Goal: Task Accomplishment & Management: Use online tool/utility

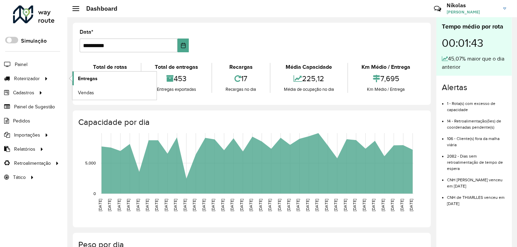
click at [83, 77] on span "Entregas" at bounding box center [88, 78] width 20 height 7
click at [97, 77] on link "Entregas" at bounding box center [114, 78] width 84 height 14
click at [94, 78] on span "Entregas" at bounding box center [88, 78] width 20 height 7
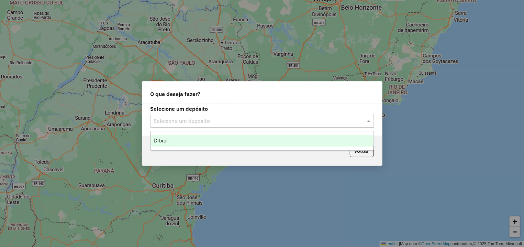
drag, startPoint x: 209, startPoint y: 120, endPoint x: 210, endPoint y: 129, distance: 9.3
click at [209, 121] on input "text" at bounding box center [255, 121] width 203 height 8
click at [209, 139] on div "Dibral" at bounding box center [262, 141] width 223 height 12
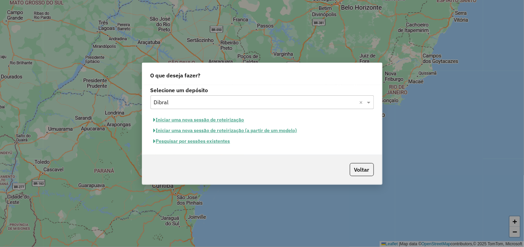
click at [209, 123] on button "Iniciar uma nova sessão de roteirização" at bounding box center [198, 119] width 97 height 11
select select "*"
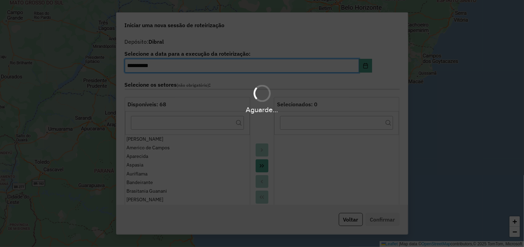
scroll to position [44, 0]
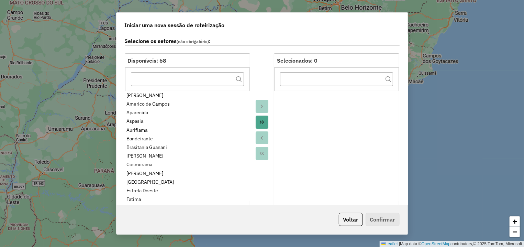
click at [260, 120] on icon "Move All to Target" at bounding box center [261, 121] width 5 height 5
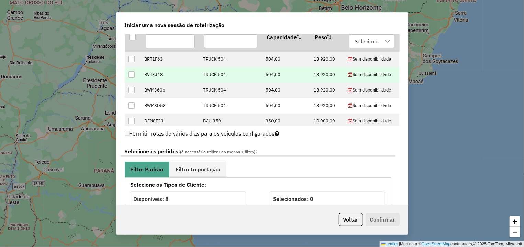
scroll to position [218, 0]
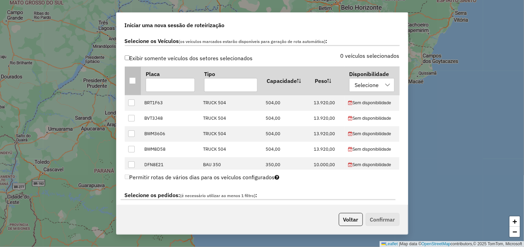
click at [131, 79] on div at bounding box center [132, 80] width 7 height 7
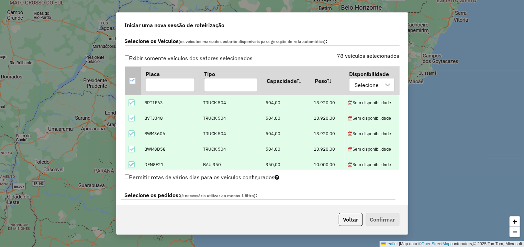
click at [131, 79] on icon at bounding box center [132, 80] width 5 height 5
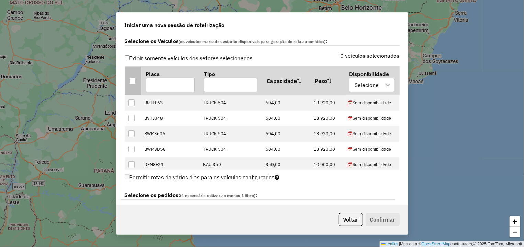
click at [130, 80] on div at bounding box center [132, 80] width 7 height 7
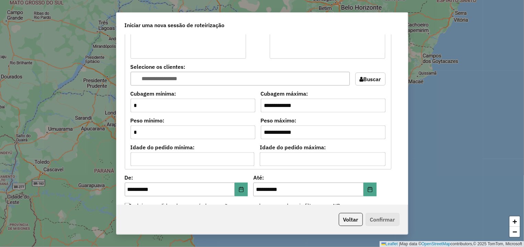
scroll to position [612, 0]
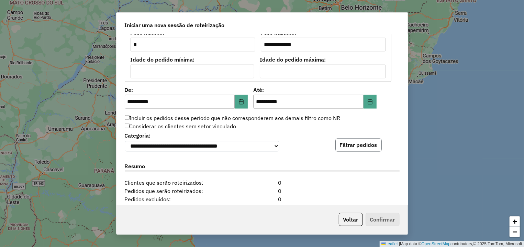
click at [349, 147] on button "Filtrar pedidos" at bounding box center [358, 144] width 46 height 13
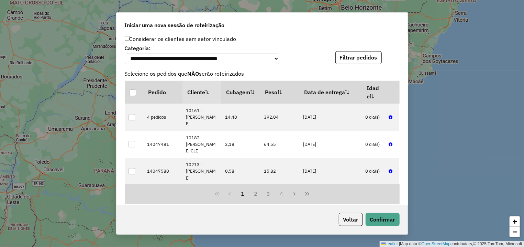
scroll to position [831, 0]
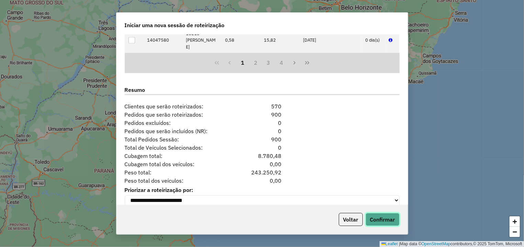
click at [387, 220] on button "Confirmar" at bounding box center [382, 219] width 34 height 13
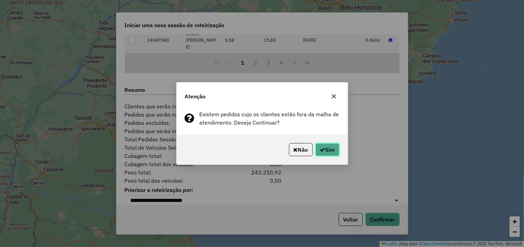
click at [324, 155] on button "Sim" at bounding box center [327, 149] width 24 height 13
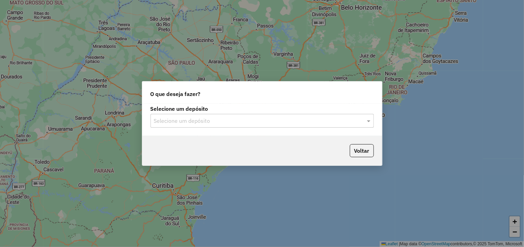
click at [200, 112] on label "Selecione um depósito" at bounding box center [261, 108] width 223 height 8
click at [204, 128] on div "Selecione um depósito Selecione um depósito" at bounding box center [262, 119] width 240 height 32
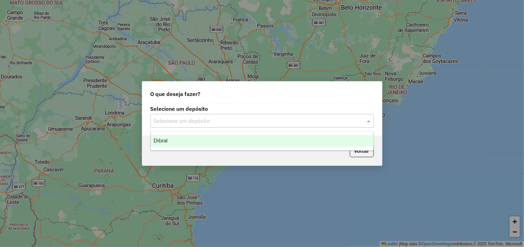
click at [218, 122] on input "text" at bounding box center [255, 121] width 203 height 8
click at [218, 142] on div "Dibral" at bounding box center [262, 141] width 223 height 12
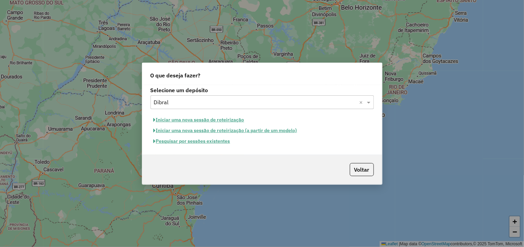
click at [218, 121] on hb-app "Aguarde... Pop-up bloqueado! Seu navegador bloqueou automáticamente a abertura …" at bounding box center [262, 123] width 524 height 247
click at [230, 123] on button "Iniciar uma nova sessão de roteirização" at bounding box center [198, 119] width 97 height 11
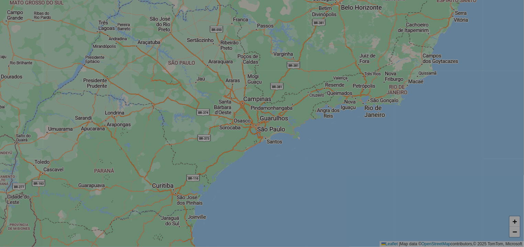
select select "*"
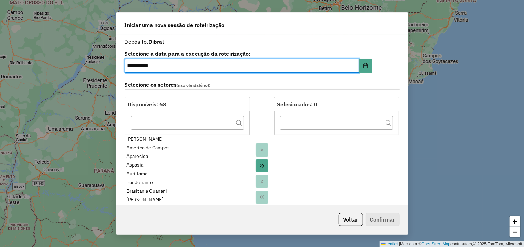
click at [256, 165] on button "Move All to Target" at bounding box center [262, 165] width 13 height 13
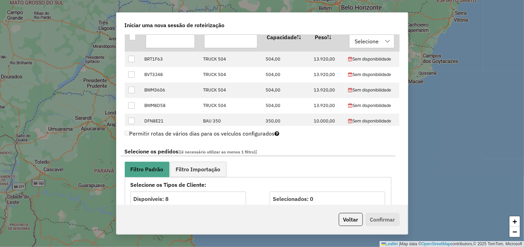
scroll to position [218, 0]
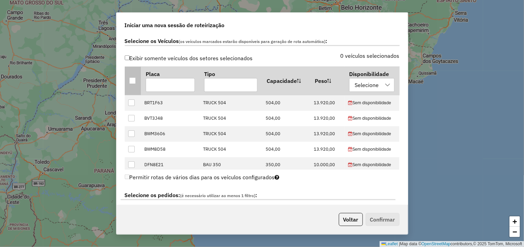
click at [132, 78] on div at bounding box center [132, 80] width 7 height 7
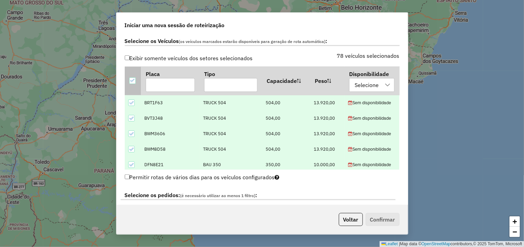
click at [132, 78] on div at bounding box center [132, 80] width 7 height 7
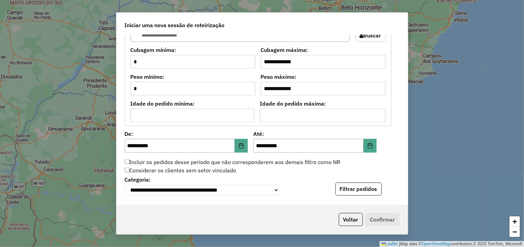
scroll to position [612, 0]
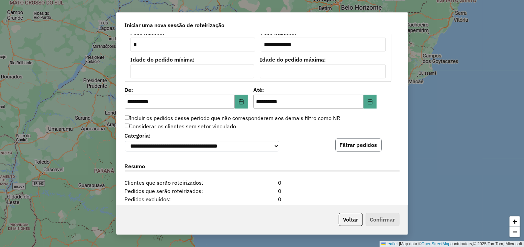
click at [344, 148] on button "Filtrar pedidos" at bounding box center [358, 144] width 46 height 13
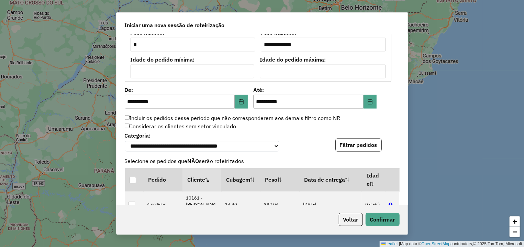
scroll to position [842, 0]
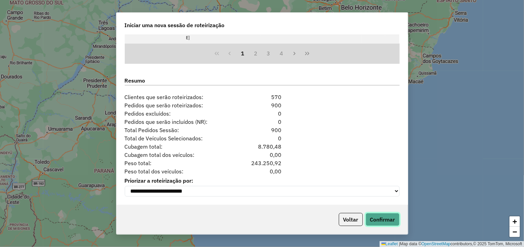
click at [381, 213] on button "Confirmar" at bounding box center [382, 219] width 34 height 13
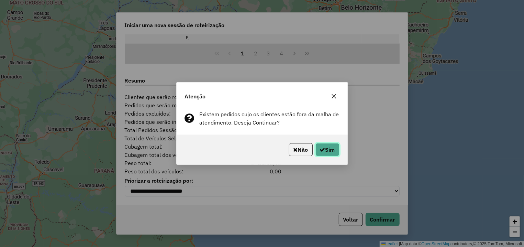
click at [322, 146] on button "Sim" at bounding box center [327, 149] width 24 height 13
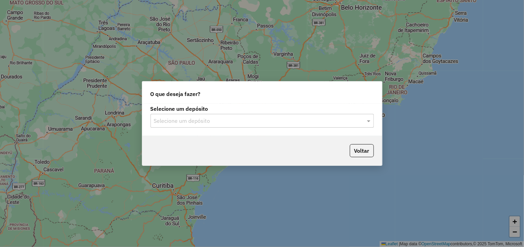
click at [207, 114] on div "Selecione um depósito Selecione um depósito" at bounding box center [261, 116] width 223 height 21
click at [209, 120] on input "text" at bounding box center [255, 121] width 203 height 8
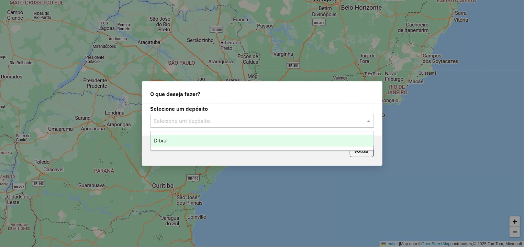
click at [177, 142] on div "Dibral" at bounding box center [262, 141] width 223 height 12
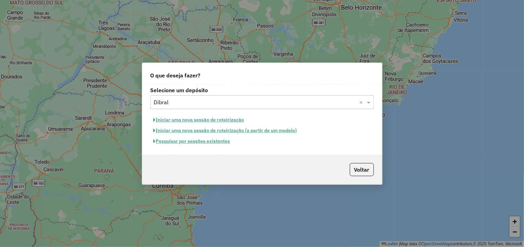
click at [216, 142] on button "Pesquisar por sessões existentes" at bounding box center [191, 141] width 83 height 11
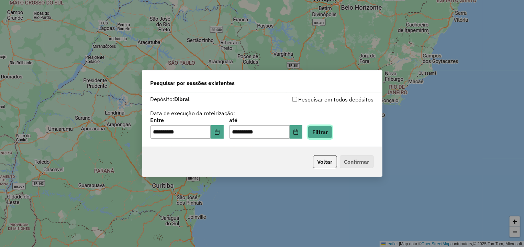
click at [332, 133] on button "Filtrar" at bounding box center [320, 131] width 24 height 13
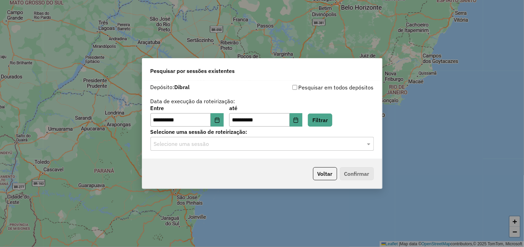
click at [331, 142] on input "text" at bounding box center [255, 144] width 203 height 8
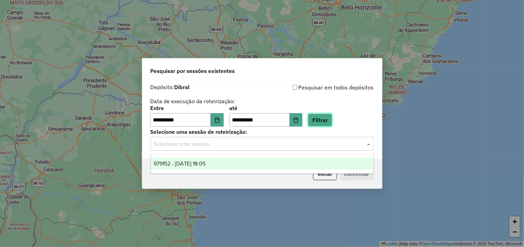
click at [332, 118] on button "Filtrar" at bounding box center [320, 119] width 24 height 13
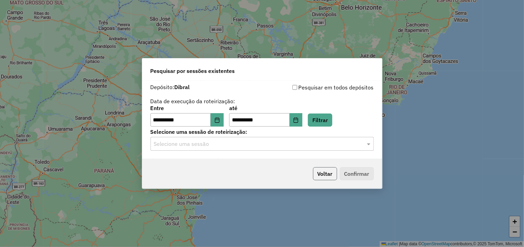
click at [327, 172] on button "Voltar" at bounding box center [325, 173] width 24 height 13
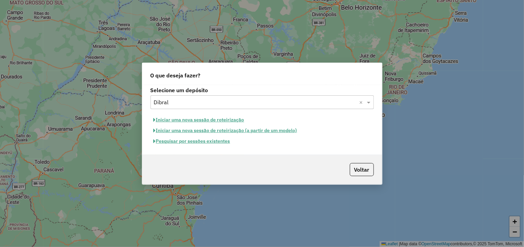
click at [203, 116] on button "Iniciar uma nova sessão de roteirização" at bounding box center [198, 119] width 97 height 11
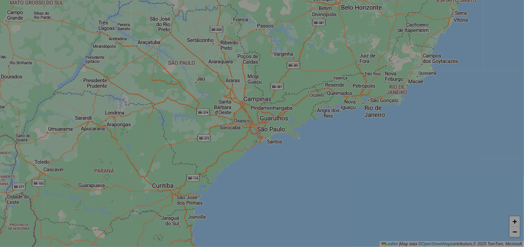
select select "*"
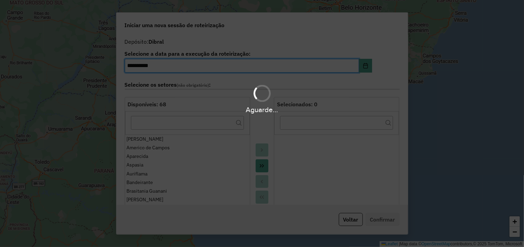
click at [260, 166] on hb-app "**********" at bounding box center [262, 123] width 524 height 247
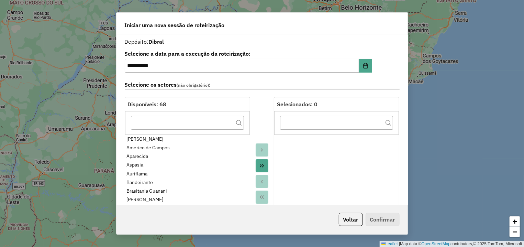
click at [259, 165] on icon "Move All to Target" at bounding box center [261, 165] width 5 height 5
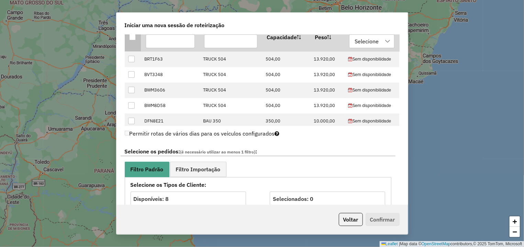
scroll to position [218, 0]
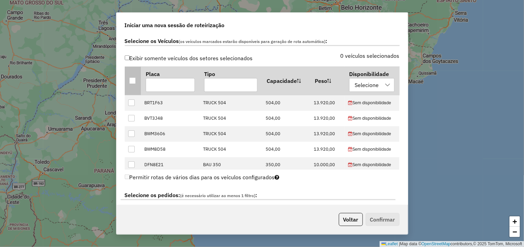
click at [131, 77] on th at bounding box center [133, 80] width 16 height 29
click at [132, 79] on div at bounding box center [132, 80] width 7 height 7
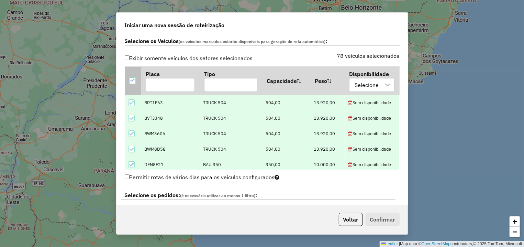
click at [132, 80] on icon at bounding box center [132, 80] width 5 height 5
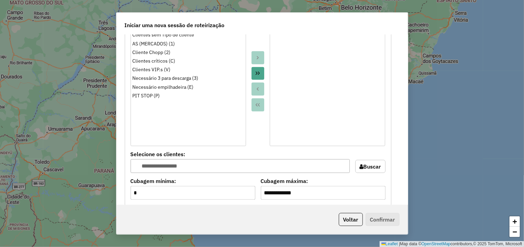
scroll to position [612, 0]
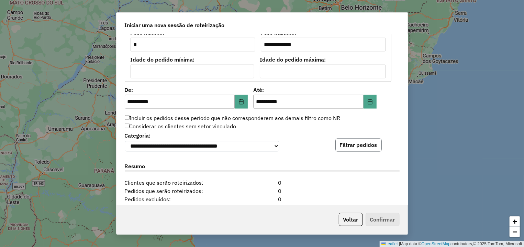
click at [346, 142] on button "Filtrar pedidos" at bounding box center [358, 144] width 46 height 13
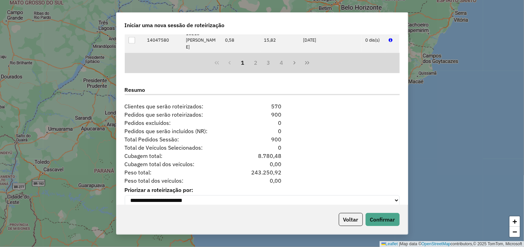
scroll to position [842, 0]
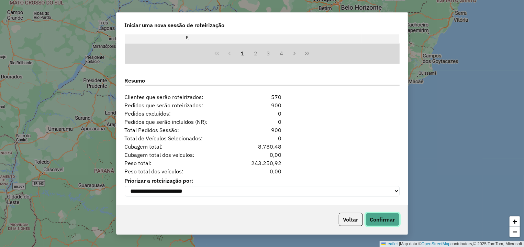
click at [384, 221] on button "Confirmar" at bounding box center [382, 219] width 34 height 13
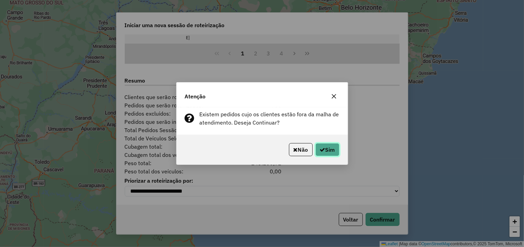
click at [326, 147] on button "Sim" at bounding box center [327, 149] width 24 height 13
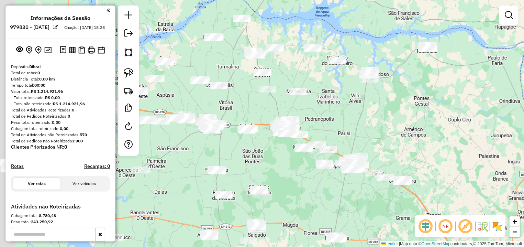
click at [21, 3] on div at bounding box center [21, 3] width 0 height 0
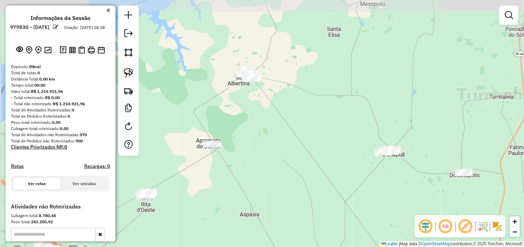
drag, startPoint x: 197, startPoint y: 66, endPoint x: 292, endPoint y: 91, distance: 97.8
click at [293, 91] on div "Janela de atendimento Grade de atendimento Capacidade Transportadoras Veículos …" at bounding box center [262, 123] width 524 height 247
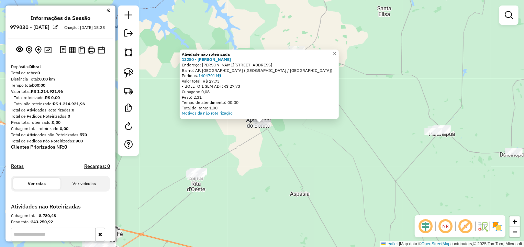
click at [285, 147] on div "Atividade não roteirizada 13280 - ANDRE LUIZ LUJAN ZAN Endereço: R BRAULIA PERE…" at bounding box center [262, 123] width 524 height 247
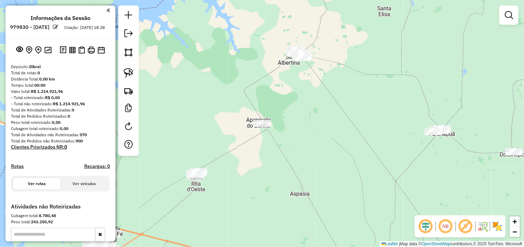
click at [278, 139] on div "Janela de atendimento Grade de atendimento Capacidade Transportadoras Veículos …" at bounding box center [262, 123] width 524 height 247
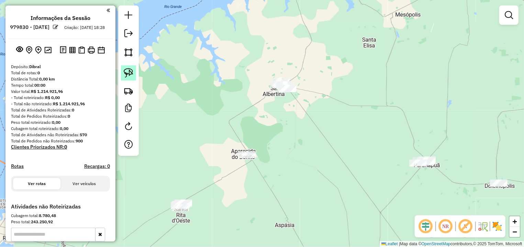
click at [124, 71] on img at bounding box center [129, 73] width 10 height 10
drag, startPoint x: 300, startPoint y: 64, endPoint x: 324, endPoint y: 76, distance: 26.9
click at [324, 76] on div "Janela de atendimento Grade de atendimento Capacidade Transportadoras Veículos …" at bounding box center [262, 123] width 524 height 247
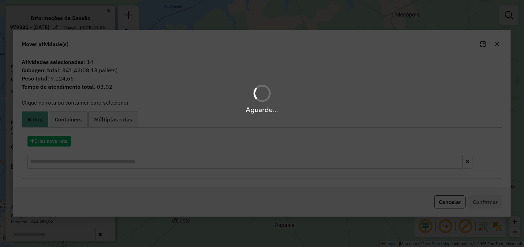
click at [58, 147] on div "Aguarde..." at bounding box center [262, 123] width 524 height 247
click at [55, 142] on div "Aguarde..." at bounding box center [262, 123] width 524 height 247
click at [53, 144] on div "Aguarde..." at bounding box center [262, 123] width 524 height 247
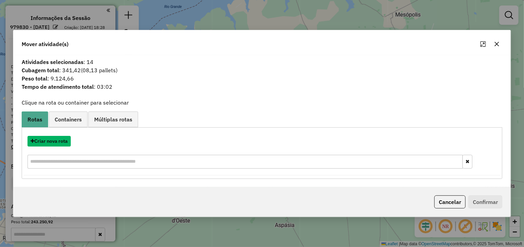
click at [64, 143] on button "Criar nova rota" at bounding box center [48, 141] width 43 height 11
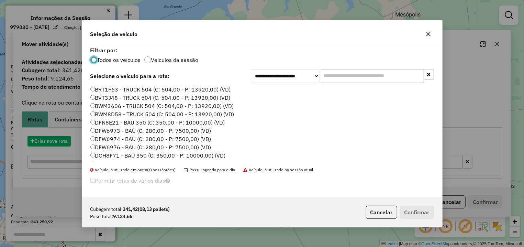
scroll to position [4, 2]
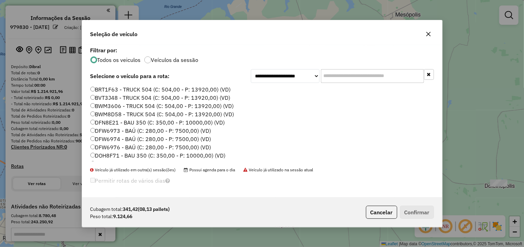
drag, startPoint x: 314, startPoint y: 81, endPoint x: 287, endPoint y: 84, distance: 27.3
click at [321, 83] on input "text" at bounding box center [372, 76] width 103 height 14
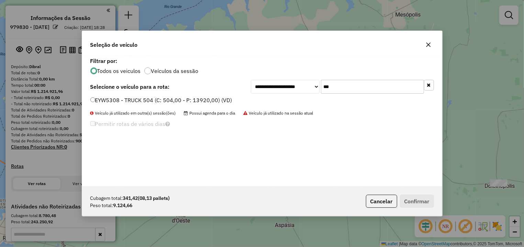
type input "***"
click at [206, 103] on label "EYW5308 - TRUCK 504 (C: 504,00 - P: 13920,00) (VD)" at bounding box center [161, 100] width 142 height 8
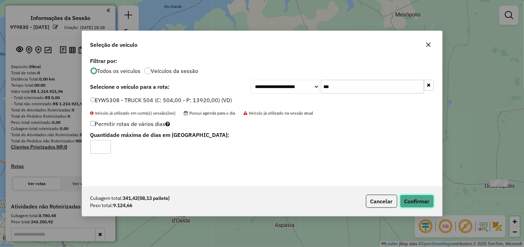
click at [410, 204] on button "Confirmar" at bounding box center [417, 200] width 34 height 13
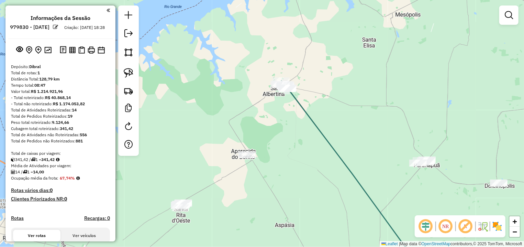
scroll to position [64, 0]
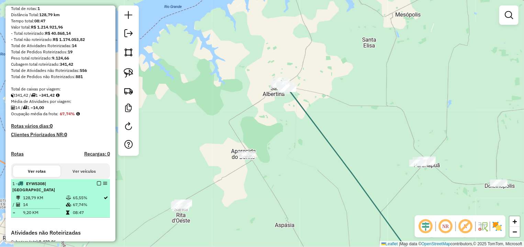
click at [97, 185] on em at bounding box center [99, 183] width 4 height 4
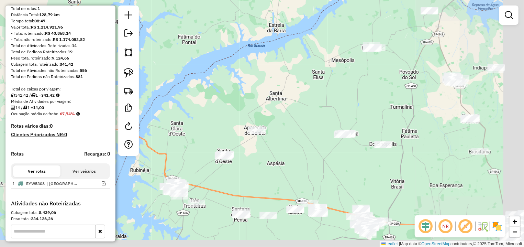
drag, startPoint x: 388, startPoint y: 119, endPoint x: 328, endPoint y: 105, distance: 61.8
click at [328, 105] on div "Janela de atendimento Grade de atendimento Capacidade Transportadoras Veículos …" at bounding box center [262, 123] width 524 height 247
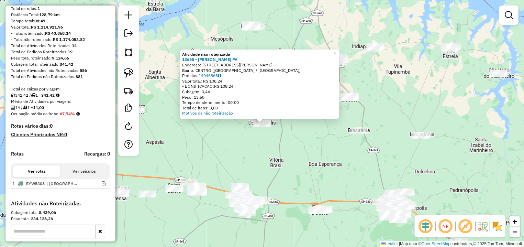
click at [281, 149] on div "Atividade não roteirizada 13655 - APARECIDO PEREIRA PA Endereço: R JOSE VASCONC…" at bounding box center [262, 123] width 524 height 247
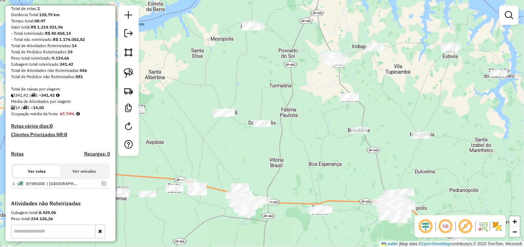
drag, startPoint x: 234, startPoint y: 140, endPoint x: 234, endPoint y: 146, distance: 5.8
click at [234, 146] on div "Janela de atendimento Grade de atendimento Capacidade Transportadoras Veículos …" at bounding box center [262, 123] width 524 height 247
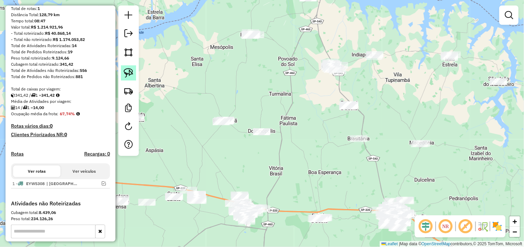
click at [129, 74] on img at bounding box center [129, 73] width 10 height 10
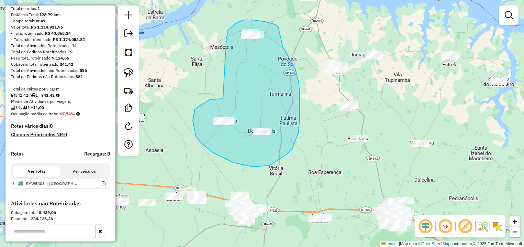
drag, startPoint x: 193, startPoint y: 121, endPoint x: 226, endPoint y: 42, distance: 85.1
click at [226, 42] on div "Janela de atendimento Grade de atendimento Capacidade Transportadoras Veículos …" at bounding box center [262, 123] width 524 height 247
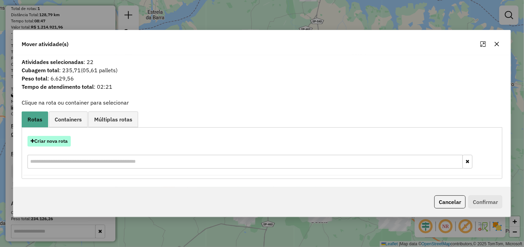
click at [60, 141] on button "Criar nova rota" at bounding box center [48, 141] width 43 height 11
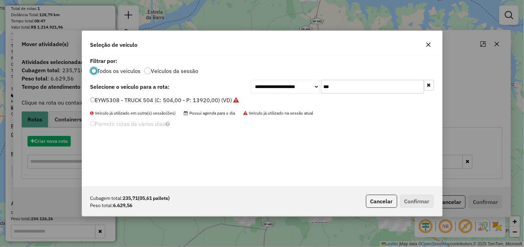
scroll to position [4, 2]
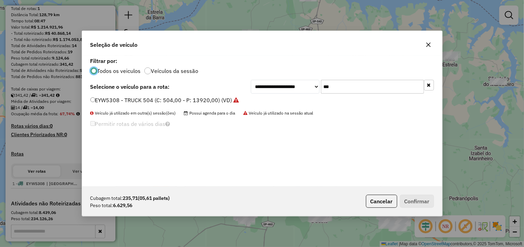
click at [365, 89] on input "***" at bounding box center [372, 87] width 103 height 14
type input "****"
click at [202, 105] on div "FYD7038 - TRUCK 266 (C: 266,00 - P: 9000,00) (VD)" at bounding box center [262, 103] width 352 height 14
click at [200, 98] on label "FYD7038 - TRUCK 266 (C: 266,00 - P: 9000,00) (VD)" at bounding box center [158, 100] width 137 height 8
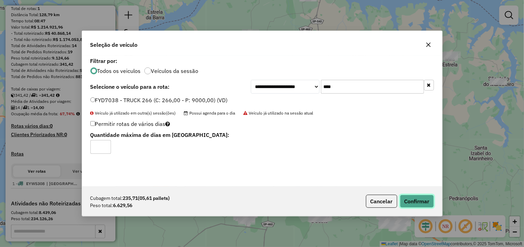
click at [430, 199] on button "Confirmar" at bounding box center [417, 200] width 34 height 13
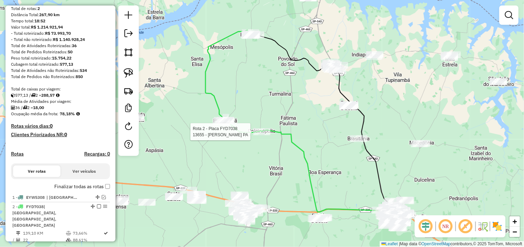
select select "**********"
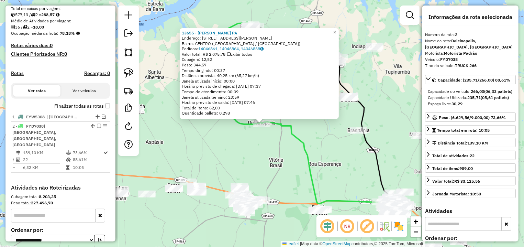
scroll to position [205, 0]
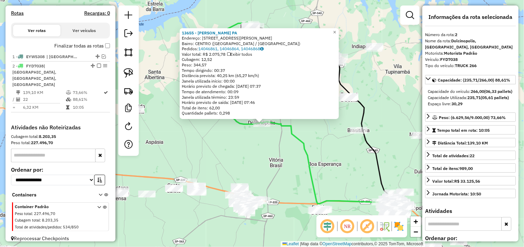
click at [275, 153] on div "13655 - APARECIDO PEREIRA PA Endereço: R JOSE VASCONCELOS 1151 Bairro: CENTRO (…" at bounding box center [262, 123] width 524 height 247
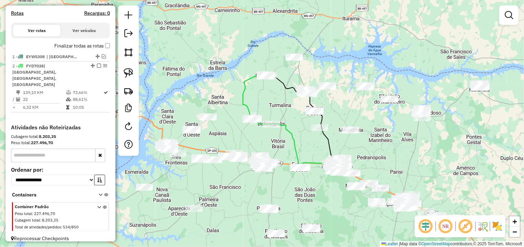
click at [101, 49] on label "Finalizar todas as rotas" at bounding box center [82, 45] width 56 height 7
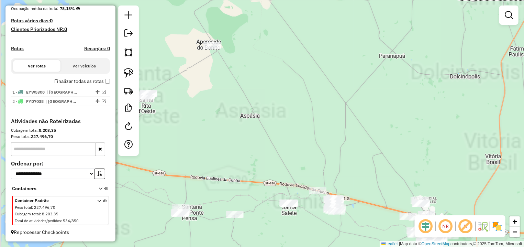
drag, startPoint x: 175, startPoint y: 115, endPoint x: 299, endPoint y: 116, distance: 124.0
click at [299, 119] on div "Janela de atendimento Grade de atendimento Capacidade Transportadoras Veículos …" at bounding box center [262, 123] width 524 height 247
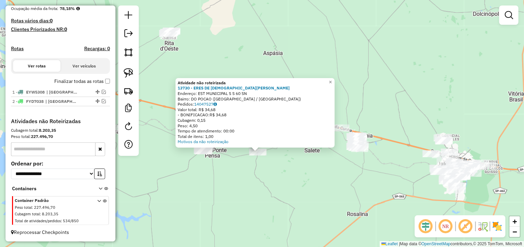
drag, startPoint x: 225, startPoint y: 146, endPoint x: 220, endPoint y: 174, distance: 28.9
click at [220, 174] on div "Atividade não roteirizada 13730 - ERES DE JESUS RIBEIR Endereço: EST MUNICIPAL …" at bounding box center [262, 123] width 524 height 247
click at [224, 171] on div "Atividade não roteirizada 13730 - ERES DE JESUS RIBEIR Endereço: EST MUNICIPAL …" at bounding box center [262, 123] width 524 height 247
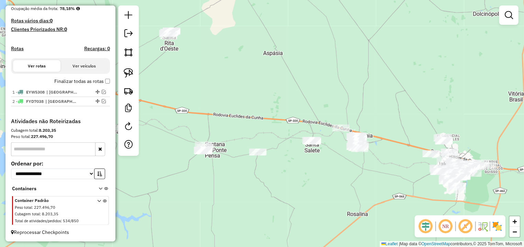
click at [262, 148] on div "Janela de atendimento Grade de atendimento Capacidade Transportadoras Veículos …" at bounding box center [262, 123] width 524 height 247
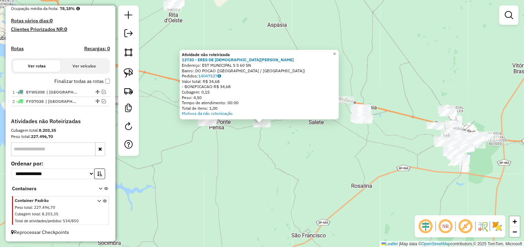
click at [258, 143] on div "Atividade não roteirizada 13730 - ERES DE JESUS RIBEIR Endereço: EST MUNICIPAL …" at bounding box center [262, 123] width 524 height 247
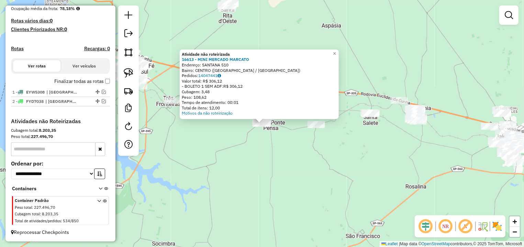
click at [308, 152] on div "Atividade não roteirizada 16613 - MINI MERCADO MARCATO Endereço: SANTANA 510 Ba…" at bounding box center [262, 123] width 524 height 247
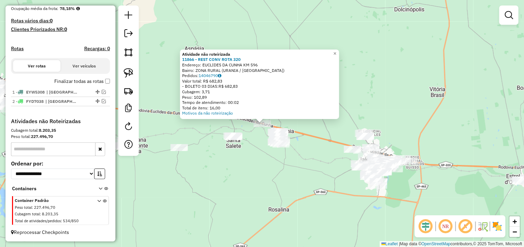
click at [236, 170] on div "Atividade não roteirizada 11866 - REST CONV ROTA 320 Endereço: EUCLIDES DA CUNH…" at bounding box center [262, 123] width 524 height 247
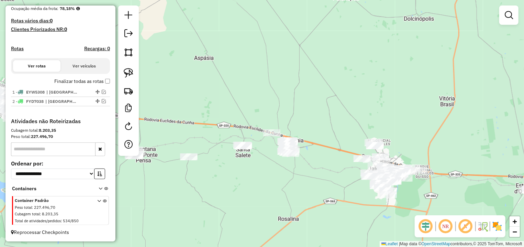
drag, startPoint x: 207, startPoint y: 177, endPoint x: 291, endPoint y: 188, distance: 84.9
click at [291, 188] on div "Janela de atendimento Grade de atendimento Capacidade Transportadoras Veículos …" at bounding box center [262, 123] width 524 height 247
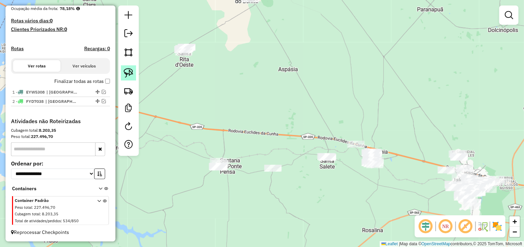
click at [127, 72] on img at bounding box center [129, 73] width 10 height 10
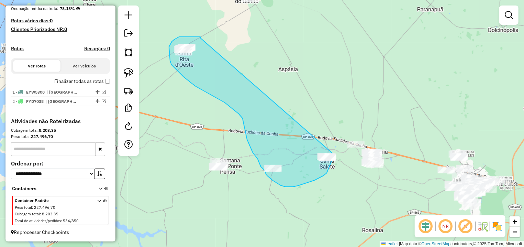
drag, startPoint x: 201, startPoint y: 37, endPoint x: 334, endPoint y: 126, distance: 159.9
click at [334, 126] on div "Janela de atendimento Grade de atendimento Capacidade Transportadoras Veículos …" at bounding box center [262, 123] width 524 height 247
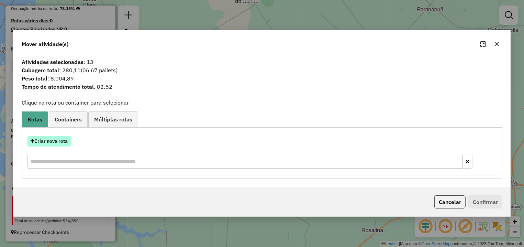
click at [54, 142] on button "Criar nova rota" at bounding box center [48, 141] width 43 height 11
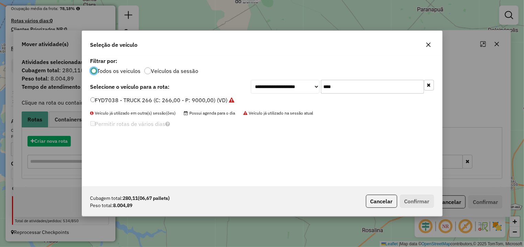
scroll to position [4, 2]
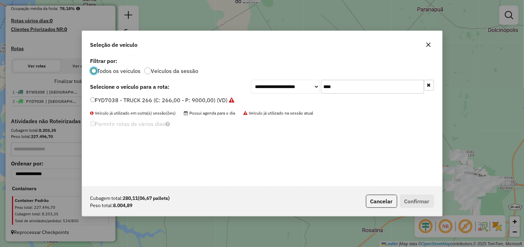
drag, startPoint x: 306, startPoint y: 83, endPoint x: 270, endPoint y: 87, distance: 36.6
click at [321, 87] on input "****" at bounding box center [372, 87] width 103 height 14
type input "**"
click at [167, 92] on div "**********" at bounding box center [261, 87] width 343 height 14
click at [167, 95] on div "**********" at bounding box center [262, 121] width 360 height 131
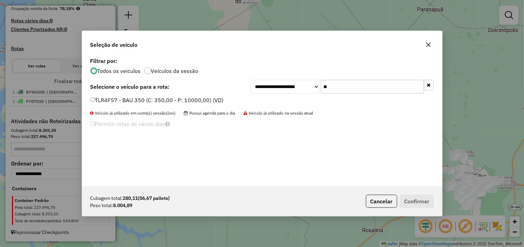
click at [176, 103] on label "TLR4F57 - BAU 350 (C: 350,00 - P: 10000,00) (VD)" at bounding box center [156, 100] width 133 height 8
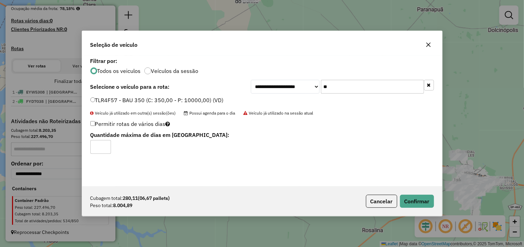
click at [418, 193] on div "Cubagem total: 280,11 (06,67 pallets) Peso total: 8.004,89 Cancelar Confirmar" at bounding box center [262, 201] width 360 height 30
click at [402, 206] on button "Confirmar" at bounding box center [417, 200] width 34 height 13
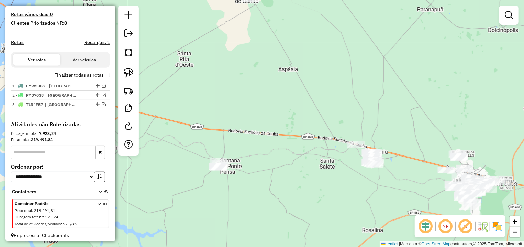
drag, startPoint x: 221, startPoint y: 61, endPoint x: 229, endPoint y: 100, distance: 39.7
click at [229, 100] on div "Janela de atendimento Grade de atendimento Capacidade Transportadoras Veículos …" at bounding box center [262, 123] width 524 height 247
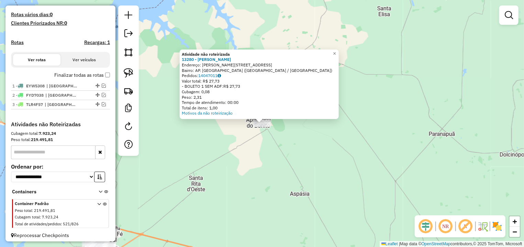
click at [269, 177] on div "Atividade não roteirizada 13280 - ANDRE LUIZ LUJAN ZAN Endereço: R BRAULIA PERE…" at bounding box center [262, 123] width 524 height 247
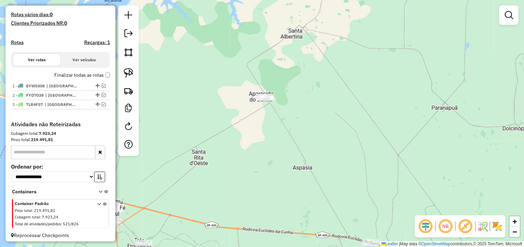
drag, startPoint x: 241, startPoint y: 181, endPoint x: 244, endPoint y: 155, distance: 26.2
click at [244, 155] on div "Janela de atendimento Grade de atendimento Capacidade Transportadoras Veículos …" at bounding box center [262, 123] width 524 height 247
click at [102, 106] on em at bounding box center [104, 104] width 4 height 4
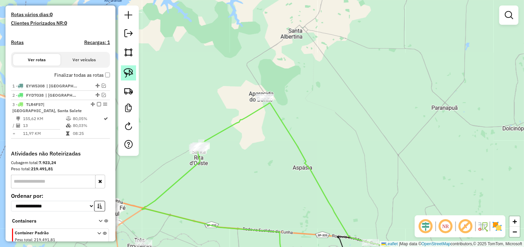
click at [127, 72] on img at bounding box center [129, 73] width 10 height 10
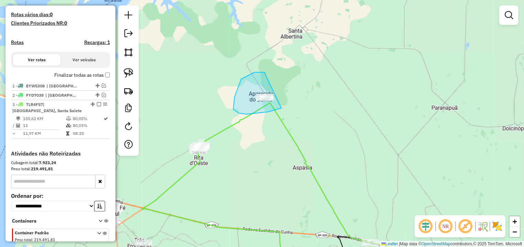
drag, startPoint x: 235, startPoint y: 97, endPoint x: 296, endPoint y: 101, distance: 61.6
click at [296, 101] on div "Janela de atendimento Grade de atendimento Capacidade Transportadoras Veículos …" at bounding box center [262, 123] width 524 height 247
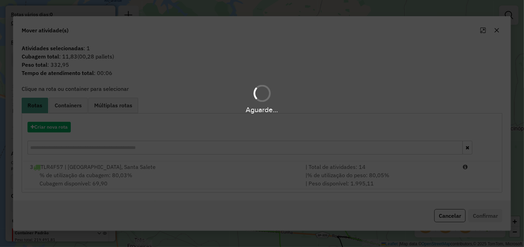
click at [434, 170] on div "| Total de atividades: 14" at bounding box center [379, 166] width 157 height 8
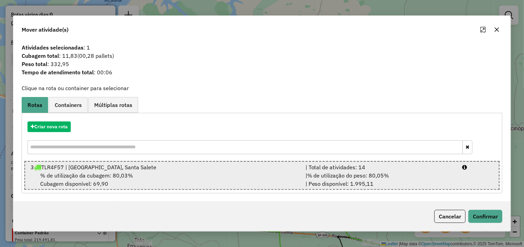
click at [477, 175] on li "3 TLR4F57 | Santa Rita, Santa Salete | Total de atividades: 14 % de utilização …" at bounding box center [261, 175] width 475 height 29
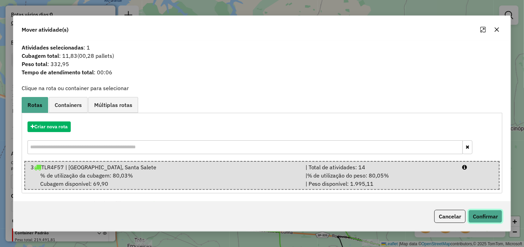
click at [484, 216] on button "Confirmar" at bounding box center [485, 216] width 34 height 13
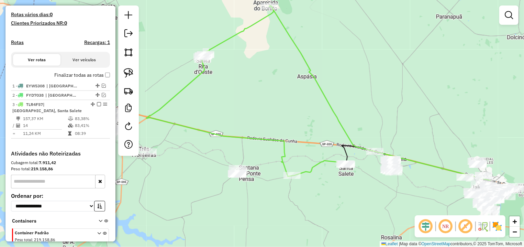
drag, startPoint x: 227, startPoint y: 122, endPoint x: 227, endPoint y: 95, distance: 27.1
click at [227, 95] on div "Janela de atendimento Grade de atendimento Capacidade Transportadoras Veículos …" at bounding box center [262, 123] width 524 height 247
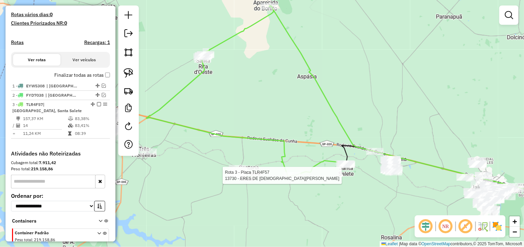
select select "**********"
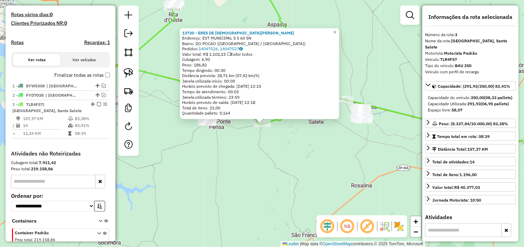
scroll to position [214, 0]
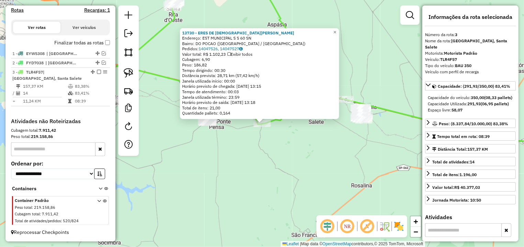
click at [262, 145] on div "13730 - ERES DE JESUS RIBEIR Endereço: EST MUNICIPAL S S 60 SN Bairro: DO POCAO…" at bounding box center [262, 123] width 524 height 247
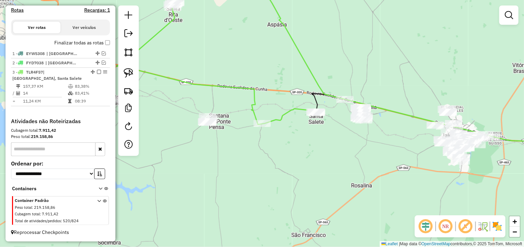
click at [259, 113] on div "Rota 3 - Placa TLR4F57 13730 - ERES DE JESUS RIBEIR Janela de atendimento Grade…" at bounding box center [262, 123] width 524 height 247
select select "**********"
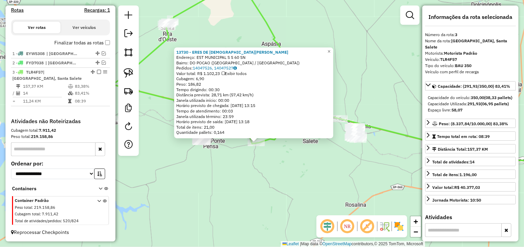
drag, startPoint x: 288, startPoint y: 148, endPoint x: 280, endPoint y: 170, distance: 23.2
click at [280, 170] on div "13730 - ERES DE JESUS RIBEIR Endereço: EST MUNICIPAL S S 60 SN Bairro: DO POCAO…" at bounding box center [262, 123] width 524 height 247
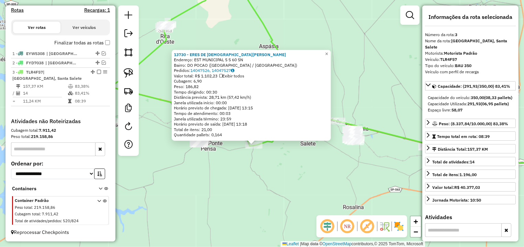
click at [301, 169] on div "13730 - ERES DE JESUS RIBEIR Endereço: EST MUNICIPAL S S 60 SN Bairro: DO POCAO…" at bounding box center [262, 123] width 524 height 247
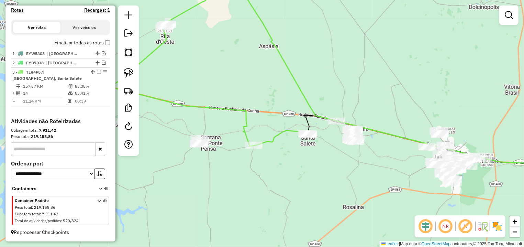
scroll to position [185, 0]
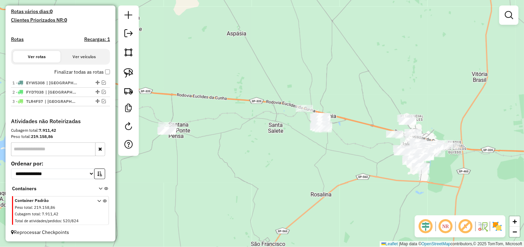
drag, startPoint x: 281, startPoint y: 157, endPoint x: 250, endPoint y: 145, distance: 33.7
click at [250, 145] on div "Janela de atendimento Grade de atendimento Capacidade Transportadoras Veículos …" at bounding box center [262, 123] width 524 height 247
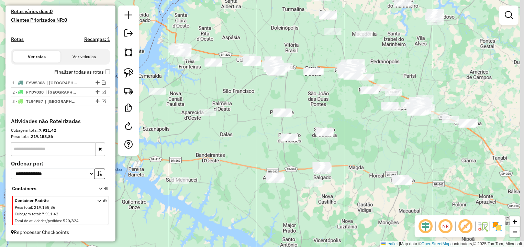
drag, startPoint x: 308, startPoint y: 177, endPoint x: 290, endPoint y: 86, distance: 93.2
click at [290, 80] on div "Janela de atendimento Grade de atendimento Capacidade Transportadoras Veículos …" at bounding box center [262, 123] width 524 height 247
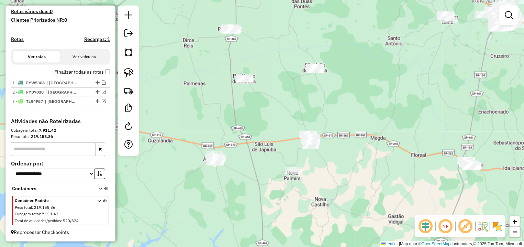
drag, startPoint x: 349, startPoint y: 158, endPoint x: 327, endPoint y: 155, distance: 21.5
click at [327, 155] on div "Janela de atendimento Grade de atendimento Capacidade Transportadoras Veículos …" at bounding box center [262, 123] width 524 height 247
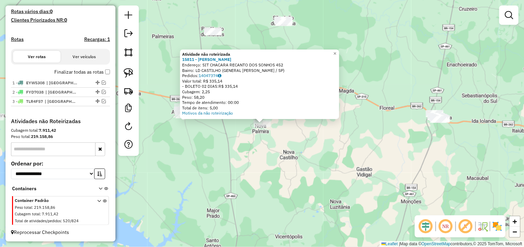
click at [316, 162] on div "Atividade não roteirizada 15811 - JOAO GABRIEL COSTA C Endereço: SIT CHACARA RE…" at bounding box center [262, 123] width 524 height 247
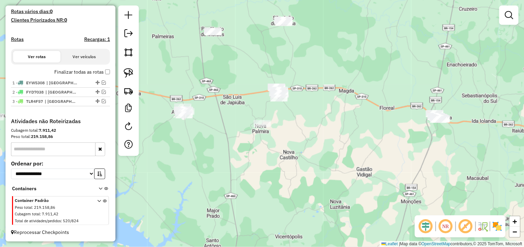
click at [126, 62] on div at bounding box center [128, 80] width 21 height 150
click at [127, 67] on link at bounding box center [128, 72] width 15 height 15
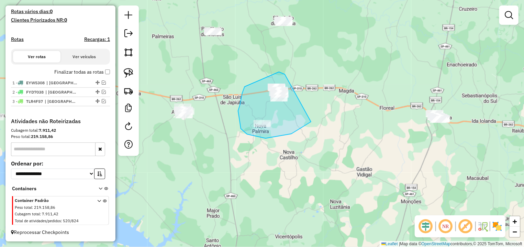
drag, startPoint x: 279, startPoint y: 72, endPoint x: 343, endPoint y: 65, distance: 64.6
click at [343, 65] on div "Janela de atendimento Grade de atendimento Capacidade Transportadoras Veículos …" at bounding box center [262, 123] width 524 height 247
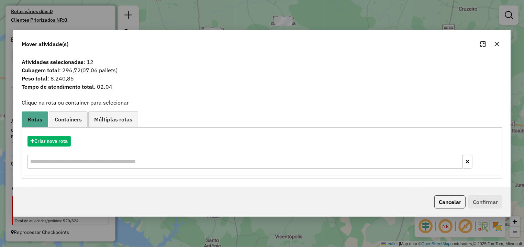
click at [62, 147] on div "Criar nova rota" at bounding box center [261, 153] width 477 height 45
click at [53, 142] on button "Criar nova rota" at bounding box center [48, 141] width 43 height 11
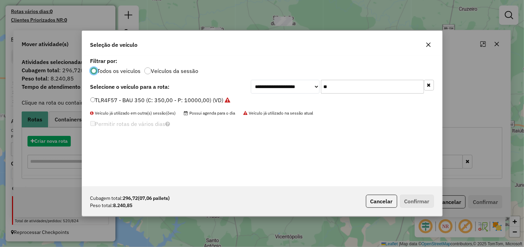
scroll to position [4, 2]
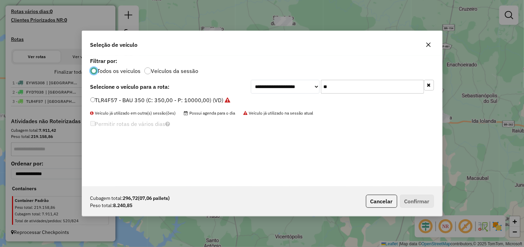
drag, startPoint x: 263, startPoint y: 85, endPoint x: 259, endPoint y: 85, distance: 4.1
click at [321, 85] on input "**" at bounding box center [372, 87] width 103 height 14
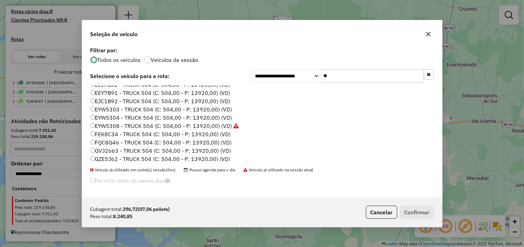
scroll to position [130, 0]
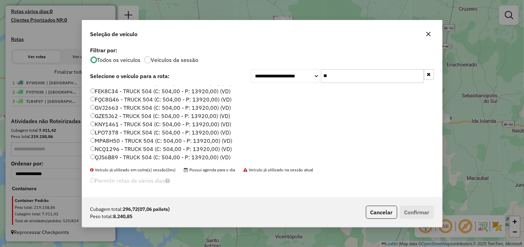
click at [323, 77] on input "**" at bounding box center [372, 76] width 103 height 14
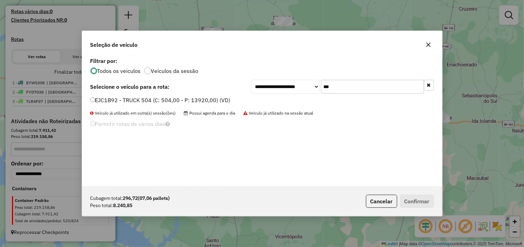
type input "***"
click at [204, 101] on label "EJC1B92 - TRUCK 504 (C: 504,00 - P: 13920,00) (VD)" at bounding box center [160, 100] width 140 height 8
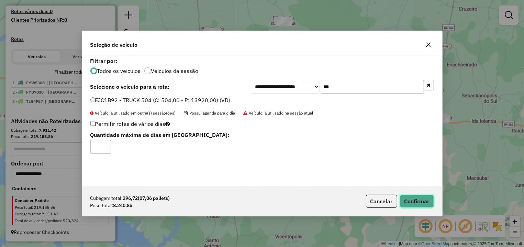
click at [411, 197] on button "Confirmar" at bounding box center [417, 200] width 34 height 13
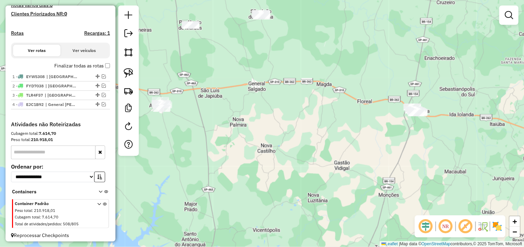
drag, startPoint x: 409, startPoint y: 114, endPoint x: 180, endPoint y: 66, distance: 234.3
click at [403, 112] on div "Janela de atendimento Grade de atendimento Capacidade Transportadoras Veículos …" at bounding box center [262, 123] width 524 height 247
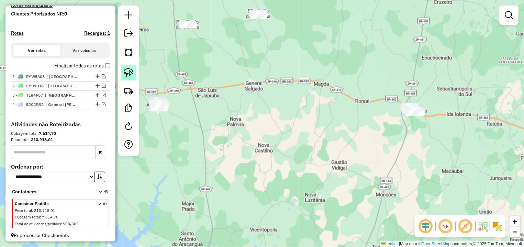
click at [124, 72] on img at bounding box center [129, 73] width 10 height 10
drag, startPoint x: 405, startPoint y: 84, endPoint x: 470, endPoint y: 69, distance: 66.6
click at [492, 99] on div "Janela de atendimento Grade de atendimento Capacidade Transportadoras Veículos …" at bounding box center [262, 123] width 524 height 247
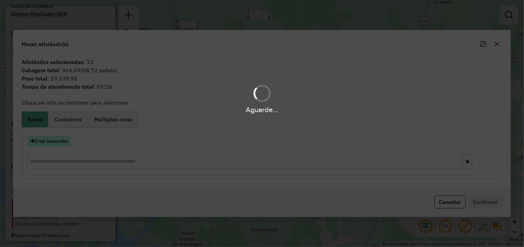
click at [63, 139] on button "Criar nova rota" at bounding box center [48, 141] width 43 height 11
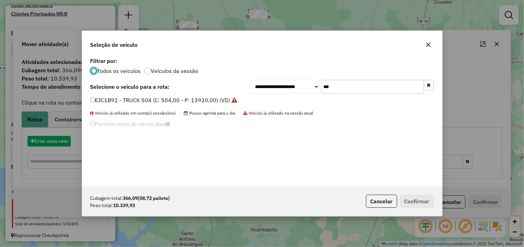
scroll to position [4, 2]
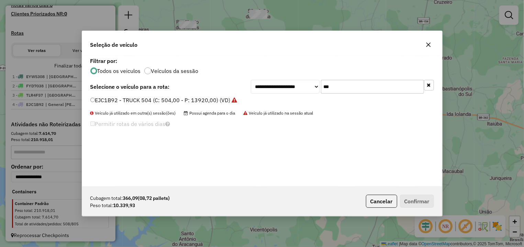
drag, startPoint x: 400, startPoint y: 95, endPoint x: 280, endPoint y: 89, distance: 121.0
click at [279, 89] on div "**********" at bounding box center [262, 121] width 360 height 131
click at [321, 93] on input "***" at bounding box center [372, 87] width 103 height 14
type input "***"
click at [153, 102] on label "DOH8F71 - BAU 350 (C: 350,00 - P: 10000,00) (VD)" at bounding box center [157, 100] width 135 height 8
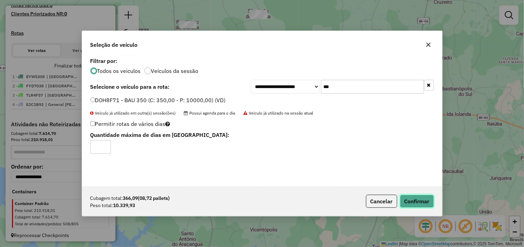
click at [423, 201] on button "Confirmar" at bounding box center [417, 200] width 34 height 13
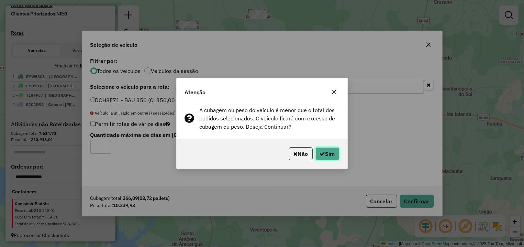
click at [338, 158] on button "Sim" at bounding box center [327, 153] width 24 height 13
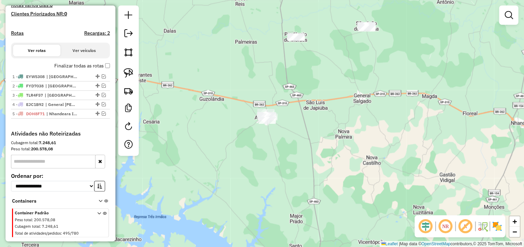
drag, startPoint x: 252, startPoint y: 88, endPoint x: 338, endPoint y: 99, distance: 86.6
click at [338, 99] on div "Janela de atendimento Grade de atendimento Capacidade Transportadoras Veículos …" at bounding box center [262, 123] width 524 height 247
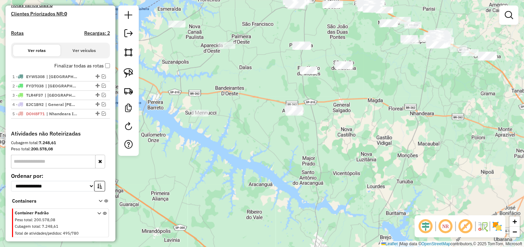
drag, startPoint x: 303, startPoint y: 86, endPoint x: 302, endPoint y: 112, distance: 26.5
click at [302, 112] on div "Janela de atendimento Grade de atendimento Capacidade Transportadoras Veículos …" at bounding box center [262, 123] width 524 height 247
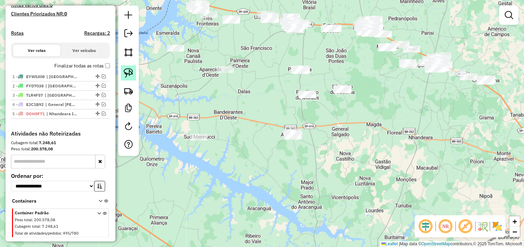
click at [129, 72] on img at bounding box center [129, 73] width 10 height 10
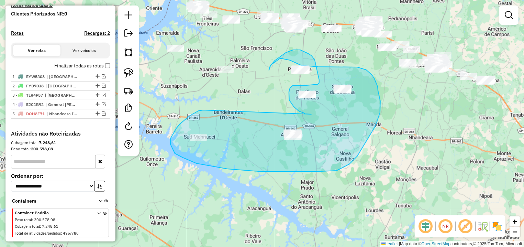
drag, startPoint x: 202, startPoint y: 110, endPoint x: 312, endPoint y: 114, distance: 110.7
click at [312, 114] on div "Janela de atendimento Grade de atendimento Capacidade Transportadoras Veículos …" at bounding box center [262, 123] width 524 height 247
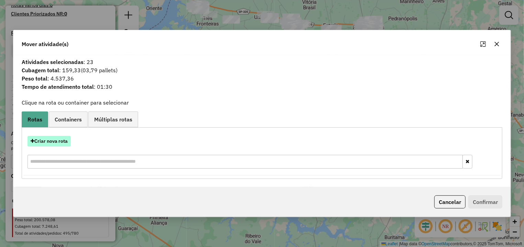
click at [52, 140] on button "Criar nova rota" at bounding box center [48, 141] width 43 height 11
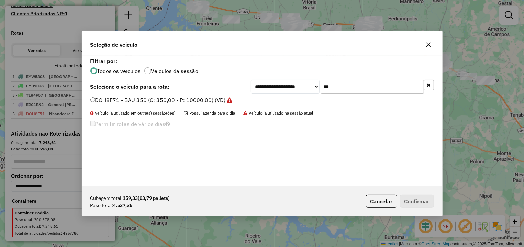
drag, startPoint x: 347, startPoint y: 84, endPoint x: 211, endPoint y: 84, distance: 136.7
click at [321, 84] on input "***" at bounding box center [372, 87] width 103 height 14
click at [435, 43] on div "Seleção de veículo" at bounding box center [262, 43] width 360 height 25
click at [430, 43] on icon "button" at bounding box center [428, 44] width 4 height 4
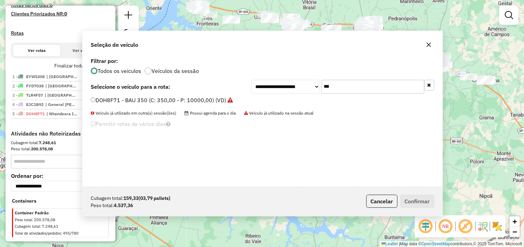
click at [357, 144] on div "Janela de atendimento Grade de atendimento Capacidade Transportadoras Veículos …" at bounding box center [262, 123] width 524 height 247
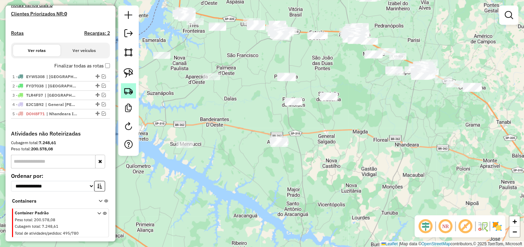
click at [129, 88] on img at bounding box center [129, 91] width 10 height 10
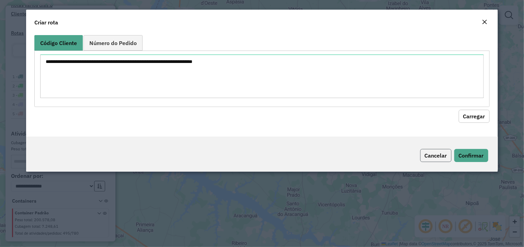
click at [437, 151] on button "Cancelar" at bounding box center [435, 155] width 31 height 13
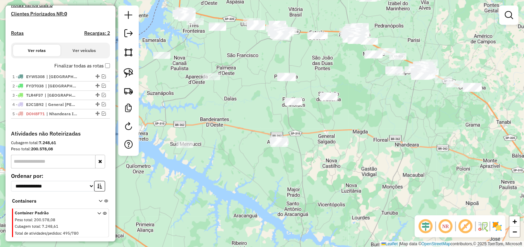
click at [131, 72] on img at bounding box center [129, 73] width 10 height 10
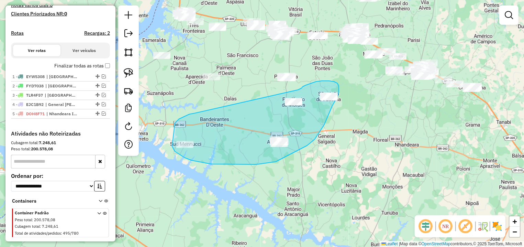
drag, startPoint x: 175, startPoint y: 123, endPoint x: 283, endPoint y: 95, distance: 111.8
click at [283, 95] on div "Janela de atendimento Grade de atendimento Capacidade Transportadoras Veículos …" at bounding box center [262, 123] width 524 height 247
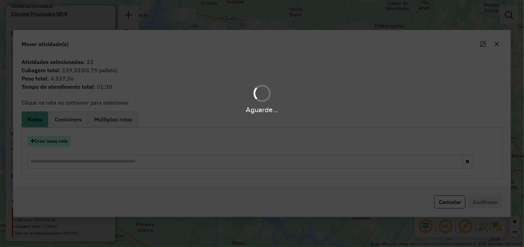
click at [60, 139] on button "Criar nova rota" at bounding box center [48, 141] width 43 height 11
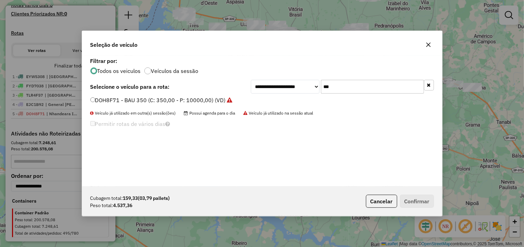
drag, startPoint x: 339, startPoint y: 90, endPoint x: 279, endPoint y: 84, distance: 60.4
click at [321, 84] on input "***" at bounding box center [372, 87] width 103 height 14
type input "***"
click at [163, 102] on label "FCM1913 - TRUCK 266 (C: 266,00 - P: 9000,00) (VD)" at bounding box center [159, 100] width 138 height 8
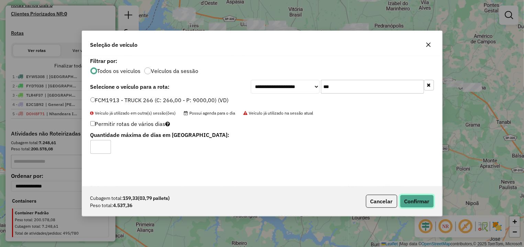
click at [414, 200] on button "Confirmar" at bounding box center [417, 200] width 34 height 13
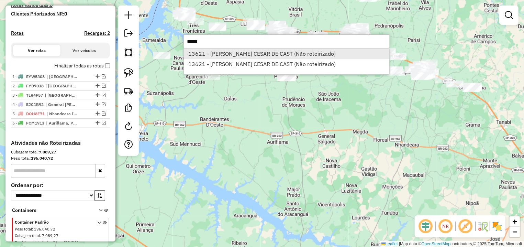
type input "*****"
click at [215, 57] on li "13621 - WAGNER CESAR DE CAST (Não roteirizado)" at bounding box center [286, 53] width 205 height 10
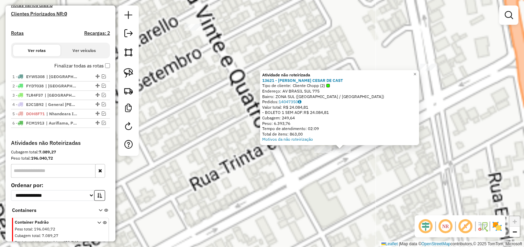
click at [333, 173] on div "Atividade não roteirizada 13621 - WAGNER CESAR DE CAST Tipo de cliente: Cliente…" at bounding box center [262, 123] width 524 height 247
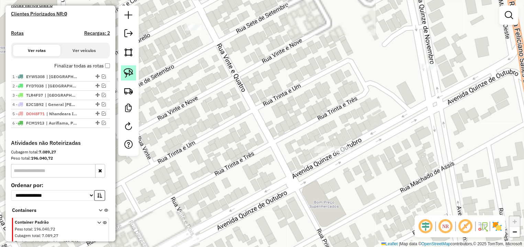
click at [126, 69] on img at bounding box center [129, 73] width 10 height 10
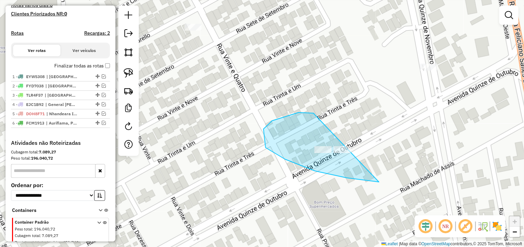
drag, startPoint x: 272, startPoint y: 121, endPoint x: 432, endPoint y: 124, distance: 160.1
click at [468, 138] on div "Janela de atendimento Grade de atendimento Capacidade Transportadoras Veículos …" at bounding box center [262, 123] width 524 height 247
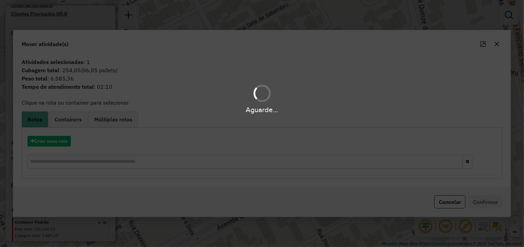
click at [39, 142] on div "Aguarde..." at bounding box center [262, 123] width 524 height 247
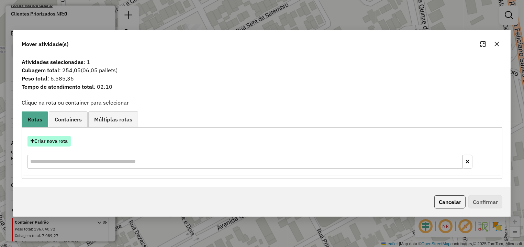
click at [44, 142] on button "Criar nova rota" at bounding box center [48, 141] width 43 height 11
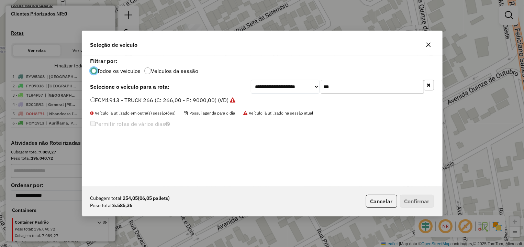
click at [321, 84] on input "***" at bounding box center [372, 87] width 103 height 14
type input "***"
click at [185, 104] on li "EWC3G91 - BAU 350 (C: 350,00 - P: 10000,00) (VD)" at bounding box center [261, 100] width 343 height 8
click at [183, 101] on label "EWC3G91 - BAU 350 (C: 350,00 - P: 10000,00) (VD)" at bounding box center [158, 100] width 136 height 8
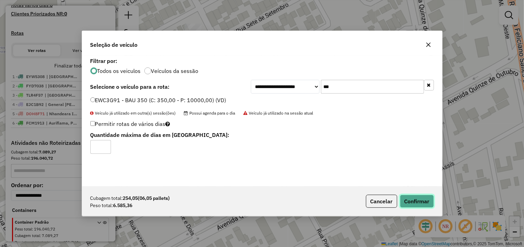
click at [418, 200] on button "Confirmar" at bounding box center [417, 200] width 34 height 13
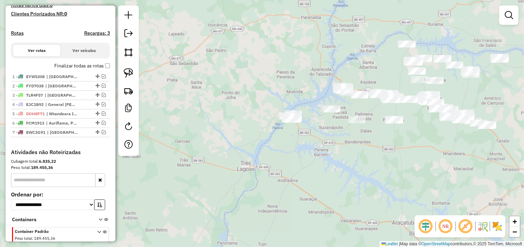
drag, startPoint x: 431, startPoint y: 133, endPoint x: 277, endPoint y: 177, distance: 160.6
click at [277, 177] on div "Janela de atendimento Grade de atendimento Capacidade Transportadoras Veículos …" at bounding box center [262, 123] width 524 height 247
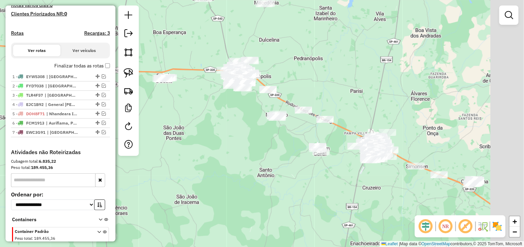
drag, startPoint x: 389, startPoint y: 156, endPoint x: 328, endPoint y: 101, distance: 82.0
click at [328, 101] on div "Janela de atendimento Grade de atendimento Capacidade Transportadoras Veículos …" at bounding box center [262, 123] width 524 height 247
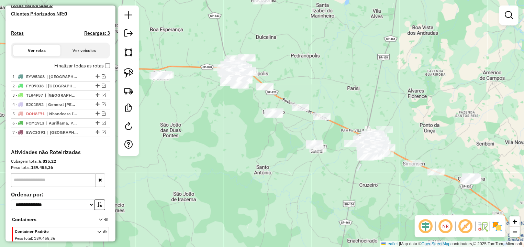
drag, startPoint x: 410, startPoint y: 184, endPoint x: 402, endPoint y: 178, distance: 10.7
click at [404, 181] on div "Janela de atendimento Grade de atendimento Capacidade Transportadoras Veículos …" at bounding box center [262, 123] width 524 height 247
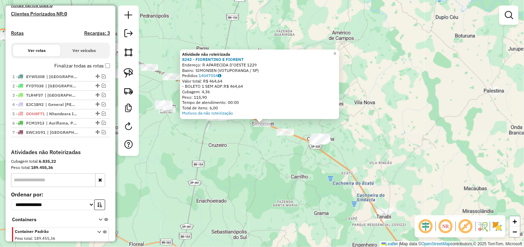
click at [232, 161] on div "Atividade não roteirizada 8242 - FIORENTINO E FIORENT Endereço: R APARECIDA D'O…" at bounding box center [262, 123] width 524 height 247
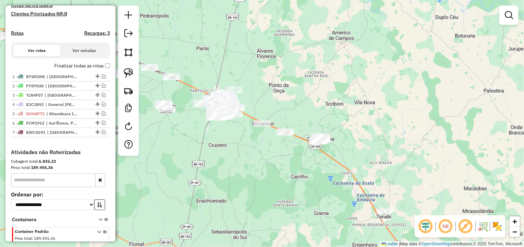
click at [128, 65] on div at bounding box center [128, 80] width 21 height 150
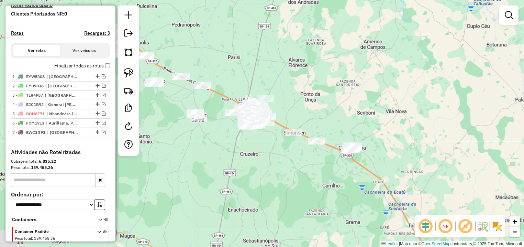
drag, startPoint x: 170, startPoint y: 96, endPoint x: 208, endPoint y: 101, distance: 38.9
click at [212, 104] on div "Janela de atendimento Grade de atendimento Capacidade Transportadoras Veículos …" at bounding box center [262, 123] width 524 height 247
click at [132, 73] on img at bounding box center [129, 73] width 10 height 10
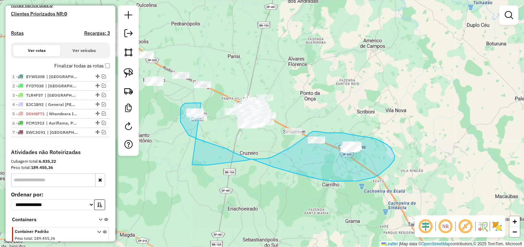
drag, startPoint x: 189, startPoint y: 103, endPoint x: 192, endPoint y: 165, distance: 61.9
click at [192, 165] on div "Janela de atendimento Grade de atendimento Capacidade Transportadoras Veículos …" at bounding box center [262, 123] width 524 height 247
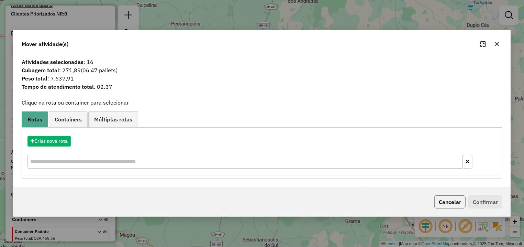
click at [458, 196] on button "Cancelar" at bounding box center [449, 201] width 31 height 13
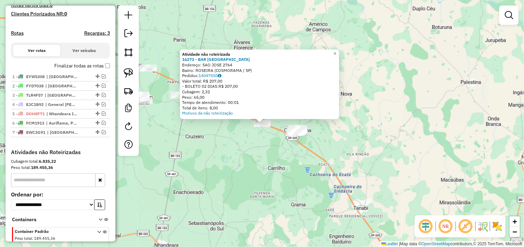
click at [187, 159] on div "Atividade não roteirizada 16273 - BAR SAO JOSE Endereço: SAO JOSE 2764 Bairro: …" at bounding box center [262, 123] width 524 height 247
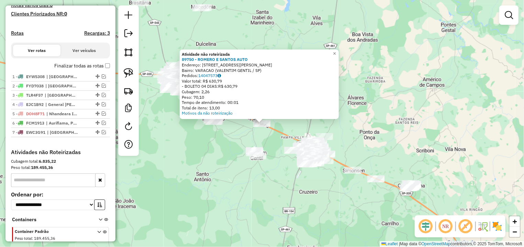
drag, startPoint x: 291, startPoint y: 191, endPoint x: 279, endPoint y: 167, distance: 26.4
click at [279, 167] on div "Atividade não roteirizada 89750 - ROMERO E SANTOS AUTO Endereço: AV JOSE PEREIR…" at bounding box center [262, 123] width 524 height 247
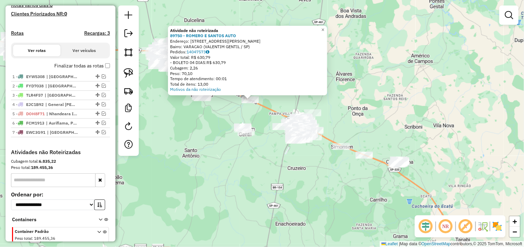
click at [274, 167] on div "Atividade não roteirizada 89750 - ROMERO E SANTOS AUTO Endereço: AV JOSE PEREIR…" at bounding box center [262, 123] width 524 height 247
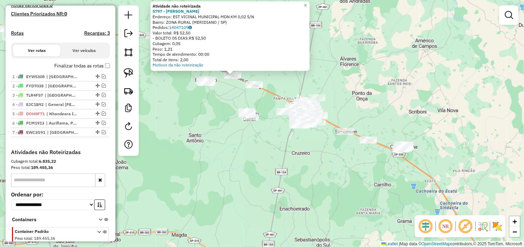
drag, startPoint x: 321, startPoint y: 205, endPoint x: 293, endPoint y: 160, distance: 53.4
click at [293, 160] on div "Atividade não roteirizada 5797 - BEATRIZ DE OLIVEIRA Endereço: EST VICINAL MUNI…" at bounding box center [262, 123] width 524 height 247
click at [276, 169] on div "Atividade não roteirizada 5797 - BEATRIZ DE OLIVEIRA Endereço: EST VICINAL MUNI…" at bounding box center [262, 123] width 524 height 247
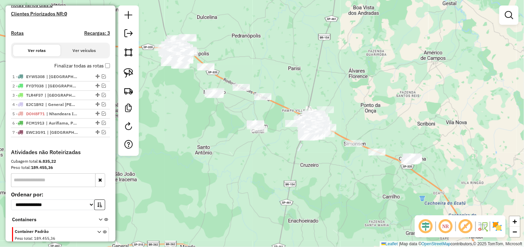
click at [189, 122] on div "Janela de atendimento Grade de atendimento Capacidade Transportadoras Veículos …" at bounding box center [262, 123] width 524 height 247
click at [128, 71] on img at bounding box center [129, 73] width 10 height 10
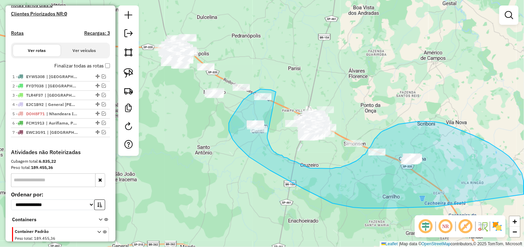
drag, startPoint x: 276, startPoint y: 92, endPoint x: 267, endPoint y: 133, distance: 41.9
click at [267, 133] on div "Janela de atendimento Grade de atendimento Capacidade Transportadoras Veículos …" at bounding box center [262, 123] width 524 height 247
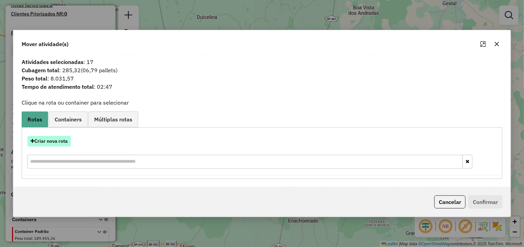
click at [53, 144] on button "Criar nova rota" at bounding box center [48, 141] width 43 height 11
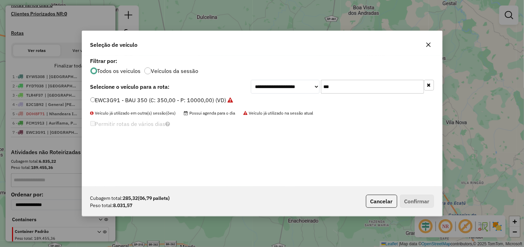
drag, startPoint x: 339, startPoint y: 81, endPoint x: 279, endPoint y: 87, distance: 60.0
click at [321, 87] on input "***" at bounding box center [372, 87] width 103 height 14
type input "**"
click at [218, 101] on label "BVT3J48 - TRUCK 504 (C: 504,00 - P: 13920,00) (VD)" at bounding box center [160, 100] width 140 height 8
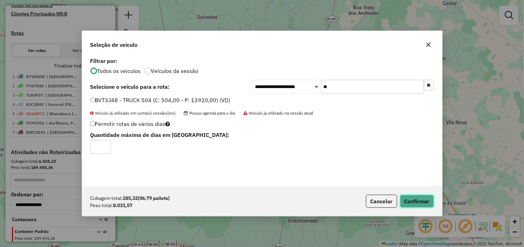
click at [408, 196] on button "Confirmar" at bounding box center [417, 200] width 34 height 13
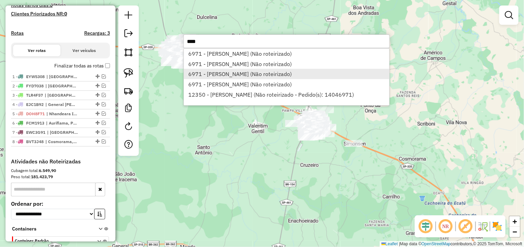
type input "****"
click at [239, 71] on li "6971 - C R DA SILVA RODRIGU (Não roteirizado)" at bounding box center [286, 74] width 205 height 10
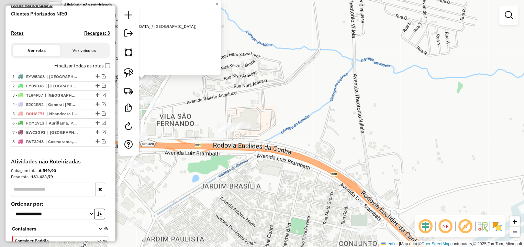
drag, startPoint x: 307, startPoint y: 100, endPoint x: 441, endPoint y: 100, distance: 134.6
click at [441, 100] on div "Atividade não roteirizada 6971 - C R DA SILVA RODRIGU Tipo de cliente: Clientes…" at bounding box center [262, 123] width 524 height 247
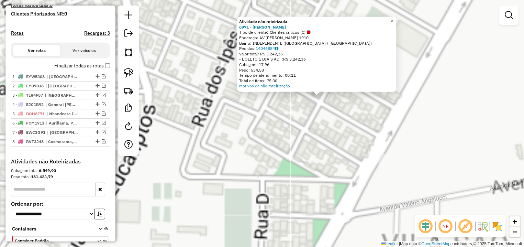
click at [342, 100] on div "Atividade não roteirizada 6971 - C R DA SILVA RODRIGU Tipo de cliente: Clientes…" at bounding box center [262, 123] width 524 height 247
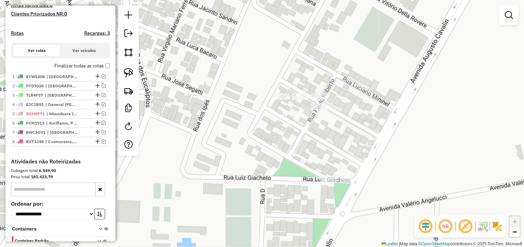
drag, startPoint x: 124, startPoint y: 72, endPoint x: 267, endPoint y: 100, distance: 145.9
click at [124, 71] on img at bounding box center [129, 73] width 10 height 10
drag, startPoint x: 335, startPoint y: 80, endPoint x: 380, endPoint y: 83, distance: 45.4
click at [380, 83] on div "Janela de atendimento Grade de atendimento Capacidade Transportadoras Veículos …" at bounding box center [262, 123] width 524 height 247
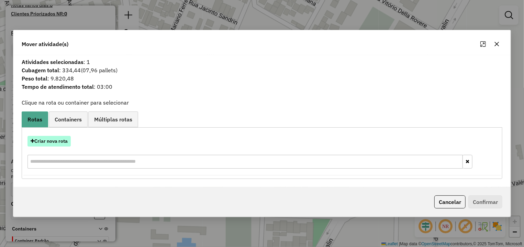
click at [48, 142] on button "Criar nova rota" at bounding box center [48, 141] width 43 height 11
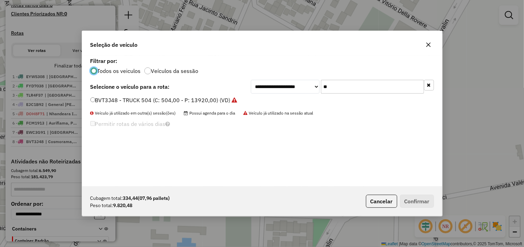
drag, startPoint x: 342, startPoint y: 87, endPoint x: 265, endPoint y: 87, distance: 76.9
click at [321, 87] on input "**" at bounding box center [372, 87] width 103 height 14
type input "***"
click at [172, 102] on label "DFW6974 - BAÚ (C: 280,00 - P: 7500,00) (VD)" at bounding box center [150, 100] width 121 height 8
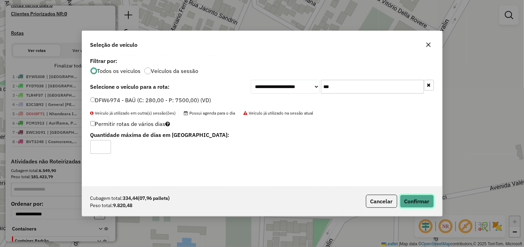
click at [403, 195] on button "Confirmar" at bounding box center [417, 200] width 34 height 13
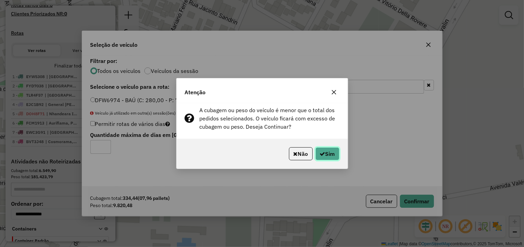
click at [333, 153] on button "Sim" at bounding box center [327, 153] width 24 height 13
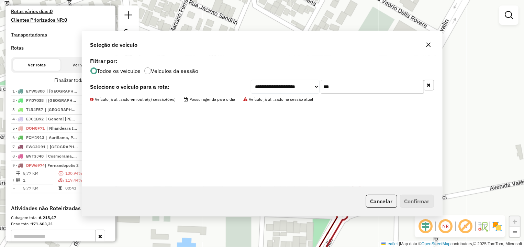
scroll to position [191, 0]
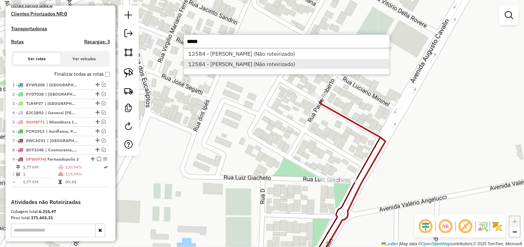
type input "*****"
click at [322, 66] on li "12584 - MERINA FELIZARDO FRE (Não roteirizado)" at bounding box center [286, 64] width 205 height 10
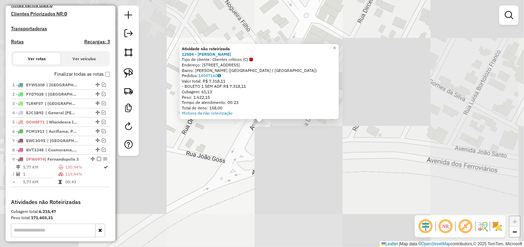
click at [307, 156] on div "Atividade não roteirizada 12584 - MERINA FELIZARDO FRE Tipo de cliente: Cliente…" at bounding box center [262, 123] width 524 height 247
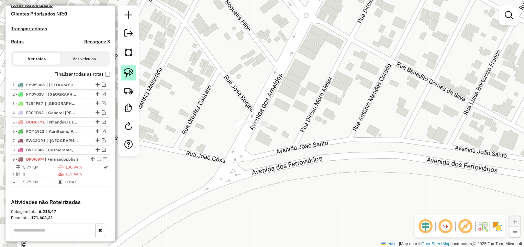
click at [125, 68] on img at bounding box center [129, 73] width 10 height 10
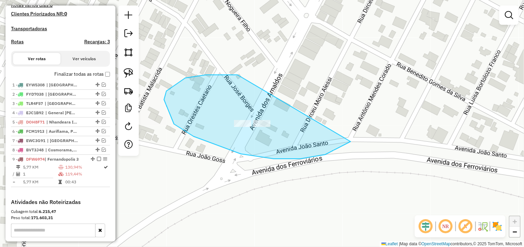
drag, startPoint x: 164, startPoint y: 99, endPoint x: 366, endPoint y: 121, distance: 202.8
click at [366, 121] on div "Janela de atendimento Grade de atendimento Capacidade Transportadoras Veículos …" at bounding box center [262, 123] width 524 height 247
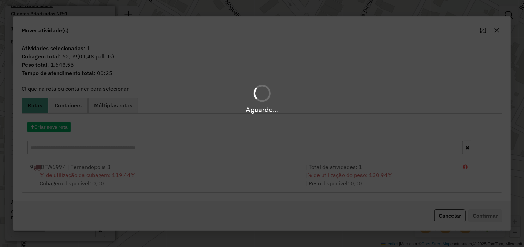
click at [190, 194] on hb-app "Aguarde... Pop-up bloqueado! Seu navegador bloqueou automáticamente a abertura …" at bounding box center [262, 123] width 524 height 247
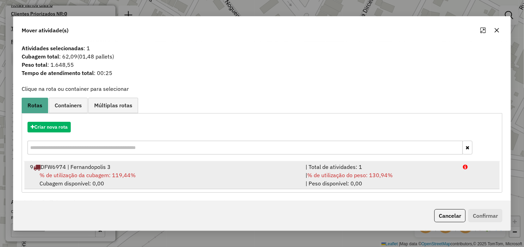
click at [435, 170] on div "| Total de atividades: 1" at bounding box center [379, 166] width 157 height 8
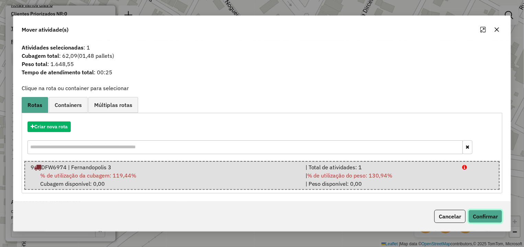
click at [488, 222] on button "Confirmar" at bounding box center [485, 216] width 34 height 13
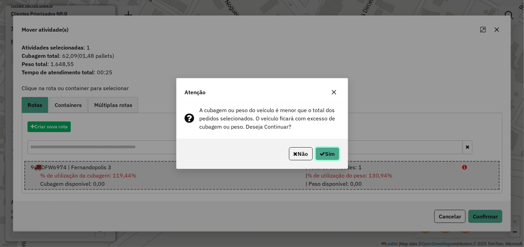
click at [323, 154] on icon "button" at bounding box center [322, 153] width 5 height 5
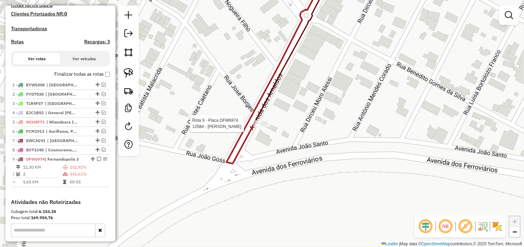
select select "**********"
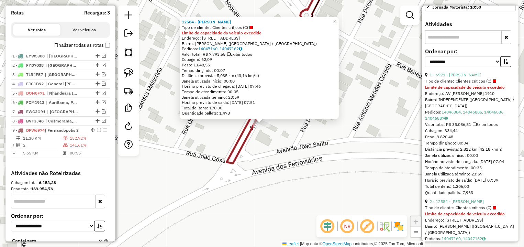
scroll to position [258, 0]
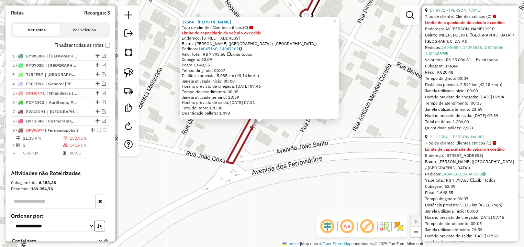
click at [369, 134] on div "12584 - MERINA FELIZARDO FRE Tipo de cliente: Clientes críticos (C) Limite de c…" at bounding box center [262, 123] width 524 height 247
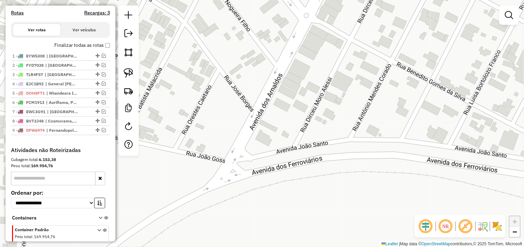
click at [379, 92] on div "Janela de atendimento Grade de atendimento Capacidade Transportadoras Veículos …" at bounding box center [262, 123] width 524 height 247
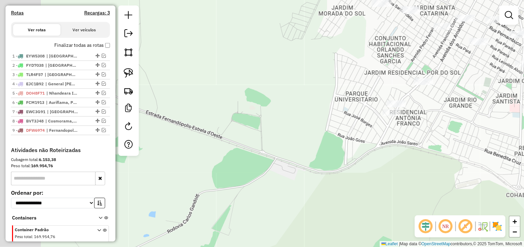
drag, startPoint x: 361, startPoint y: 147, endPoint x: 381, endPoint y: 147, distance: 19.9
click at [397, 152] on div "Janela de atendimento Grade de atendimento Capacidade Transportadoras Veículos …" at bounding box center [262, 123] width 524 height 247
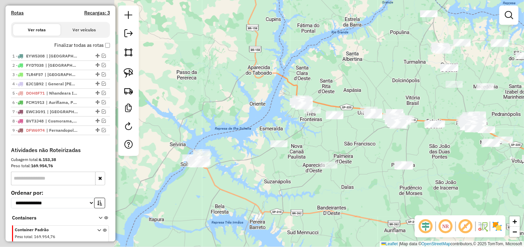
drag, startPoint x: 232, startPoint y: 158, endPoint x: 365, endPoint y: 153, distance: 133.7
click at [365, 153] on div "Janela de atendimento Grade de atendimento Capacidade Transportadoras Veículos …" at bounding box center [262, 123] width 524 height 247
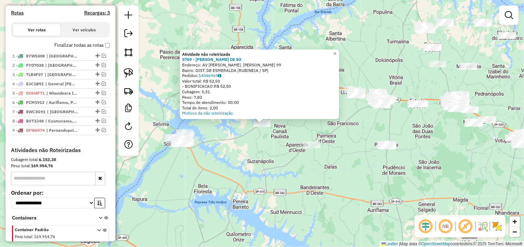
click at [266, 146] on div "Atividade não roteirizada 5769 - ZELIA FERREIRA DE SO Endereço: AV CEL. FRANCIS…" at bounding box center [262, 123] width 524 height 247
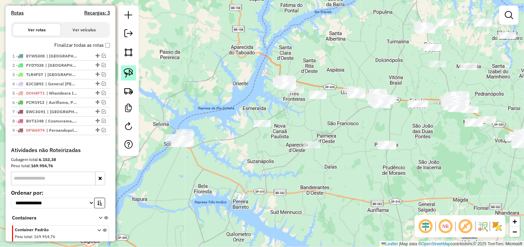
click at [126, 69] on img at bounding box center [129, 73] width 10 height 10
drag, startPoint x: 247, startPoint y: 111, endPoint x: 280, endPoint y: 107, distance: 32.8
click at [282, 114] on div "Janela de atendimento Grade de atendimento Capacidade Transportadoras Veículos …" at bounding box center [262, 123] width 524 height 247
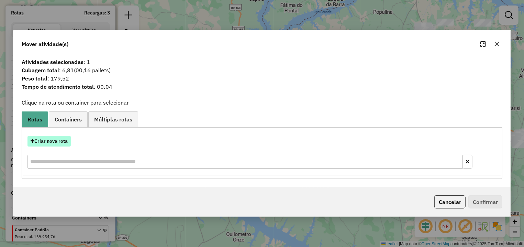
click at [54, 141] on button "Criar nova rota" at bounding box center [48, 141] width 43 height 11
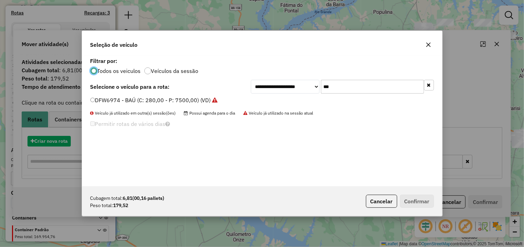
scroll to position [4, 2]
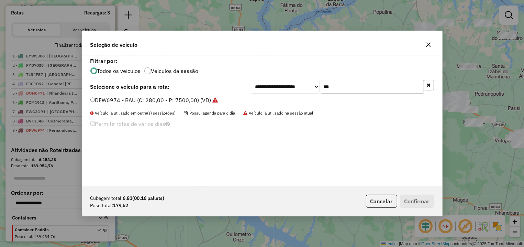
drag, startPoint x: 367, startPoint y: 81, endPoint x: 277, endPoint y: 85, distance: 89.7
click at [321, 85] on input "***" at bounding box center [372, 87] width 103 height 14
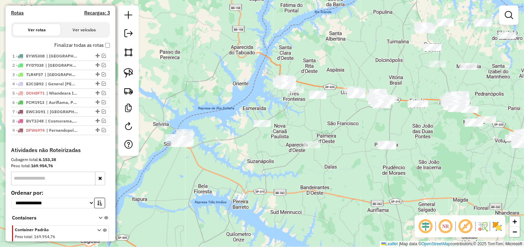
click at [249, 122] on div "Janela de atendimento Grade de atendimento Capacidade Transportadoras Veículos …" at bounding box center [262, 123] width 524 height 247
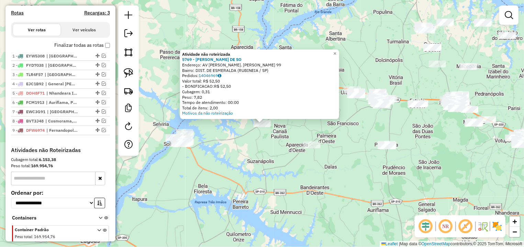
click at [245, 145] on div "Atividade não roteirizada 5769 - ZELIA FERREIRA DE SO Endereço: AV CEL. FRANCIS…" at bounding box center [262, 123] width 524 height 247
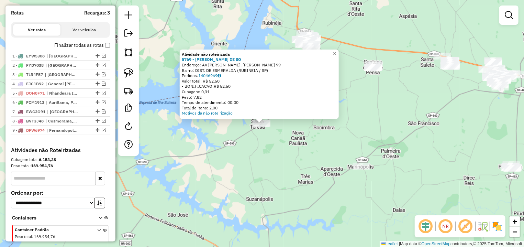
click at [236, 161] on div "Atividade não roteirizada 5769 - ZELIA FERREIRA DE SO Endereço: AV CEL. FRANCIS…" at bounding box center [262, 123] width 524 height 247
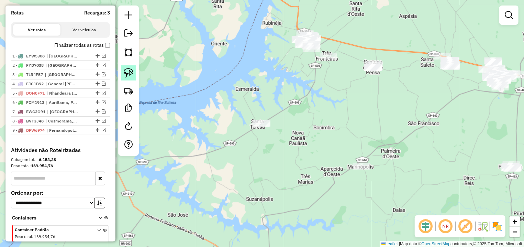
click at [122, 75] on link at bounding box center [128, 72] width 15 height 15
drag, startPoint x: 279, startPoint y: 99, endPoint x: 290, endPoint y: 130, distance: 33.2
click at [290, 130] on div "Janela de atendimento Grade de atendimento Capacidade Transportadoras Veículos …" at bounding box center [262, 123] width 524 height 247
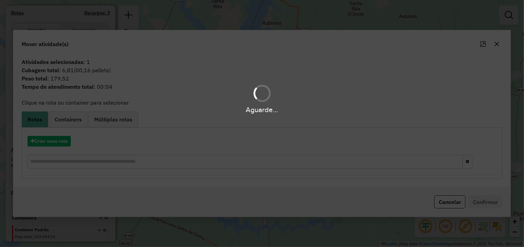
click at [63, 136] on div "Aguarde..." at bounding box center [262, 123] width 524 height 247
click at [53, 142] on button "Criar nova rota" at bounding box center [48, 141] width 43 height 11
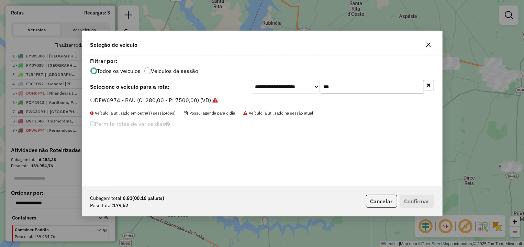
drag, startPoint x: 359, startPoint y: 86, endPoint x: 259, endPoint y: 100, distance: 101.0
click at [321, 93] on input "***" at bounding box center [372, 87] width 103 height 14
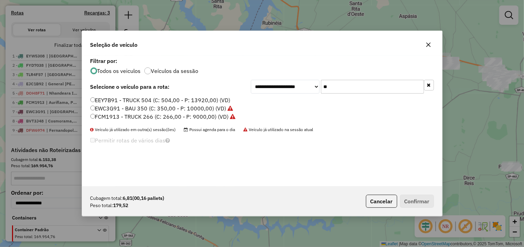
type input "**"
click at [201, 100] on label "EEY7B91 - TRUCK 504 (C: 504,00 - P: 13920,00) (VD)" at bounding box center [160, 100] width 140 height 8
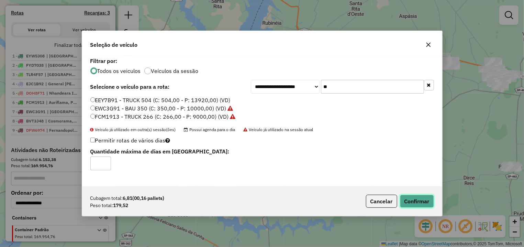
click at [417, 198] on button "Confirmar" at bounding box center [417, 200] width 34 height 13
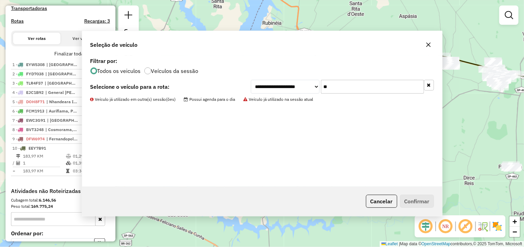
scroll to position [228, 0]
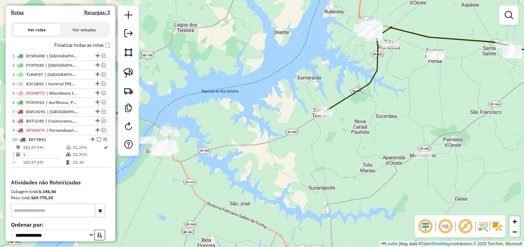
drag, startPoint x: 290, startPoint y: 153, endPoint x: 407, endPoint y: 127, distance: 119.7
click at [407, 127] on div "Janela de atendimento Grade de atendimento Capacidade Transportadoras Veículos …" at bounding box center [262, 123] width 524 height 247
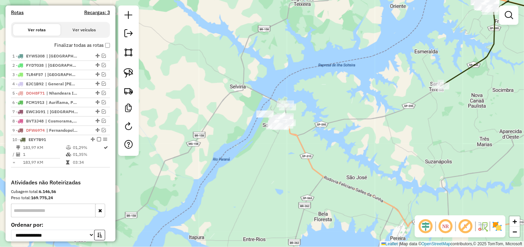
click at [128, 71] on img at bounding box center [129, 73] width 10 height 10
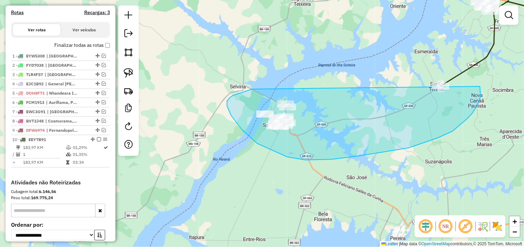
drag, startPoint x: 230, startPoint y: 97, endPoint x: 415, endPoint y: 56, distance: 189.6
click at [415, 56] on div "Janela de atendimento Grade de atendimento Capacidade Transportadoras Veículos …" at bounding box center [262, 123] width 524 height 247
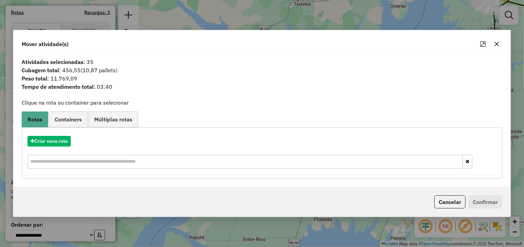
click at [500, 46] on button "button" at bounding box center [496, 43] width 11 height 11
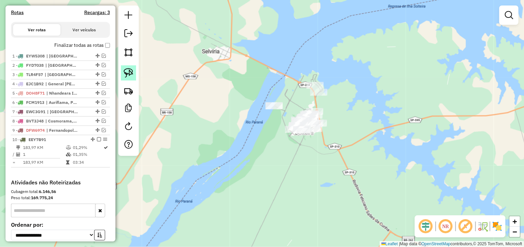
click at [130, 76] on img at bounding box center [129, 73] width 10 height 10
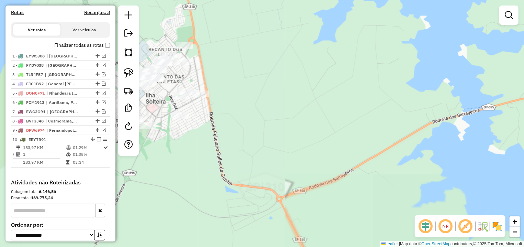
click at [234, 85] on div "Janela de atendimento Grade de atendimento Capacidade Transportadoras Veículos …" at bounding box center [262, 123] width 524 height 247
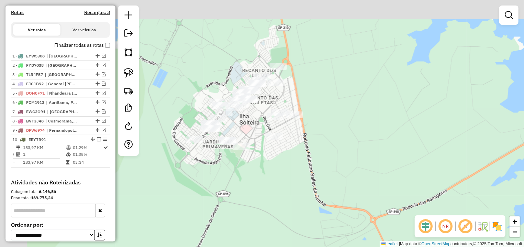
drag, startPoint x: 258, startPoint y: 79, endPoint x: 335, endPoint y: 95, distance: 79.3
click at [335, 95] on div "Janela de atendimento Grade de atendimento Capacidade Transportadoras Veículos …" at bounding box center [262, 123] width 524 height 247
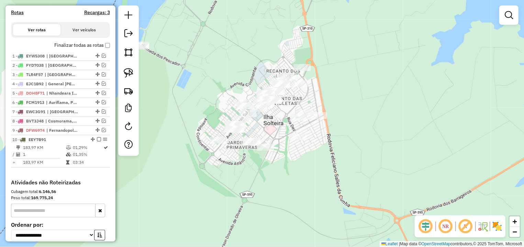
drag, startPoint x: 211, startPoint y: 51, endPoint x: 269, endPoint y: 89, distance: 69.3
click at [273, 89] on div "Janela de atendimento Grade de atendimento Capacidade Transportadoras Veículos …" at bounding box center [262, 123] width 524 height 247
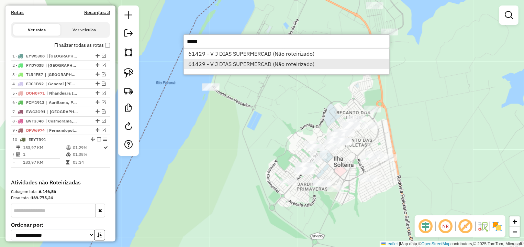
type input "*****"
click at [246, 67] on li "61429 - V J DIAS SUPERMERCAD (Não roteirizado)" at bounding box center [286, 64] width 205 height 10
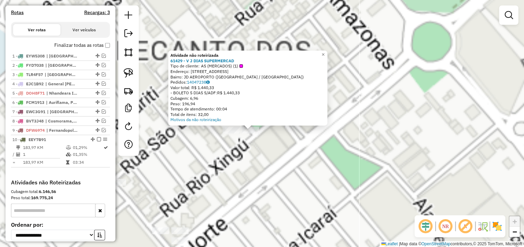
click at [260, 158] on div "Atividade não roteirizada 61429 - V J DIAS SUPERMERCAD Tipo de cliente: AS (MER…" at bounding box center [262, 123] width 524 height 247
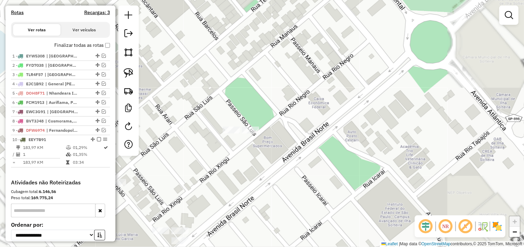
click at [129, 65] on div at bounding box center [128, 80] width 21 height 150
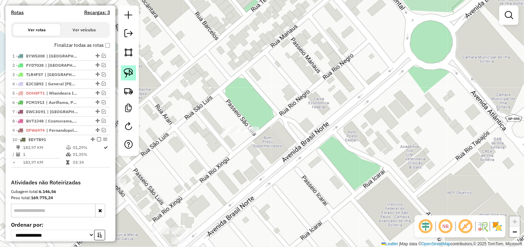
click at [127, 73] on img at bounding box center [129, 73] width 10 height 10
drag, startPoint x: 230, startPoint y: 109, endPoint x: 289, endPoint y: 132, distance: 63.3
click at [289, 132] on div "Janela de atendimento Grade de atendimento Capacidade Transportadoras Veículos …" at bounding box center [262, 123] width 524 height 247
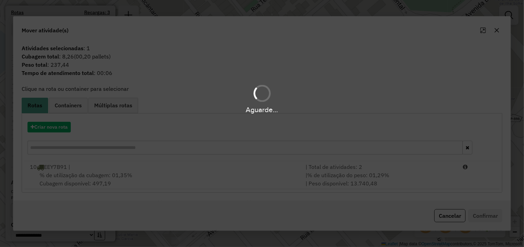
click at [53, 127] on div "Aguarde..." at bounding box center [262, 123] width 524 height 247
click at [53, 131] on div "Aguarde..." at bounding box center [262, 123] width 524 height 247
click at [53, 130] on div "Aguarde..." at bounding box center [262, 123] width 524 height 247
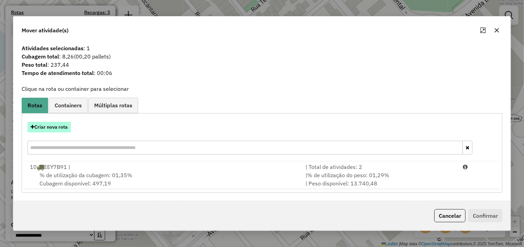
click at [59, 127] on button "Criar nova rota" at bounding box center [48, 127] width 43 height 11
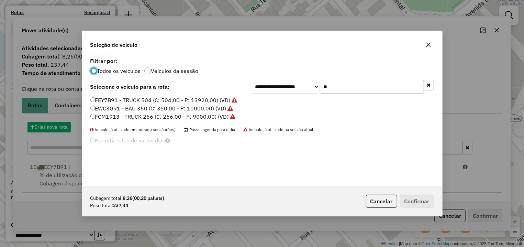
scroll to position [4, 2]
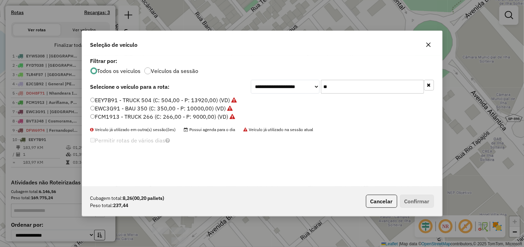
drag, startPoint x: 339, startPoint y: 91, endPoint x: 264, endPoint y: 93, distance: 74.6
click at [321, 93] on input "**" at bounding box center [372, 87] width 103 height 14
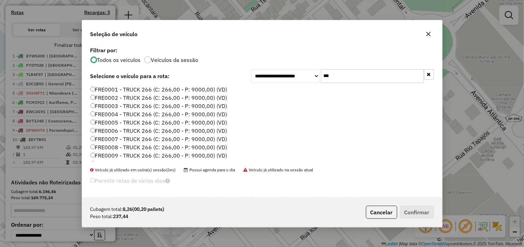
type input "***"
click at [205, 88] on label "FRE0001 - TRUCK 266 (C: 266,00 - P: 9000,00) (VD)" at bounding box center [158, 89] width 137 height 8
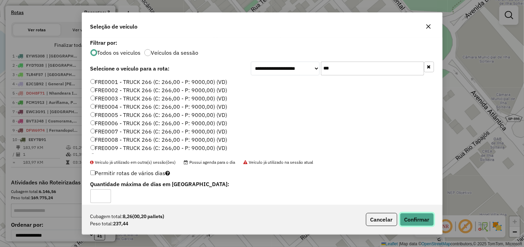
click at [402, 217] on button "Confirmar" at bounding box center [417, 219] width 34 height 13
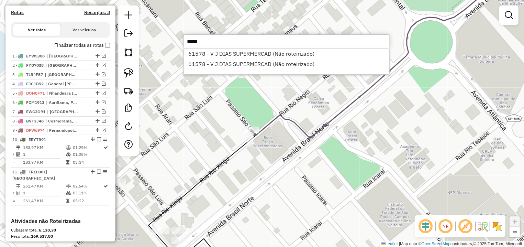
drag, startPoint x: 259, startPoint y: 40, endPoint x: 260, endPoint y: 46, distance: 6.2
click at [259, 41] on input "*****" at bounding box center [286, 41] width 206 height 14
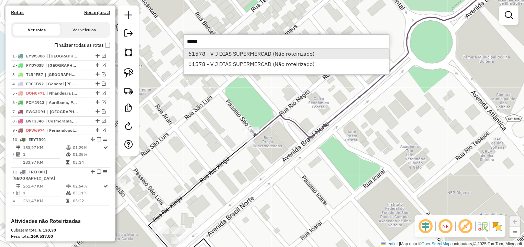
type input "*****"
click at [265, 56] on li "61578 - V J DIAS SUPERMERCAD (Não roteirizado)" at bounding box center [286, 53] width 205 height 10
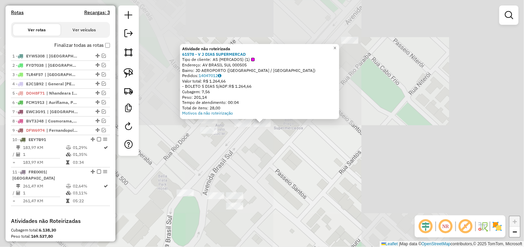
click at [296, 164] on div "Atividade não roteirizada 61578 - V J DIAS SUPERMERCAD Tipo de cliente: AS (MER…" at bounding box center [262, 123] width 524 height 247
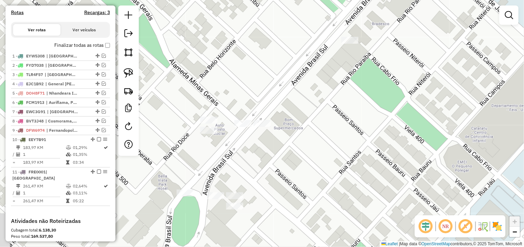
click at [137, 73] on div at bounding box center [128, 80] width 21 height 150
drag, startPoint x: 229, startPoint y: 102, endPoint x: 194, endPoint y: 88, distance: 37.8
click at [227, 102] on div "Janela de atendimento Grade de atendimento Capacidade Transportadoras Veículos …" at bounding box center [262, 123] width 524 height 247
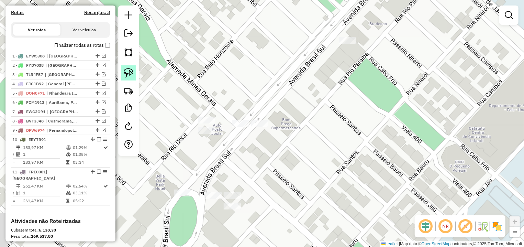
click at [129, 74] on img at bounding box center [129, 73] width 10 height 10
drag, startPoint x: 238, startPoint y: 103, endPoint x: 300, endPoint y: 128, distance: 67.3
click at [300, 128] on div "Janela de atendimento Grade de atendimento Capacidade Transportadoras Veículos …" at bounding box center [262, 123] width 524 height 247
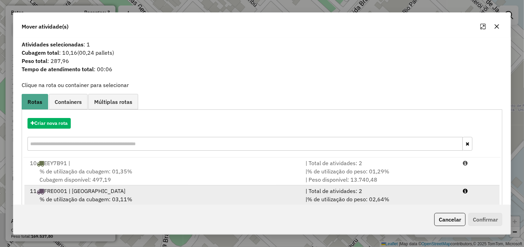
click at [410, 196] on div "| % de utilização do peso: 02,64% | Peso disponível: 8.762,56" at bounding box center [379, 203] width 157 height 16
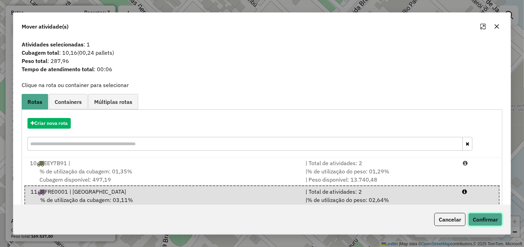
click at [481, 217] on button "Confirmar" at bounding box center [485, 219] width 34 height 13
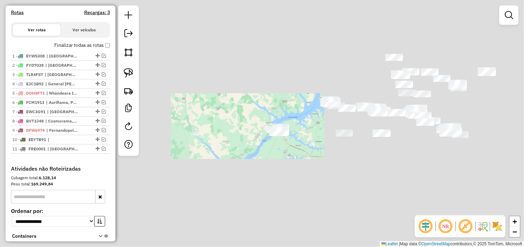
drag, startPoint x: 368, startPoint y: 128, endPoint x: 332, endPoint y: 138, distance: 36.4
click at [332, 138] on div "Janela de atendimento Grade de atendimento Capacidade Transportadoras Veículos …" at bounding box center [262, 123] width 524 height 247
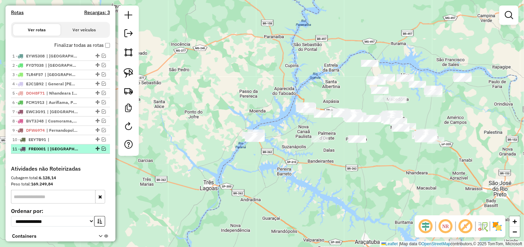
click at [102, 150] on em at bounding box center [104, 148] width 4 height 4
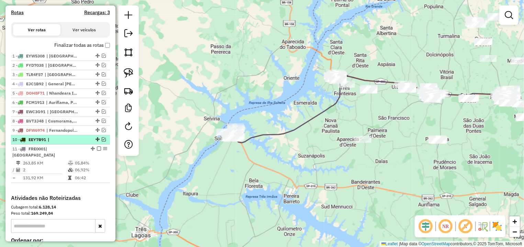
click at [102, 141] on em at bounding box center [104, 139] width 4 height 4
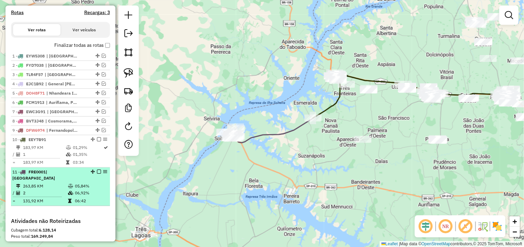
click at [97, 173] on em at bounding box center [99, 171] width 4 height 4
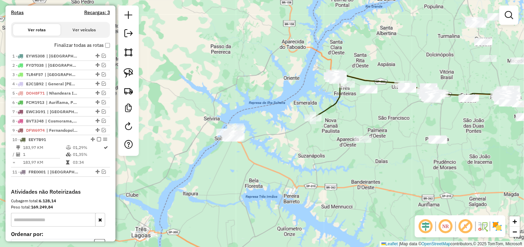
click at [124, 60] on div at bounding box center [128, 80] width 21 height 150
click at [135, 75] on link at bounding box center [128, 72] width 15 height 15
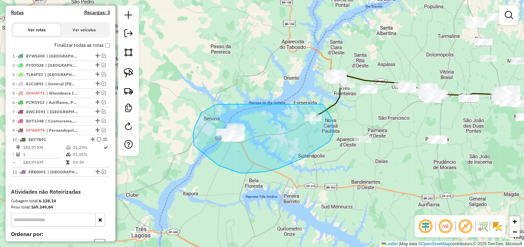
drag, startPoint x: 216, startPoint y: 104, endPoint x: 315, endPoint y: 98, distance: 99.1
click at [315, 98] on div "Janela de atendimento Grade de atendimento Capacidade Transportadoras Veículos …" at bounding box center [262, 123] width 524 height 247
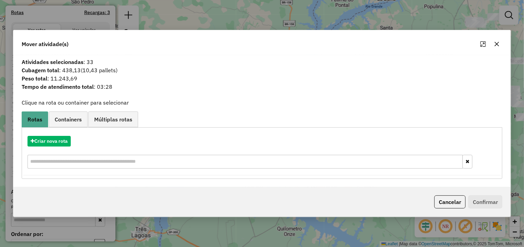
click at [497, 46] on icon "button" at bounding box center [496, 43] width 5 height 5
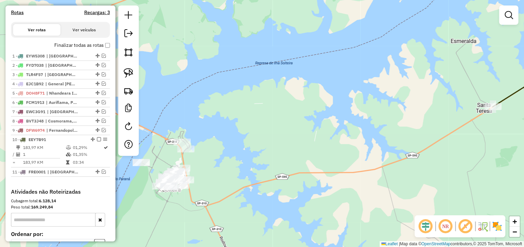
drag, startPoint x: 276, startPoint y: 104, endPoint x: 280, endPoint y: 101, distance: 5.2
click at [281, 101] on div "Janela de atendimento Grade de atendimento Capacidade Transportadoras Veículos …" at bounding box center [262, 123] width 524 height 247
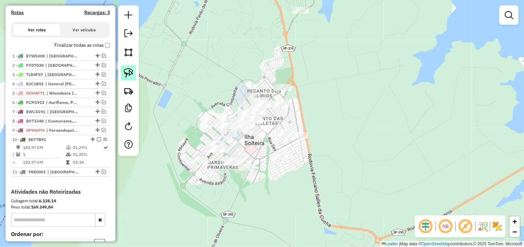
click at [129, 72] on img at bounding box center [129, 73] width 10 height 10
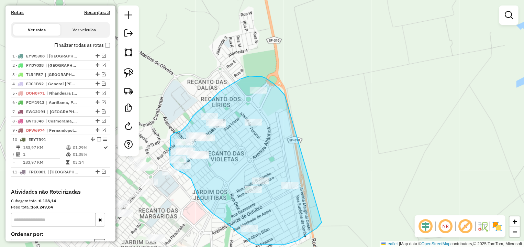
drag, startPoint x: 283, startPoint y: 93, endPoint x: 327, endPoint y: 170, distance: 89.3
click at [327, 170] on div "Janela de atendimento Grade de atendimento Capacidade Transportadoras Veículos …" at bounding box center [262, 123] width 524 height 247
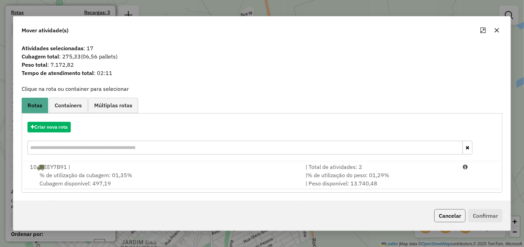
click at [450, 214] on button "Cancelar" at bounding box center [449, 215] width 31 height 13
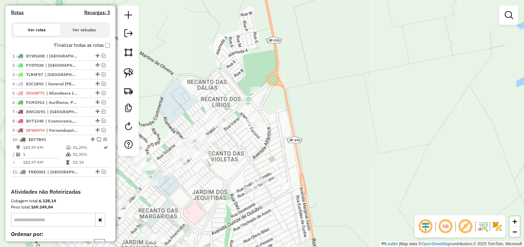
drag, startPoint x: 280, startPoint y: 75, endPoint x: 350, endPoint y: 121, distance: 84.5
click at [350, 121] on div "Janela de atendimento Grade de atendimento Capacidade Transportadoras Veículos …" at bounding box center [262, 123] width 524 height 247
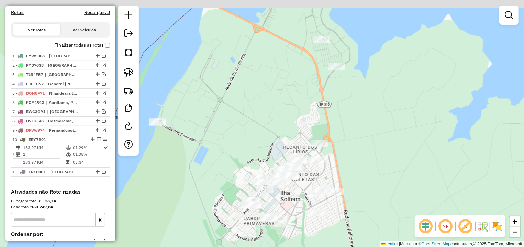
drag, startPoint x: 339, startPoint y: 74, endPoint x: 325, endPoint y: 99, distance: 29.1
click at [336, 98] on div "Janela de atendimento Grade de atendimento Capacidade Transportadoras Veículos …" at bounding box center [262, 123] width 524 height 247
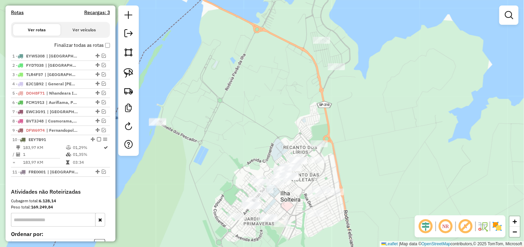
click at [135, 74] on link at bounding box center [128, 72] width 15 height 15
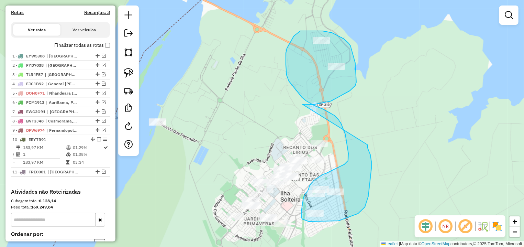
drag, startPoint x: 350, startPoint y: 91, endPoint x: 364, endPoint y: 132, distance: 43.9
click at [364, 132] on div "Janela de atendimento Grade de atendimento Capacidade Transportadoras Veículos …" at bounding box center [262, 123] width 524 height 247
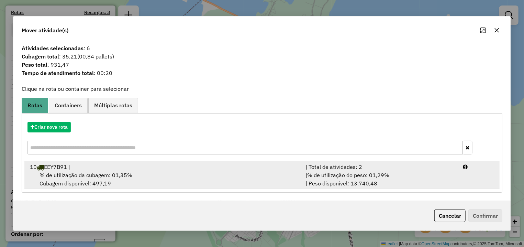
click at [470, 169] on div at bounding box center [478, 166] width 39 height 8
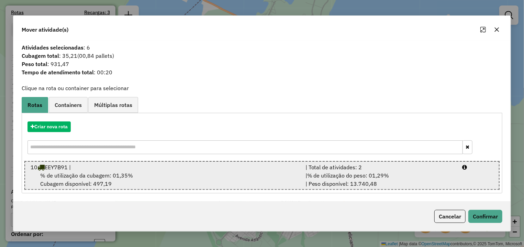
click at [468, 177] on li "10 EEY7B91 | | Total de atividades: 2 % de utilização da cubagem: 01,35% Cubage…" at bounding box center [261, 175] width 475 height 29
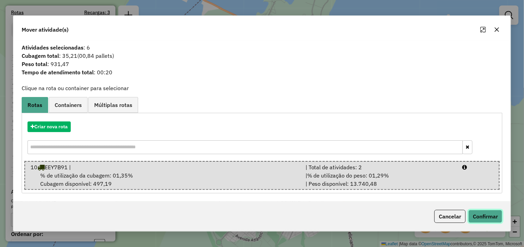
click at [478, 216] on button "Confirmar" at bounding box center [485, 216] width 34 height 13
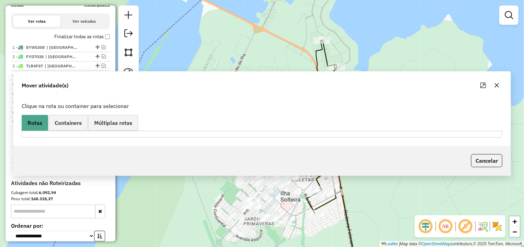
scroll to position [220, 0]
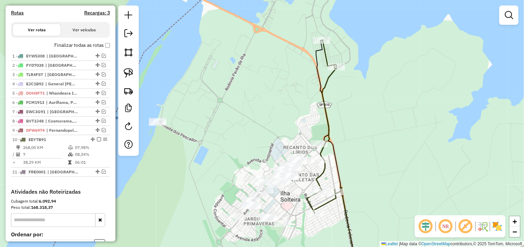
select select "**********"
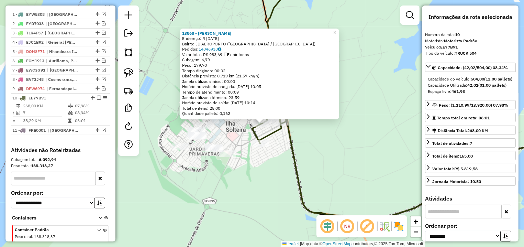
scroll to position [297, 0]
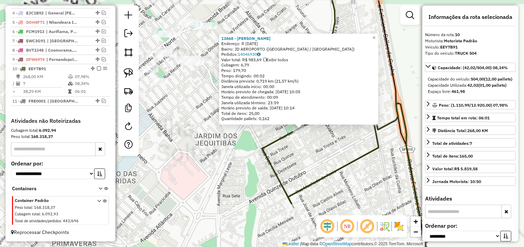
drag, startPoint x: 229, startPoint y: 135, endPoint x: 245, endPoint y: 181, distance: 49.0
click at [242, 192] on div "13868 - NERY MENDES CANDIDO Endereço: R 7 DE SETEMBRO 483 Bairro: JD AEROPORTO …" at bounding box center [262, 123] width 524 height 247
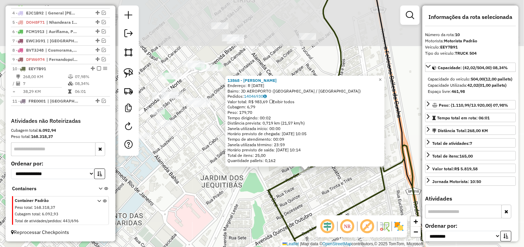
click at [243, 177] on div "13868 - NERY MENDES CANDIDO Endereço: R 7 DE SETEMBRO 483 Bairro: JD AEROPORTO …" at bounding box center [262, 123] width 524 height 247
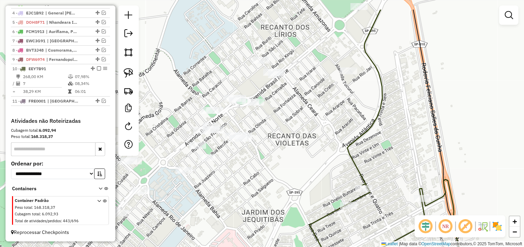
drag, startPoint x: 202, startPoint y: 153, endPoint x: 234, endPoint y: 158, distance: 32.7
click at [248, 189] on div "Janela de atendimento Grade de atendimento Capacidade Transportadoras Veículos …" at bounding box center [262, 123] width 524 height 247
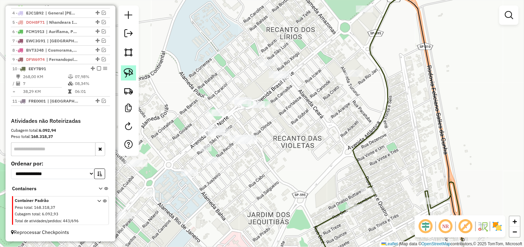
click at [125, 72] on img at bounding box center [129, 73] width 10 height 10
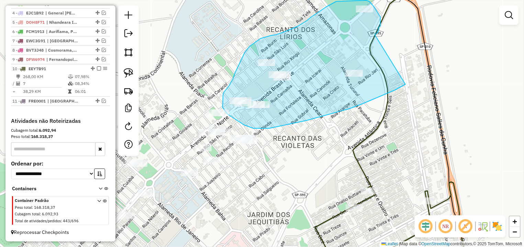
drag, startPoint x: 380, startPoint y: 24, endPoint x: 418, endPoint y: 63, distance: 54.2
click at [418, 63] on g at bounding box center [283, 123] width 370 height 296
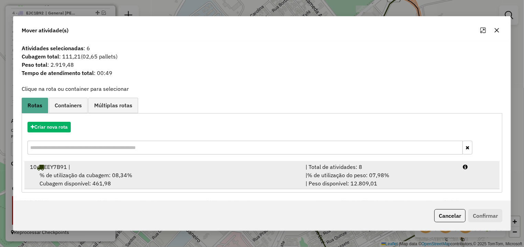
click at [470, 187] on li "10 EEY7B91 | | Total de atividades: 8 % de utilização da cubagem: 08,34% Cubage…" at bounding box center [261, 175] width 475 height 28
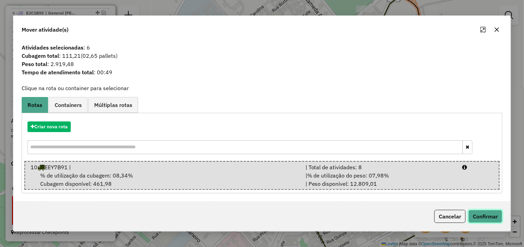
click at [484, 216] on button "Confirmar" at bounding box center [485, 216] width 34 height 13
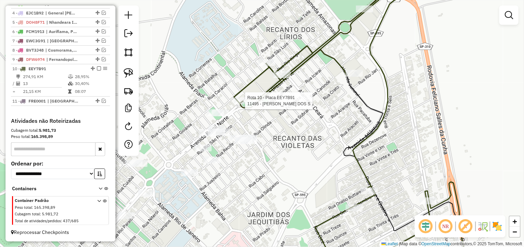
select select "**********"
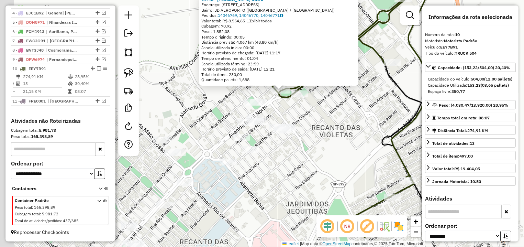
drag, startPoint x: 297, startPoint y: 148, endPoint x: 325, endPoint y: 104, distance: 52.1
click at [325, 104] on div "11495 - JESSICA CAMILA DOS S Endereço: AV BRASIL NORTE 733 Bairro: JD AEROPORTO…" at bounding box center [262, 123] width 524 height 247
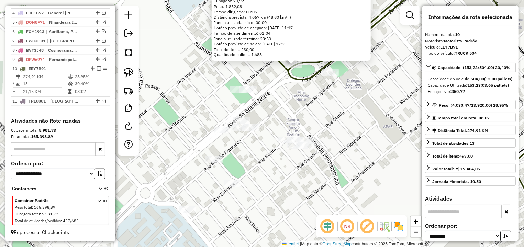
drag, startPoint x: 289, startPoint y: 94, endPoint x: 230, endPoint y: 82, distance: 60.2
click at [314, 105] on div "11495 - JESSICA CAMILA DOS S Endereço: AV BRASIL NORTE 733 Bairro: JD AEROPORTO…" at bounding box center [262, 123] width 524 height 247
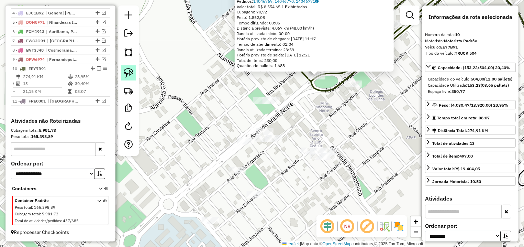
click at [132, 73] on img at bounding box center [129, 73] width 10 height 10
drag, startPoint x: 269, startPoint y: 82, endPoint x: 292, endPoint y: 102, distance: 31.2
click at [292, 102] on div "11495 - JESSICA CAMILA DOS S Endereço: AV BRASIL NORTE 733 Bairro: JD AEROPORTO…" at bounding box center [262, 123] width 524 height 247
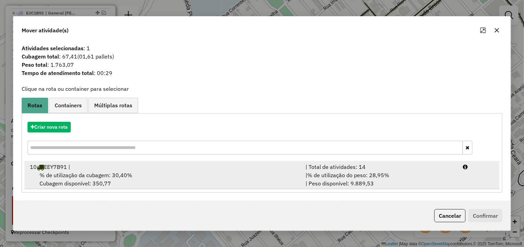
click at [454, 180] on div "| % de utilização do peso: 28,95% | Peso disponível: 9.889,53" at bounding box center [379, 179] width 157 height 16
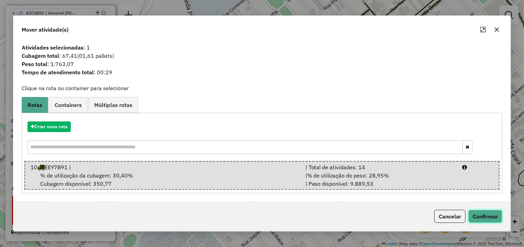
click at [475, 219] on button "Confirmar" at bounding box center [485, 216] width 34 height 13
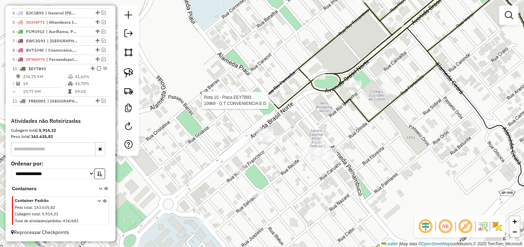
select select "**********"
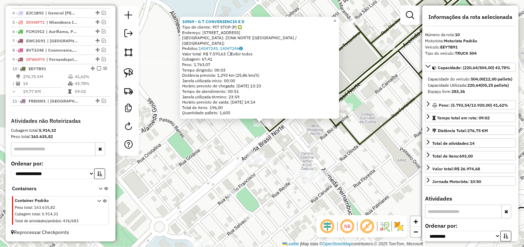
click at [296, 144] on div "10969 - G T CONVENIENCIA E D Tipo de cliente: PIT STOP (P) Endereço: AV BRASIL …" at bounding box center [262, 123] width 524 height 247
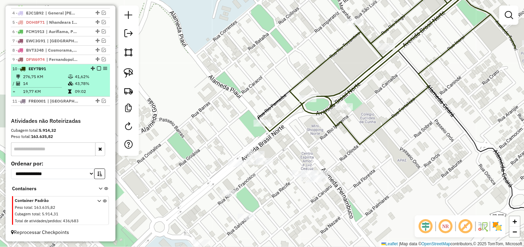
click at [91, 72] on li "10 - EEY7B91 276,75 KM 41,62% / 14 43,78% = 19,77 KM 09:02" at bounding box center [60, 80] width 99 height 32
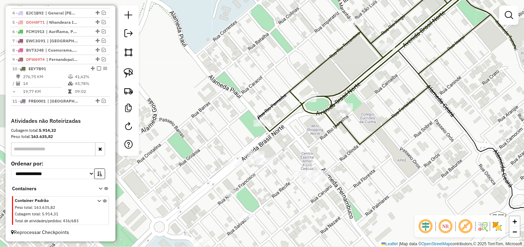
select select "**********"
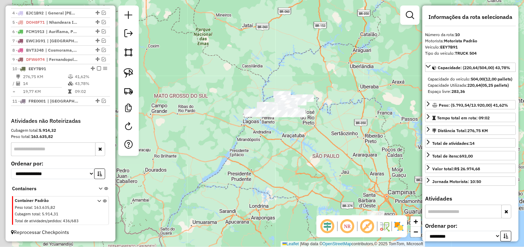
drag, startPoint x: 216, startPoint y: 155, endPoint x: 252, endPoint y: 143, distance: 38.1
click at [252, 143] on div "Janela de atendimento Grade de atendimento Capacidade Transportadoras Veículos …" at bounding box center [262, 123] width 524 height 247
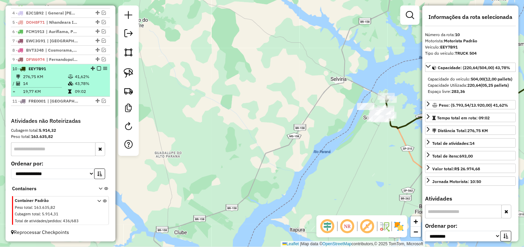
click at [97, 68] on em at bounding box center [99, 68] width 4 height 4
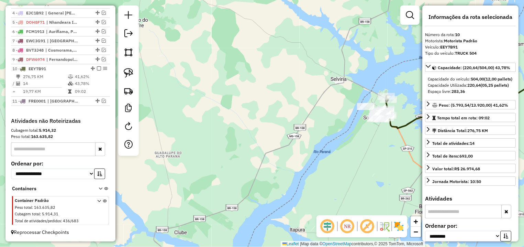
scroll to position [274, 0]
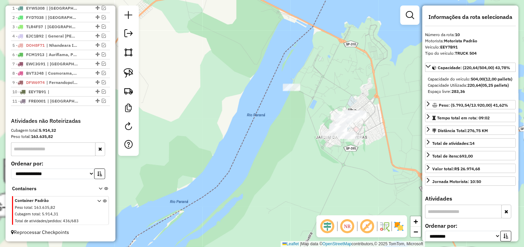
drag, startPoint x: 356, startPoint y: 189, endPoint x: 286, endPoint y: 169, distance: 73.0
click at [286, 169] on div "Janela de atendimento Grade de atendimento Capacidade Transportadoras Veículos …" at bounding box center [262, 123] width 524 height 247
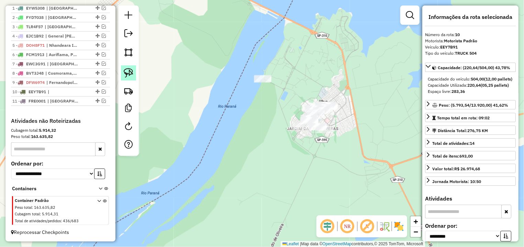
click at [125, 75] on img at bounding box center [129, 73] width 10 height 10
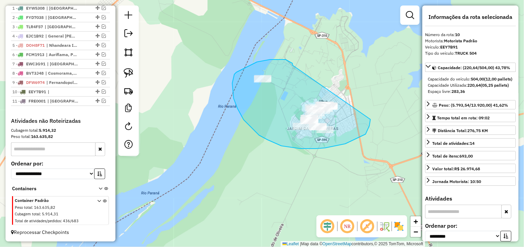
drag, startPoint x: 292, startPoint y: 63, endPoint x: 340, endPoint y: 67, distance: 47.9
click at [348, 71] on div "Janela de atendimento Grade de atendimento Capacidade Transportadoras Veículos …" at bounding box center [262, 123] width 524 height 247
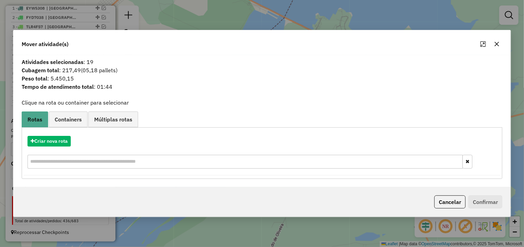
click at [55, 132] on div "Criar nova rota" at bounding box center [261, 153] width 477 height 45
click at [56, 137] on button "Criar nova rota" at bounding box center [48, 141] width 43 height 11
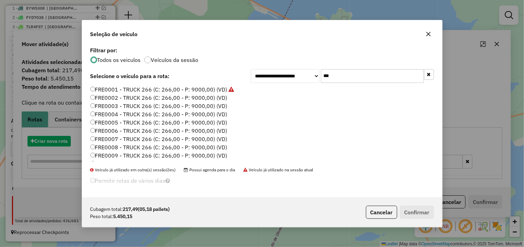
scroll to position [4, 2]
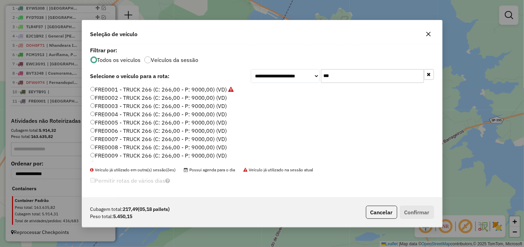
drag, startPoint x: 364, startPoint y: 79, endPoint x: 285, endPoint y: 79, distance: 79.0
click at [321, 79] on input "***" at bounding box center [372, 76] width 103 height 14
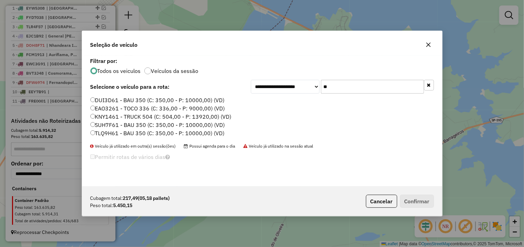
click at [137, 125] on label "SUH7F61 - BAU 350 (C: 350,00 - P: 10000,00) (VD)" at bounding box center [157, 125] width 135 height 8
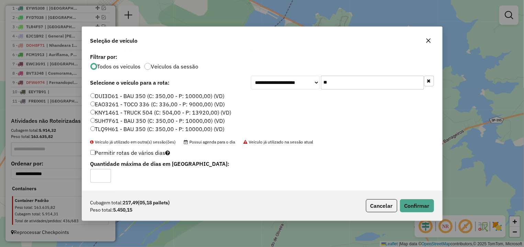
click at [144, 128] on label "TLQ9H61 - BAU 350 (C: 350,00 - P: 10000,00) (VD)" at bounding box center [157, 129] width 134 height 8
click at [333, 81] on input "**" at bounding box center [372, 83] width 103 height 14
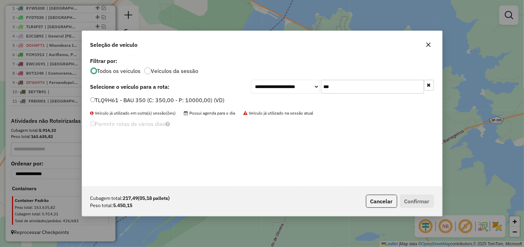
type input "***"
click at [138, 99] on div "**********" at bounding box center [262, 121] width 360 height 131
click at [150, 102] on label "TLQ9H61 - BAU 350 (C: 350,00 - P: 10000,00) (VD)" at bounding box center [157, 100] width 134 height 8
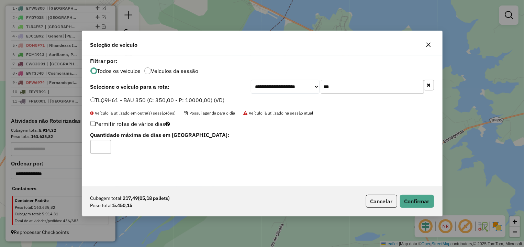
click at [428, 208] on div "Cubagem total: 217,49 (05,18 pallets) Peso total: 5.450,15 Cancelar Confirmar" at bounding box center [262, 201] width 360 height 30
click at [423, 204] on button "Confirmar" at bounding box center [417, 200] width 34 height 13
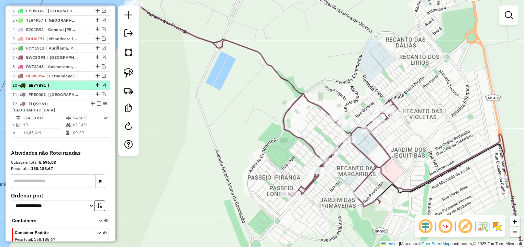
click at [96, 88] on div "10 - EEY7B91 |" at bounding box center [60, 85] width 96 height 6
select select "**********"
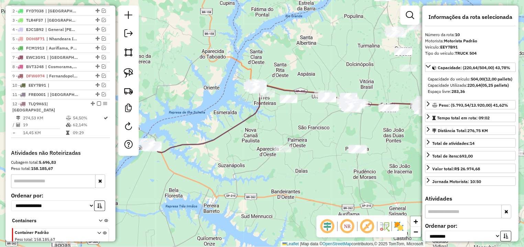
drag, startPoint x: 214, startPoint y: 152, endPoint x: 136, endPoint y: 93, distance: 97.8
click at [266, 137] on div "Janela de atendimento Grade de atendimento Capacidade Transportadoras Veículos …" at bounding box center [262, 123] width 524 height 247
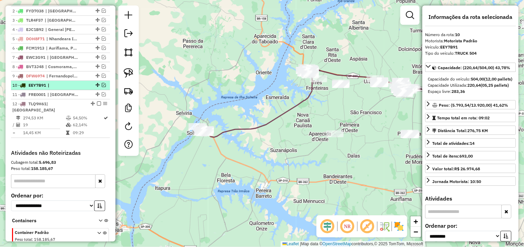
click at [102, 87] on em at bounding box center [104, 85] width 4 height 4
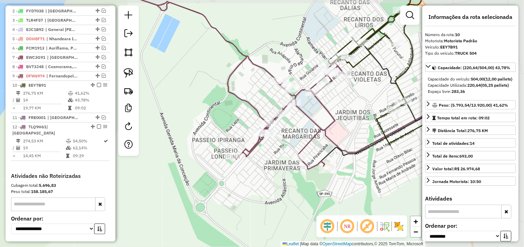
drag, startPoint x: 357, startPoint y: 102, endPoint x: 252, endPoint y: 112, distance: 105.5
click at [252, 112] on div "Janela de atendimento Grade de atendimento Capacidade Transportadoras Veículos …" at bounding box center [262, 123] width 524 height 247
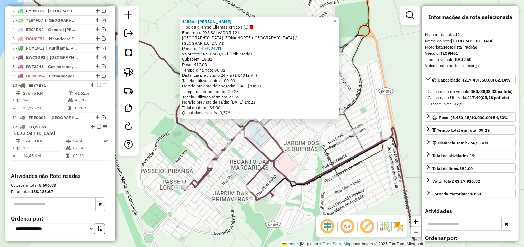
scroll to position [329, 0]
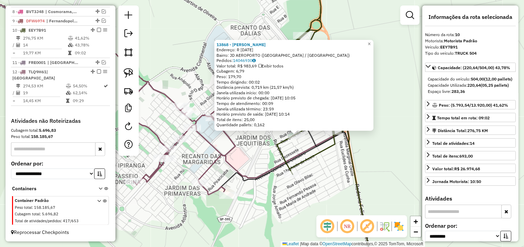
drag, startPoint x: 267, startPoint y: 184, endPoint x: 273, endPoint y: 179, distance: 8.6
click at [276, 185] on div "13868 - NERY MENDES CANDIDO Endereço: R 7 DE SETEMBRO 483 Bairro: JD AEROPORTO …" at bounding box center [262, 123] width 524 height 247
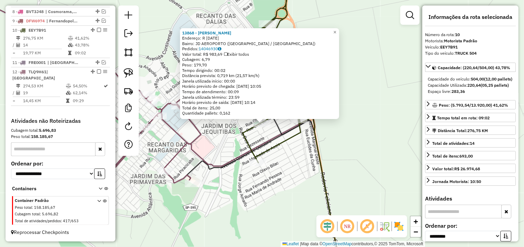
click at [306, 183] on div "13868 - NERY MENDES CANDIDO Endereço: R 7 DE SETEMBRO 483 Bairro: JD AEROPORTO …" at bounding box center [262, 123] width 524 height 247
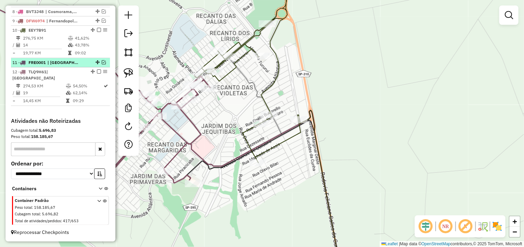
scroll to position [168, 0]
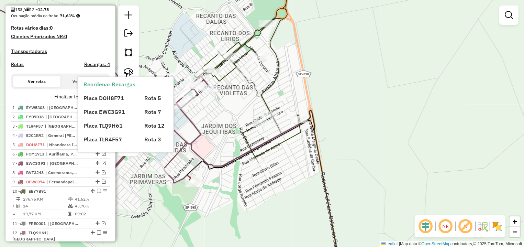
click at [102, 103] on div "Placa DOH8F71 Rota 5 Placa EWC3G91 Rota 7 Placa TLQ9H61 Rota 12 Placa TLR4F57 R…" at bounding box center [131, 115] width 96 height 55
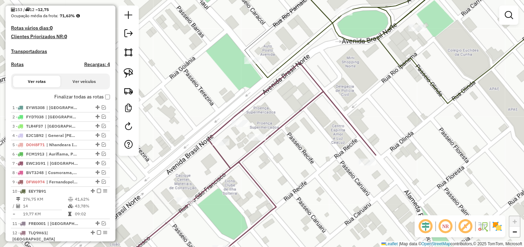
click at [365, 157] on div "Janela de atendimento Grade de atendimento Capacidade Transportadoras Veículos …" at bounding box center [262, 123] width 524 height 247
select select "**********"
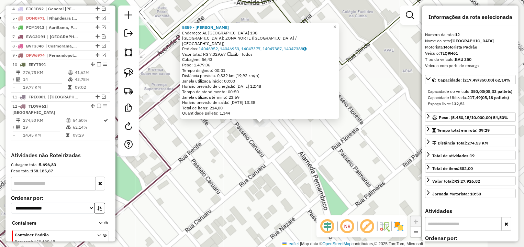
scroll to position [329, 0]
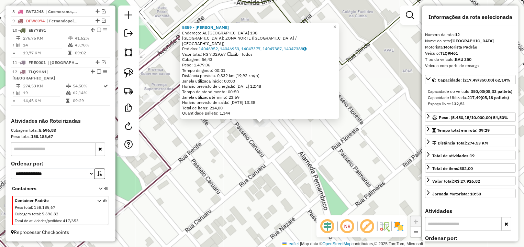
click at [192, 134] on div "5859 - ANTONIO CARLOS VASCO Endereço: AL PERNAMBUCO 198 Bairro: ZONA NORTE (ILH…" at bounding box center [262, 123] width 524 height 247
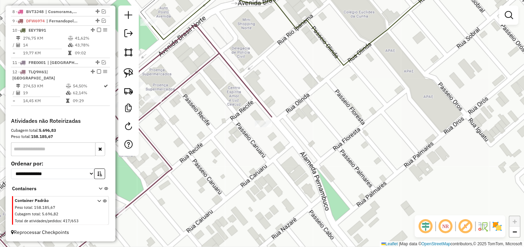
drag, startPoint x: 187, startPoint y: 130, endPoint x: 261, endPoint y: 141, distance: 75.3
click at [261, 141] on div "Janela de atendimento Grade de atendimento Capacidade Transportadoras Veículos …" at bounding box center [262, 123] width 524 height 247
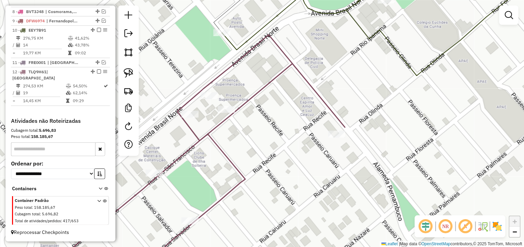
select select "**********"
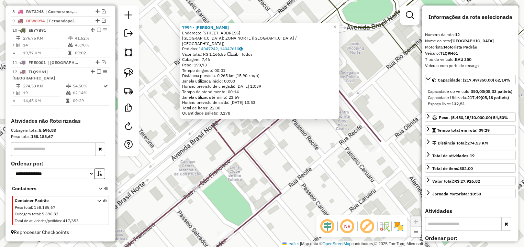
click at [295, 147] on div "7994 - DAIANI PEREIRA RODRI Endereço: R BRASIL NORTE 470 Bairro: ZONA NORTE (IL…" at bounding box center [262, 123] width 524 height 247
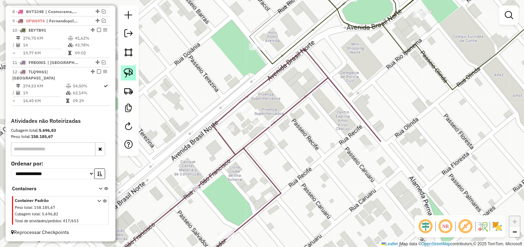
click at [126, 73] on img at bounding box center [129, 73] width 10 height 10
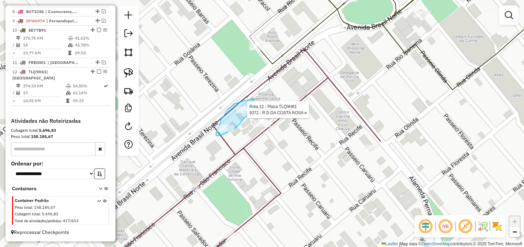
click at [253, 109] on div "Rota 12 - Placa TLQ9H61 9372 - R D DA COSTA ROSA e Janela de atendimento Grade …" at bounding box center [262, 123] width 524 height 247
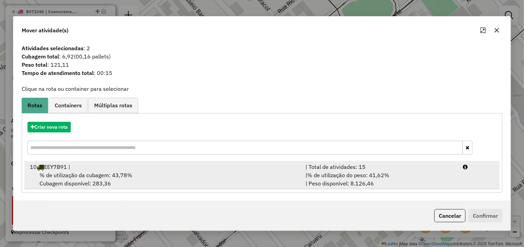
click at [428, 169] on div "| Total de atividades: 15" at bounding box center [379, 166] width 157 height 8
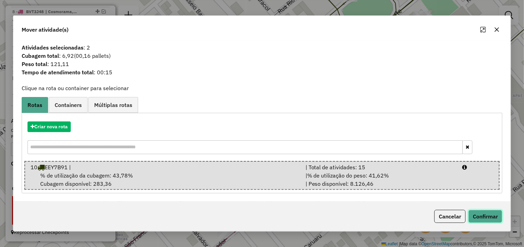
click at [469, 217] on button "Confirmar" at bounding box center [485, 216] width 34 height 13
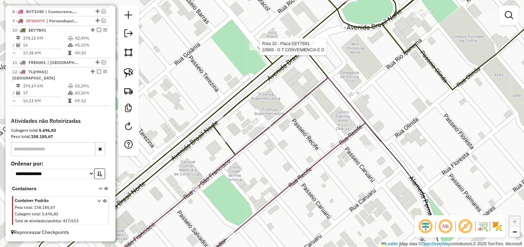
select select "**********"
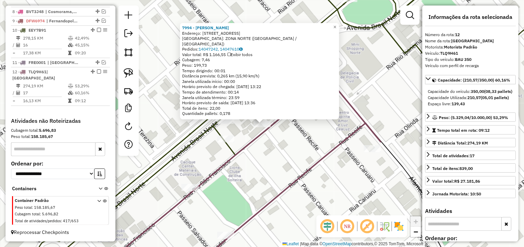
click at [266, 187] on div "7994 - DAIANI PEREIRA RODRI Endereço: R BRASIL NORTE 470 Bairro: ZONA NORTE (IL…" at bounding box center [262, 123] width 524 height 247
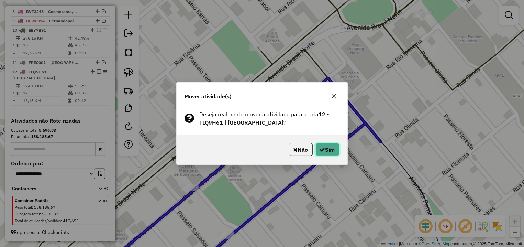
click at [317, 152] on button "Sim" at bounding box center [327, 149] width 24 height 13
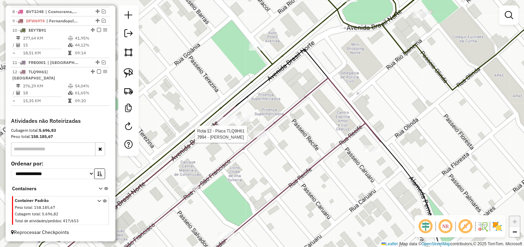
select select "**********"
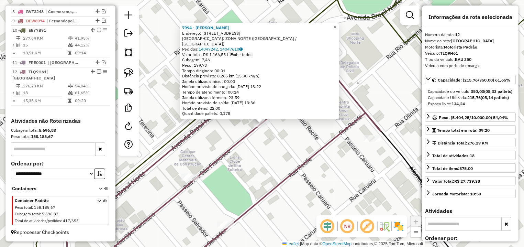
click at [246, 152] on div "7994 - DAIANI PEREIRA RODRI Endereço: R BRASIL NORTE 470 Bairro: ZONA NORTE (IL…" at bounding box center [262, 123] width 524 height 247
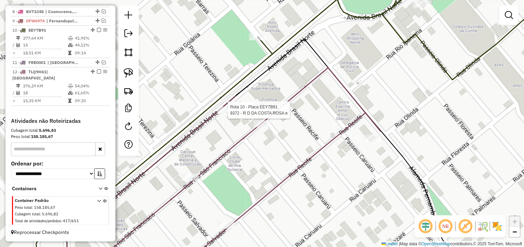
select select "**********"
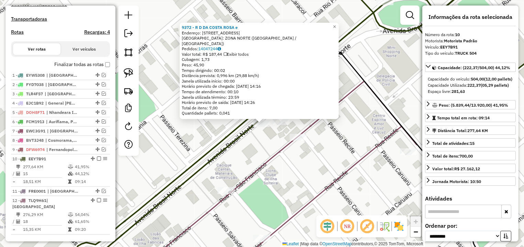
scroll to position [168, 0]
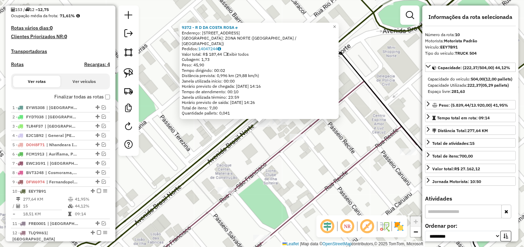
click at [104, 103] on div "Depósito: Dibral Total de rotas: 12 Distância Total: 2.169,25 km Tempo total: 9…" at bounding box center [60, 86] width 104 height 383
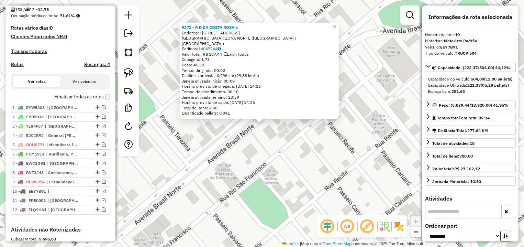
click at [207, 165] on div "9372 - R D DA COSTA ROSA e Endereço: AV BRASIL NORTE 503 Bairro: ZONA NORTE (IL…" at bounding box center [262, 123] width 524 height 247
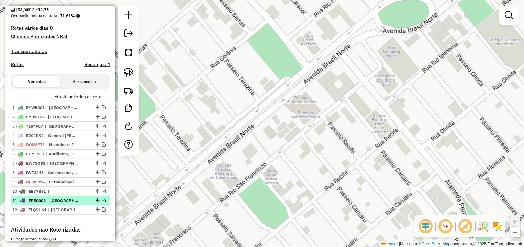
click at [102, 202] on em at bounding box center [104, 200] width 4 height 4
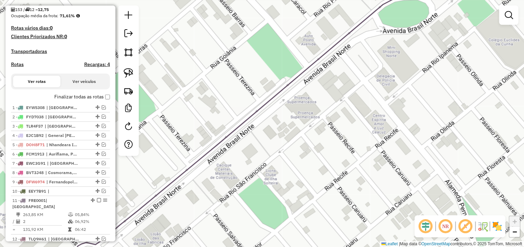
select select "**********"
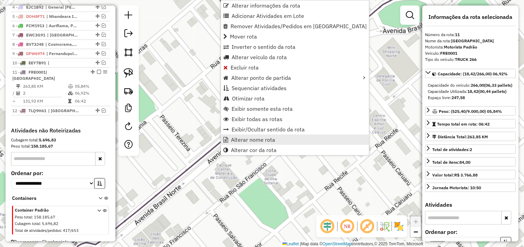
scroll to position [306, 0]
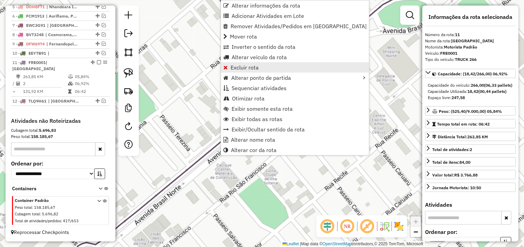
click at [243, 70] on span "Excluir rota" at bounding box center [244, 67] width 28 height 5
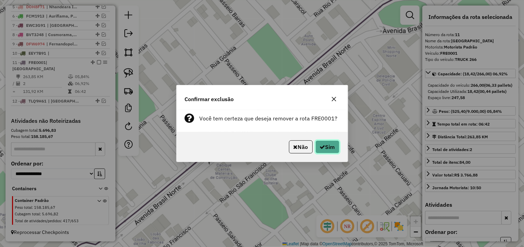
click at [329, 151] on button "Sim" at bounding box center [327, 146] width 24 height 13
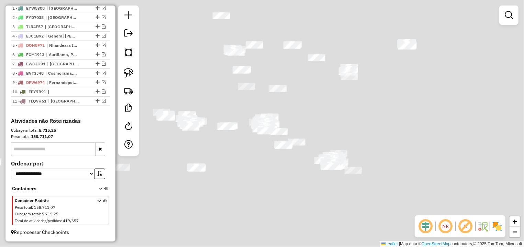
scroll to position [274, 0]
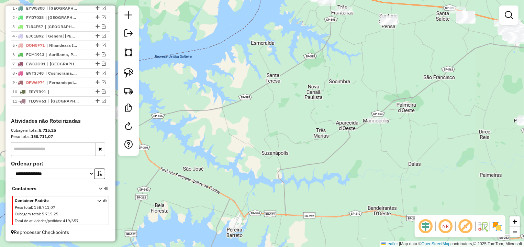
drag, startPoint x: 208, startPoint y: 132, endPoint x: 341, endPoint y: 137, distance: 133.4
click at [341, 137] on div "Janela de atendimento Grade de atendimento Capacidade Transportadoras Veículos …" at bounding box center [262, 123] width 524 height 247
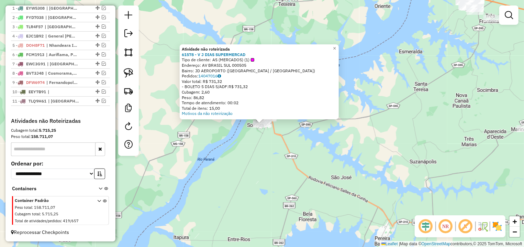
click at [311, 138] on div "Atividade não roteirizada 61578 - V J DIAS SUPERMERCAD Tipo de cliente: AS (MER…" at bounding box center [262, 123] width 524 height 247
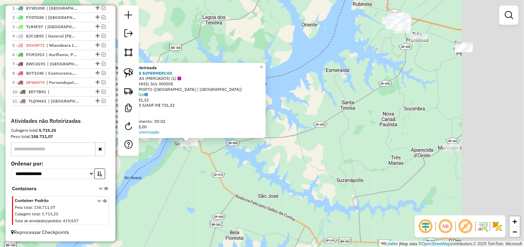
drag, startPoint x: 315, startPoint y: 162, endPoint x: 170, endPoint y: 166, distance: 144.7
click at [170, 166] on div "Atividade não roteirizada 61578 - V J DIAS SUPERMERCAD Tipo de cliente: AS (MER…" at bounding box center [262, 123] width 524 height 247
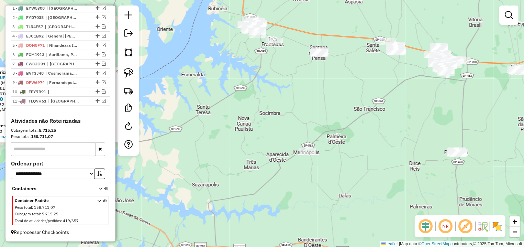
click at [326, 92] on div "Atividade não roteirizada 61578 - V J DIAS SUPERMERCAD Tipo de cliente: AS (MER…" at bounding box center [262, 123] width 524 height 247
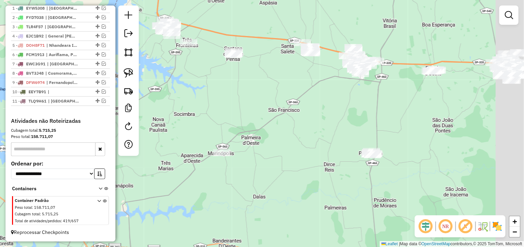
drag, startPoint x: 246, startPoint y: 91, endPoint x: 220, endPoint y: 101, distance: 27.8
click at [219, 100] on div "Janela de atendimento Grade de atendimento Capacidade Transportadoras Veículos …" at bounding box center [262, 123] width 524 height 247
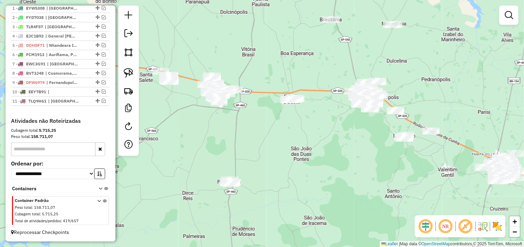
drag, startPoint x: 295, startPoint y: 140, endPoint x: 266, endPoint y: 144, distance: 29.7
click at [266, 144] on div "Janela de atendimento Grade de atendimento Capacidade Transportadoras Veículos …" at bounding box center [262, 123] width 524 height 247
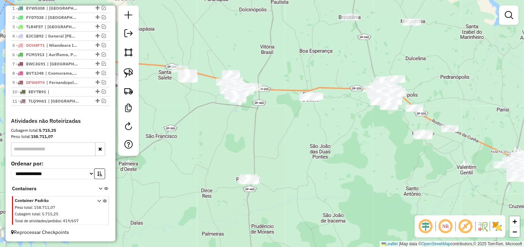
drag, startPoint x: 281, startPoint y: 158, endPoint x: 413, endPoint y: 136, distance: 134.2
click at [413, 136] on div "Janela de atendimento Grade de atendimento Capacidade Transportadoras Veículos …" at bounding box center [262, 123] width 524 height 247
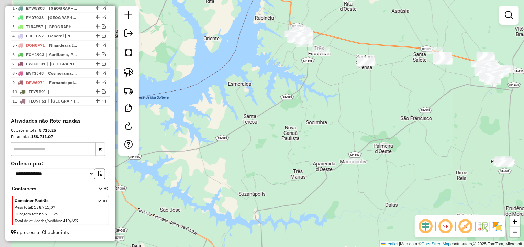
drag, startPoint x: 239, startPoint y: 138, endPoint x: 335, endPoint y: 141, distance: 95.9
click at [335, 141] on div "Janela de atendimento Grade de atendimento Capacidade Transportadoras Veículos …" at bounding box center [262, 123] width 524 height 247
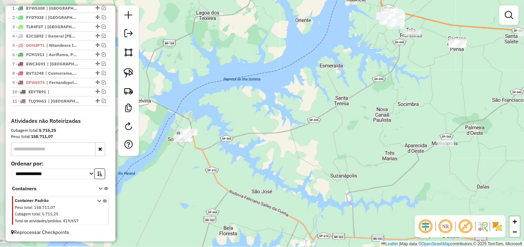
drag, startPoint x: 246, startPoint y: 123, endPoint x: 337, endPoint y: 104, distance: 92.8
click at [337, 104] on div "Janela de atendimento Grade de atendimento Capacidade Transportadoras Veículos …" at bounding box center [262, 123] width 524 height 247
click at [130, 72] on img at bounding box center [129, 73] width 10 height 10
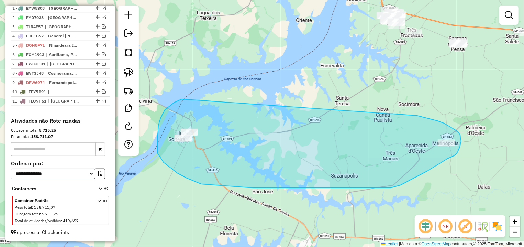
drag, startPoint x: 176, startPoint y: 102, endPoint x: 276, endPoint y: 102, distance: 100.3
click at [385, 115] on div "Janela de atendimento Grade de atendimento Capacidade Transportadoras Veículos …" at bounding box center [262, 123] width 524 height 247
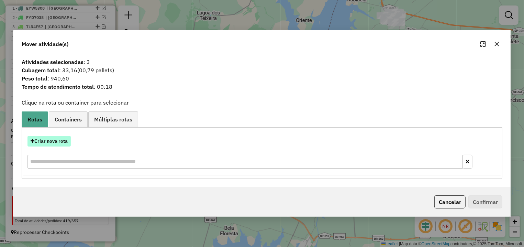
click at [56, 144] on button "Criar nova rota" at bounding box center [48, 141] width 43 height 11
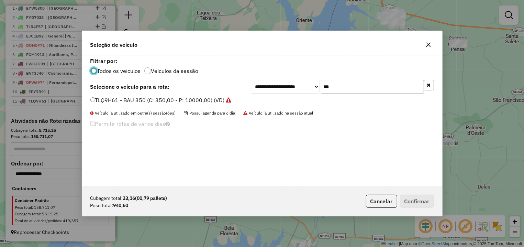
scroll to position [4, 2]
drag, startPoint x: 364, startPoint y: 90, endPoint x: 298, endPoint y: 91, distance: 65.6
click at [321, 91] on input "***" at bounding box center [372, 87] width 103 height 14
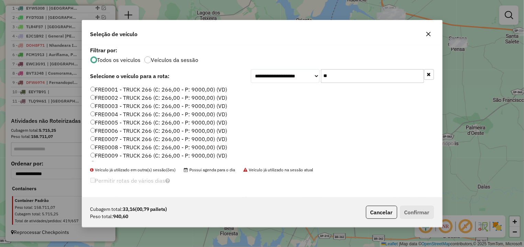
type input "**"
click at [197, 92] on label "FRE0001 - TRUCK 266 (C: 266,00 - P: 9000,00) (VD)" at bounding box center [158, 89] width 137 height 8
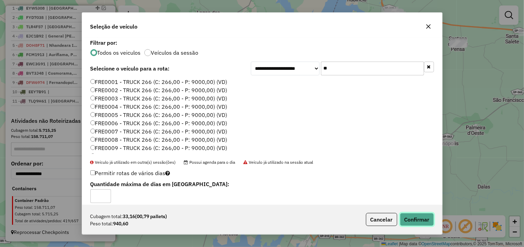
click at [412, 217] on button "Confirmar" at bounding box center [417, 219] width 34 height 13
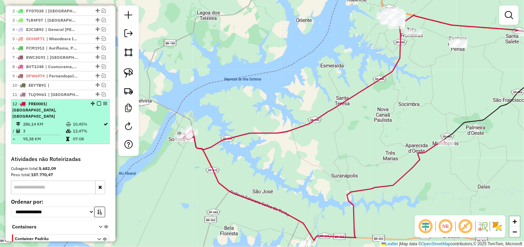
click at [97, 105] on em at bounding box center [99, 103] width 4 height 4
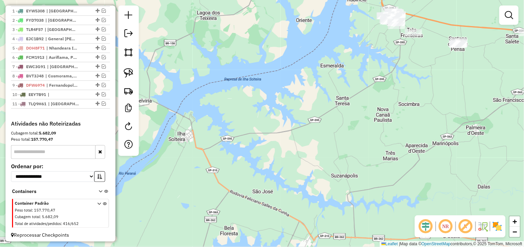
scroll to position [283, 0]
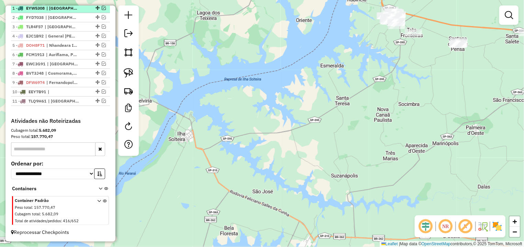
drag, startPoint x: 90, startPoint y: 110, endPoint x: 72, endPoint y: 8, distance: 103.6
click at [72, 8] on ul "12 - FRE0001 | Ilha solteira, Marinopolis 1 - EYW5308 | Santa Albertina 2 - FYD…" at bounding box center [60, 50] width 99 height 111
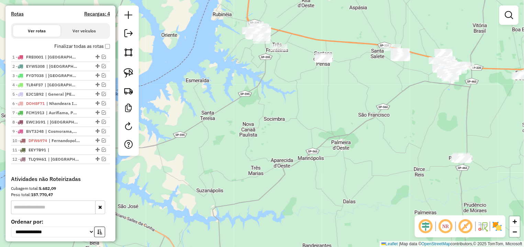
drag, startPoint x: 347, startPoint y: 111, endPoint x: 260, endPoint y: 122, distance: 87.3
click at [260, 122] on div "Janela de atendimento Grade de atendimento Capacidade Transportadoras Veículos …" at bounding box center [262, 123] width 524 height 247
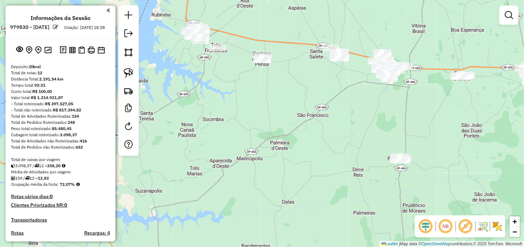
click at [268, 68] on div "Janela de atendimento Grade de atendimento Capacidade Transportadoras Veículos …" at bounding box center [262, 123] width 524 height 247
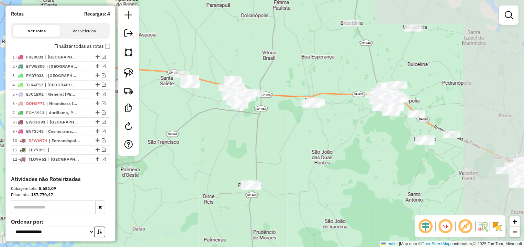
drag, startPoint x: 374, startPoint y: 61, endPoint x: 275, endPoint y: 157, distance: 137.5
click at [275, 157] on div "Janela de atendimento Grade de atendimento Capacidade Transportadoras Veículos …" at bounding box center [262, 123] width 524 height 247
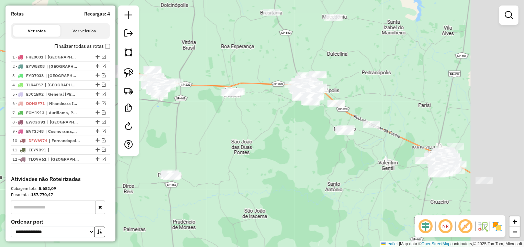
drag, startPoint x: 321, startPoint y: 173, endPoint x: 293, endPoint y: 167, distance: 29.2
click at [293, 167] on div "Janela de atendimento Grade de atendimento Capacidade Transportadoras Veículos …" at bounding box center [262, 123] width 524 height 247
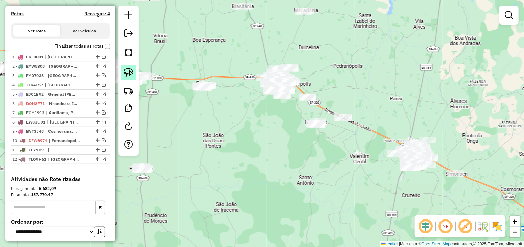
click at [126, 70] on img at bounding box center [129, 73] width 10 height 10
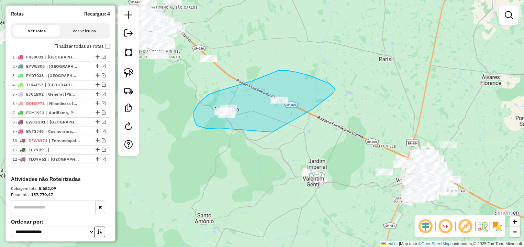
drag, startPoint x: 334, startPoint y: 88, endPoint x: 245, endPoint y: 124, distance: 95.7
click at [245, 124] on div "Janela de atendimento Grade de atendimento Capacidade Transportadoras Veículos …" at bounding box center [262, 123] width 524 height 247
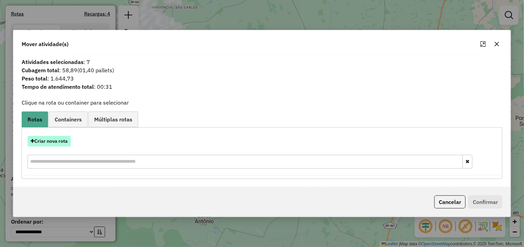
click at [56, 141] on button "Criar nova rota" at bounding box center [48, 141] width 43 height 11
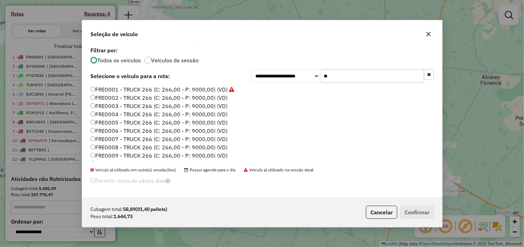
scroll to position [4, 2]
drag, startPoint x: 316, startPoint y: 82, endPoint x: 268, endPoint y: 87, distance: 47.7
click at [321, 83] on input "**" at bounding box center [372, 76] width 103 height 14
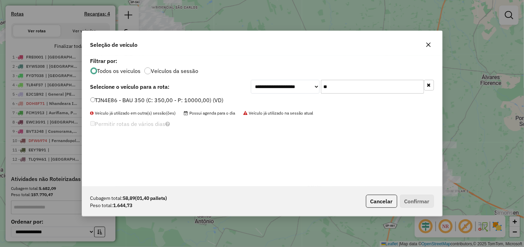
type input "**"
click at [142, 101] on label "TJN4E86 - BAU 350 (C: 350,00 - P: 10000,00) (VD)" at bounding box center [156, 100] width 133 height 8
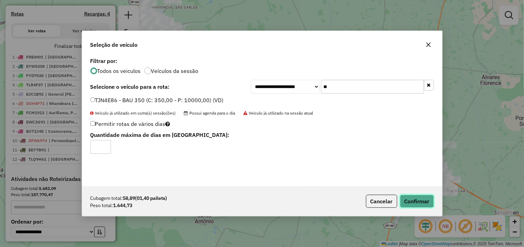
click at [412, 205] on button "Confirmar" at bounding box center [417, 200] width 34 height 13
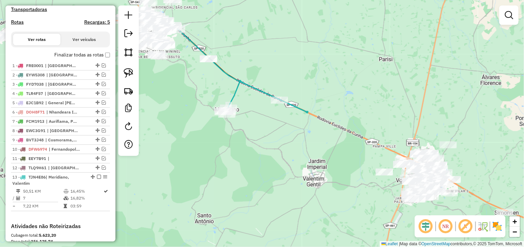
scroll to position [227, 0]
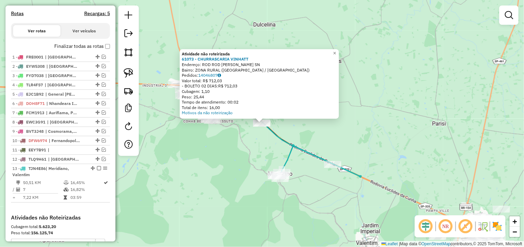
click at [271, 151] on div "Atividade não roteirizada 61073 - CHURRASCARIA VINHATT Endereço: ROD ROD EUCLID…" at bounding box center [262, 123] width 524 height 247
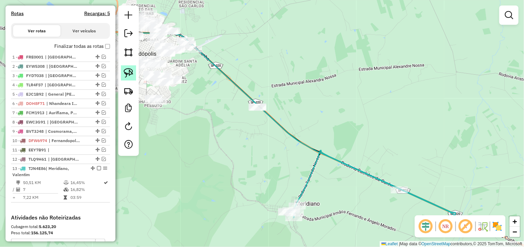
click at [127, 75] on img at bounding box center [129, 73] width 10 height 10
drag, startPoint x: 278, startPoint y: 91, endPoint x: 298, endPoint y: 111, distance: 28.2
click at [285, 118] on div "Janela de atendimento Grade de atendimento Capacidade Transportadoras Veículos …" at bounding box center [262, 123] width 524 height 247
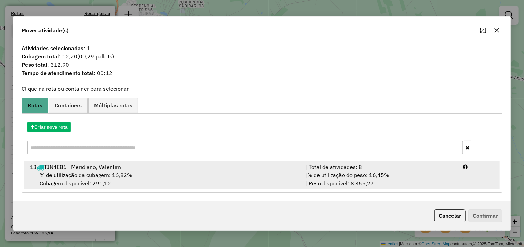
click at [466, 172] on li "13 TJN4E86 | Meridiano, Valentim | Total de atividades: 8 % de utilização da cu…" at bounding box center [261, 175] width 475 height 28
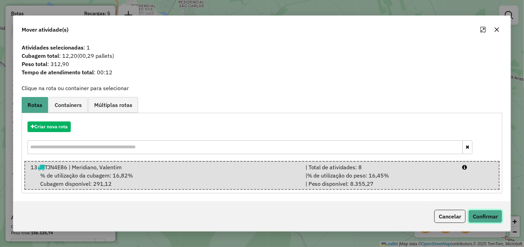
click at [487, 218] on button "Confirmar" at bounding box center [485, 216] width 34 height 13
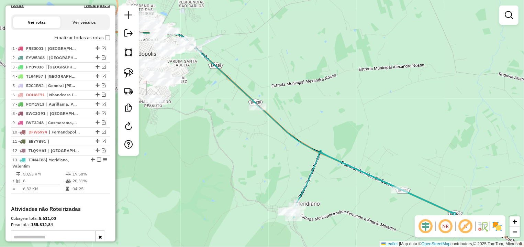
scroll to position [219, 0]
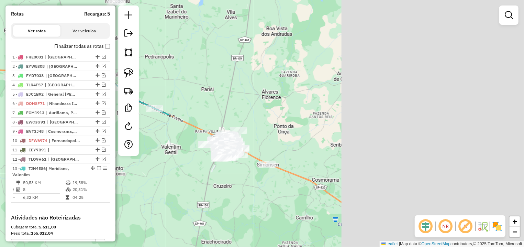
drag, startPoint x: 357, startPoint y: 87, endPoint x: 237, endPoint y: 87, distance: 119.9
click at [237, 87] on div "Janela de atendimento Grade de atendimento Capacidade Transportadoras Veículos …" at bounding box center [262, 123] width 524 height 247
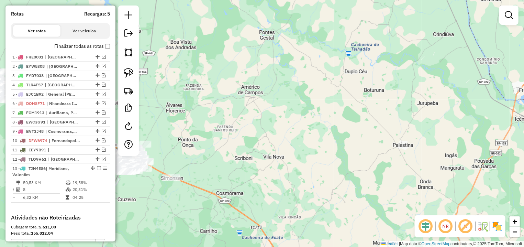
drag, startPoint x: 414, startPoint y: 89, endPoint x: 337, endPoint y: 114, distance: 80.8
click at [337, 116] on div "Janela de atendimento Grade de atendimento Capacidade Transportadoras Veículos …" at bounding box center [262, 123] width 524 height 247
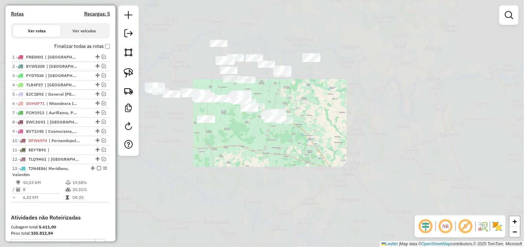
drag, startPoint x: 293, startPoint y: 90, endPoint x: 304, endPoint y: 94, distance: 11.7
click at [304, 94] on div "Janela de atendimento Grade de atendimento Capacidade Transportadoras Veículos …" at bounding box center [262, 123] width 524 height 247
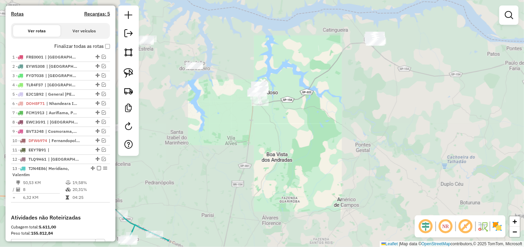
drag, startPoint x: 227, startPoint y: 159, endPoint x: 253, endPoint y: 106, distance: 58.5
click at [253, 106] on div "Janela de atendimento Grade de atendimento Capacidade Transportadoras Veículos …" at bounding box center [262, 123] width 524 height 247
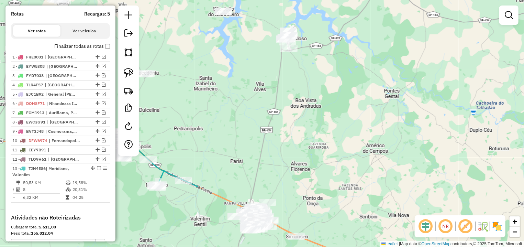
drag, startPoint x: 211, startPoint y: 154, endPoint x: 247, endPoint y: 144, distance: 37.9
click at [244, 164] on div "Janela de atendimento Grade de atendimento Capacidade Transportadoras Veículos …" at bounding box center [262, 123] width 524 height 247
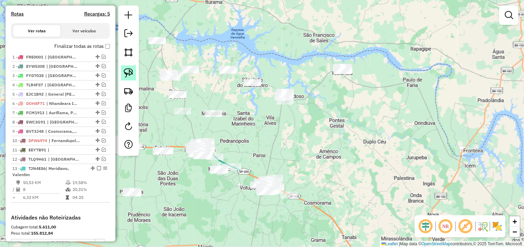
click at [127, 75] on img at bounding box center [129, 73] width 10 height 10
click at [244, 153] on div "Janela de atendimento Grade de atendimento Capacidade Transportadoras Veículos …" at bounding box center [262, 123] width 524 height 247
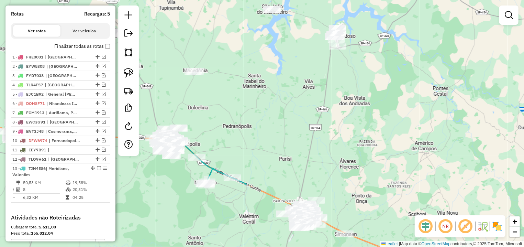
drag, startPoint x: 224, startPoint y: 159, endPoint x: 206, endPoint y: 148, distance: 20.2
click at [226, 159] on div "Janela de atendimento Grade de atendimento Capacidade Transportadoras Veículos …" at bounding box center [262, 123] width 524 height 247
click at [131, 73] on img at bounding box center [129, 73] width 10 height 10
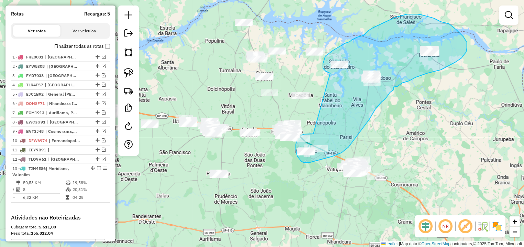
drag, startPoint x: 221, startPoint y: 148, endPoint x: 331, endPoint y: 74, distance: 132.5
click at [331, 74] on div "Janela de atendimento Grade de atendimento Capacidade Transportadoras Veículos …" at bounding box center [262, 123] width 524 height 247
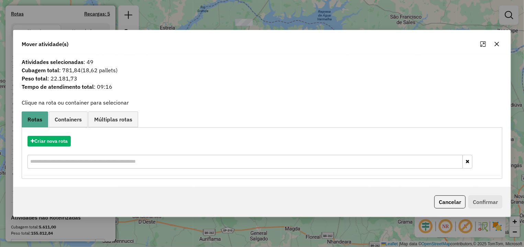
click at [182, 60] on span "Atividades selecionadas : 49" at bounding box center [262, 62] width 489 height 8
click at [499, 45] on icon "button" at bounding box center [496, 43] width 5 height 5
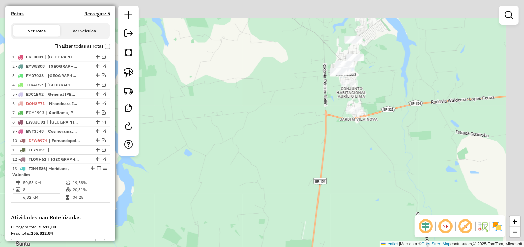
drag, startPoint x: 404, startPoint y: 78, endPoint x: 303, endPoint y: 167, distance: 134.1
click at [380, 112] on div "Janela de atendimento Grade de atendimento Capacidade Transportadoras Veículos …" at bounding box center [262, 123] width 524 height 247
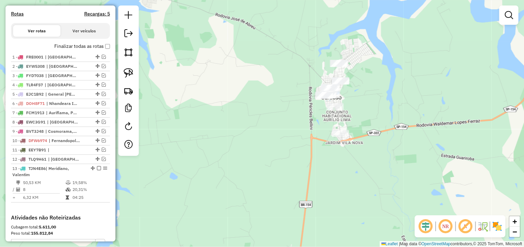
click at [189, 192] on div "Janela de atendimento Grade de atendimento Capacidade Transportadoras Veículos …" at bounding box center [262, 123] width 524 height 247
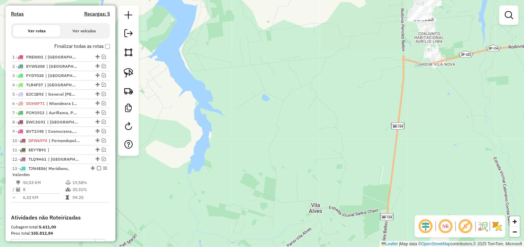
drag, startPoint x: 152, startPoint y: 211, endPoint x: 270, endPoint y: 92, distance: 167.1
click at [270, 92] on div "Janela de atendimento Grade de atendimento Capacidade Transportadoras Veículos …" at bounding box center [262, 123] width 524 height 247
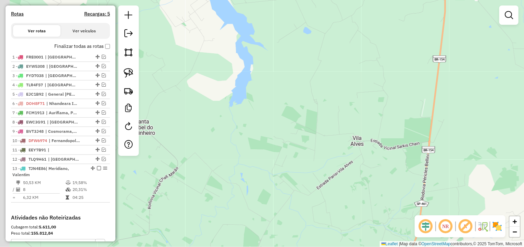
drag, startPoint x: 185, startPoint y: 203, endPoint x: 277, endPoint y: 29, distance: 197.1
click at [277, 30] on div "Janela de atendimento Grade de atendimento Capacidade Transportadoras Veículos …" at bounding box center [262, 123] width 524 height 247
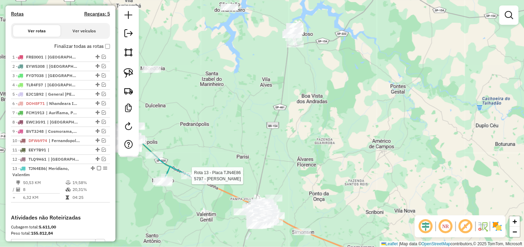
select select "**********"
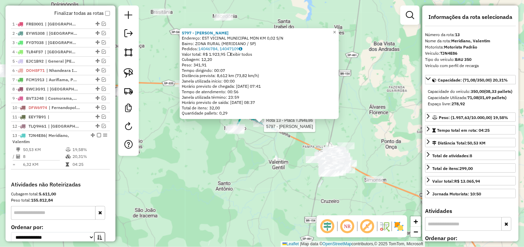
scroll to position [321, 0]
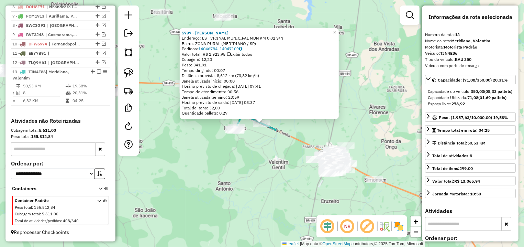
click at [363, 23] on div "5797 - BEATRIZ DE OLIVEIRA Endereço: EST VICINAL MUNICIPAL MDN KM 0,02 S/N Bair…" at bounding box center [262, 123] width 524 height 247
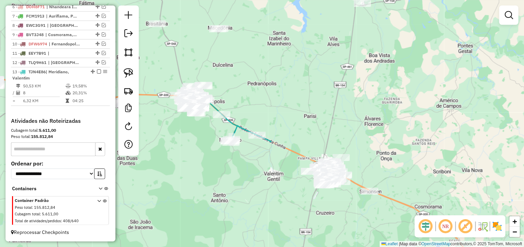
drag, startPoint x: 359, startPoint y: 57, endPoint x: 303, endPoint y: 130, distance: 92.4
click at [303, 140] on div "Janela de atendimento Grade de atendimento Capacidade Transportadoras Veículos …" at bounding box center [262, 123] width 524 height 247
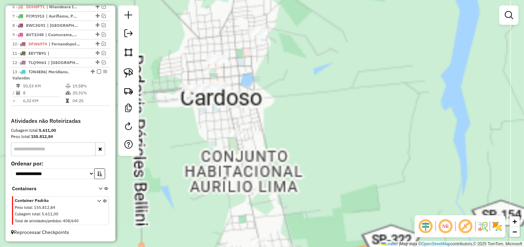
drag, startPoint x: 256, startPoint y: 137, endPoint x: 286, endPoint y: 115, distance: 37.1
click at [289, 117] on div "Janela de atendimento Grade de atendimento Capacidade Transportadoras Veículos …" at bounding box center [262, 123] width 524 height 247
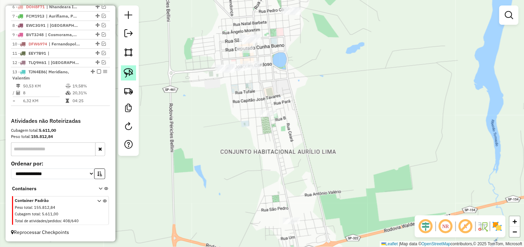
click at [134, 73] on link at bounding box center [128, 72] width 15 height 15
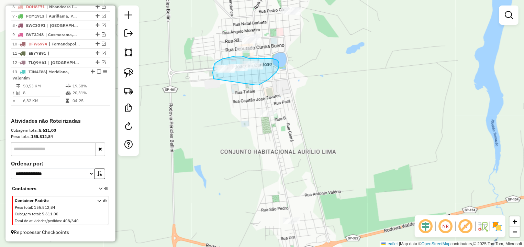
drag, startPoint x: 255, startPoint y: 85, endPoint x: 273, endPoint y: 86, distance: 18.2
click at [267, 92] on div "Janela de atendimento Grade de atendimento Capacidade Transportadoras Veículos …" at bounding box center [262, 123] width 524 height 247
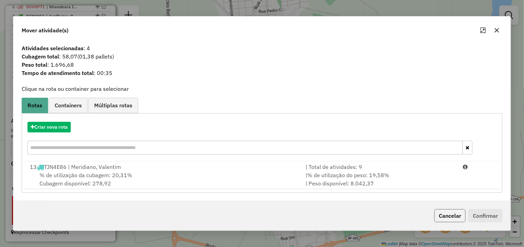
click at [452, 214] on button "Cancelar" at bounding box center [449, 215] width 31 height 13
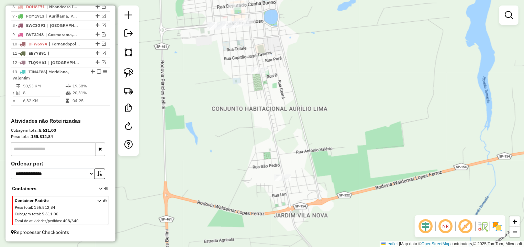
drag, startPoint x: 343, startPoint y: 138, endPoint x: 323, endPoint y: 88, distance: 53.9
click at [335, 102] on div "Janela de atendimento Grade de atendimento Capacidade Transportadoras Veículos …" at bounding box center [262, 123] width 524 height 247
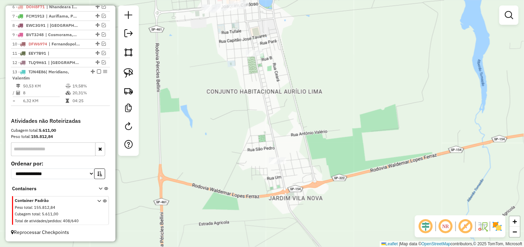
click at [127, 70] on img at bounding box center [129, 73] width 10 height 10
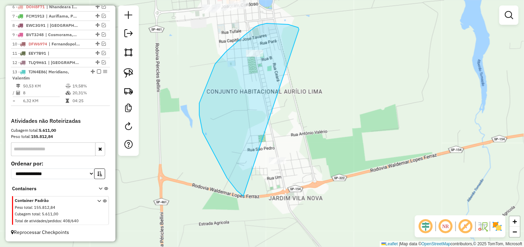
drag, startPoint x: 288, startPoint y: 24, endPoint x: 364, endPoint y: 177, distance: 169.9
click at [364, 177] on div "Janela de atendimento Grade de atendimento Capacidade Transportadoras Veículos …" at bounding box center [262, 123] width 524 height 247
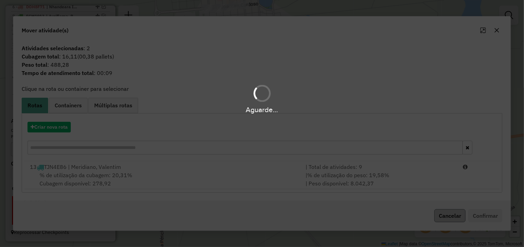
drag, startPoint x: 442, startPoint y: 211, endPoint x: 444, endPoint y: 215, distance: 4.5
click at [442, 212] on hb-app "Aguarde... Pop-up bloqueado! Seu navegador bloqueou automáticamente a abertura …" at bounding box center [262, 123] width 524 height 247
click at [445, 218] on button "Cancelar" at bounding box center [449, 215] width 31 height 13
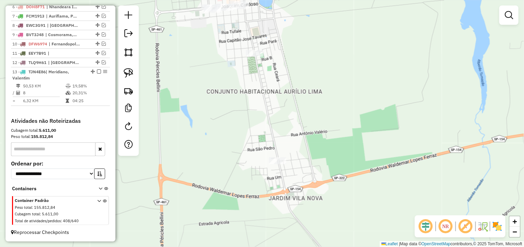
drag, startPoint x: 347, startPoint y: 85, endPoint x: 325, endPoint y: 200, distance: 117.3
click at [325, 200] on div "Janela de atendimento Grade de atendimento Capacidade Transportadoras Veículos …" at bounding box center [262, 123] width 524 height 247
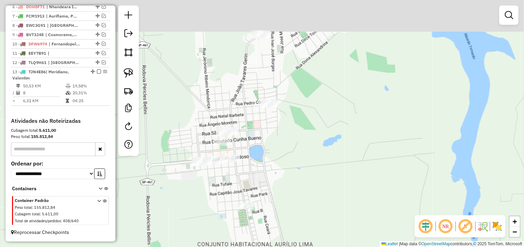
drag, startPoint x: 318, startPoint y: 124, endPoint x: 314, endPoint y: 126, distance: 4.5
click at [331, 136] on div "Janela de atendimento Grade de atendimento Capacidade Transportadoras Veículos …" at bounding box center [262, 123] width 524 height 247
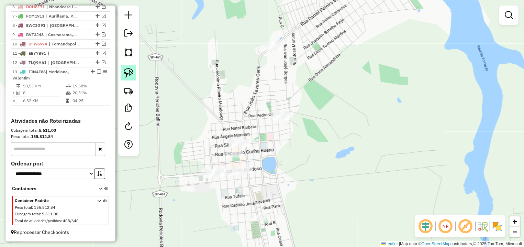
click at [131, 70] on img at bounding box center [129, 73] width 10 height 10
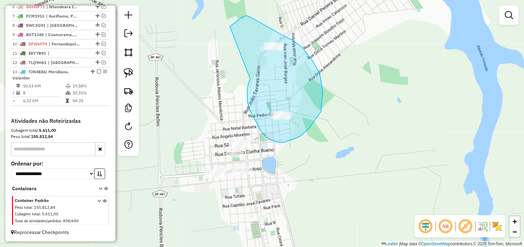
drag, startPoint x: 250, startPoint y: 80, endPoint x: 221, endPoint y: 35, distance: 53.3
click at [221, 35] on div "Janela de atendimento Grade de atendimento Capacidade Transportadoras Veículos …" at bounding box center [262, 123] width 524 height 247
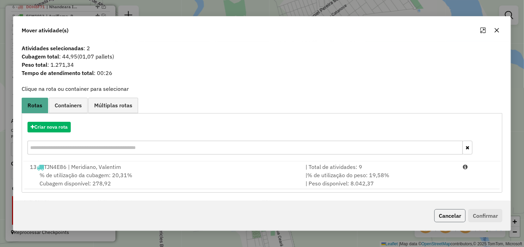
click at [450, 217] on button "Cancelar" at bounding box center [449, 215] width 31 height 13
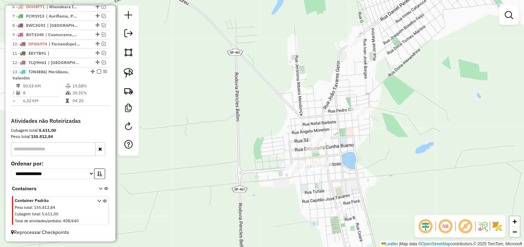
drag, startPoint x: 215, startPoint y: 104, endPoint x: 315, endPoint y: 92, distance: 100.3
click at [328, 95] on div "Janela de atendimento Grade de atendimento Capacidade Transportadoras Veículos …" at bounding box center [262, 123] width 524 height 247
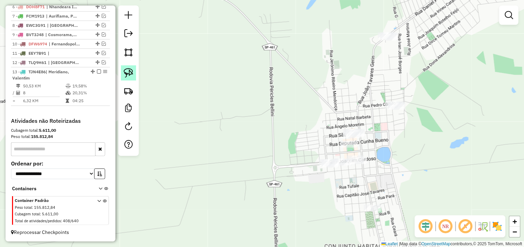
click at [123, 77] on link at bounding box center [128, 72] width 15 height 15
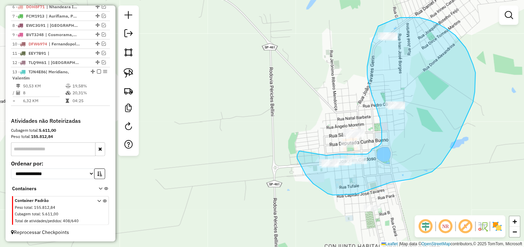
drag, startPoint x: 298, startPoint y: 152, endPoint x: 325, endPoint y: 155, distance: 26.3
click at [325, 155] on div "Janela de atendimento Grade de atendimento Capacidade Transportadoras Veículos …" at bounding box center [262, 123] width 524 height 247
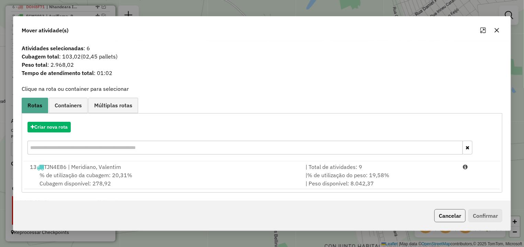
click at [441, 210] on button "Cancelar" at bounding box center [449, 215] width 31 height 13
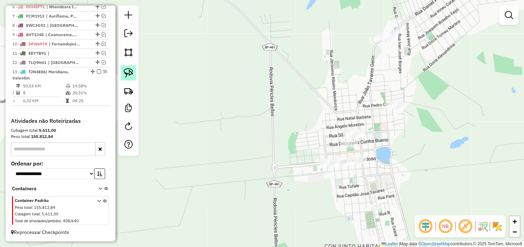
click at [126, 70] on img at bounding box center [129, 73] width 10 height 10
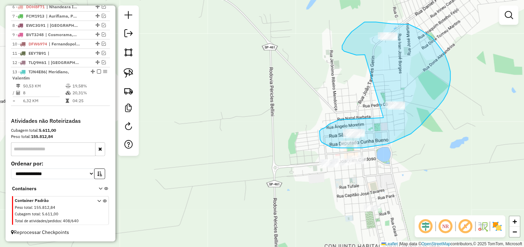
drag, startPoint x: 378, startPoint y: 117, endPoint x: 365, endPoint y: 55, distance: 64.2
click at [365, 55] on div "Janela de atendimento Grade de atendimento Capacidade Transportadoras Veículos …" at bounding box center [262, 123] width 524 height 247
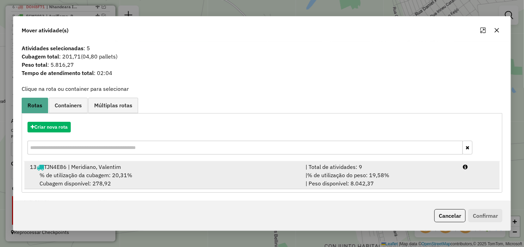
click at [427, 185] on div "| % de utilização do peso: 19,58% | Peso disponível: 8.042,37" at bounding box center [379, 179] width 157 height 16
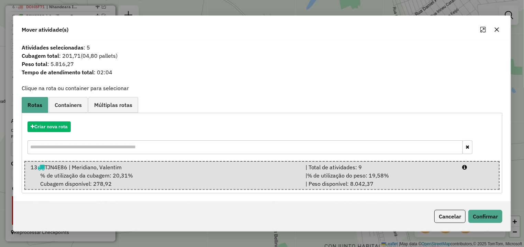
click at [480, 208] on div "Cancelar Confirmar" at bounding box center [261, 216] width 497 height 30
click at [479, 215] on button "Confirmar" at bounding box center [485, 216] width 34 height 13
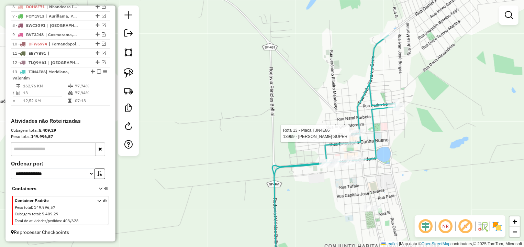
select select "**********"
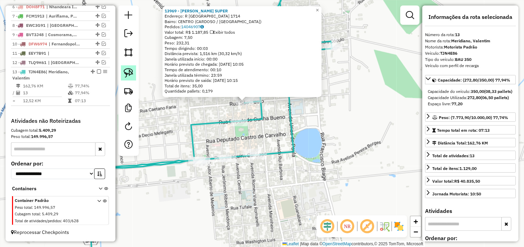
click at [128, 75] on img at bounding box center [129, 73] width 10 height 10
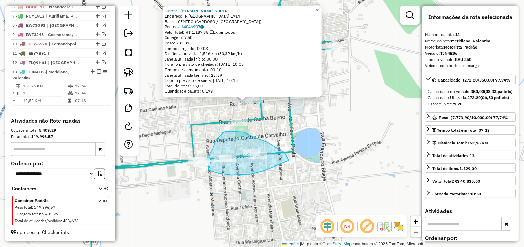
drag, startPoint x: 278, startPoint y: 148, endPoint x: 290, endPoint y: 160, distance: 17.0
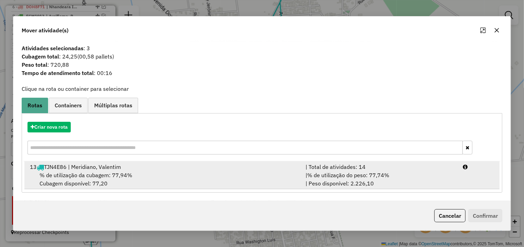
click at [472, 181] on li "13 TJN4E86 | Meridiano, Valentim | Total de atividades: 14 % de utilização da c…" at bounding box center [261, 175] width 475 height 28
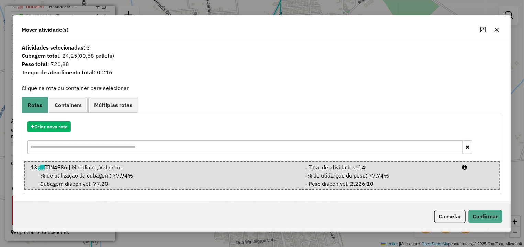
click at [479, 207] on div "Cancelar Confirmar" at bounding box center [261, 216] width 497 height 30
click at [476, 217] on button "Confirmar" at bounding box center [485, 216] width 34 height 13
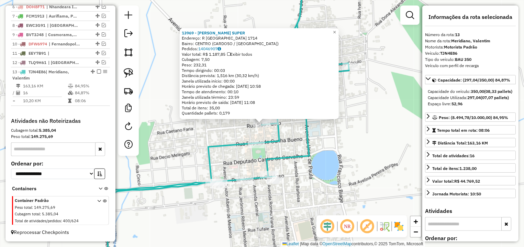
scroll to position [129, 0]
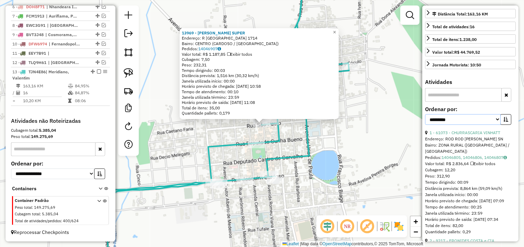
select select "*********"
click option "****" at bounding box center [0, 0] width 0 height 0
click at [503, 125] on button "button" at bounding box center [505, 119] width 11 height 11
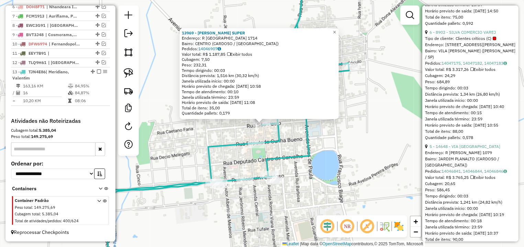
scroll to position [322, 0]
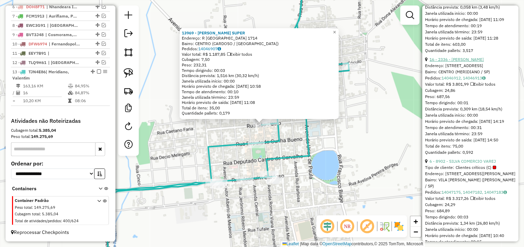
click at [479, 62] on link "16 - 2336 - CARLOS HENRIQUE ADRI" at bounding box center [456, 59] width 54 height 5
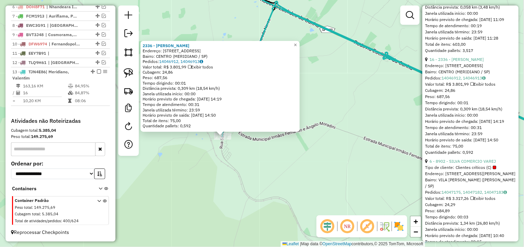
click at [265, 148] on div "2336 - CARLOS HENRIQUE ADRI Endereço: R SAO JOSE 1374 Bairro: CENTRO (MERIDIANO…" at bounding box center [262, 123] width 524 height 247
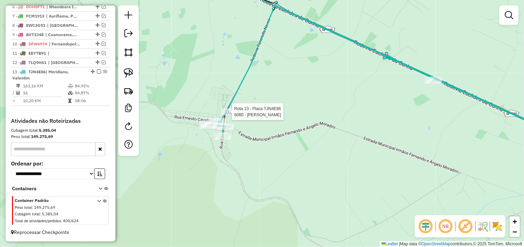
select select "*********"
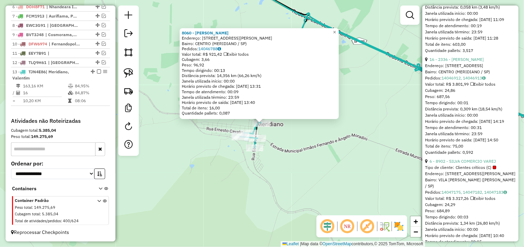
scroll to position [354, 0]
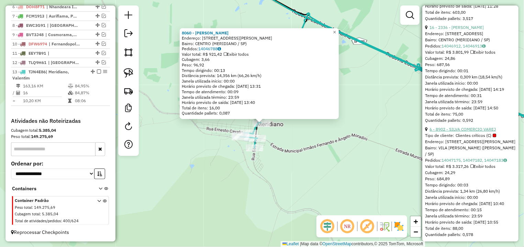
click at [454, 132] on link "6 - 8902 - SILVA COMERCIO VAREJ" at bounding box center [462, 128] width 66 height 5
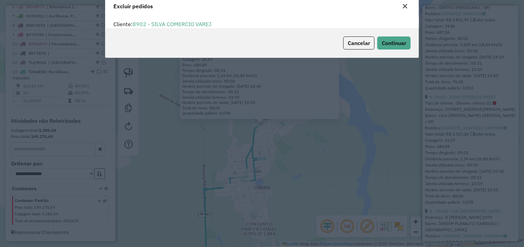
scroll to position [0, 0]
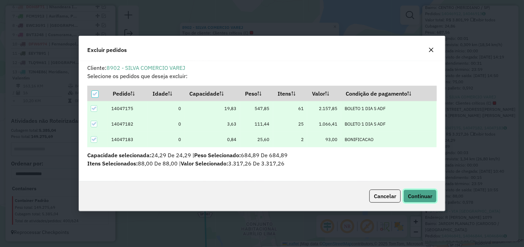
click at [433, 198] on button "Continuar" at bounding box center [419, 195] width 33 height 13
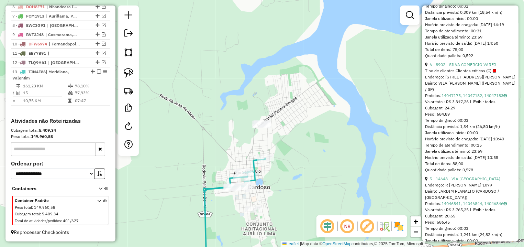
scroll to position [483, 0]
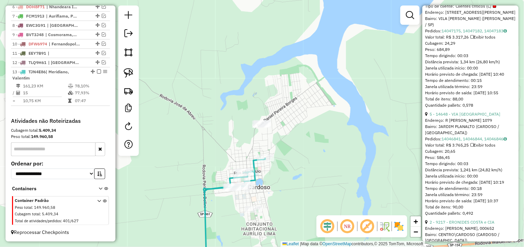
click at [462, 117] on div "5 - 14648 - VIA PRAIA SUPERMERCA" at bounding box center [470, 114] width 91 height 6
click at [462, 116] on link "5 - 14648 - VIA PRAIA SUPERMERCA" at bounding box center [464, 113] width 71 height 5
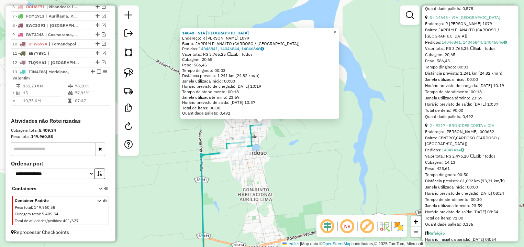
scroll to position [709, 0]
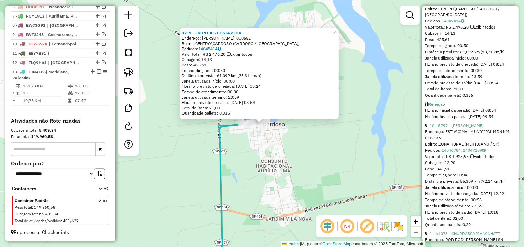
scroll to position [773, 0]
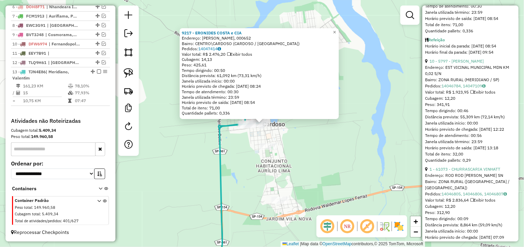
click at [463, 158] on li "10 - 5797 - BEATRIZ DE OLIVEIRA Endereço: EST VICINAL MUNICIPAL MDN KM 0,02 S/N…" at bounding box center [470, 110] width 91 height 105
click at [463, 64] on link "10 - 5797 - BEATRIZ DE OLIVEIRA" at bounding box center [456, 60] width 54 height 5
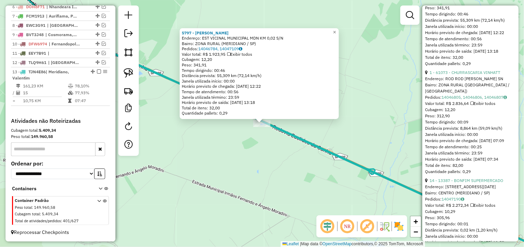
scroll to position [902, 0]
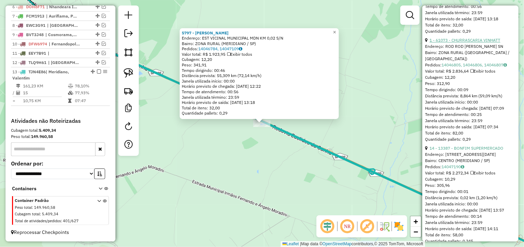
click at [465, 43] on link "1 - 61073 - CHURRASCARIA VINHATT" at bounding box center [464, 39] width 71 height 5
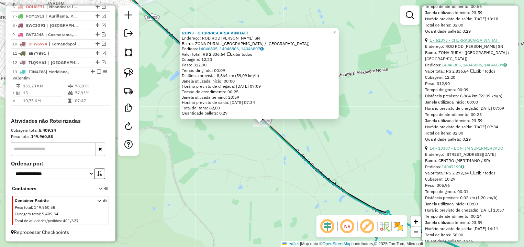
scroll to position [998, 0]
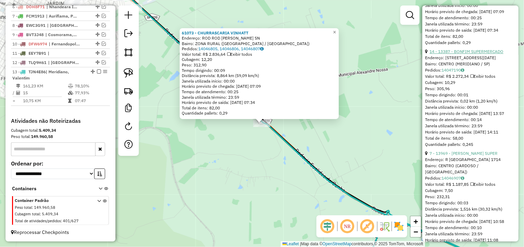
click at [463, 54] on link "14 - 13387 - BONFIM SUPERMERCADO" at bounding box center [466, 51] width 74 height 5
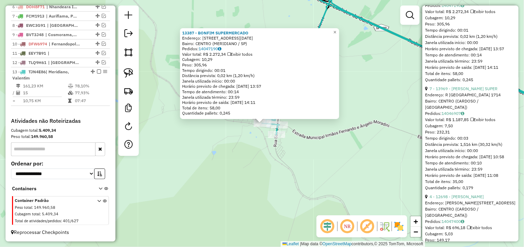
scroll to position [1160, 0]
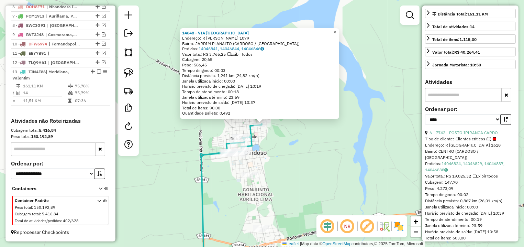
scroll to position [0, 0]
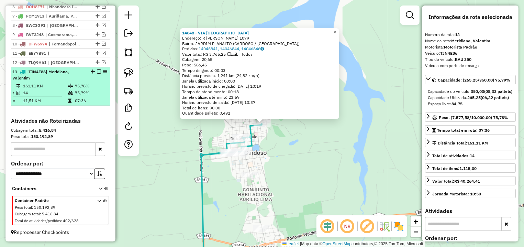
click at [97, 71] on em at bounding box center [99, 71] width 4 height 4
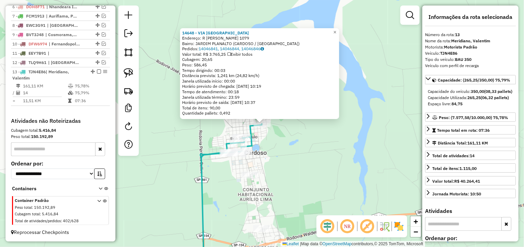
scroll to position [293, 0]
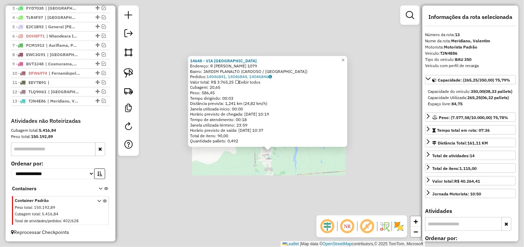
click at [306, 167] on div "14648 - VIA PRAIA SUPERMERCA Endereço: R PEDRO COCULO 1079 Bairro: JARDIM PLANA…" at bounding box center [262, 123] width 524 height 247
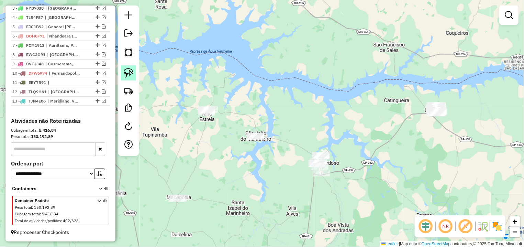
click at [124, 69] on img at bounding box center [129, 73] width 10 height 10
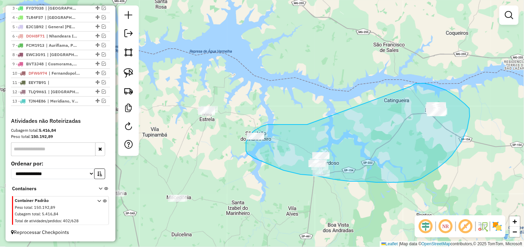
drag, startPoint x: 302, startPoint y: 124, endPoint x: 411, endPoint y: 86, distance: 115.4
click at [411, 86] on div "Janela de atendimento Grade de atendimento Capacidade Transportadoras Veículos …" at bounding box center [262, 123] width 524 height 247
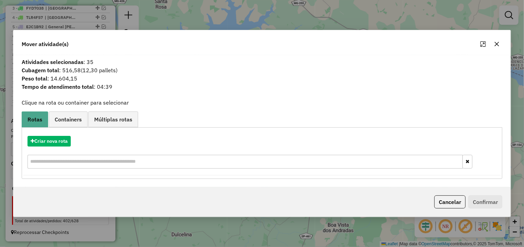
click at [505, 69] on span "Cubagem total : 516,58 (12,30 pallets)" at bounding box center [262, 70] width 489 height 8
click at [501, 45] on button "button" at bounding box center [496, 43] width 11 height 11
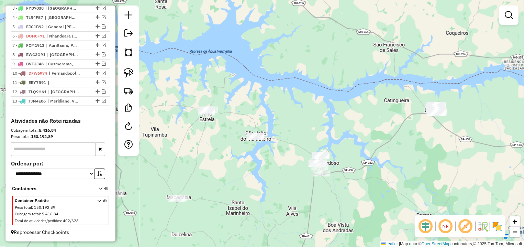
click at [136, 71] on link at bounding box center [128, 72] width 15 height 15
click at [133, 70] on img at bounding box center [129, 73] width 10 height 10
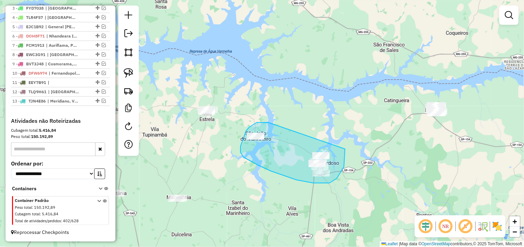
drag, startPoint x: 268, startPoint y: 122, endPoint x: 325, endPoint y: 131, distance: 58.4
click at [334, 135] on div "Janela de atendimento Grade de atendimento Capacidade Transportadoras Veículos …" at bounding box center [262, 123] width 524 height 247
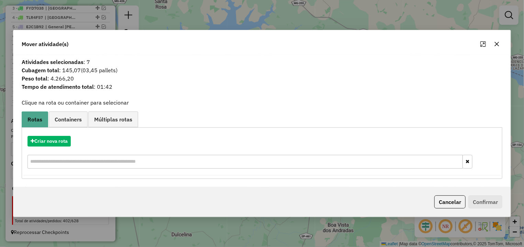
click at [67, 146] on div "Criar nova rota" at bounding box center [261, 153] width 477 height 45
click at [55, 146] on button "Criar nova rota" at bounding box center [48, 141] width 43 height 11
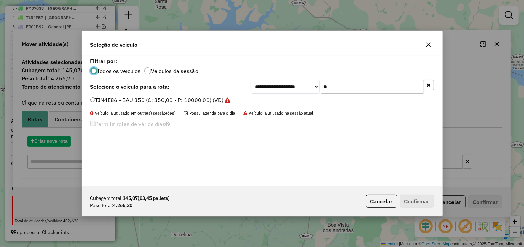
scroll to position [4, 2]
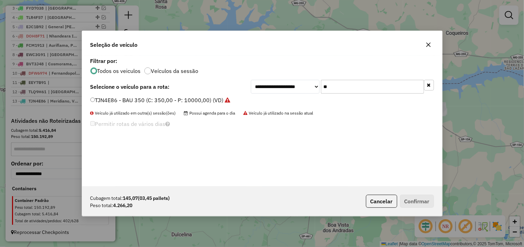
drag, startPoint x: 373, startPoint y: 82, endPoint x: 282, endPoint y: 93, distance: 92.3
click at [321, 93] on input "**" at bounding box center [372, 87] width 103 height 14
type input "*"
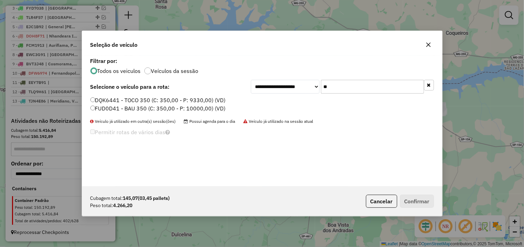
type input "**"
drag, startPoint x: 166, startPoint y: 108, endPoint x: 223, endPoint y: 134, distance: 62.1
click at [167, 108] on label "FUD0D41 - BAU 350 (C: 350,00 - P: 10000,00) (VD)" at bounding box center [157, 108] width 135 height 8
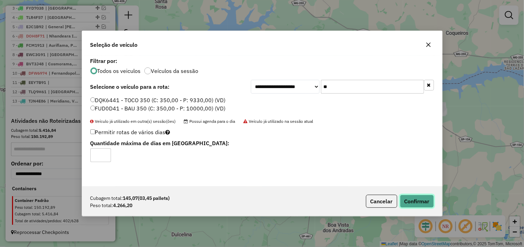
click at [405, 196] on button "Confirmar" at bounding box center [417, 200] width 34 height 13
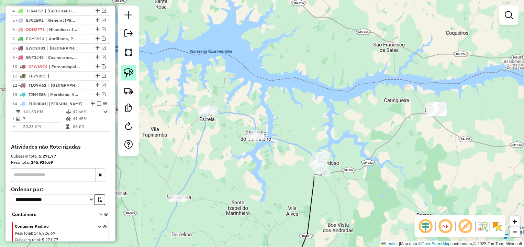
click at [134, 68] on link at bounding box center [128, 72] width 15 height 15
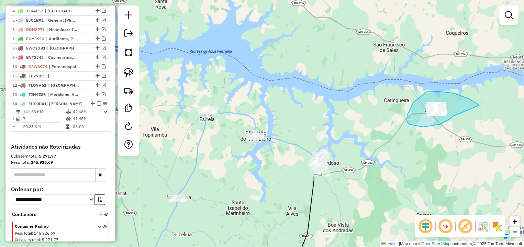
drag, startPoint x: 446, startPoint y: 92, endPoint x: 447, endPoint y: 99, distance: 6.3
click at [454, 113] on div "Janela de atendimento Grade de atendimento Capacidade Transportadoras Veículos …" at bounding box center [262, 123] width 524 height 247
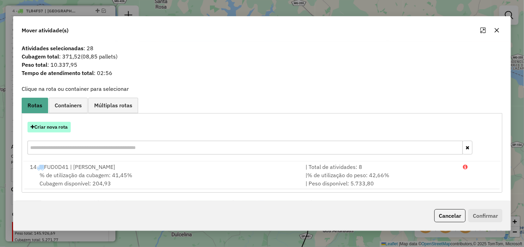
click at [61, 129] on button "Criar nova rota" at bounding box center [48, 127] width 43 height 11
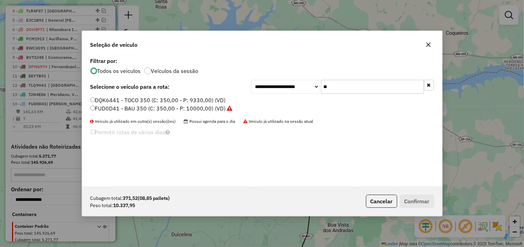
drag, startPoint x: 351, startPoint y: 89, endPoint x: 283, endPoint y: 89, distance: 68.0
click at [321, 89] on input "**" at bounding box center [372, 87] width 103 height 14
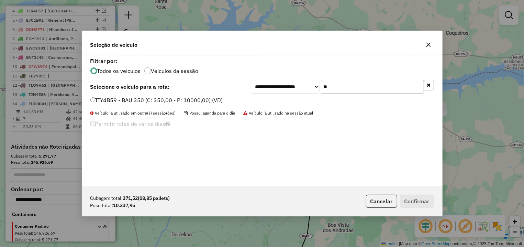
type input "**"
click at [203, 105] on div "TIY4B59 - BAU 350 (C: 350,00 - P: 10000,00) (VD)" at bounding box center [262, 103] width 352 height 14
click at [203, 101] on label "TIY4B59 - BAU 350 (C: 350,00 - P: 10000,00) (VD)" at bounding box center [156, 100] width 133 height 8
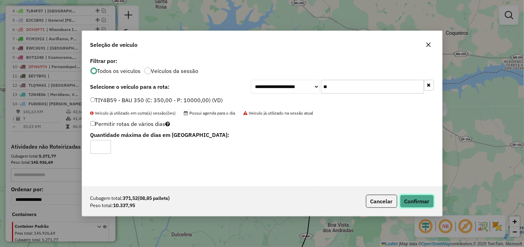
click at [415, 199] on button "Confirmar" at bounding box center [417, 200] width 34 height 13
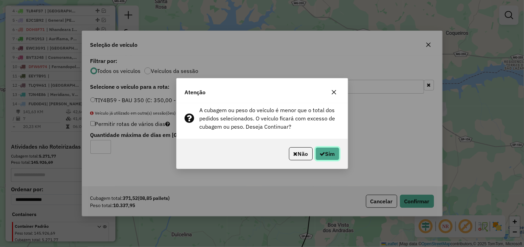
click at [327, 154] on button "Sim" at bounding box center [327, 153] width 24 height 13
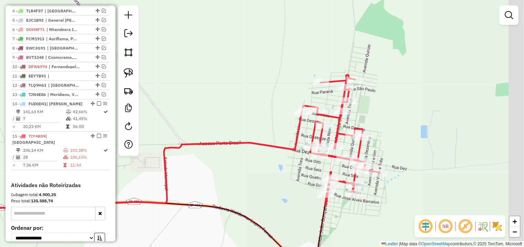
drag, startPoint x: 473, startPoint y: 85, endPoint x: 372, endPoint y: 117, distance: 106.0
click at [372, 117] on div "Janela de atendimento Grade de atendimento Capacidade Transportadoras Veículos …" at bounding box center [262, 123] width 524 height 247
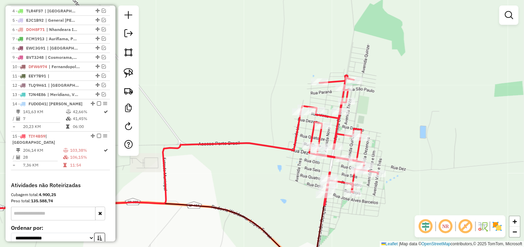
click at [134, 72] on link at bounding box center [128, 72] width 15 height 15
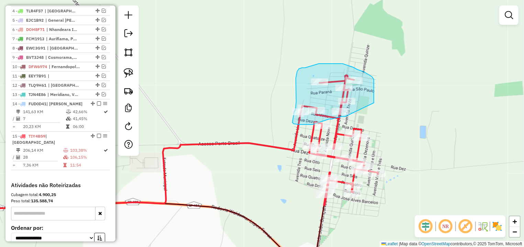
drag, startPoint x: 374, startPoint y: 83, endPoint x: 355, endPoint y: 116, distance: 37.6
click at [355, 116] on div "Rota 15 - Placa TIY4B59 15916 - TAIS RIBEIRO DOURADO Janela de atendimento Grad…" at bounding box center [262, 123] width 524 height 247
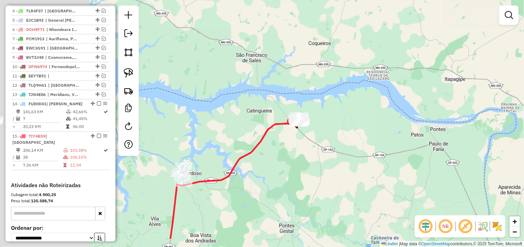
drag, startPoint x: 255, startPoint y: 160, endPoint x: 329, endPoint y: 132, distance: 78.7
click at [329, 132] on div "Janela de atendimento Grade de atendimento Capacidade Transportadoras Veículos …" at bounding box center [262, 123] width 524 height 247
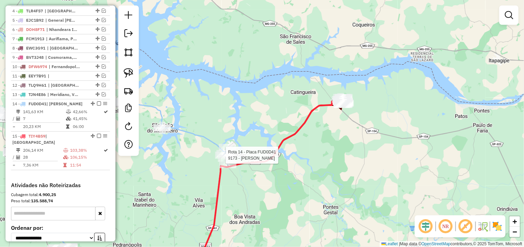
select select "*********"
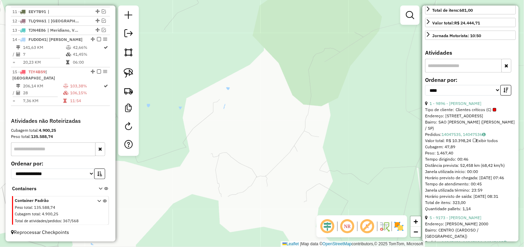
scroll to position [0, 0]
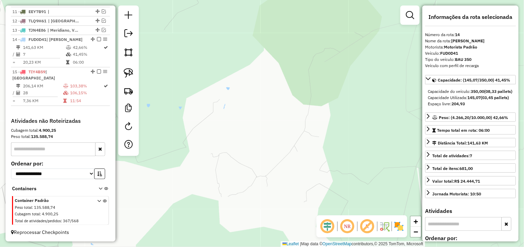
click at [256, 117] on div "9173 - JOAO MARCOS VIEIRA A Endereço: R JOAQUIM CARDOSO 2000 Bairro: CENTRO (CA…" at bounding box center [262, 123] width 524 height 247
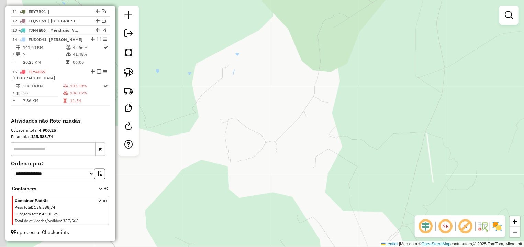
drag, startPoint x: 257, startPoint y: 160, endPoint x: 350, endPoint y: -30, distance: 211.5
click at [350, 0] on div "Janela de atendimento Grade de atendimento Capacidade Transportadoras Veículos …" at bounding box center [262, 123] width 524 height 247
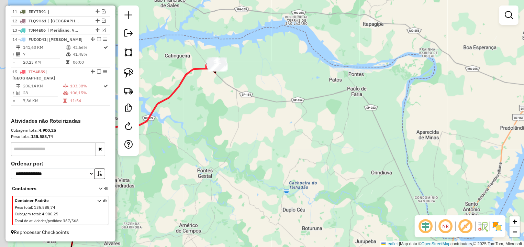
drag, startPoint x: 215, startPoint y: 35, endPoint x: 289, endPoint y: 137, distance: 126.1
click at [289, 137] on div "Janela de atendimento Grade de atendimento Capacidade Transportadoras Veículos …" at bounding box center [262, 123] width 524 height 247
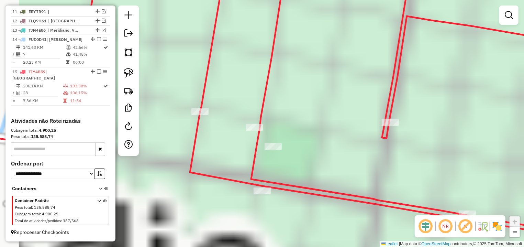
drag, startPoint x: 278, startPoint y: 99, endPoint x: 272, endPoint y: 108, distance: 11.1
click at [272, 108] on div "Janela de atendimento Grade de atendimento Capacidade Transportadoras Veículos …" at bounding box center [262, 123] width 524 height 247
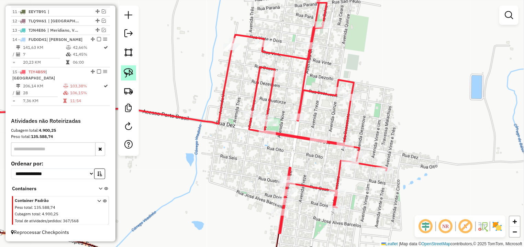
click at [128, 72] on img at bounding box center [129, 73] width 10 height 10
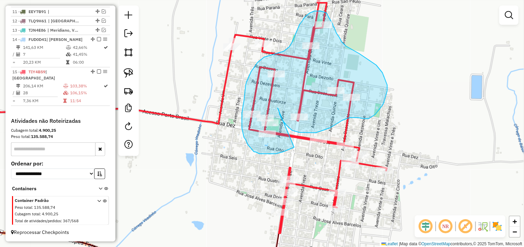
drag, startPoint x: 278, startPoint y: 108, endPoint x: 295, endPoint y: 147, distance: 42.4
click at [295, 147] on div "Janela de atendimento Grade de atendimento Capacidade Transportadoras Veículos …" at bounding box center [262, 123] width 524 height 247
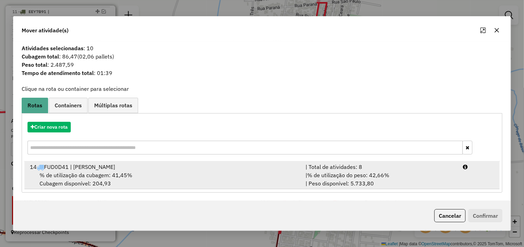
click at [463, 181] on li "14 FUD0D41 | Cardoso | Total de atividades: 8 % de utilização da cubagem: 41,45…" at bounding box center [261, 175] width 475 height 28
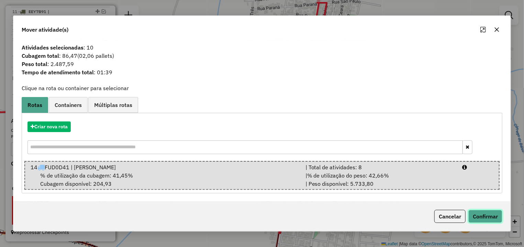
click at [482, 214] on button "Confirmar" at bounding box center [485, 216] width 34 height 13
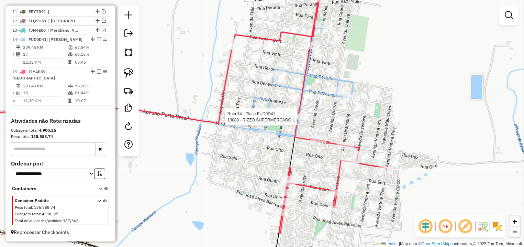
select select "*********"
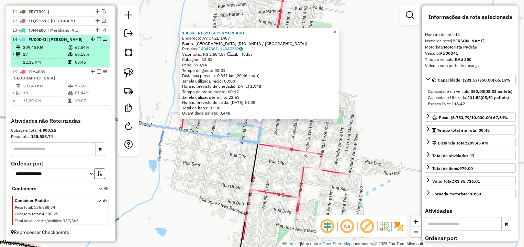
click at [97, 41] on em at bounding box center [99, 39] width 4 height 4
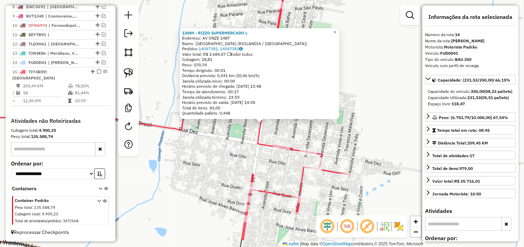
scroll to position [334, 0]
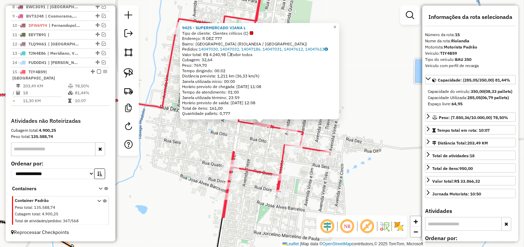
click at [214, 154] on div "9425 - SUPERMERCADO VIANA L Tipo de cliente: Clientes críticos (C) Endereço: R …" at bounding box center [262, 123] width 524 height 247
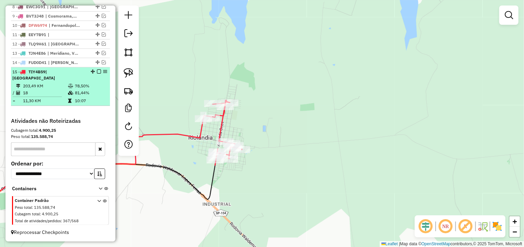
click at [97, 74] on em at bounding box center [99, 71] width 4 height 4
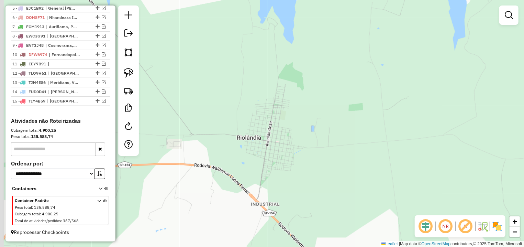
drag, startPoint x: 264, startPoint y: 111, endPoint x: 268, endPoint y: 111, distance: 4.1
click at [268, 111] on div "Janela de atendimento Grade de atendimento Capacidade Transportadoras Veículos …" at bounding box center [262, 123] width 524 height 247
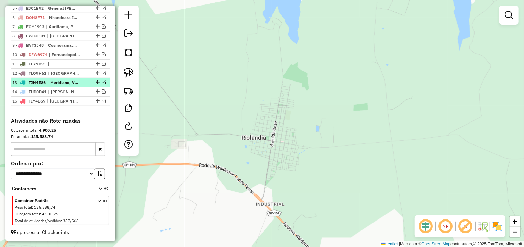
scroll to position [247, 0]
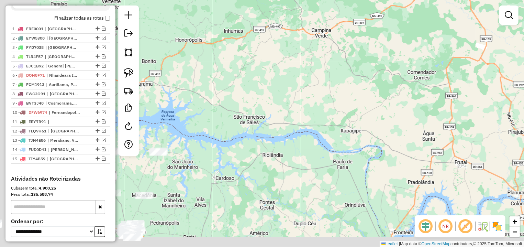
drag, startPoint x: 220, startPoint y: 172, endPoint x: 287, endPoint y: 144, distance: 72.7
click at [282, 148] on div "Janela de atendimento Grade de atendimento Capacidade Transportadoras Veículos …" at bounding box center [262, 123] width 524 height 247
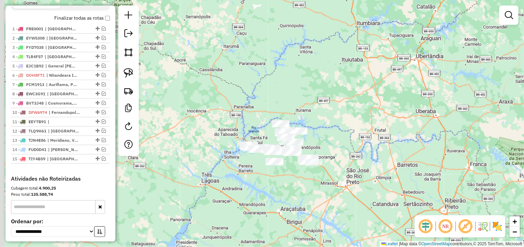
drag, startPoint x: 296, startPoint y: 164, endPoint x: 336, endPoint y: 150, distance: 41.7
click at [336, 150] on div "Janela de atendimento Grade de atendimento Capacidade Transportadoras Veículos …" at bounding box center [262, 123] width 524 height 247
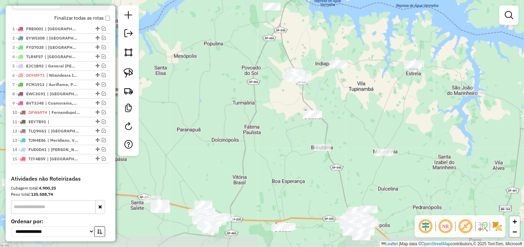
drag, startPoint x: 267, startPoint y: 98, endPoint x: 291, endPoint y: 36, distance: 66.1
click at [291, 36] on div "Janela de atendimento Grade de atendimento Capacidade Transportadoras Veículos …" at bounding box center [262, 123] width 524 height 247
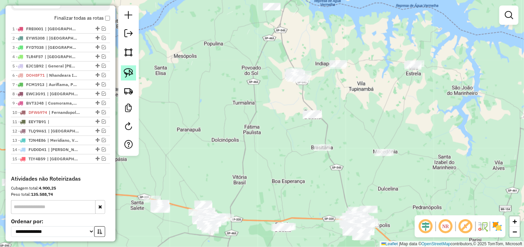
click at [129, 74] on img at bounding box center [129, 73] width 10 height 10
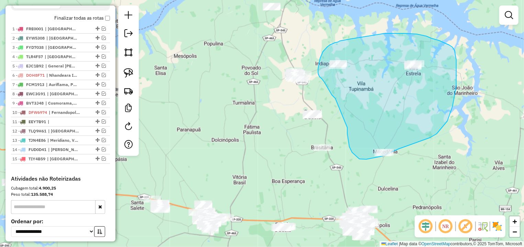
drag, startPoint x: 347, startPoint y: 134, endPoint x: 339, endPoint y: 100, distance: 35.1
click at [339, 100] on div "Janela de atendimento Grade de atendimento Capacidade Transportadoras Veículos …" at bounding box center [262, 123] width 524 height 247
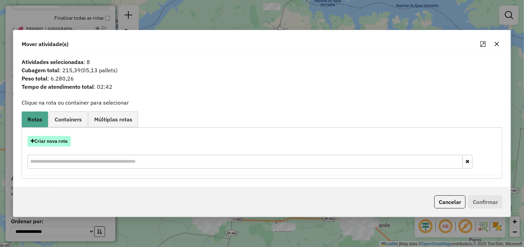
click at [57, 142] on button "Criar nova rota" at bounding box center [48, 141] width 43 height 11
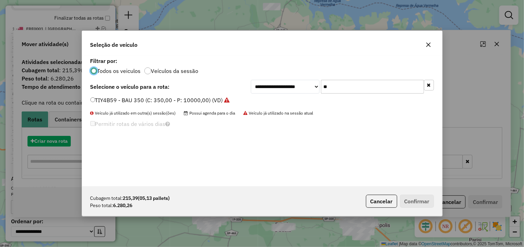
scroll to position [4, 2]
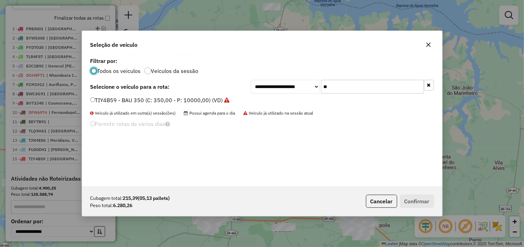
drag, startPoint x: 350, startPoint y: 88, endPoint x: 293, endPoint y: 93, distance: 56.5
click at [321, 90] on input "**" at bounding box center [372, 87] width 103 height 14
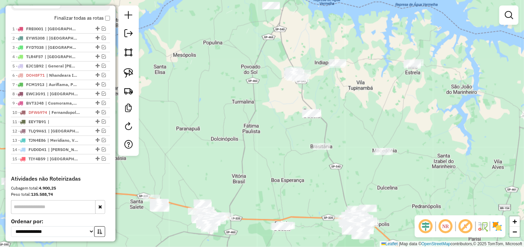
drag, startPoint x: 262, startPoint y: 150, endPoint x: 246, endPoint y: 129, distance: 25.8
click at [246, 129] on div "Janela de atendimento Grade de atendimento Capacidade Transportadoras Veículos …" at bounding box center [262, 123] width 524 height 247
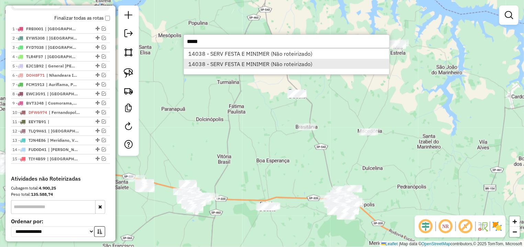
type input "*****"
click at [237, 59] on li "14038 - SERV FESTA E MINIMER (Não roteirizado)" at bounding box center [286, 64] width 205 height 10
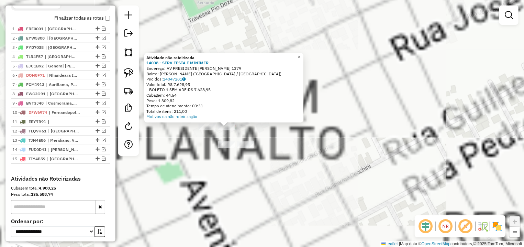
click at [247, 137] on div "Atividade não roteirizada 14038 - SERV FESTA E MINIMER Endereço: AV PRESIDENTE …" at bounding box center [262, 123] width 524 height 247
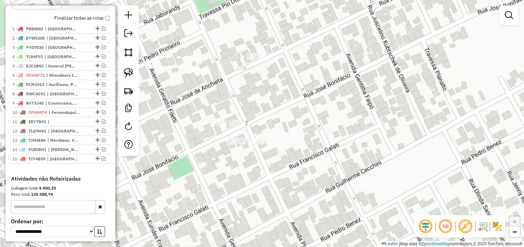
drag, startPoint x: 256, startPoint y: 139, endPoint x: 262, endPoint y: 132, distance: 9.1
click at [266, 135] on div "Janela de atendimento Grade de atendimento Capacidade Transportadoras Veículos …" at bounding box center [262, 123] width 524 height 247
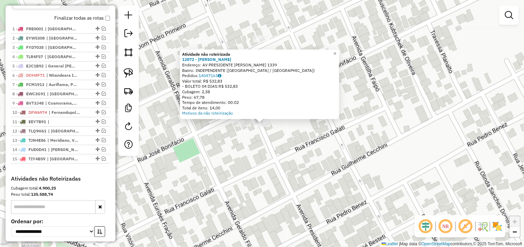
click at [163, 154] on div "Atividade não roteirizada 12872 - MAYARA CAROLINE DE F Endereço: AV PRESIDENTE …" at bounding box center [262, 123] width 524 height 247
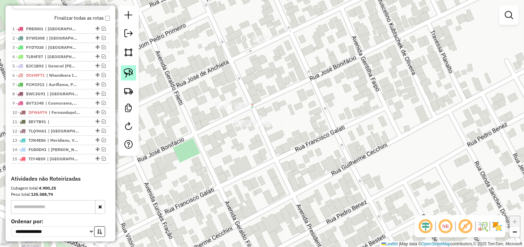
click at [133, 68] on link at bounding box center [128, 72] width 15 height 15
drag, startPoint x: 264, startPoint y: 96, endPoint x: 254, endPoint y: 105, distance: 13.2
click at [254, 105] on div "Janela de atendimento Grade de atendimento Capacidade Transportadoras Veículos …" at bounding box center [262, 123] width 524 height 247
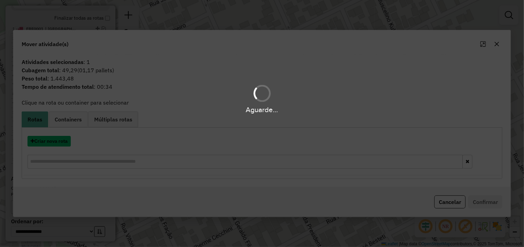
click at [55, 142] on button "Criar nova rota" at bounding box center [48, 141] width 43 height 11
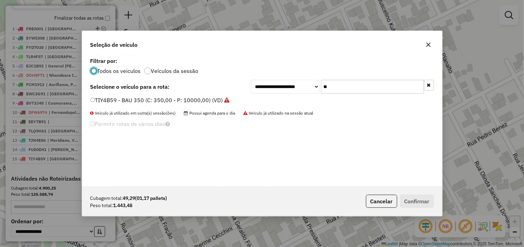
drag, startPoint x: 370, startPoint y: 94, endPoint x: 346, endPoint y: 88, distance: 25.3
click at [346, 88] on div "**********" at bounding box center [262, 121] width 360 height 131
drag, startPoint x: 360, startPoint y: 86, endPoint x: 262, endPoint y: 88, distance: 97.9
click at [321, 88] on input "**" at bounding box center [372, 87] width 103 height 14
type input "**"
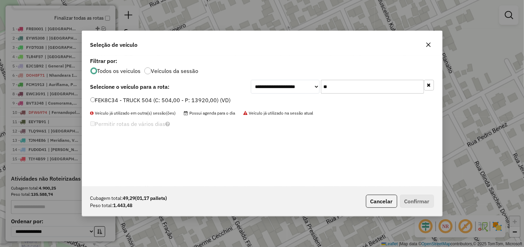
click at [221, 99] on label "FEK8C34 - TRUCK 504 (C: 504,00 - P: 13920,00) (VD)" at bounding box center [160, 100] width 140 height 8
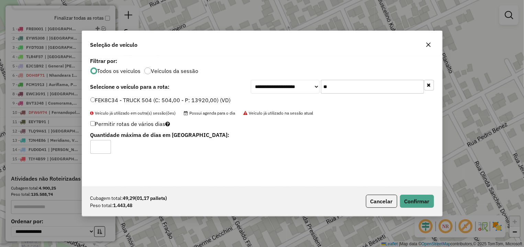
click at [420, 191] on div "Cubagem total: 49,29 (01,17 pallets) Peso total: 1.443,48 Cancelar Confirmar" at bounding box center [262, 201] width 360 height 30
click at [420, 197] on button "Confirmar" at bounding box center [417, 200] width 34 height 13
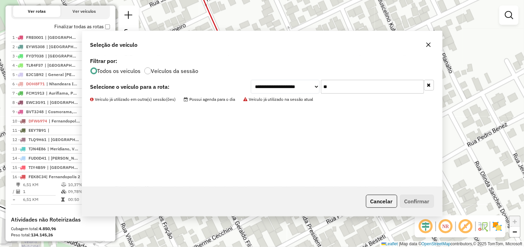
scroll to position [255, 0]
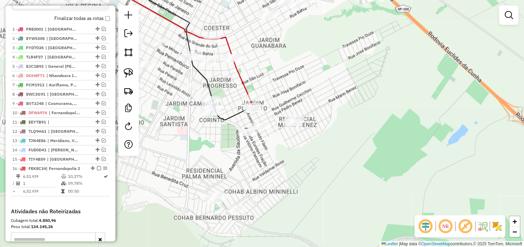
select select "*********"
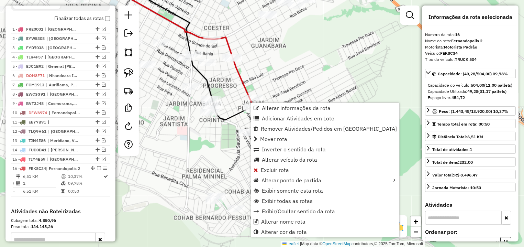
scroll to position [358, 0]
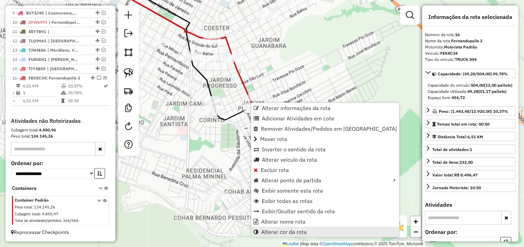
click at [278, 231] on span "Alterar cor da rota" at bounding box center [284, 231] width 46 height 5
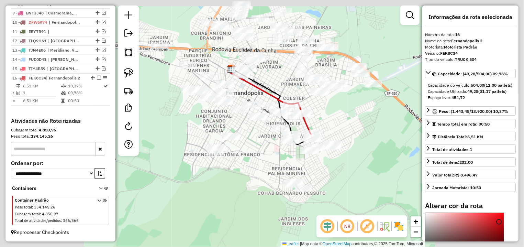
scroll to position [124, 0]
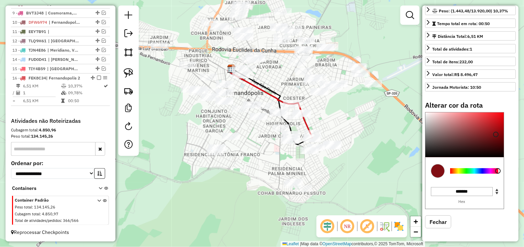
drag, startPoint x: 489, startPoint y: 147, endPoint x: 495, endPoint y: 135, distance: 13.7
click at [495, 135] on div at bounding box center [464, 134] width 78 height 45
click at [409, 141] on div "Janela de atendimento Grade de atendimento Capacidade Transportadoras Veículos …" at bounding box center [262, 123] width 524 height 247
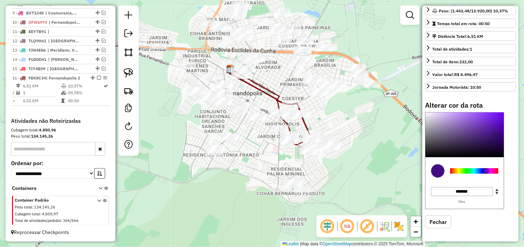
click at [486, 171] on div at bounding box center [474, 170] width 48 height 5
type input "*******"
drag, startPoint x: 479, startPoint y: 120, endPoint x: 509, endPoint y: 97, distance: 38.4
click at [509, 97] on div "Informações da rota selecionada Número da rota: 16 Nome da rota: Fernandopolis …" at bounding box center [470, 123] width 96 height 236
click at [333, 115] on div "Janela de atendimento Grade de atendimento Capacidade Transportadoras Veículos …" at bounding box center [262, 123] width 524 height 247
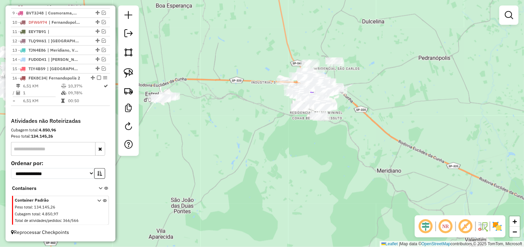
drag, startPoint x: 338, startPoint y: 59, endPoint x: 320, endPoint y: 112, distance: 55.5
click at [321, 129] on div "Janela de atendimento Grade de atendimento Capacidade Transportadoras Veículos …" at bounding box center [262, 123] width 524 height 247
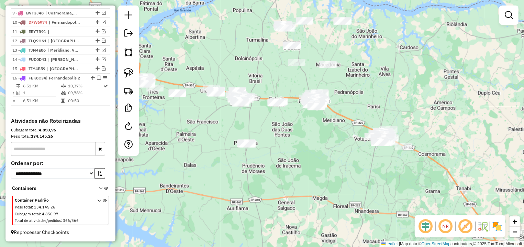
drag, startPoint x: 335, startPoint y: 82, endPoint x: 332, endPoint y: 93, distance: 11.5
click at [332, 93] on div "Janela de atendimento Grade de atendimento Capacidade Transportadoras Veículos …" at bounding box center [262, 123] width 524 height 247
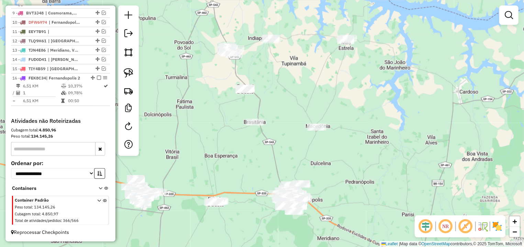
drag, startPoint x: 298, startPoint y: 66, endPoint x: 288, endPoint y: 99, distance: 34.0
click at [289, 98] on div "Janela de atendimento Grade de atendimento Capacidade Transportadoras Veículos …" at bounding box center [262, 123] width 524 height 247
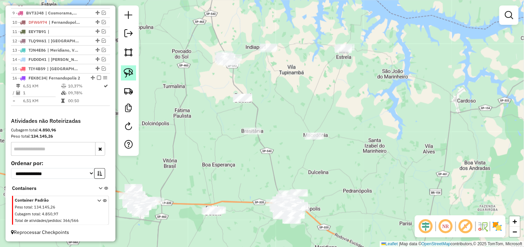
click at [124, 68] on img at bounding box center [129, 73] width 10 height 10
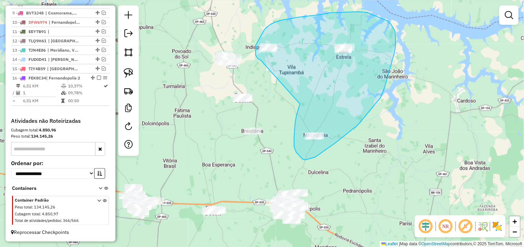
drag, startPoint x: 296, startPoint y: 115, endPoint x: 273, endPoint y: 61, distance: 58.9
click at [273, 61] on div "Janela de atendimento Grade de atendimento Capacidade Transportadoras Veículos …" at bounding box center [262, 123] width 524 height 247
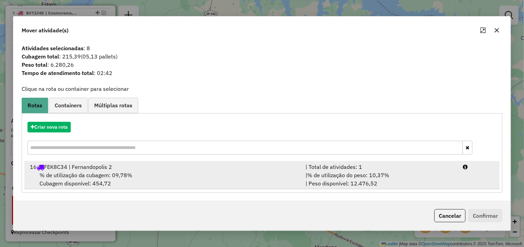
click at [424, 180] on div "| % de utilização do peso: 10,37% | Peso disponível: 12.476,52" at bounding box center [379, 179] width 157 height 16
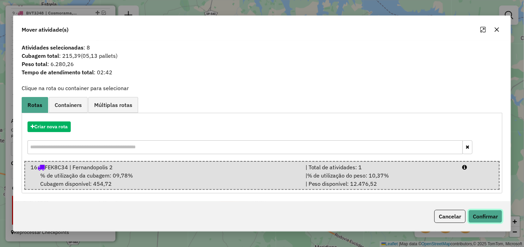
click at [477, 210] on button "Confirmar" at bounding box center [485, 216] width 34 height 13
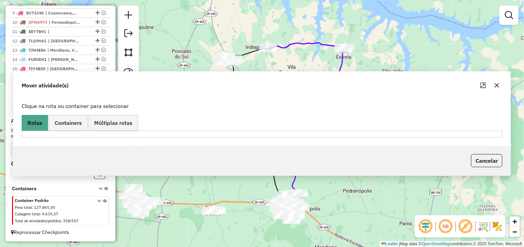
scroll to position [350, 0]
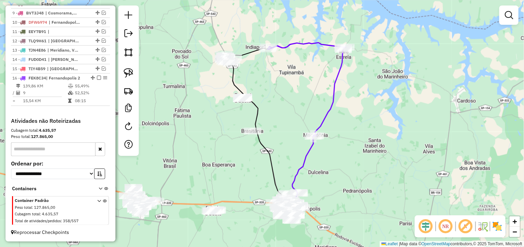
click at [344, 43] on div "Janela de atendimento Grade de atendimento Capacidade Transportadoras Veículos …" at bounding box center [262, 123] width 524 height 247
select select "*********"
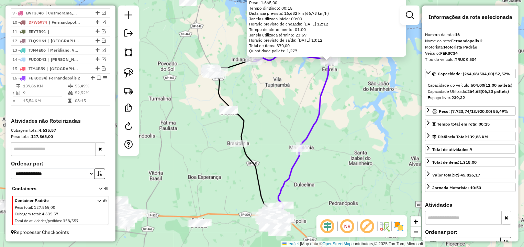
drag, startPoint x: 243, startPoint y: 151, endPoint x: 310, endPoint y: 89, distance: 91.4
click at [310, 89] on div "12550 - PRISCILLA ZANATELLI Endereço: R COLBERT MEDINA ESTRELA 910 Bairro: CENT…" at bounding box center [262, 123] width 524 height 247
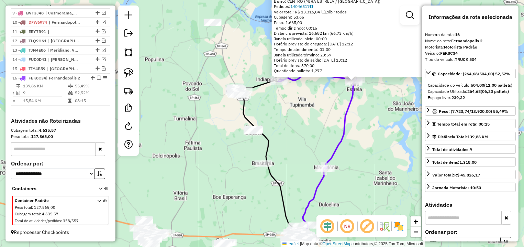
drag, startPoint x: 291, startPoint y: 93, endPoint x: 316, endPoint y: 113, distance: 32.2
click at [316, 113] on div "12550 - PRISCILLA ZANATELLI Endereço: R COLBERT MEDINA ESTRELA 910 Bairro: CENT…" at bounding box center [262, 123] width 524 height 247
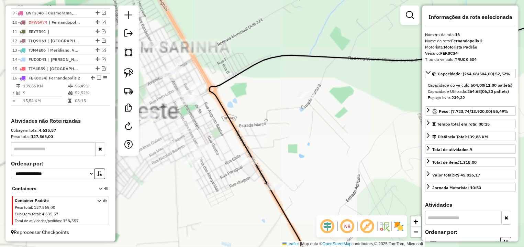
drag, startPoint x: 218, startPoint y: 91, endPoint x: 255, endPoint y: 83, distance: 37.6
click at [255, 83] on div "12550 - PRISCILLA ZANATELLI Endereço: R COLBERT MEDINA ESTRELA 910 Bairro: CENT…" at bounding box center [262, 123] width 524 height 247
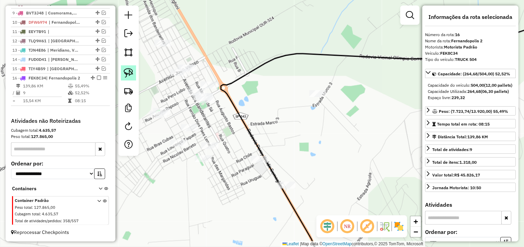
click at [133, 72] on img at bounding box center [129, 73] width 10 height 10
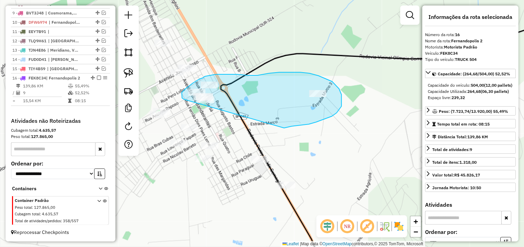
drag, startPoint x: 316, startPoint y: 122, endPoint x: 223, endPoint y: 107, distance: 94.2
click at [223, 107] on div "12550 - PRISCILLA ZANATELLI Endereço: R COLBERT MEDINA ESTRELA 910 Bairro: CENT…" at bounding box center [262, 123] width 524 height 247
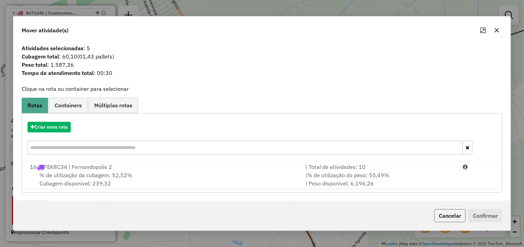
click at [451, 211] on button "Cancelar" at bounding box center [449, 215] width 31 height 13
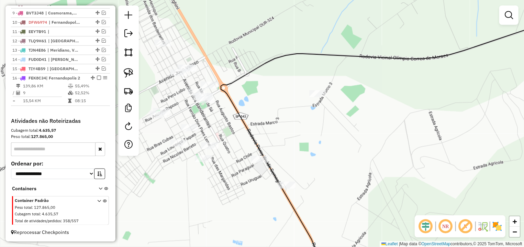
click at [289, 56] on icon at bounding box center [398, 142] width 355 height 259
select select "*********"
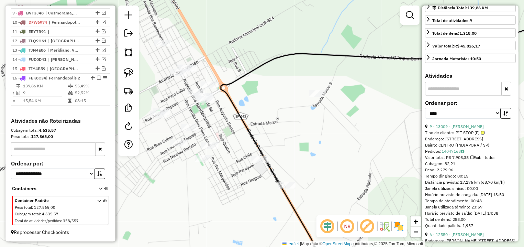
scroll to position [0, 0]
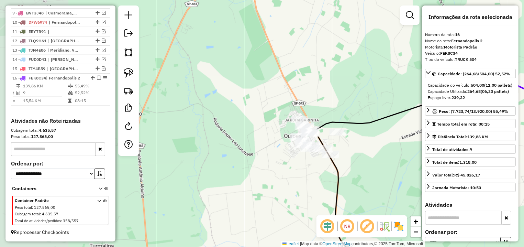
drag, startPoint x: 373, startPoint y: 156, endPoint x: 266, endPoint y: 140, distance: 108.0
click at [266, 140] on div "Janela de atendimento Grade de atendimento Capacidade Transportadoras Veículos …" at bounding box center [262, 123] width 524 height 247
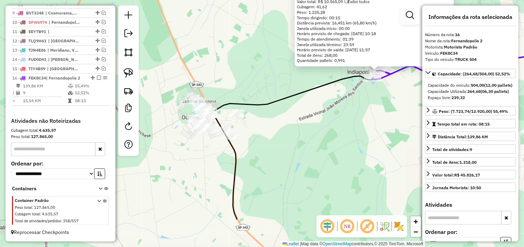
drag, startPoint x: 262, startPoint y: 189, endPoint x: 383, endPoint y: 134, distance: 133.1
click at [383, 134] on div "9862 - CELSO RODRIGUES DE A Endereço: R MANOEL URQUIZA NOGUEIRA 03 3 Bairro: CE…" at bounding box center [262, 123] width 524 height 247
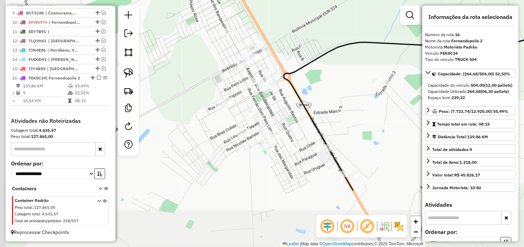
drag, startPoint x: 253, startPoint y: 169, endPoint x: 289, endPoint y: 105, distance: 72.9
click at [289, 105] on div "9862 - CELSO RODRIGUES DE A Endereço: R MANOEL URQUIZA NOGUEIRA 03 3 Bairro: CE…" at bounding box center [262, 123] width 524 height 247
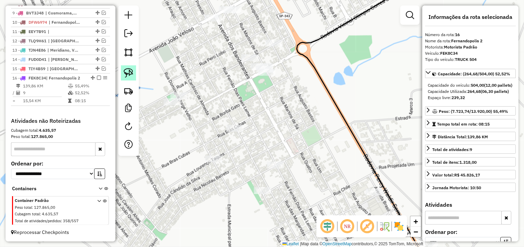
click at [129, 72] on img at bounding box center [129, 73] width 10 height 10
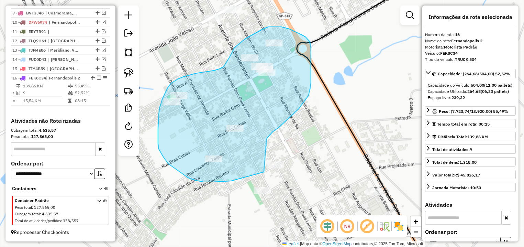
drag, startPoint x: 287, startPoint y: 119, endPoint x: 285, endPoint y: 138, distance: 18.7
click at [285, 138] on div "9862 - CELSO RODRIGUES DE A Endereço: R MANOEL URQUIZA NOGUEIRA 03 3 Bairro: CE…" at bounding box center [262, 123] width 524 height 247
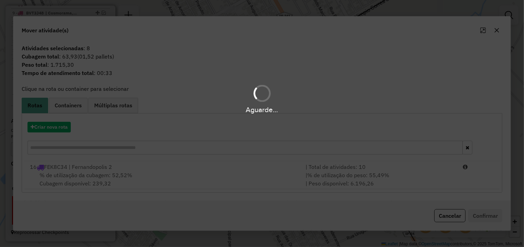
click at [457, 218] on div "Aguarde..." at bounding box center [262, 123] width 524 height 247
click at [447, 218] on div "Aguarde..." at bounding box center [262, 123] width 524 height 247
click at [450, 215] on div "Aguarde..." at bounding box center [262, 123] width 524 height 247
click at [454, 216] on hb-app "Aguarde... Pop-up bloqueado! Seu navegador bloqueou automáticamente a abertura …" at bounding box center [262, 123] width 524 height 247
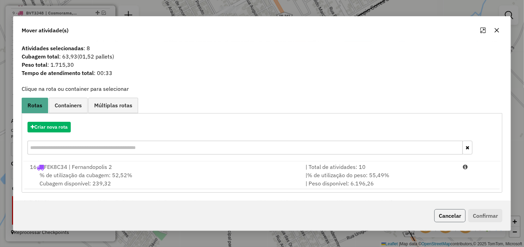
click at [452, 210] on button "Cancelar" at bounding box center [449, 215] width 31 height 13
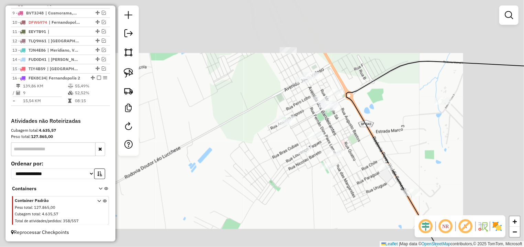
click at [407, 153] on div "Janela de atendimento Grade de atendimento Capacidade Transportadoras Veículos …" at bounding box center [262, 123] width 524 height 247
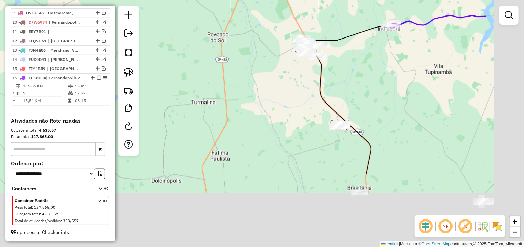
drag, startPoint x: 453, startPoint y: 172, endPoint x: 335, endPoint y: 56, distance: 165.7
click at [336, 58] on div "Janela de atendimento Grade de atendimento Capacidade Transportadoras Veículos …" at bounding box center [262, 123] width 524 height 247
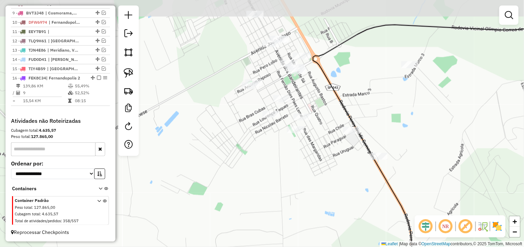
drag, startPoint x: 370, startPoint y: 77, endPoint x: 342, endPoint y: 98, distance: 34.5
click at [350, 96] on div "Janela de atendimento Grade de atendimento Capacidade Transportadoras Veículos …" at bounding box center [262, 123] width 524 height 247
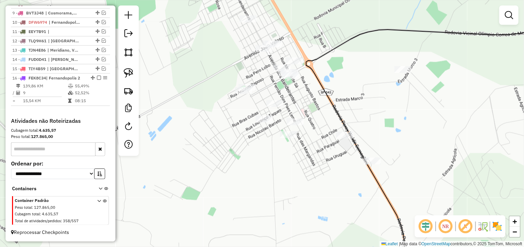
drag, startPoint x: 122, startPoint y: 71, endPoint x: 213, endPoint y: 103, distance: 96.8
click at [122, 71] on link at bounding box center [128, 72] width 15 height 15
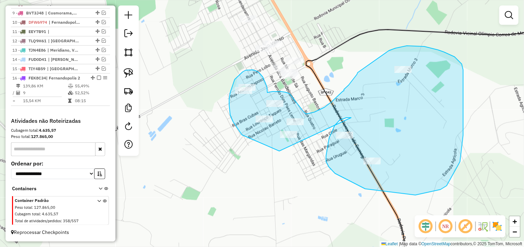
drag, startPoint x: 339, startPoint y: 120, endPoint x: 340, endPoint y: 141, distance: 21.0
click at [340, 141] on div "Janela de atendimento Grade de atendimento Capacidade Transportadoras Veículos …" at bounding box center [262, 123] width 524 height 247
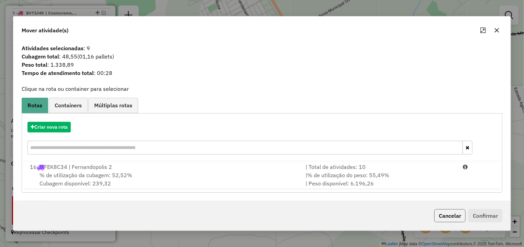
click at [457, 215] on button "Cancelar" at bounding box center [449, 215] width 31 height 13
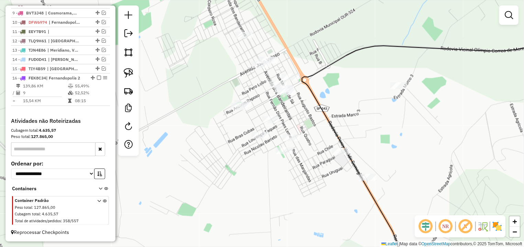
drag, startPoint x: 325, startPoint y: 121, endPoint x: 194, endPoint y: 84, distance: 135.6
click at [323, 123] on icon at bounding box center [437, 160] width 270 height 254
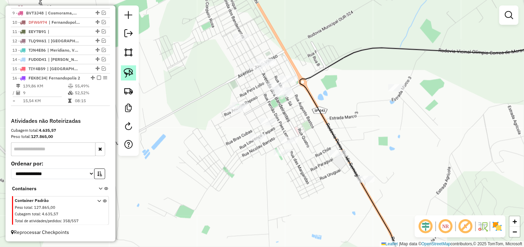
click at [125, 73] on img at bounding box center [129, 73] width 10 height 10
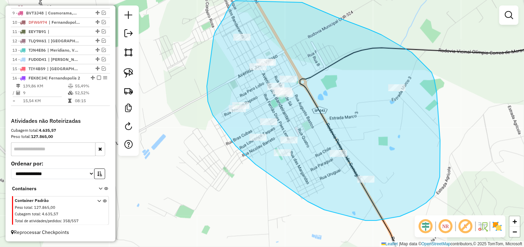
drag, startPoint x: 207, startPoint y: 86, endPoint x: 213, endPoint y: 37, distance: 49.2
click at [213, 37] on div "Janela de atendimento Grade de atendimento Capacidade Transportadoras Veículos …" at bounding box center [262, 123] width 524 height 247
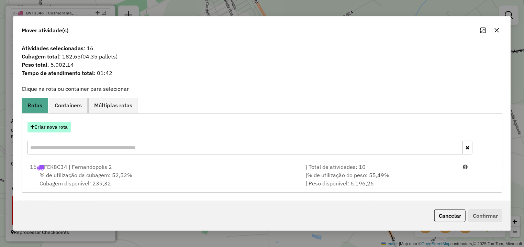
click at [66, 126] on button "Criar nova rota" at bounding box center [48, 127] width 43 height 11
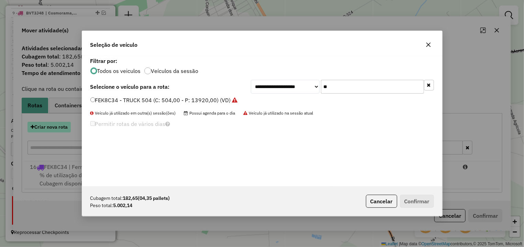
scroll to position [4, 2]
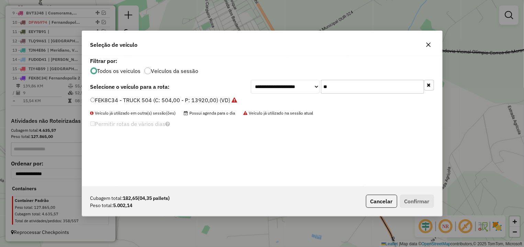
drag, startPoint x: 343, startPoint y: 85, endPoint x: 307, endPoint y: 91, distance: 36.8
click at [321, 91] on input "**" at bounding box center [372, 87] width 103 height 14
type input "***"
click at [200, 100] on label "TLR9I62 - BAU 350 (C: 350,00 - P: 10000,00) (VD)" at bounding box center [156, 100] width 132 height 8
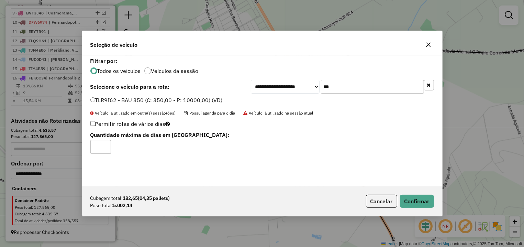
click at [425, 208] on div "Cubagem total: 182,65 (04,35 pallets) Peso total: 5.002,14 Cancelar Confirmar" at bounding box center [262, 201] width 360 height 30
click at [420, 203] on button "Confirmar" at bounding box center [417, 200] width 34 height 13
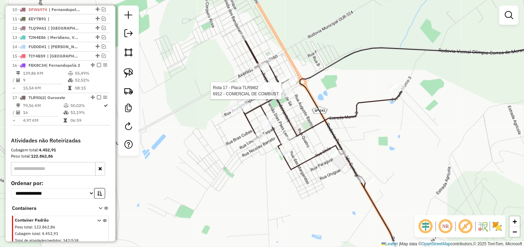
select select "*********"
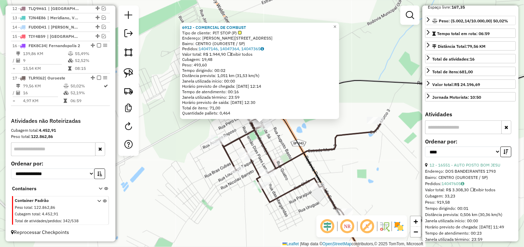
scroll to position [129, 0]
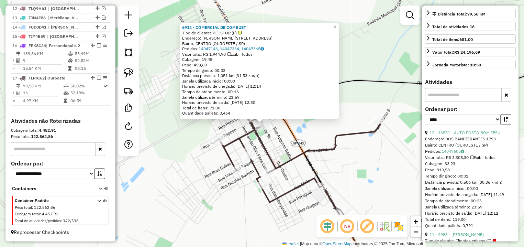
click at [503, 122] on icon "button" at bounding box center [505, 119] width 5 height 5
click at [481, 135] on link "1 - 9640 - MARCELO MAURICIO DA" at bounding box center [455, 132] width 52 height 5
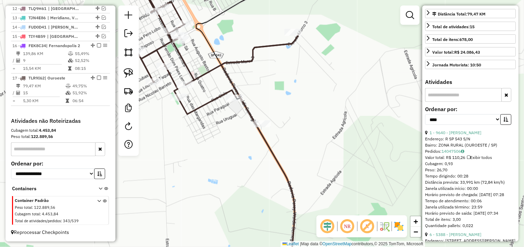
scroll to position [225, 0]
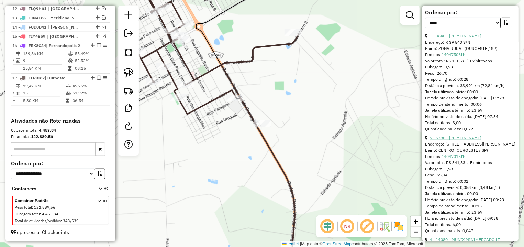
click at [460, 140] on link "6 - 5388 - ALEX FRAGA DA SILVA" at bounding box center [455, 137] width 52 height 5
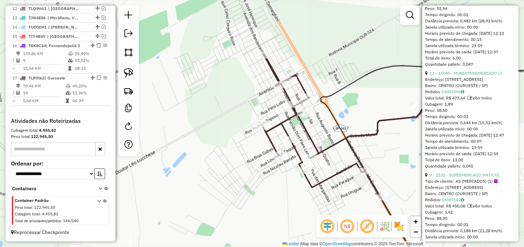
scroll to position [354, 0]
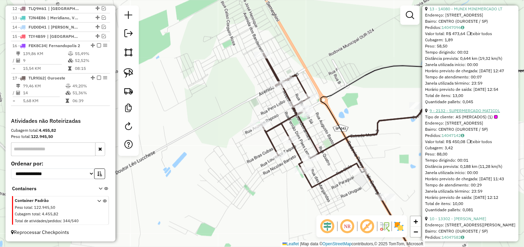
click at [460, 113] on link "9 - 2132 - SUPERMERCADO MATICOL" at bounding box center [464, 110] width 70 height 5
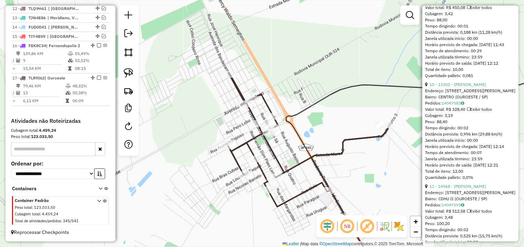
scroll to position [419, 0]
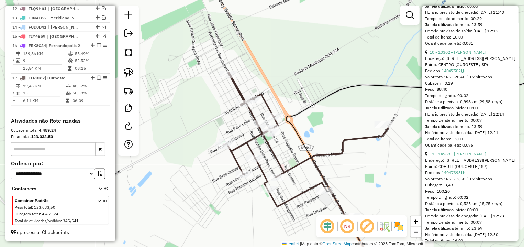
click at [481, 61] on div "Endereço: R DOMINGOS JORGE VELHO 32" at bounding box center [470, 58] width 91 height 6
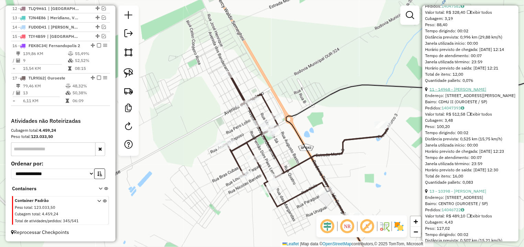
click at [467, 92] on link "11 - 14968 - ELIVALDA DOS SANTOS" at bounding box center [457, 89] width 57 height 5
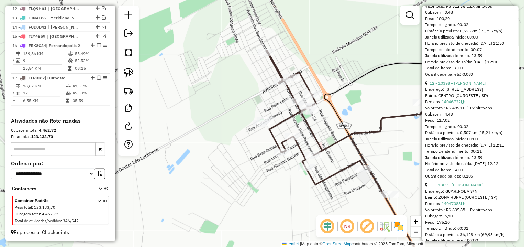
scroll to position [580, 0]
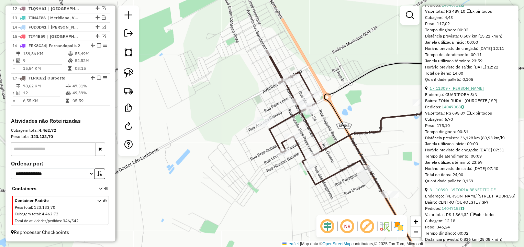
click at [448, 91] on link "1 - 11309 - PESQUEIRO JATOBA" at bounding box center [456, 88] width 54 height 5
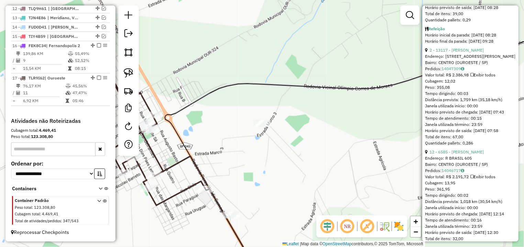
scroll to position [805, 0]
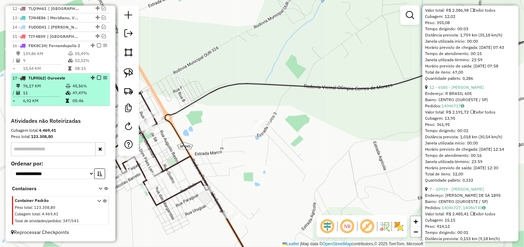
click at [97, 77] on em at bounding box center [99, 78] width 4 height 4
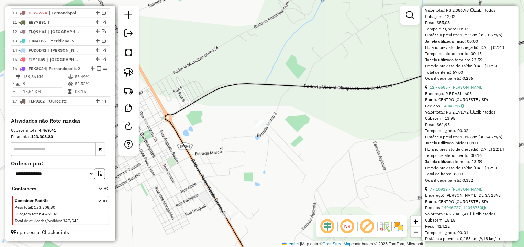
scroll to position [359, 0]
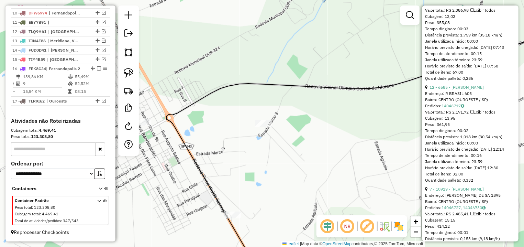
drag, startPoint x: 219, startPoint y: 101, endPoint x: 336, endPoint y: 74, distance: 120.0
click at [336, 74] on div "Janela de atendimento Grade de atendimento Capacidade Transportadoras Veículos …" at bounding box center [262, 123] width 524 height 247
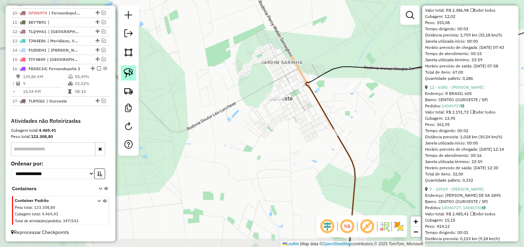
click at [129, 69] on img at bounding box center [129, 73] width 10 height 10
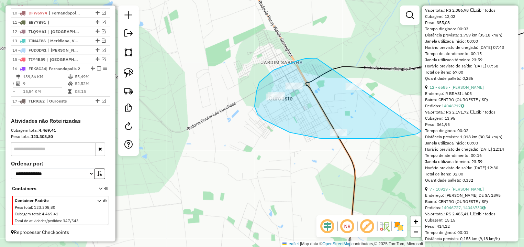
drag, startPoint x: 298, startPoint y: 60, endPoint x: 380, endPoint y: 62, distance: 82.4
click at [380, 62] on div "Janela de atendimento Grade de atendimento Capacidade Transportadoras Veículos …" at bounding box center [262, 123] width 524 height 247
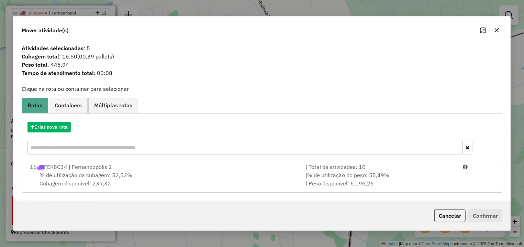
click at [512, 183] on div "Mover atividade(s) Atividades selecionadas : 5 Cubagem total : 16,50 (00,39 pal…" at bounding box center [262, 123] width 524 height 247
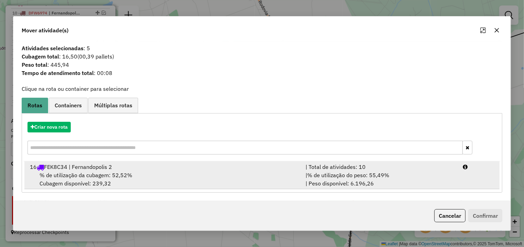
click at [476, 171] on li "16 FEK8C34 | Fernandopolis 2 | Total de atividades: 10 % de utilização da cubag…" at bounding box center [261, 175] width 475 height 28
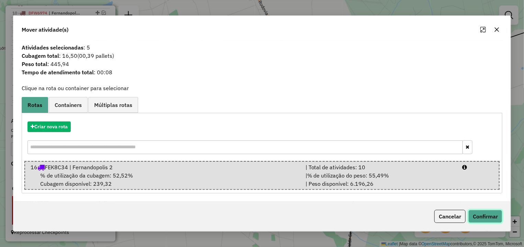
click at [475, 212] on button "Confirmar" at bounding box center [485, 216] width 34 height 13
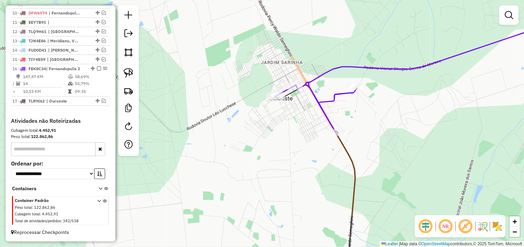
click at [284, 88] on icon at bounding box center [425, 74] width 302 height 117
select select "*********"
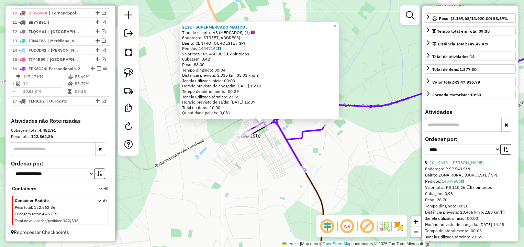
scroll to position [0, 0]
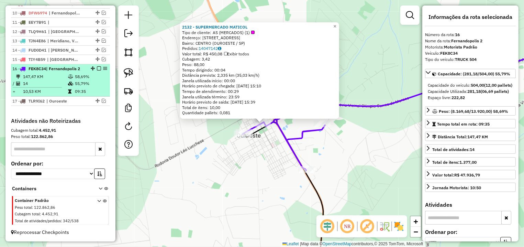
click at [95, 66] on div at bounding box center [97, 68] width 21 height 4
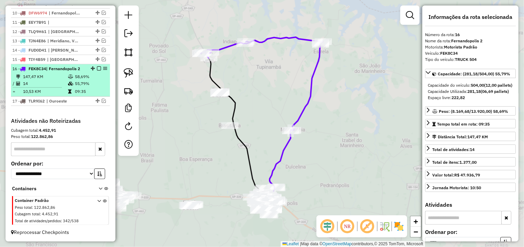
click at [97, 66] on em at bounding box center [99, 68] width 4 height 4
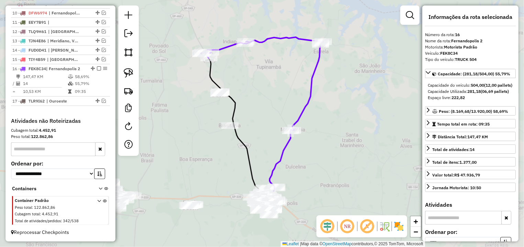
scroll to position [330, 0]
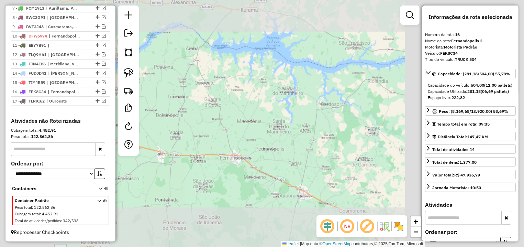
drag, startPoint x: 253, startPoint y: 100, endPoint x: 273, endPoint y: 132, distance: 37.6
click at [273, 132] on div "Janela de atendimento Grade de atendimento Capacidade Transportadoras Veículos …" at bounding box center [262, 123] width 524 height 247
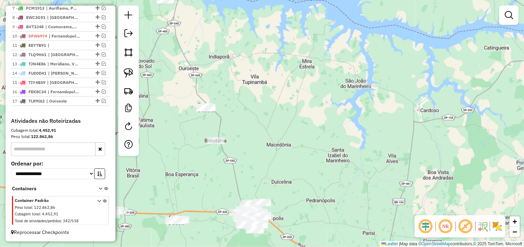
drag, startPoint x: 188, startPoint y: 80, endPoint x: 199, endPoint y: 98, distance: 21.3
click at [200, 97] on div "Janela de atendimento Grade de atendimento Capacidade Transportadoras Veículos …" at bounding box center [262, 123] width 524 height 247
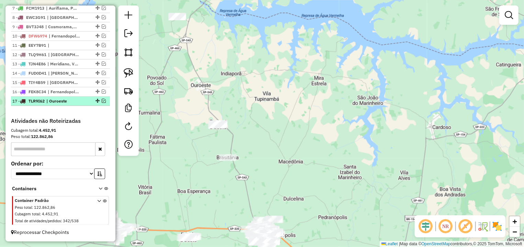
click at [102, 99] on em at bounding box center [104, 101] width 4 height 4
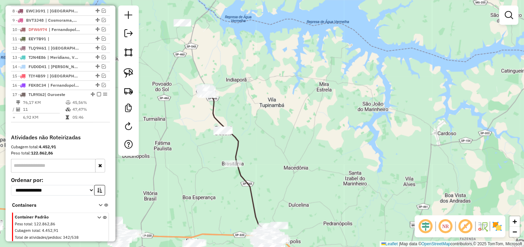
drag, startPoint x: 194, startPoint y: 94, endPoint x: 206, endPoint y: 108, distance: 18.7
click at [206, 108] on div "Janela de atendimento Grade de atendimento Capacidade Transportadoras Veículos …" at bounding box center [262, 123] width 524 height 247
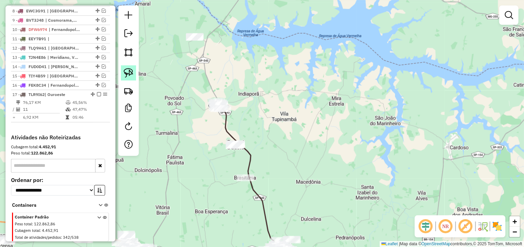
click at [126, 72] on img at bounding box center [129, 73] width 10 height 10
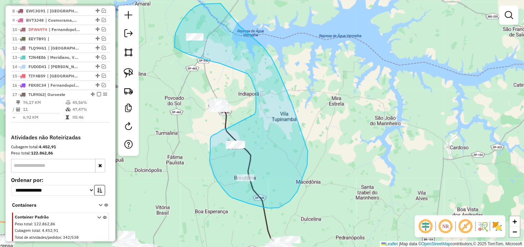
drag, startPoint x: 216, startPoint y: 134, endPoint x: 244, endPoint y: 120, distance: 31.5
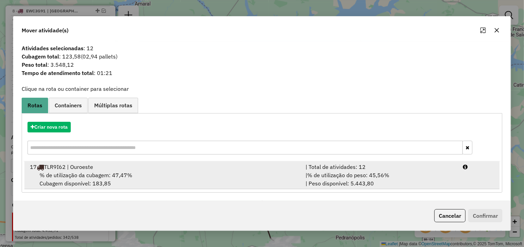
click at [423, 170] on div "| Total de atividades: 12" at bounding box center [379, 166] width 157 height 8
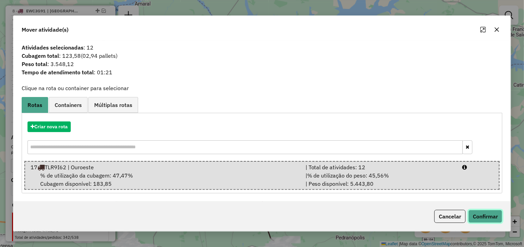
click at [494, 219] on button "Confirmar" at bounding box center [485, 216] width 34 height 13
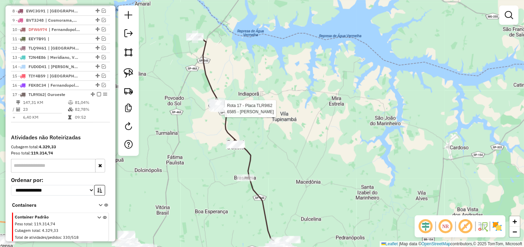
select select "*********"
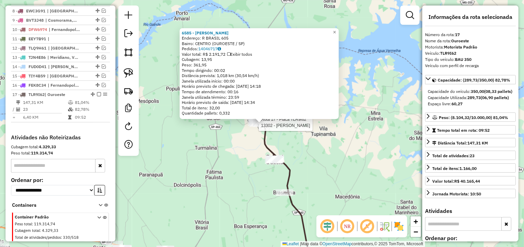
scroll to position [353, 0]
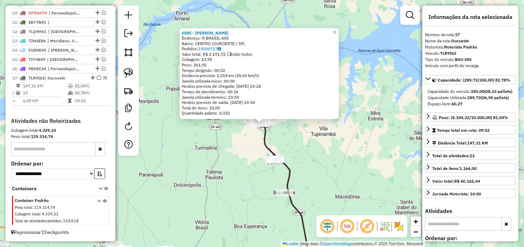
click at [339, 148] on div "6585 - JOAO FACHINI MATICOL Endereço: R BRASIL 605 Bairro: CENTRO (OUROESTE / S…" at bounding box center [262, 123] width 524 height 247
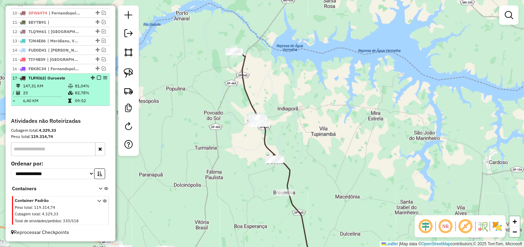
click at [97, 78] on em at bounding box center [99, 78] width 4 height 4
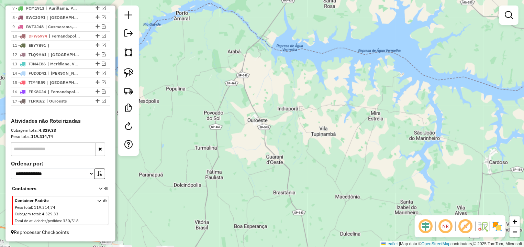
scroll to position [330, 0]
click at [102, 99] on em at bounding box center [104, 101] width 4 height 4
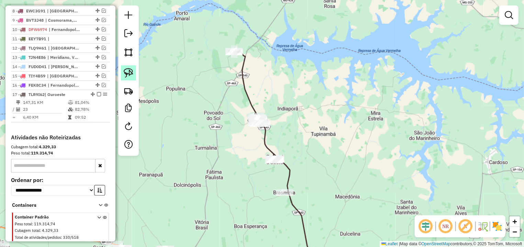
click at [128, 69] on img at bounding box center [129, 73] width 10 height 10
drag, startPoint x: 262, startPoint y: 37, endPoint x: 265, endPoint y: 59, distance: 22.2
click at [265, 59] on div "Janela de atendimento Grade de atendimento Capacidade Transportadoras Veículos …" at bounding box center [262, 123] width 524 height 247
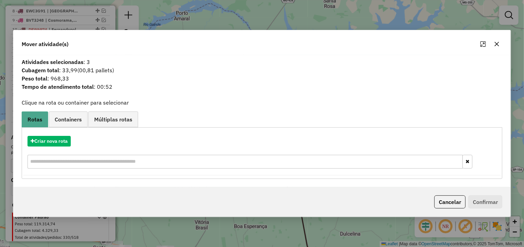
click at [454, 195] on div "Cancelar Confirmar" at bounding box center [261, 202] width 497 height 30
click at [454, 196] on button "Cancelar" at bounding box center [449, 201] width 31 height 13
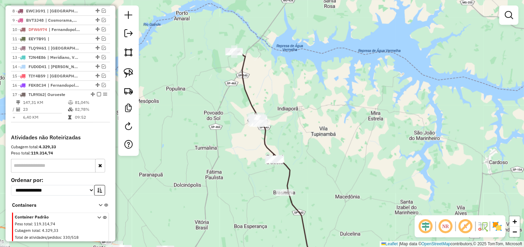
drag, startPoint x: 125, startPoint y: 76, endPoint x: 165, endPoint y: 87, distance: 41.8
click at [125, 76] on img at bounding box center [129, 73] width 10 height 10
drag, startPoint x: 301, startPoint y: 152, endPoint x: 311, endPoint y: 172, distance: 22.6
click at [311, 172] on div "Janela de atendimento Grade de atendimento Capacidade Transportadoras Veículos …" at bounding box center [262, 123] width 524 height 247
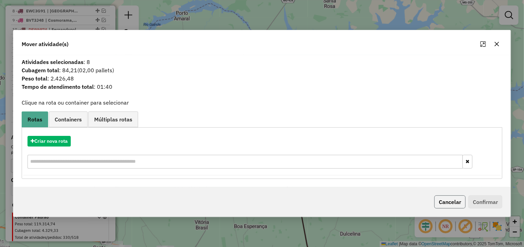
click at [458, 205] on button "Cancelar" at bounding box center [449, 201] width 31 height 13
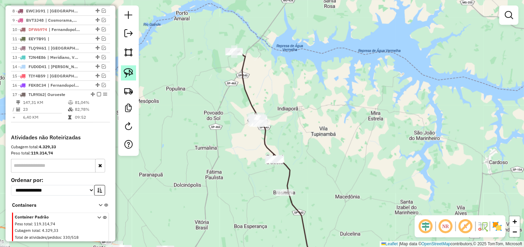
click at [123, 67] on link at bounding box center [128, 72] width 15 height 15
drag, startPoint x: 303, startPoint y: 181, endPoint x: 319, endPoint y: 191, distance: 19.3
click at [313, 198] on div "Janela de atendimento Grade de atendimento Capacidade Transportadoras Veículos …" at bounding box center [262, 123] width 524 height 247
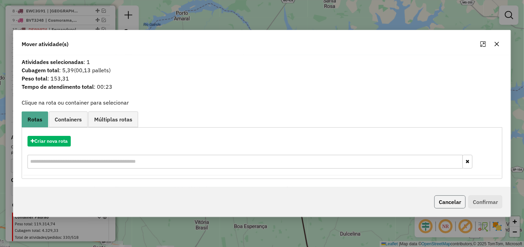
click at [461, 204] on button "Cancelar" at bounding box center [449, 201] width 31 height 13
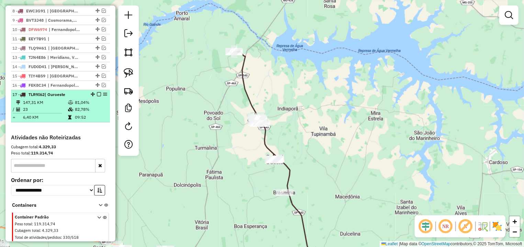
click at [97, 96] on em at bounding box center [99, 94] width 4 height 4
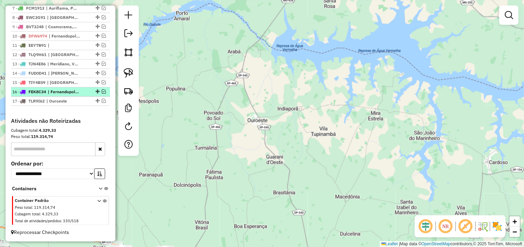
click at [98, 89] on li "16 - FEK8C34 | Fernandopolis 2" at bounding box center [60, 91] width 99 height 9
select select "*********"
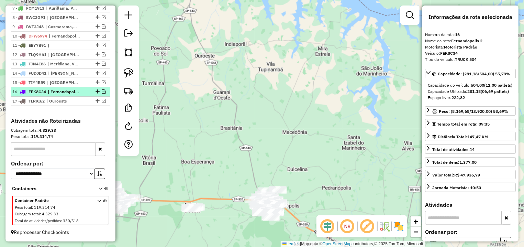
click at [102, 91] on em at bounding box center [104, 91] width 4 height 4
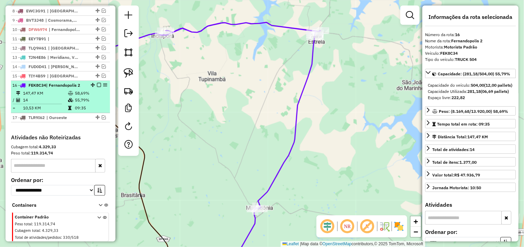
click at [97, 87] on em at bounding box center [99, 85] width 4 height 4
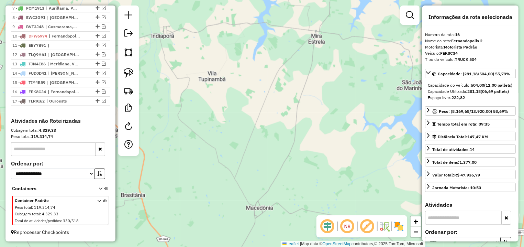
click at [287, 115] on div "Janela de atendimento Grade de atendimento Capacidade Transportadoras Veículos …" at bounding box center [262, 123] width 524 height 247
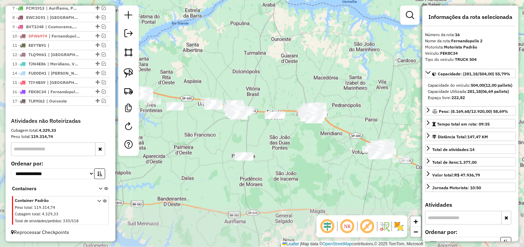
drag, startPoint x: 237, startPoint y: 131, endPoint x: 295, endPoint y: 86, distance: 73.2
click at [295, 86] on div "Janela de atendimento Grade de atendimento Capacidade Transportadoras Veículos …" at bounding box center [262, 123] width 524 height 247
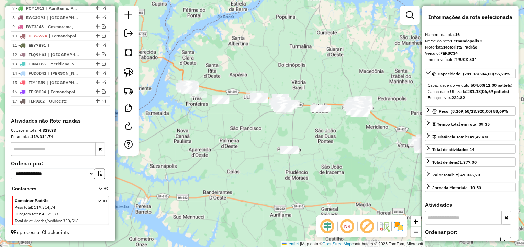
drag, startPoint x: 214, startPoint y: 87, endPoint x: 262, endPoint y: 82, distance: 48.3
click at [262, 82] on div "Janela de atendimento Grade de atendimento Capacidade Transportadoras Veículos …" at bounding box center [262, 123] width 524 height 247
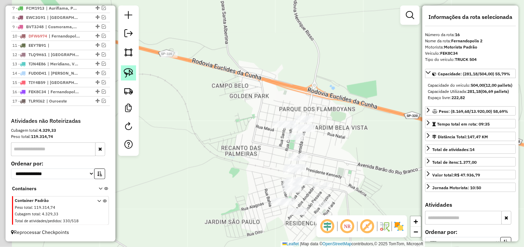
drag, startPoint x: 204, startPoint y: 70, endPoint x: 122, endPoint y: 70, distance: 82.8
click at [205, 70] on div "Janela de atendimento Grade de atendimento Capacidade Transportadoras Veículos …" at bounding box center [262, 123] width 524 height 247
click at [123, 71] on link at bounding box center [128, 72] width 15 height 15
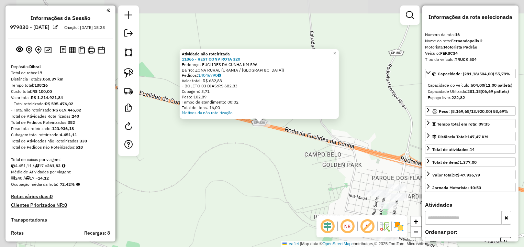
select select "*********"
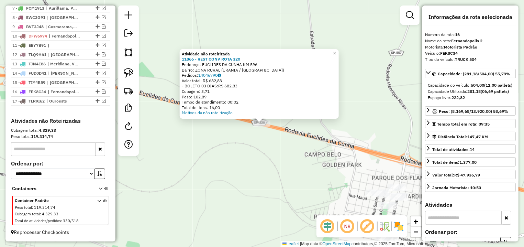
click at [285, 160] on div "Atividade não roteirizada 11866 - REST CONV ROTA 320 Endereço: EUCLIDES DA CUNH…" at bounding box center [262, 123] width 524 height 247
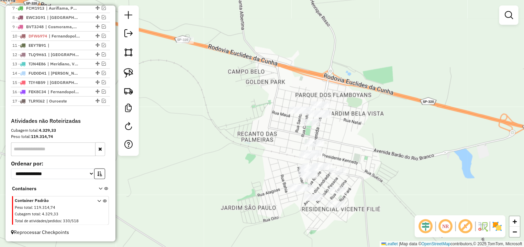
drag, startPoint x: 306, startPoint y: 161, endPoint x: 165, endPoint y: 53, distance: 177.6
click at [228, 78] on div "Janela de atendimento Grade de atendimento Capacidade Transportadoras Veículos …" at bounding box center [262, 123] width 524 height 247
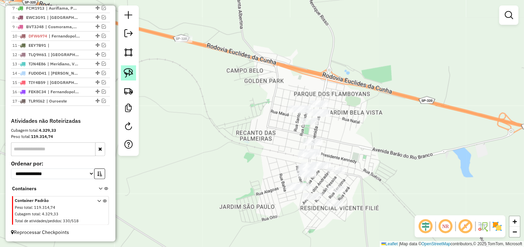
click at [124, 74] on img at bounding box center [129, 73] width 10 height 10
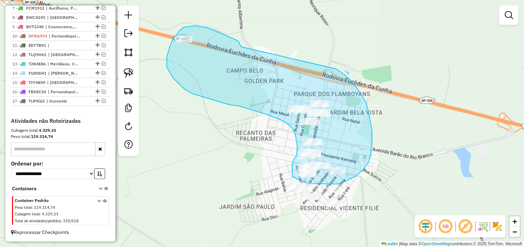
drag, startPoint x: 231, startPoint y: 38, endPoint x: 331, endPoint y: 68, distance: 104.3
click at [331, 68] on div "Janela de atendimento Grade de atendimento Capacidade Transportadoras Veículos …" at bounding box center [262, 123] width 524 height 247
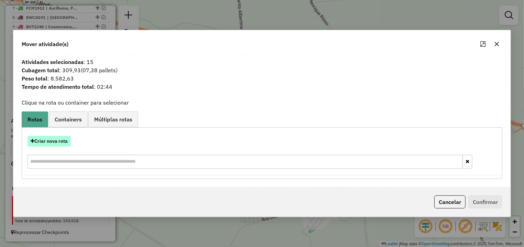
click at [63, 140] on button "Criar nova rota" at bounding box center [48, 141] width 43 height 11
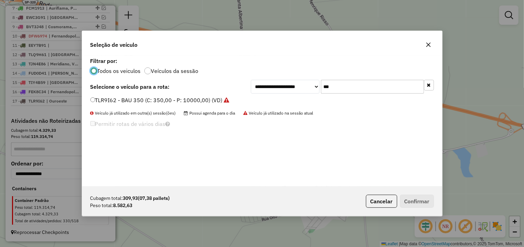
scroll to position [4, 2]
click at [374, 204] on button "Cancelar" at bounding box center [381, 200] width 31 height 13
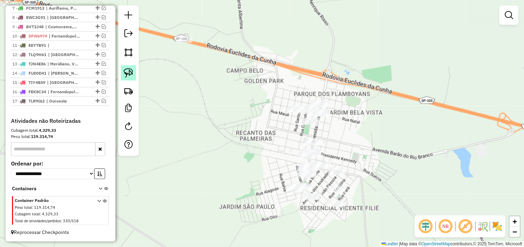
click at [127, 73] on img at bounding box center [129, 73] width 10 height 10
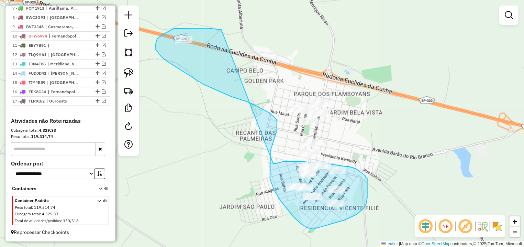
drag, startPoint x: 193, startPoint y: 28, endPoint x: 260, endPoint y: 163, distance: 150.7
click at [260, 163] on div "Janela de atendimento Grade de atendimento Capacidade Transportadoras Veículos …" at bounding box center [262, 123] width 524 height 247
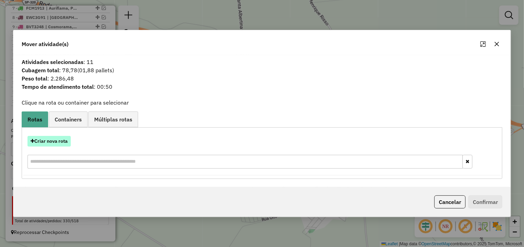
click at [60, 142] on button "Criar nova rota" at bounding box center [48, 141] width 43 height 11
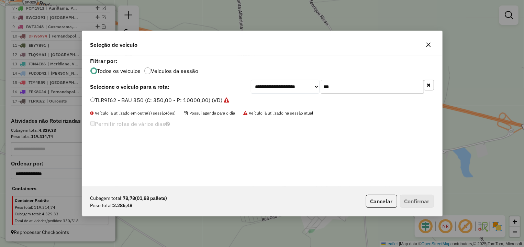
drag, startPoint x: 359, startPoint y: 87, endPoint x: 273, endPoint y: 88, distance: 85.9
click at [321, 88] on input "***" at bounding box center [372, 87] width 103 height 14
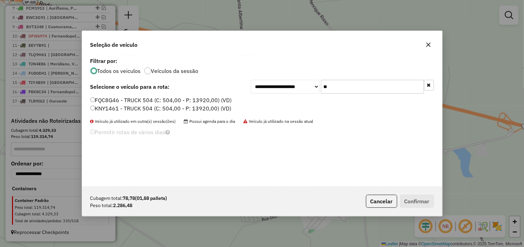
type input "**"
click at [154, 102] on label "FQC8G46 - TRUCK 504 (C: 504,00 - P: 13920,00) (VD)" at bounding box center [161, 100] width 142 height 8
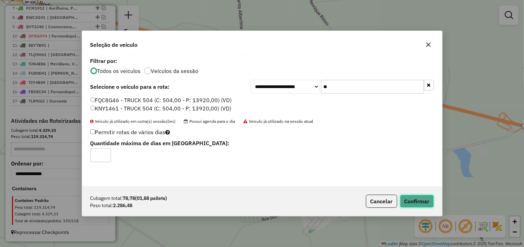
click at [417, 200] on button "Confirmar" at bounding box center [417, 200] width 34 height 13
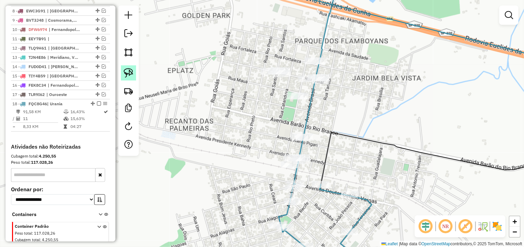
click at [126, 69] on img at bounding box center [129, 73] width 10 height 10
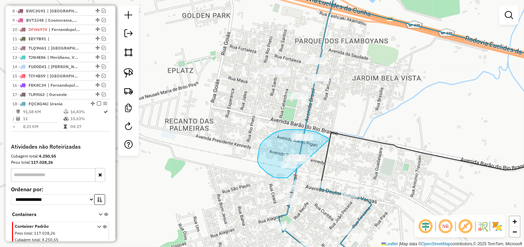
drag, startPoint x: 294, startPoint y: 129, endPoint x: 319, endPoint y: 167, distance: 45.2
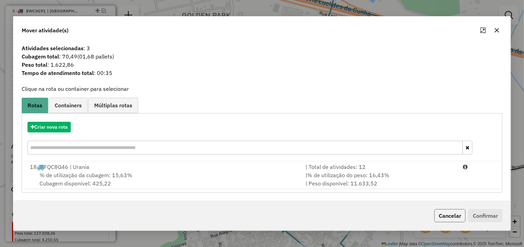
click at [457, 216] on button "Cancelar" at bounding box center [449, 215] width 31 height 13
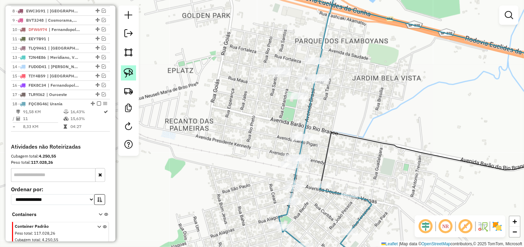
click at [124, 69] on link at bounding box center [128, 72] width 15 height 15
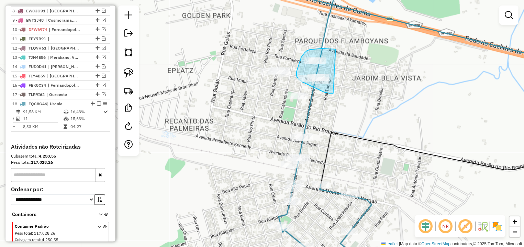
drag, startPoint x: 334, startPoint y: 49, endPoint x: 355, endPoint y: 88, distance: 44.4
click at [355, 88] on div "Janela de atendimento Grade de atendimento Capacidade Transportadoras Veículos …" at bounding box center [262, 123] width 524 height 247
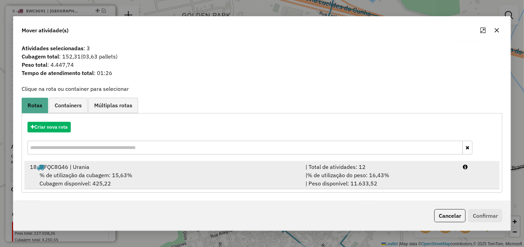
click at [458, 179] on div "| % de utilização do peso: 16,43% | Peso disponível: 11.633,52" at bounding box center [379, 179] width 157 height 16
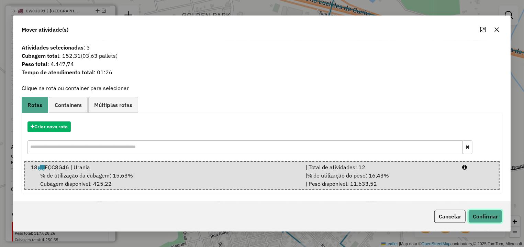
click at [478, 211] on button "Confirmar" at bounding box center [485, 216] width 34 height 13
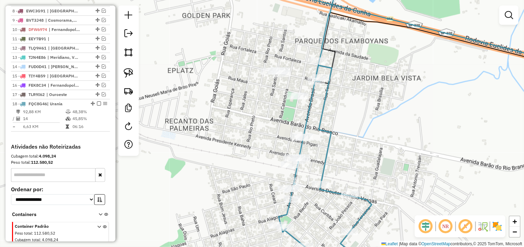
select select "*********"
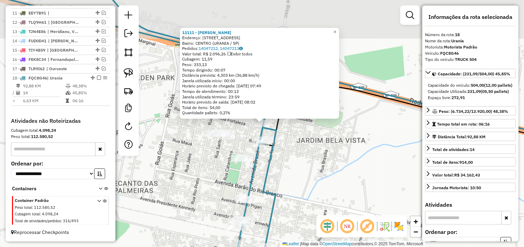
scroll to position [362, 0]
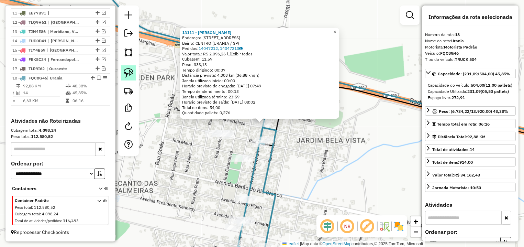
click at [126, 72] on img at bounding box center [129, 73] width 10 height 10
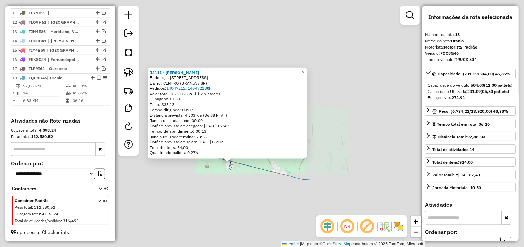
click at [263, 202] on div "13111 - MAILA ARIANE SILVA T Endereço: AV BRASIL 815 Bairro: CENTRO (URANIA / S…" at bounding box center [262, 123] width 524 height 247
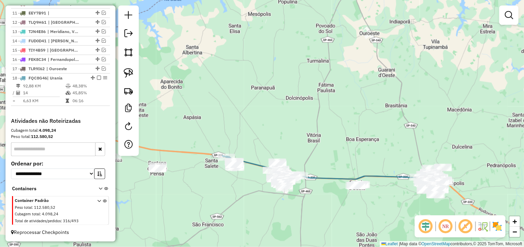
drag, startPoint x: 197, startPoint y: 191, endPoint x: 260, endPoint y: 181, distance: 64.4
click at [260, 181] on div "Janela de atendimento Grade de atendimento Capacidade Transportadoras Veículos …" at bounding box center [262, 123] width 524 height 247
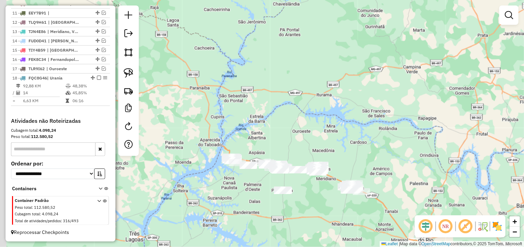
drag, startPoint x: 199, startPoint y: 114, endPoint x: 227, endPoint y: 101, distance: 31.7
click at [227, 101] on div "Janela de atendimento Grade de atendimento Capacidade Transportadoras Veículos …" at bounding box center [262, 123] width 524 height 247
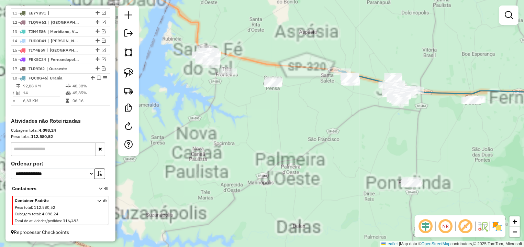
click at [259, 158] on div "Janela de atendimento Grade de atendimento Capacidade Transportadoras Veículos …" at bounding box center [262, 123] width 524 height 247
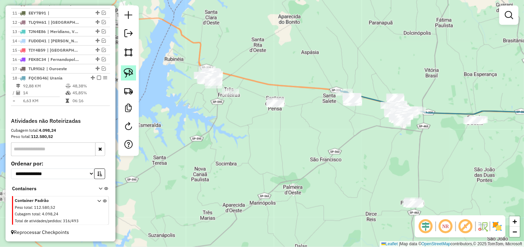
click at [131, 70] on img at bounding box center [129, 73] width 10 height 10
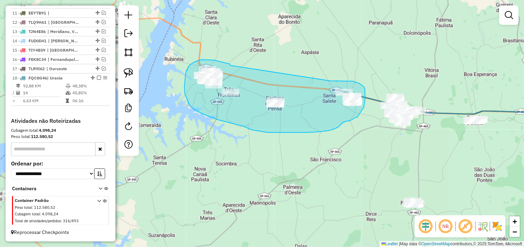
drag, startPoint x: 208, startPoint y: 60, endPoint x: 330, endPoint y: 81, distance: 123.4
click at [330, 81] on div "Janela de atendimento Grade de atendimento Capacidade Transportadoras Veículos …" at bounding box center [262, 123] width 524 height 247
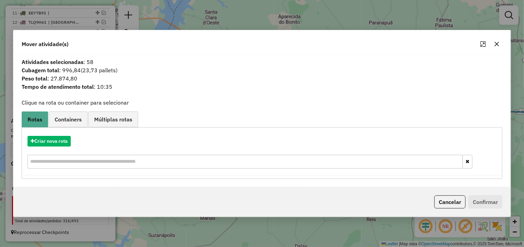
click at [499, 45] on icon "button" at bounding box center [496, 43] width 5 height 5
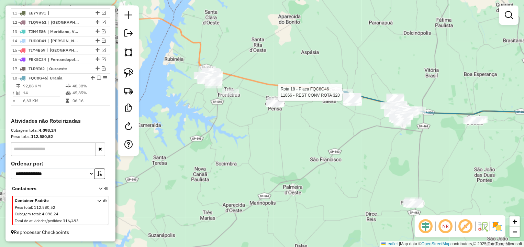
select select "*********"
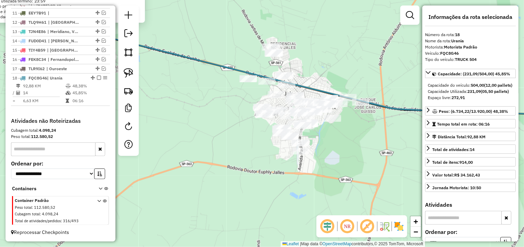
drag, startPoint x: 213, startPoint y: 83, endPoint x: 363, endPoint y: 105, distance: 151.7
click at [432, 122] on div "11866 - REST CONV ROTA 320 Endereço: EUCLIDES DA CUNHA KM 596 Bairro: ZONA RURA…" at bounding box center [262, 123] width 524 height 247
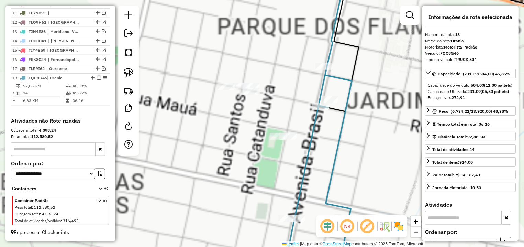
drag, startPoint x: 316, startPoint y: 144, endPoint x: 281, endPoint y: 93, distance: 61.7
click at [316, 115] on icon at bounding box center [319, 114] width 66 height 296
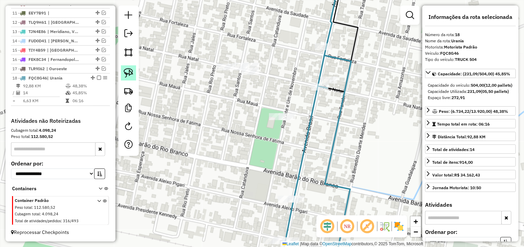
click at [133, 70] on img at bounding box center [129, 73] width 10 height 10
drag, startPoint x: 269, startPoint y: 101, endPoint x: 313, endPoint y: 119, distance: 46.7
click at [313, 119] on div "11866 - REST CONV ROTA 320 Endereço: EUCLIDES DA CUNHA KM 596 Bairro: ZONA RURA…" at bounding box center [262, 123] width 524 height 247
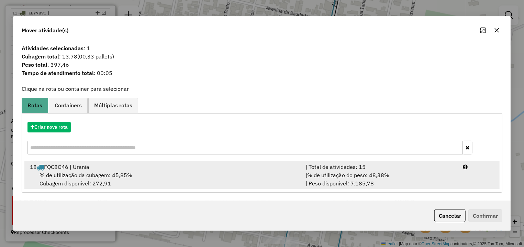
click at [429, 171] on li "18 FQC8G46 | Urania | Total de atividades: 15 % de utilização da cubagem: 45,85…" at bounding box center [261, 175] width 475 height 28
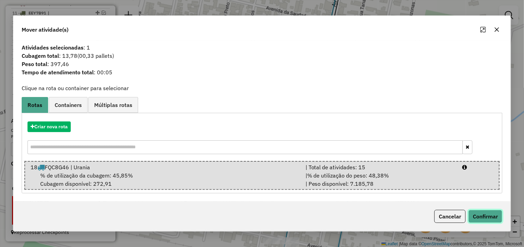
click at [476, 211] on button "Confirmar" at bounding box center [485, 216] width 34 height 13
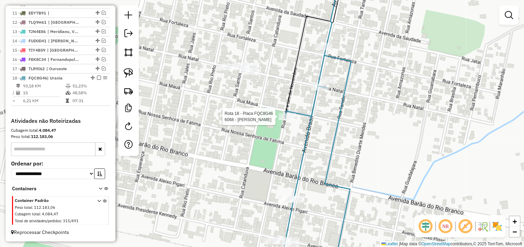
select select "*********"
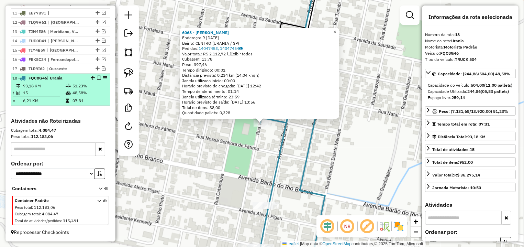
click at [97, 79] on em at bounding box center [99, 78] width 4 height 4
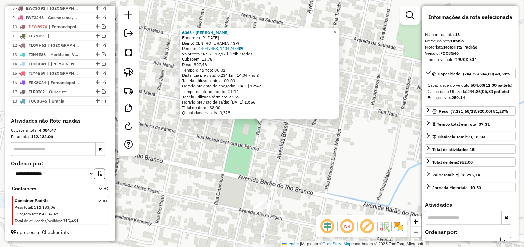
scroll to position [339, 0]
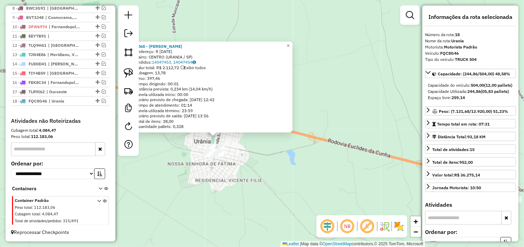
drag, startPoint x: 242, startPoint y: 161, endPoint x: 250, endPoint y: 161, distance: 7.9
click at [250, 161] on div "6068 - JOSE ORATI BERCELLI Endereço: R 21 DE NOVEMBRO 585 Bairro: CENTRO (URANI…" at bounding box center [262, 123] width 524 height 247
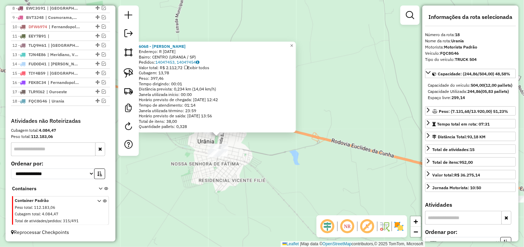
click at [252, 161] on div "6068 - JOSE ORATI BERCELLI Endereço: R 21 DE NOVEMBRO 585 Bairro: CENTRO (URANI…" at bounding box center [262, 123] width 524 height 247
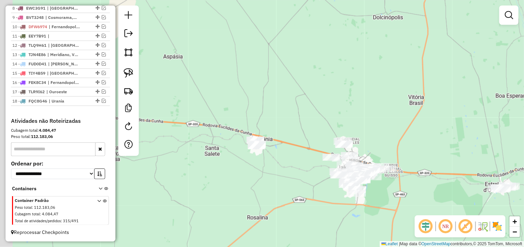
drag, startPoint x: 194, startPoint y: 168, endPoint x: 221, endPoint y: 160, distance: 28.7
click at [221, 160] on div "Janela de atendimento Grade de atendimento Capacidade Transportadoras Veículos …" at bounding box center [262, 123] width 524 height 247
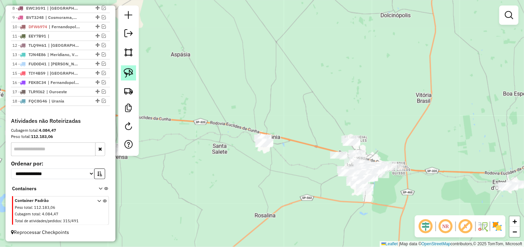
click at [128, 71] on img at bounding box center [129, 73] width 10 height 10
drag, startPoint x: 258, startPoint y: 122, endPoint x: 283, endPoint y: 134, distance: 28.1
click at [283, 134] on div "Janela de atendimento Grade de atendimento Capacidade Transportadoras Veículos …" at bounding box center [262, 123] width 524 height 247
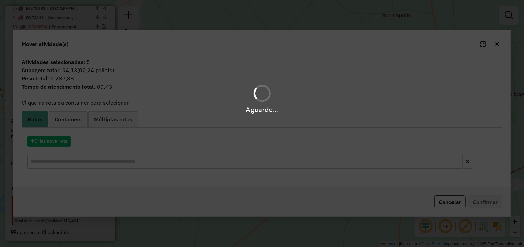
click at [51, 139] on hb-app "Aguarde... Pop-up bloqueado! Seu navegador bloqueou automáticamente a abertura …" at bounding box center [262, 123] width 524 height 247
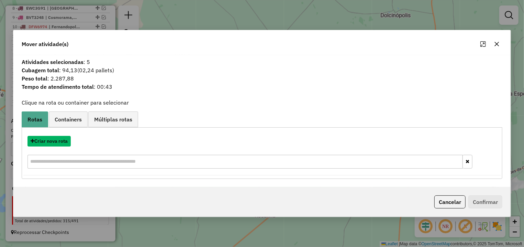
click at [51, 139] on button "Criar nova rota" at bounding box center [48, 141] width 43 height 11
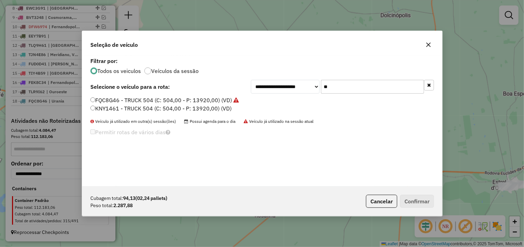
scroll to position [4, 2]
drag, startPoint x: 344, startPoint y: 76, endPoint x: 308, endPoint y: 79, distance: 36.5
click at [306, 77] on div "**********" at bounding box center [262, 121] width 360 height 131
drag, startPoint x: 362, startPoint y: 87, endPoint x: 269, endPoint y: 86, distance: 93.1
click at [321, 86] on input "**" at bounding box center [372, 87] width 103 height 14
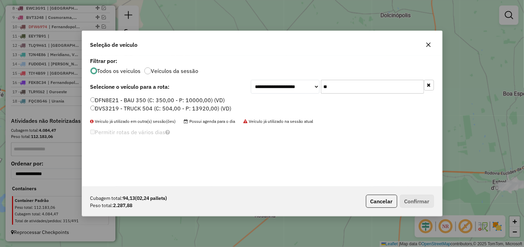
type input "**"
click at [128, 101] on label "DFN8E21 - BAU 350 (C: 350,00 - P: 10000,00) (VD)" at bounding box center [157, 100] width 135 height 8
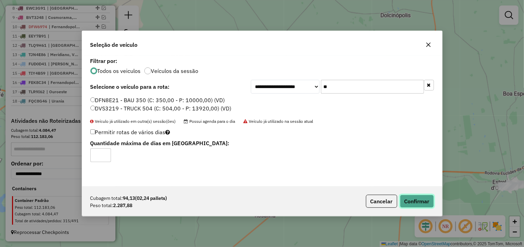
click at [403, 205] on button "Confirmar" at bounding box center [417, 200] width 34 height 13
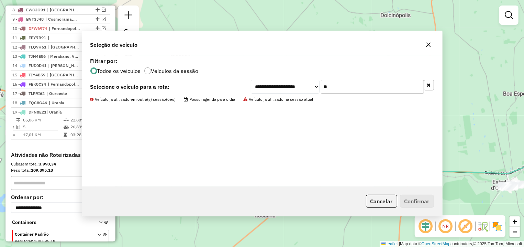
scroll to position [348, 0]
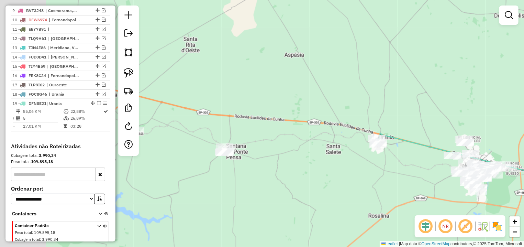
drag, startPoint x: 206, startPoint y: 157, endPoint x: 321, endPoint y: 157, distance: 115.1
click at [321, 157] on div "Janela de atendimento Grade de atendimento Capacidade Transportadoras Veículos …" at bounding box center [262, 123] width 524 height 247
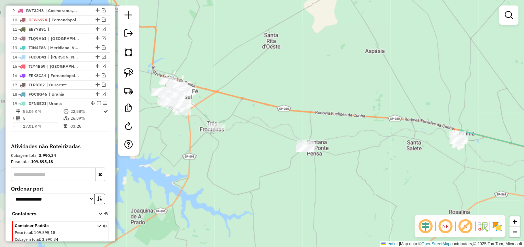
drag, startPoint x: 207, startPoint y: 128, endPoint x: 286, endPoint y: 124, distance: 79.4
click at [286, 124] on div "Janela de atendimento Grade de atendimento Capacidade Transportadoras Veículos …" at bounding box center [262, 123] width 524 height 247
click at [128, 70] on img at bounding box center [129, 73] width 10 height 10
drag, startPoint x: 326, startPoint y: 135, endPoint x: 348, endPoint y: 156, distance: 30.6
click at [348, 156] on div "Janela de atendimento Grade de atendimento Capacidade Transportadoras Veículos …" at bounding box center [262, 123] width 524 height 247
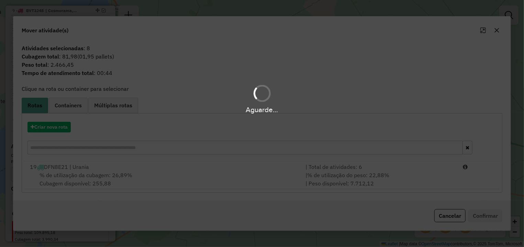
click at [440, 210] on button "Cancelar" at bounding box center [449, 215] width 31 height 13
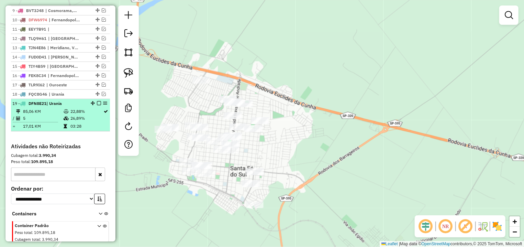
click at [70, 115] on td "22,88%" at bounding box center [86, 111] width 33 height 7
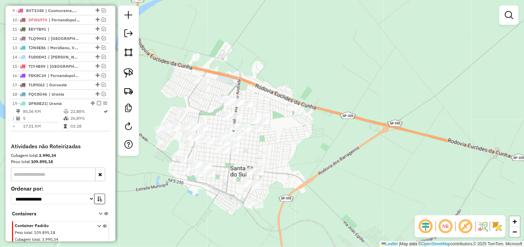
select select "*********"
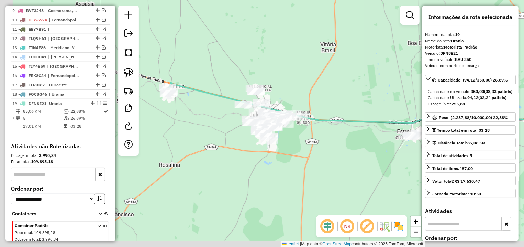
drag, startPoint x: 328, startPoint y: 112, endPoint x: 355, endPoint y: 108, distance: 27.1
click at [355, 108] on div "Janela de atendimento Grade de atendimento Capacidade Transportadoras Veículos …" at bounding box center [262, 123] width 524 height 247
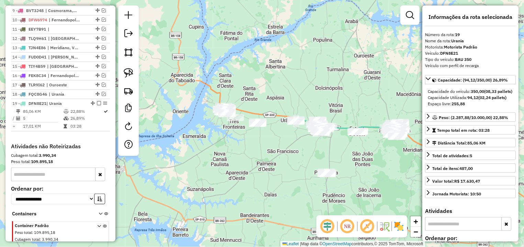
click at [270, 125] on div "Janela de atendimento Grade de atendimento Capacidade Transportadoras Veículos …" at bounding box center [262, 123] width 524 height 247
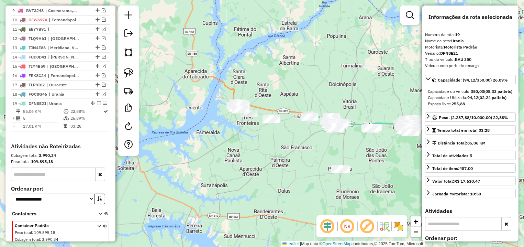
drag, startPoint x: 120, startPoint y: 69, endPoint x: 260, endPoint y: 104, distance: 145.0
click at [119, 69] on div at bounding box center [128, 80] width 21 height 150
click at [125, 71] on img at bounding box center [129, 73] width 10 height 10
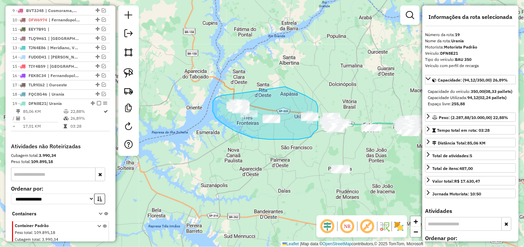
drag, startPoint x: 243, startPoint y: 93, endPoint x: 251, endPoint y: 82, distance: 13.5
click at [268, 82] on div "Rota 19 - Placa DFN8E21 4124 - J RODRIGUES SUPERMER Janela de atendimento Grade…" at bounding box center [262, 123] width 524 height 247
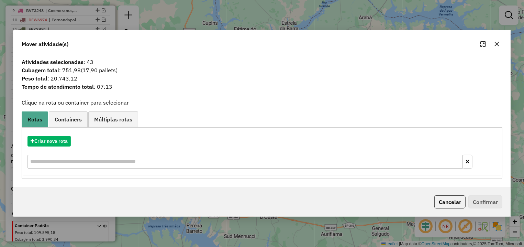
click at [497, 45] on icon "button" at bounding box center [496, 43] width 5 height 5
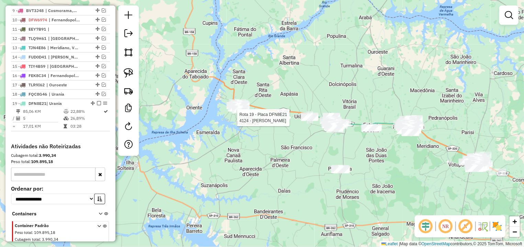
select select "*********"
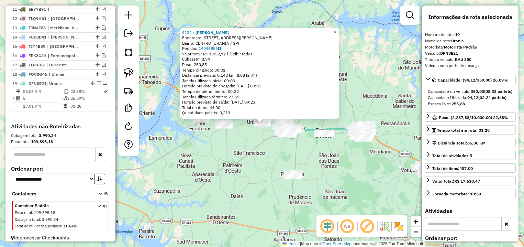
scroll to position [380, 0]
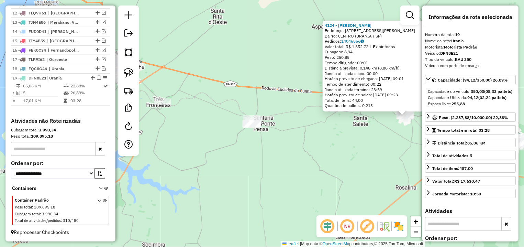
drag, startPoint x: 144, startPoint y: 119, endPoint x: 169, endPoint y: 121, distance: 24.8
click at [169, 121] on div "4124 - J RODRIGUES SUPERMER Endereço: AV PRESIDENTE KENNEDY 330 Bairro: CENTRO …" at bounding box center [262, 123] width 524 height 247
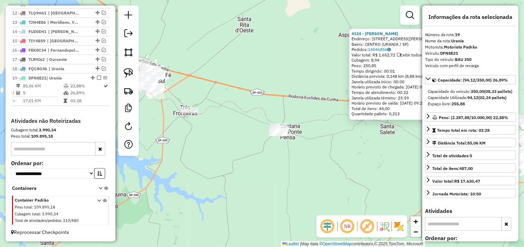
drag, startPoint x: 204, startPoint y: 136, endPoint x: 197, endPoint y: 204, distance: 69.0
click at [261, 169] on div "4124 - J RODRIGUES SUPERMER Endereço: AV PRESIDENTE KENNEDY 330 Bairro: CENTRO …" at bounding box center [262, 123] width 524 height 247
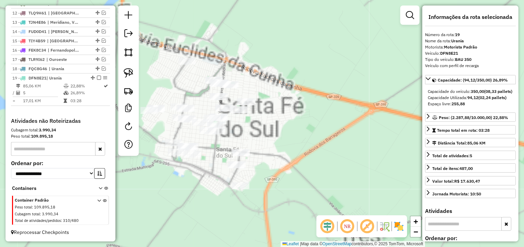
drag, startPoint x: 274, startPoint y: 121, endPoint x: 279, endPoint y: 119, distance: 4.8
click at [278, 119] on div "4124 - J RODRIGUES SUPERMER Endereço: AV PRESIDENTE KENNEDY 330 Bairro: CENTRO …" at bounding box center [262, 123] width 524 height 247
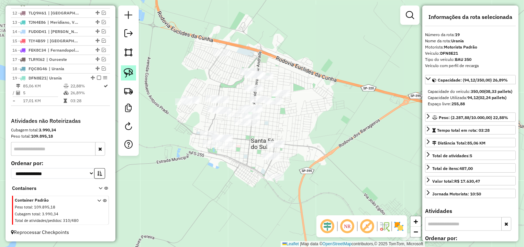
click at [129, 76] on img at bounding box center [129, 73] width 10 height 10
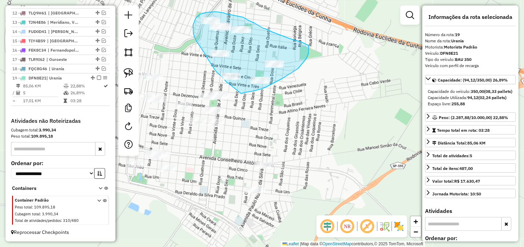
drag, startPoint x: 244, startPoint y: 92, endPoint x: 242, endPoint y: 88, distance: 4.8
click at [242, 88] on div "4124 - J RODRIGUES SUPERMER Endereço: AV PRESIDENTE KENNEDY 330 Bairro: CENTRO …" at bounding box center [262, 123] width 524 height 247
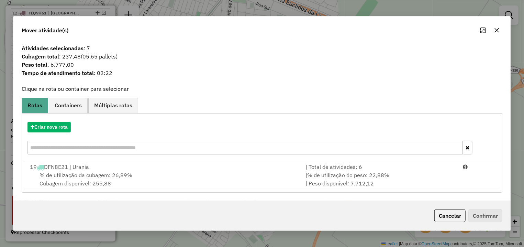
click at [125, 181] on div "% de utilização da cubagem: 26,89% Cubagem disponível: 255,88" at bounding box center [163, 179] width 275 height 16
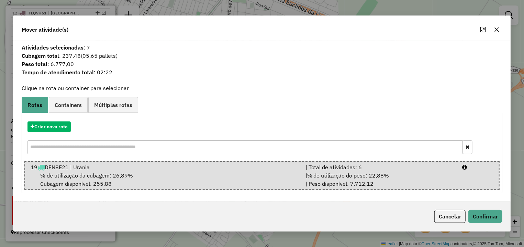
click at [467, 215] on div "Cancelar Confirmar" at bounding box center [466, 216] width 71 height 13
click at [480, 214] on button "Confirmar" at bounding box center [485, 216] width 34 height 13
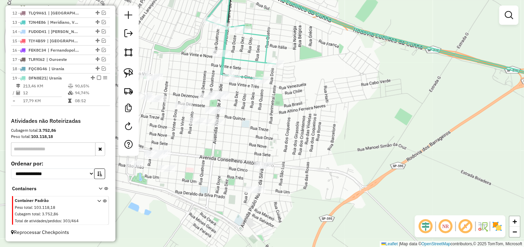
scroll to position [371, 0]
select select "*********"
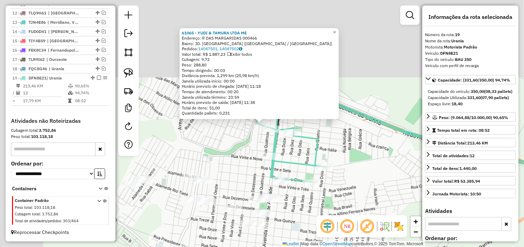
scroll to position [372, 0]
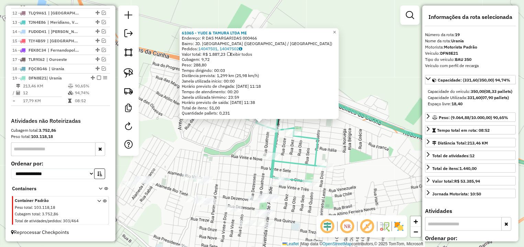
click at [348, 165] on div "Rota 19 - Placa DFN8E21 16276 - PERIMETRAL CONVENIEN 61065 - YUDI & TAMURA LTDA…" at bounding box center [262, 123] width 524 height 247
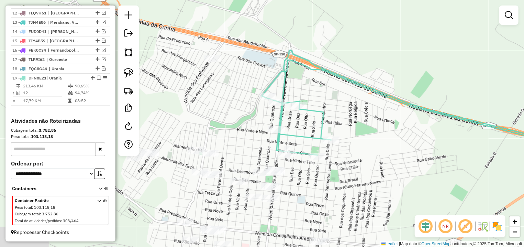
drag, startPoint x: 319, startPoint y: 191, endPoint x: 326, endPoint y: 158, distance: 34.4
click at [327, 159] on div "Janela de atendimento Grade de atendimento Capacidade Transportadoras Veículos …" at bounding box center [262, 123] width 524 height 247
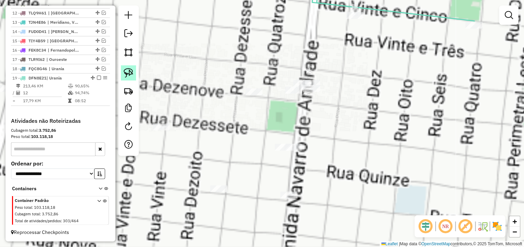
click at [124, 77] on link at bounding box center [128, 72] width 15 height 15
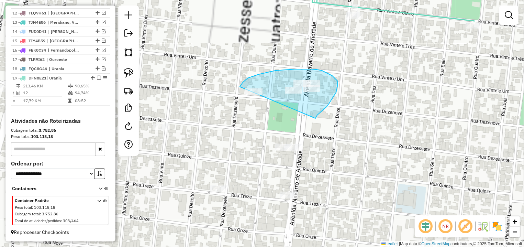
click at [310, 105] on div "Janela de atendimento Grade de atendimento Capacidade Transportadoras Veículos …" at bounding box center [262, 123] width 524 height 247
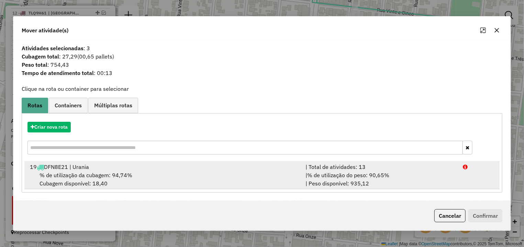
click at [429, 178] on div "| % de utilização do peso: 90,65% | Peso disponível: 935,12" at bounding box center [379, 179] width 157 height 16
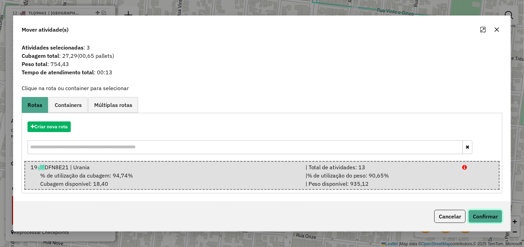
click at [485, 219] on button "Confirmar" at bounding box center [485, 216] width 34 height 13
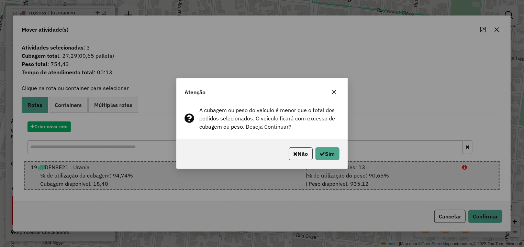
click at [339, 157] on div "Não Sim" at bounding box center [262, 154] width 171 height 30
click at [336, 156] on button "Sim" at bounding box center [327, 153] width 24 height 13
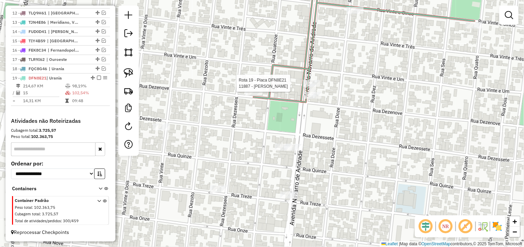
select select "*********"
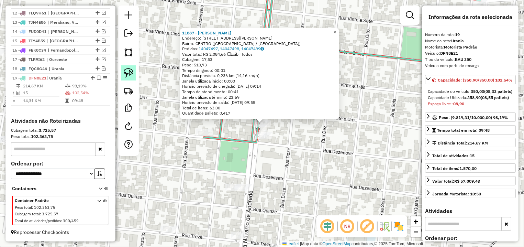
click at [125, 69] on img at bounding box center [129, 73] width 10 height 10
drag, startPoint x: 236, startPoint y: 157, endPoint x: 300, endPoint y: 198, distance: 75.6
click at [300, 198] on div "11887 - RONALDO FRANCISCO MU Endereço: AV NAVARRO DE ANDRADE 1208 Bairro: CENTR…" at bounding box center [262, 123] width 524 height 247
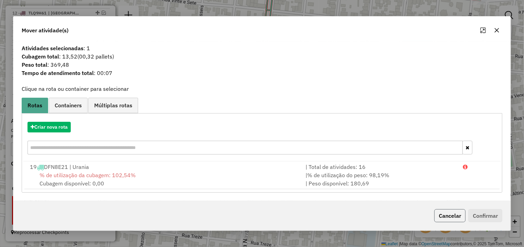
click at [438, 216] on button "Cancelar" at bounding box center [449, 215] width 31 height 13
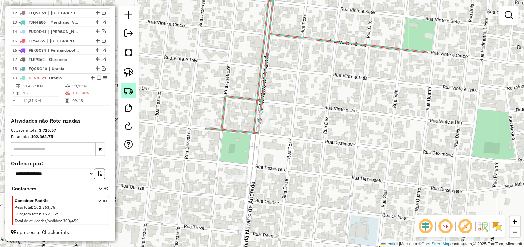
drag, startPoint x: 300, startPoint y: 215, endPoint x: 127, endPoint y: 91, distance: 212.7
click at [320, 151] on div "Janela de atendimento Grade de atendimento Capacidade Transportadoras Veículos …" at bounding box center [262, 123] width 524 height 247
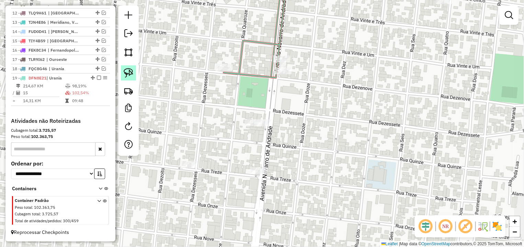
click at [132, 76] on img at bounding box center [129, 73] width 10 height 10
drag, startPoint x: 275, startPoint y: 150, endPoint x: 309, endPoint y: 160, distance: 35.3
click at [285, 180] on div "Janela de atendimento Grade de atendimento Capacidade Transportadoras Veículos …" at bounding box center [262, 123] width 524 height 247
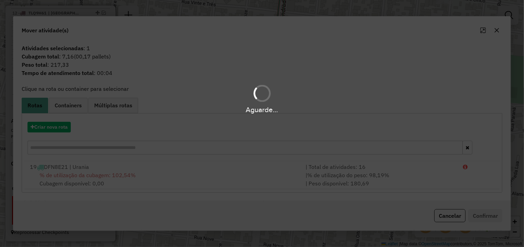
click at [449, 217] on button "Cancelar" at bounding box center [449, 215] width 31 height 13
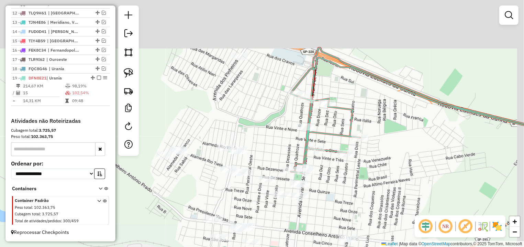
drag, startPoint x: 374, startPoint y: 88, endPoint x: 357, endPoint y: 150, distance: 64.9
click at [360, 157] on div "Janela de atendimento Grade de atendimento Capacidade Transportadoras Veículos …" at bounding box center [262, 123] width 524 height 247
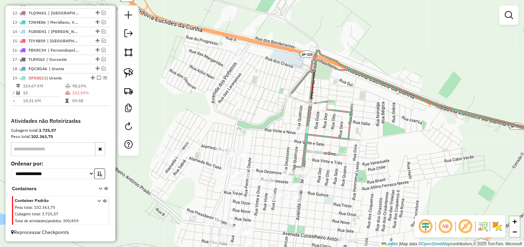
click at [239, 63] on div "Janela de atendimento Grade de atendimento Capacidade Transportadoras Veículos …" at bounding box center [262, 123] width 524 height 247
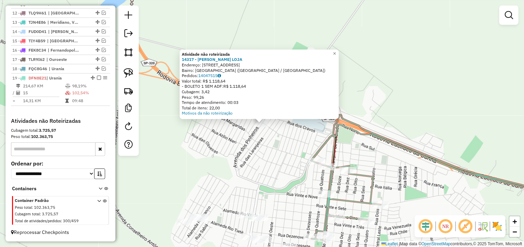
click at [276, 142] on div "Atividade não roteirizada 14317 - MARCIO SCHMIDT LOJA Endereço: AV DOS PINHEIRO…" at bounding box center [262, 123] width 524 height 247
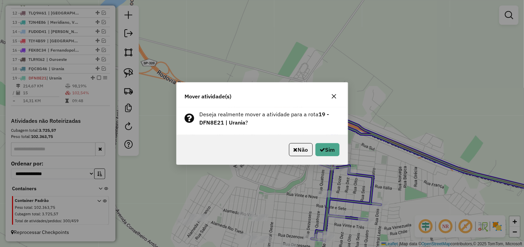
click at [342, 147] on div "Não Sim" at bounding box center [262, 150] width 171 height 30
click at [333, 147] on button "Sim" at bounding box center [327, 149] width 24 height 13
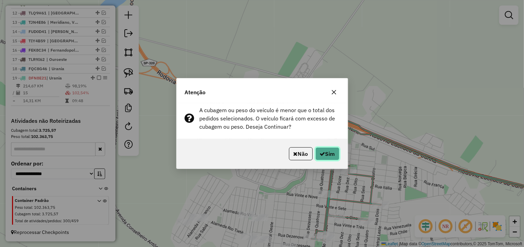
click at [339, 155] on button "Sim" at bounding box center [327, 153] width 24 height 13
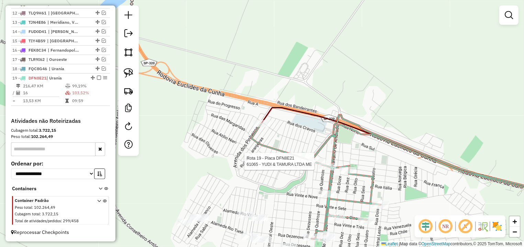
select select "*********"
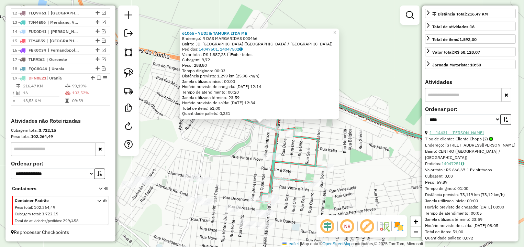
scroll to position [161, 0]
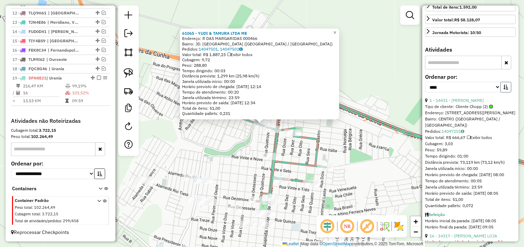
click at [502, 92] on button "button" at bounding box center [505, 87] width 11 height 11
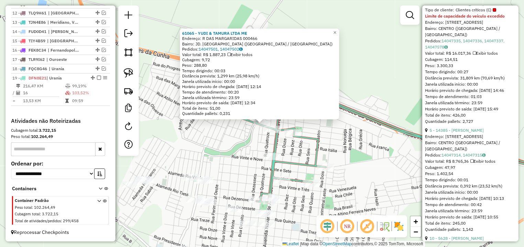
scroll to position [193, 0]
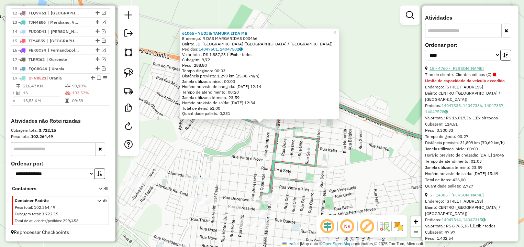
click at [476, 71] on link "15 - 4760 - GILBERTO IWASSAKI" at bounding box center [456, 68] width 54 height 5
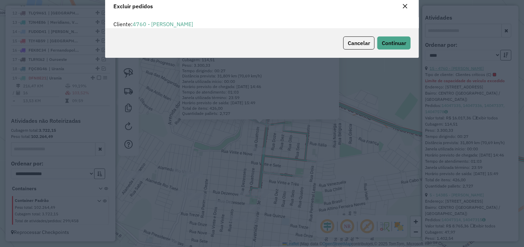
scroll to position [4, 2]
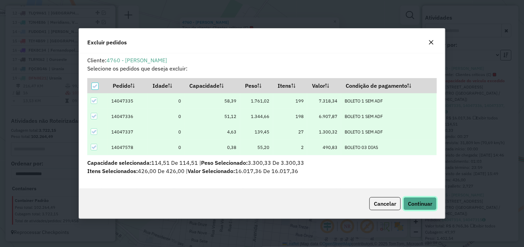
click at [428, 206] on span "Continuar" at bounding box center [420, 203] width 24 height 7
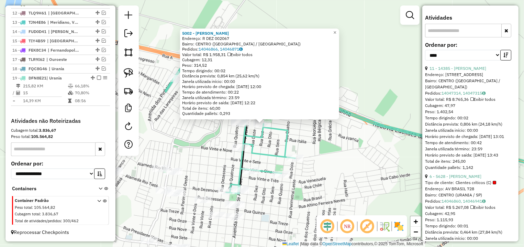
scroll to position [32, 0]
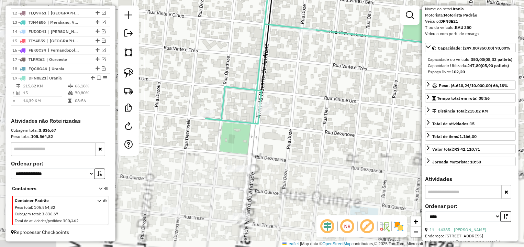
drag, startPoint x: 235, startPoint y: 207, endPoint x: 278, endPoint y: 104, distance: 111.9
click at [298, 93] on div "5002 - EDSON PEREIRA CANDID Endereço: R DEZ 002067 Bairro: CENTRO (SANTA FE DO …" at bounding box center [262, 123] width 524 height 247
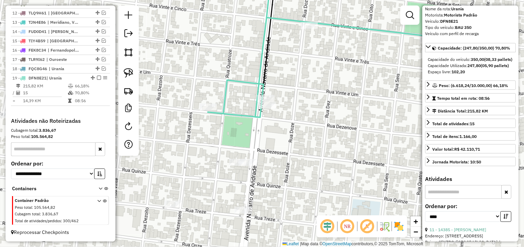
click at [208, 111] on icon at bounding box center [346, 46] width 276 height 142
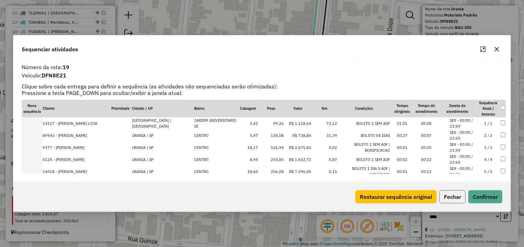
click at [458, 200] on button "Fechar" at bounding box center [452, 196] width 26 height 13
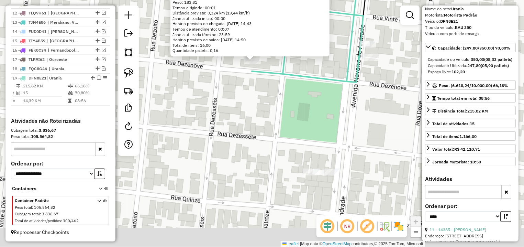
drag, startPoint x: 244, startPoint y: 153, endPoint x: 249, endPoint y: 105, distance: 47.7
click at [249, 105] on div "16455 - JOSIANE ROCHA CLAUDI Endereço: Rua 19 549 Bairro: CENTRO (SANTA FE DO S…" at bounding box center [262, 123] width 524 height 247
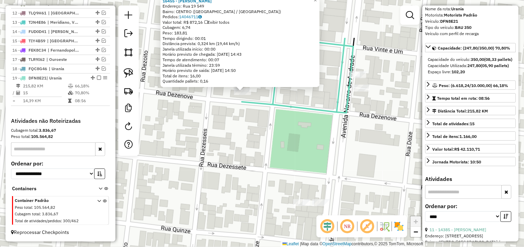
drag, startPoint x: 256, startPoint y: 125, endPoint x: 246, endPoint y: 57, distance: 68.4
click at [245, 60] on div "16455 - JOSIANE ROCHA CLAUDI Endereço: Rua 19 549 Bairro: CENTRO (SANTA FE DO S…" at bounding box center [262, 123] width 524 height 247
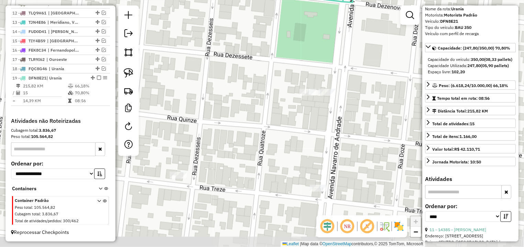
drag, startPoint x: 259, startPoint y: 135, endPoint x: 214, endPoint y: 74, distance: 76.3
click at [216, 75] on div "16455 - JOSIANE ROCHA CLAUDI Endereço: Rua 19 549 Bairro: CENTRO (SANTA FE DO S…" at bounding box center [262, 123] width 524 height 247
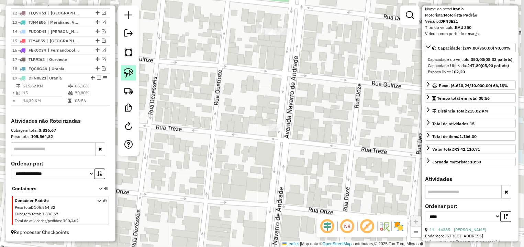
click at [129, 77] on img at bounding box center [129, 73] width 10 height 10
click at [223, 155] on div "16455 - JOSIANE ROCHA CLAUDI Endereço: Rua 19 549 Bairro: CENTRO (SANTA FE DO S…" at bounding box center [262, 123] width 524 height 247
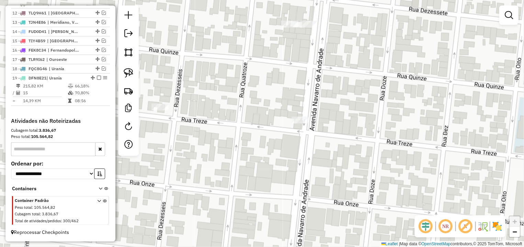
drag, startPoint x: 163, startPoint y: 177, endPoint x: 262, endPoint y: 127, distance: 111.1
click at [293, 150] on div "Janela de atendimento Grade de atendimento Capacidade Transportadoras Veículos …" at bounding box center [262, 123] width 524 height 247
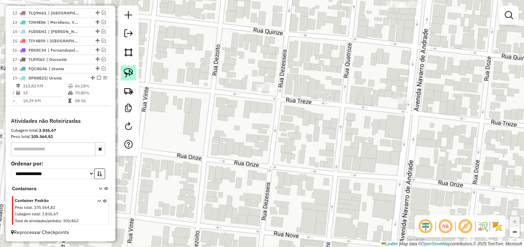
click at [132, 66] on link at bounding box center [128, 72] width 15 height 15
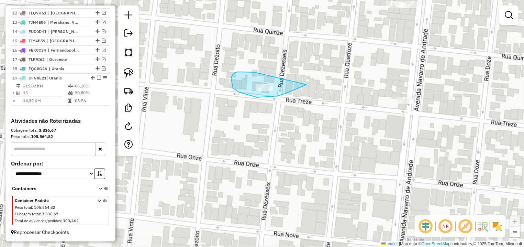
drag, startPoint x: 232, startPoint y: 75, endPoint x: 314, endPoint y: 78, distance: 81.5
click at [314, 78] on div "Janela de atendimento Grade de atendimento Capacidade Transportadoras Veículos …" at bounding box center [262, 123] width 524 height 247
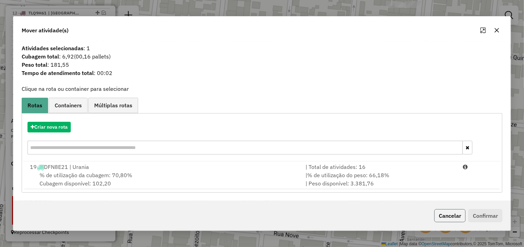
click at [444, 214] on button "Cancelar" at bounding box center [449, 215] width 31 height 13
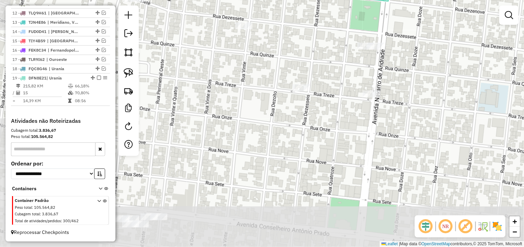
drag, startPoint x: 337, startPoint y: 143, endPoint x: 319, endPoint y: 75, distance: 70.5
click at [323, 76] on div "Janela de atendimento Grade de atendimento Capacidade Transportadoras Veículos …" at bounding box center [262, 123] width 524 height 247
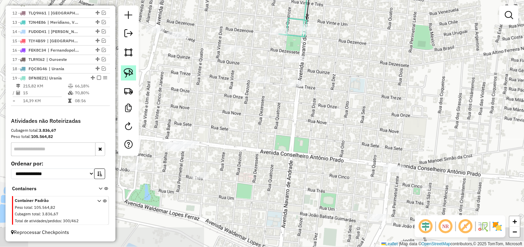
click at [125, 72] on img at bounding box center [129, 73] width 10 height 10
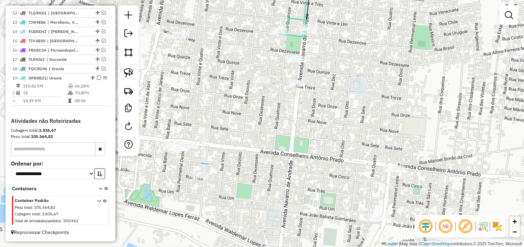
drag, startPoint x: 201, startPoint y: 163, endPoint x: 228, endPoint y: 184, distance: 34.2
click at [228, 184] on div "Janela de atendimento Grade de atendimento Capacidade Transportadoras Veículos …" at bounding box center [262, 123] width 524 height 247
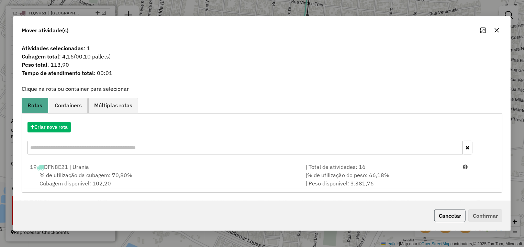
click at [457, 215] on button "Cancelar" at bounding box center [449, 215] width 31 height 13
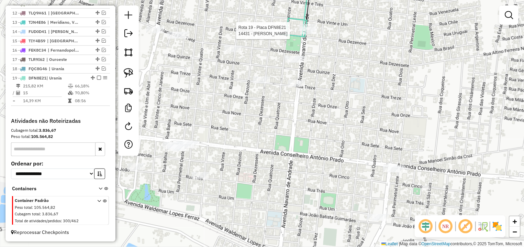
select select "*********"
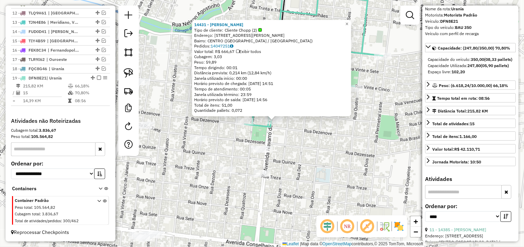
drag, startPoint x: 187, startPoint y: 168, endPoint x: 318, endPoint y: 157, distance: 131.3
click at [317, 157] on div "14431 - JAMES ADEMIR STRINGA Tipo de cliente: Cliente Chopp (2) Endereço: AV NA…" at bounding box center [262, 123] width 524 height 247
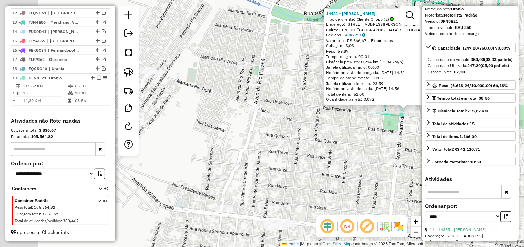
click at [226, 166] on div "14431 - JAMES ADEMIR STRINGA Tipo de cliente: Cliente Chopp (2) Endereço: AV NA…" at bounding box center [262, 123] width 524 height 247
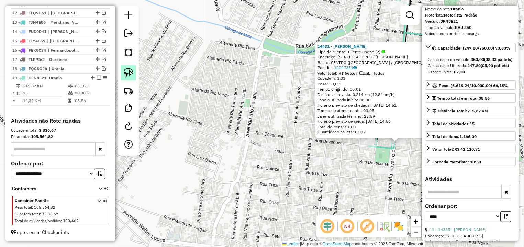
click at [128, 69] on img at bounding box center [129, 73] width 10 height 10
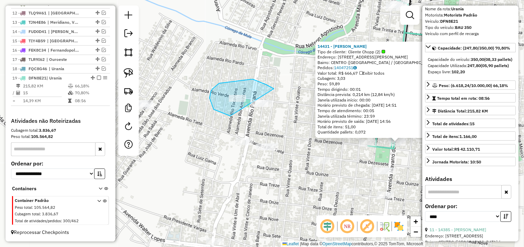
drag, startPoint x: 266, startPoint y: 84, endPoint x: 290, endPoint y: 101, distance: 29.2
click at [290, 101] on div "14431 - JAMES ADEMIR STRINGA Tipo de cliente: Cliente Chopp (2) Endereço: AV NA…" at bounding box center [262, 123] width 524 height 247
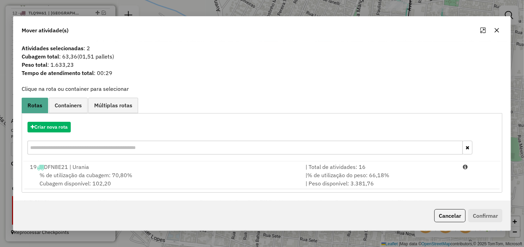
click at [466, 215] on div "Cancelar Confirmar" at bounding box center [466, 215] width 71 height 13
click at [442, 216] on button "Cancelar" at bounding box center [449, 215] width 31 height 13
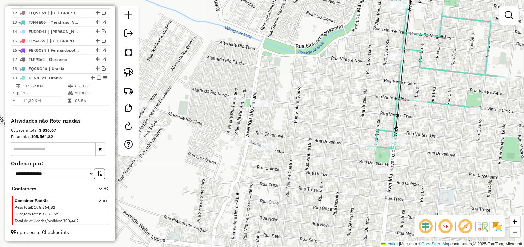
click at [250, 106] on div "Janela de atendimento Grade de atendimento Capacidade Transportadoras Veículos …" at bounding box center [262, 123] width 524 height 247
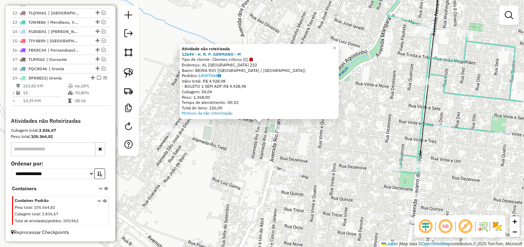
click at [329, 158] on div "Atividade não roteirizada 12649 - H. R. P. GERMANO - M Tipo de cliente: Cliente…" at bounding box center [262, 123] width 524 height 247
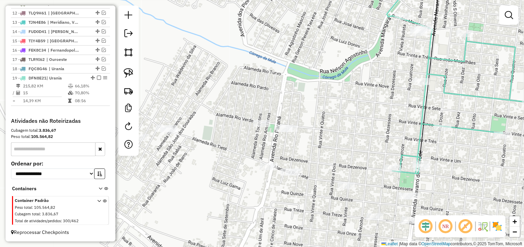
click at [263, 163] on div "Janela de atendimento Grade de atendimento Capacidade Transportadoras Veículos …" at bounding box center [262, 123] width 524 height 247
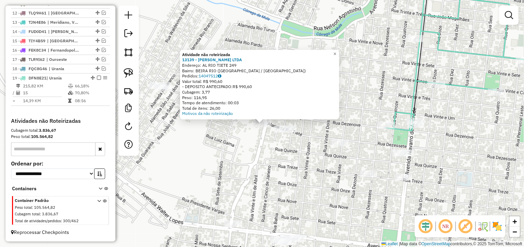
click at [374, 89] on div "Atividade não roteirizada 13139 - MARCIO SCHMIDT LTDA Endereço: AL RIO TIETE 24…" at bounding box center [262, 123] width 524 height 247
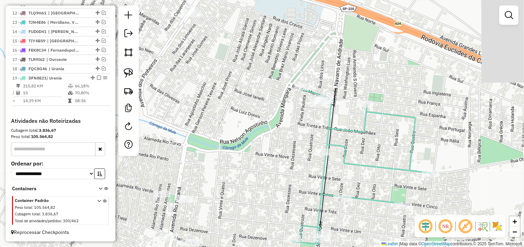
drag, startPoint x: 313, startPoint y: 134, endPoint x: 277, endPoint y: 159, distance: 43.8
click at [280, 176] on div "Janela de atendimento Grade de atendimento Capacidade Transportadoras Veículos …" at bounding box center [262, 123] width 524 height 247
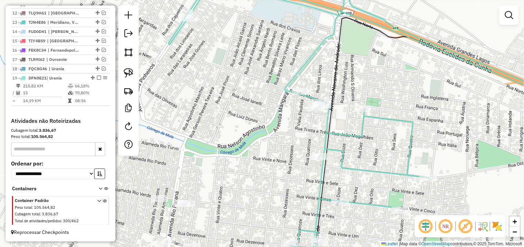
select select "*********"
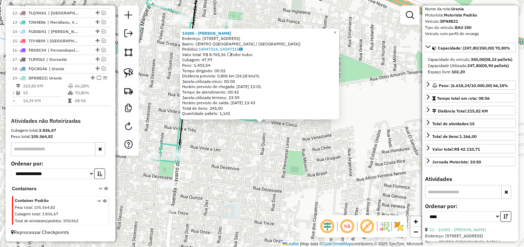
click at [281, 148] on div "14385 - GABRIELI FIGUEIREDO Endereço: R VINTE E CINCO 1206 Bairro: CENTRO (SANT…" at bounding box center [262, 123] width 524 height 247
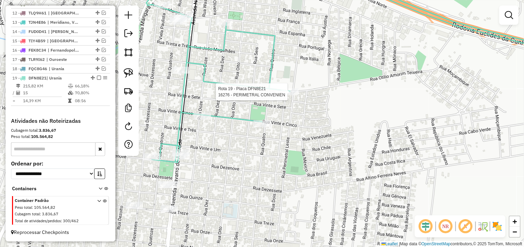
select select "*********"
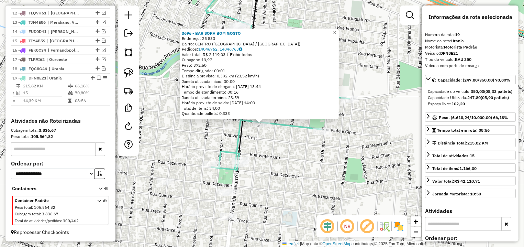
click at [181, 145] on div "3696 - BAR SORV BOM GOSTO Endereço: 25 830 Bairro: CENTRO (SANTA FE DO SUL / SP…" at bounding box center [262, 123] width 524 height 247
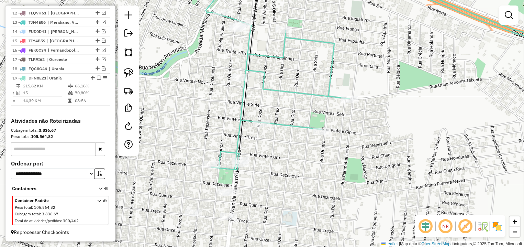
select select "*********"
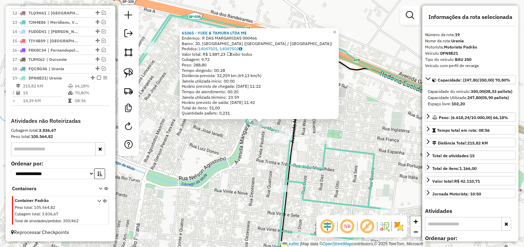
click at [245, 158] on div "61065 - YUDI & TAMURA LTDA ME Endereço: R DAS MARGARIDAS 000466 Bairro: JD. MAN…" at bounding box center [262, 123] width 524 height 247
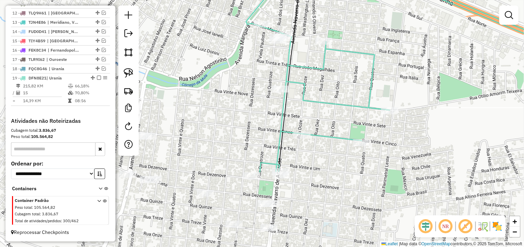
drag, startPoint x: 230, startPoint y: 193, endPoint x: 269, endPoint y: 146, distance: 61.0
click at [231, 93] on div "Janela de atendimento Grade de atendimento Capacidade Transportadoras Veículos …" at bounding box center [262, 123] width 524 height 247
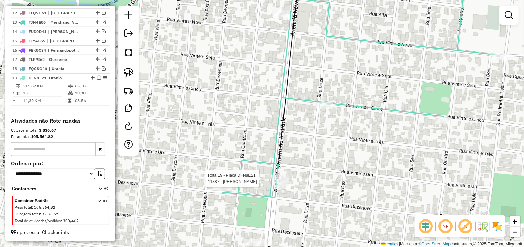
select select "*********"
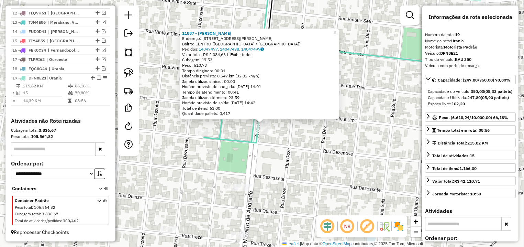
click at [269, 135] on div "11887 - RONALDO FRANCISCO MU Endereço: AV NAVARRO DE ANDRADE 1208 Bairro: CENTR…" at bounding box center [262, 123] width 524 height 247
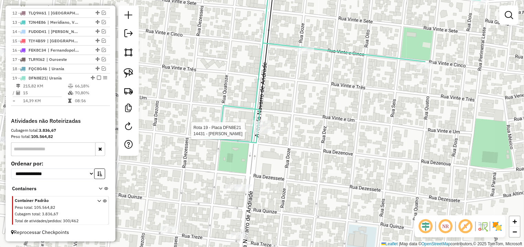
select select "*********"
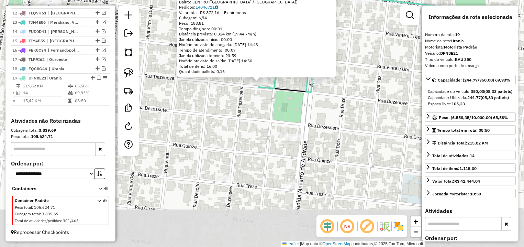
drag, startPoint x: 293, startPoint y: 164, endPoint x: 292, endPoint y: 127, distance: 37.1
click at [292, 127] on div "16455 - JOSIANE ROCHA CLAUDI Endereço: Rua 19 549 Bairro: CENTRO (SANTA FE DO S…" at bounding box center [262, 123] width 524 height 247
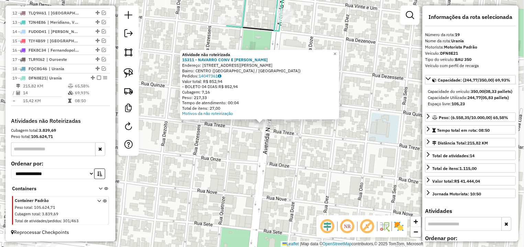
click at [220, 148] on div "Atividade não roteirizada 15311 - NAVARRO CONV E COMER Endereço: AV NAVARRO DE …" at bounding box center [262, 123] width 524 height 247
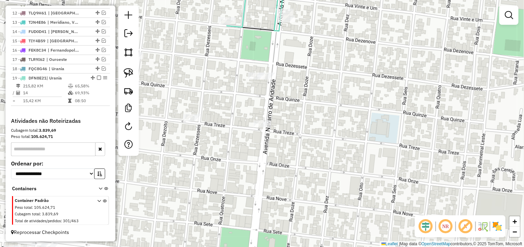
click at [196, 123] on div "Janela de atendimento Grade de atendimento Capacidade Transportadoras Veículos …" at bounding box center [262, 123] width 524 height 247
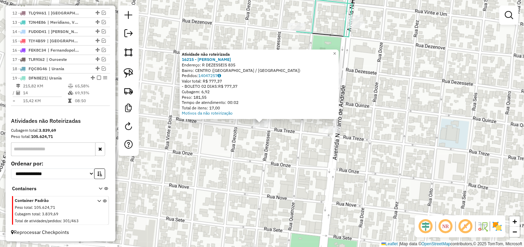
click at [258, 165] on div "Atividade não roteirizada 16215 - ADAO DONIZETE COELHO Endereço: R DEZESSEIS 83…" at bounding box center [262, 123] width 524 height 247
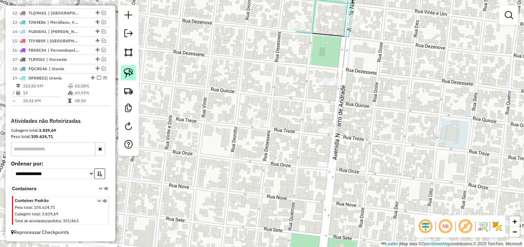
click at [134, 72] on link at bounding box center [128, 72] width 15 height 15
drag, startPoint x: 260, startPoint y: 115, endPoint x: 358, endPoint y: 125, distance: 98.7
click at [358, 125] on div "Janela de atendimento Grade de atendimento Capacidade Transportadoras Veículos …" at bounding box center [262, 123] width 524 height 247
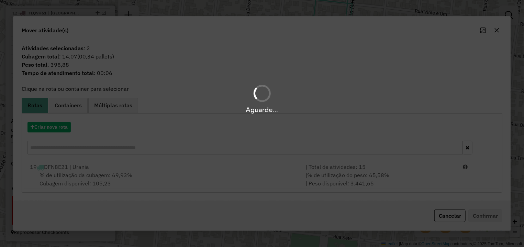
click at [457, 174] on hb-app "Aguarde... Pop-up bloqueado! Seu navegador bloqueou automáticamente a abertura …" at bounding box center [262, 123] width 524 height 247
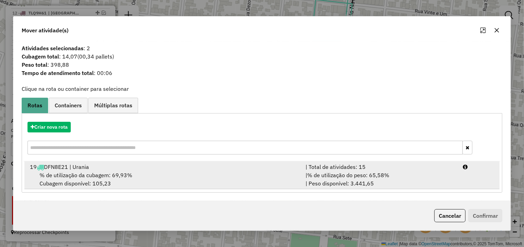
click at [476, 184] on li "19 DFN8E21 | Urania | Total de atividades: 15 % de utilização da cubagem: 69,93…" at bounding box center [261, 175] width 475 height 28
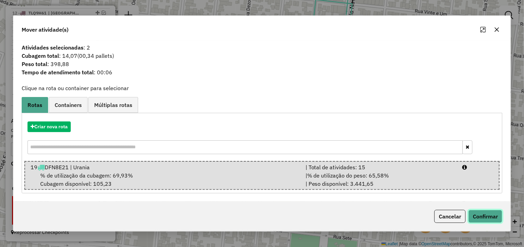
click at [483, 213] on button "Confirmar" at bounding box center [485, 216] width 34 height 13
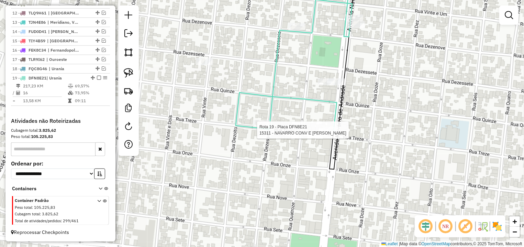
select select "*********"
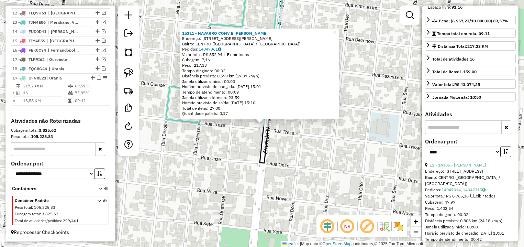
scroll to position [161, 0]
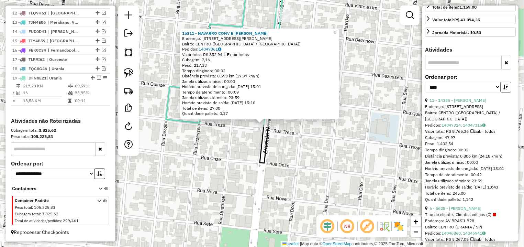
click at [503, 89] on icon "button" at bounding box center [505, 86] width 5 height 5
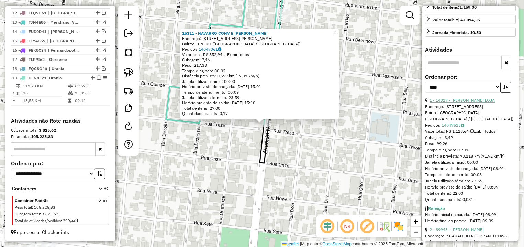
click at [481, 103] on link "1 - 14317 - MARCIO SCHMIDT LOJA" at bounding box center [461, 100] width 65 height 5
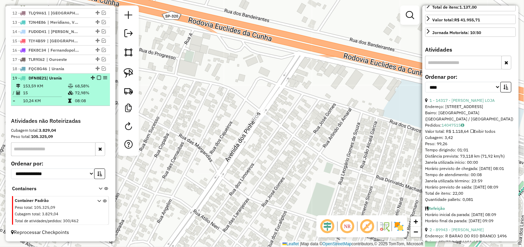
click at [97, 78] on em at bounding box center [99, 78] width 4 height 4
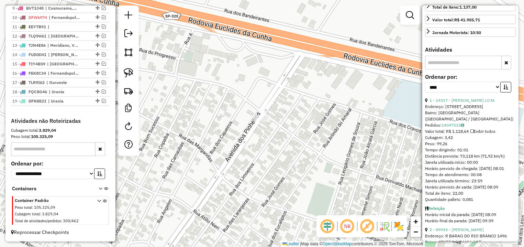
scroll to position [349, 0]
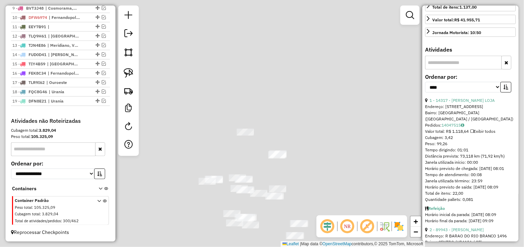
click at [279, 162] on div "Janela de atendimento Grade de atendimento Capacidade Transportadoras Veículos …" at bounding box center [262, 123] width 524 height 247
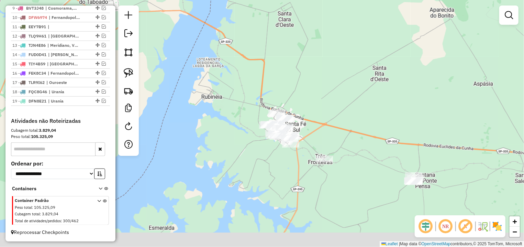
drag, startPoint x: 343, startPoint y: 167, endPoint x: 316, endPoint y: 105, distance: 67.2
click at [316, 105] on div "Janela de atendimento Grade de atendimento Capacidade Transportadoras Veículos …" at bounding box center [262, 123] width 524 height 247
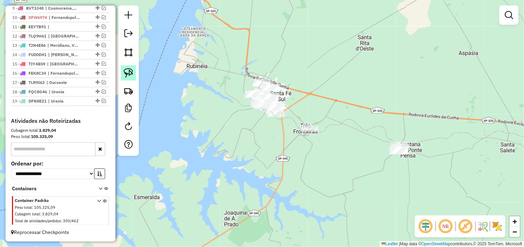
click at [123, 72] on link at bounding box center [128, 72] width 15 height 15
drag, startPoint x: 424, startPoint y: 116, endPoint x: 421, endPoint y: 159, distance: 42.7
click at [421, 159] on div "Janela de atendimento Grade de atendimento Capacidade Transportadoras Veículos …" at bounding box center [262, 123] width 524 height 247
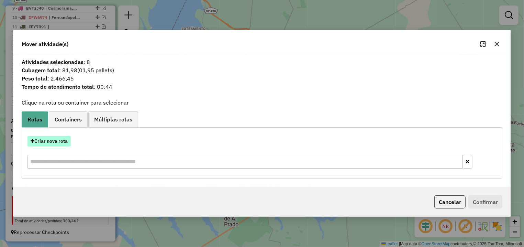
click at [57, 141] on button "Criar nova rota" at bounding box center [48, 141] width 43 height 11
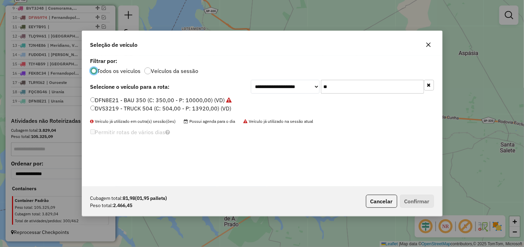
scroll to position [4, 2]
drag, startPoint x: 286, startPoint y: 92, endPoint x: 265, endPoint y: 95, distance: 21.5
click at [321, 93] on input "**" at bounding box center [372, 87] width 103 height 14
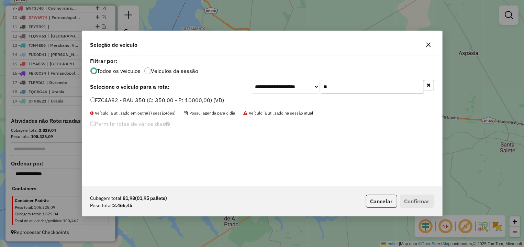
type input "**"
drag, startPoint x: 118, startPoint y: 88, endPoint x: 124, endPoint y: 95, distance: 9.1
click at [119, 88] on strong "Selecione o veículo para a rota:" at bounding box center [129, 86] width 79 height 7
click at [124, 95] on div "**********" at bounding box center [262, 121] width 360 height 131
click at [208, 101] on label "FZC4A82 - BAU 350 (C: 350,00 - P: 10000,00) (VD)" at bounding box center [157, 100] width 134 height 8
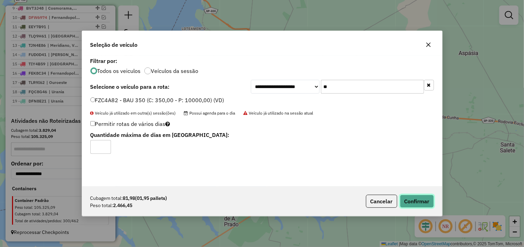
click at [405, 200] on button "Confirmar" at bounding box center [417, 200] width 34 height 13
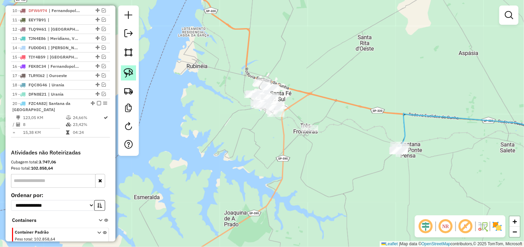
click at [126, 66] on link at bounding box center [128, 72] width 15 height 15
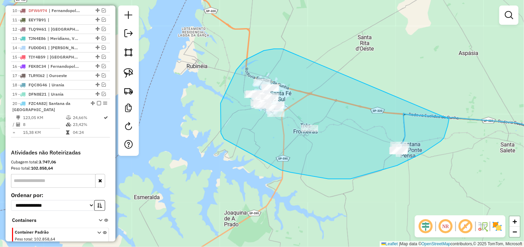
drag, startPoint x: 282, startPoint y: 49, endPoint x: 215, endPoint y: 116, distance: 95.7
click at [447, 101] on div "Janela de atendimento Grade de atendimento Capacidade Transportadoras Veículos …" at bounding box center [262, 123] width 524 height 247
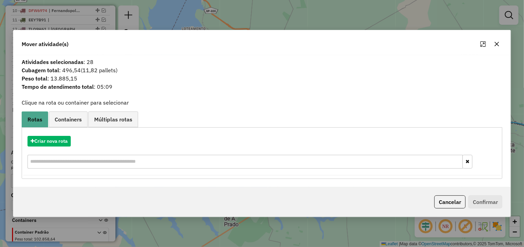
click at [258, 22] on div "Mover atividade(s) Atividades selecionadas : 28 Cubagem total : 496,54 (11,82 p…" at bounding box center [262, 123] width 524 height 247
click at [501, 43] on button "button" at bounding box center [496, 43] width 11 height 11
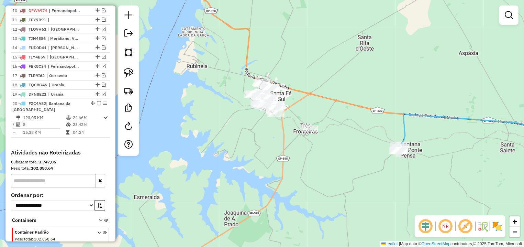
select select "*********"
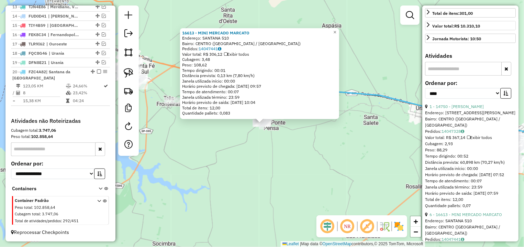
scroll to position [64, 0]
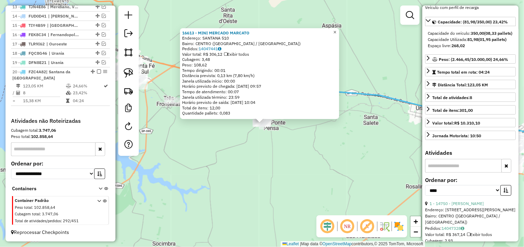
click at [336, 30] on span "×" at bounding box center [334, 32] width 3 height 6
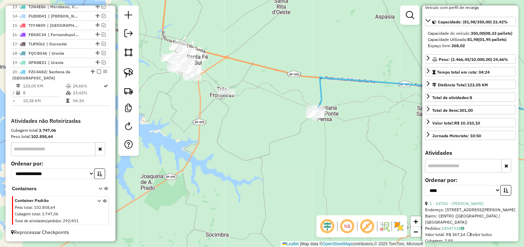
drag, startPoint x: 196, startPoint y: 75, endPoint x: 238, endPoint y: 69, distance: 41.9
click at [238, 69] on div "Janela de atendimento Grade de atendimento Capacidade Transportadoras Veículos …" at bounding box center [262, 123] width 524 height 247
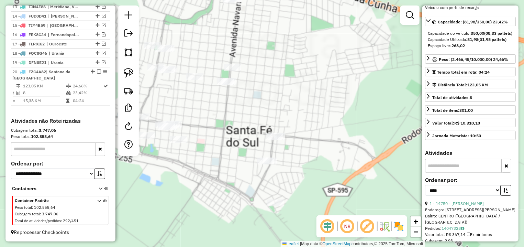
drag, startPoint x: 200, startPoint y: 18, endPoint x: 204, endPoint y: 65, distance: 47.3
click at [204, 65] on div "Janela de atendimento Grade de atendimento Capacidade Transportadoras Veículos …" at bounding box center [262, 123] width 524 height 247
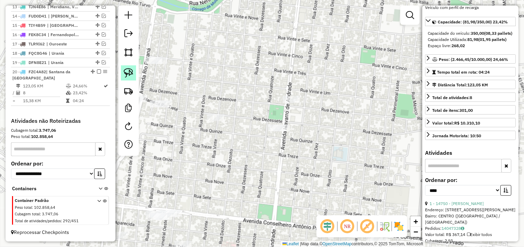
click at [131, 72] on img at bounding box center [129, 73] width 10 height 10
click at [292, 48] on div "Janela de atendimento Grade de atendimento Capacidade Transportadoras Veículos …" at bounding box center [262, 123] width 524 height 247
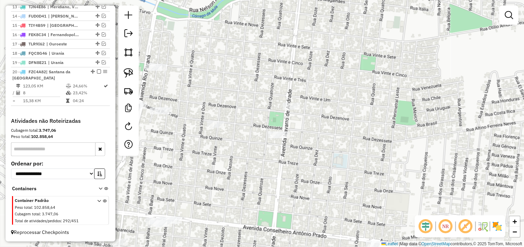
drag, startPoint x: 307, startPoint y: 33, endPoint x: 292, endPoint y: 146, distance: 113.9
click at [293, 146] on div "Janela de atendimento Grade de atendimento Capacidade Transportadoras Veículos …" at bounding box center [262, 123] width 524 height 247
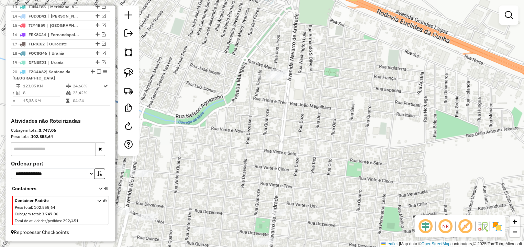
click at [129, 75] on img at bounding box center [129, 73] width 10 height 10
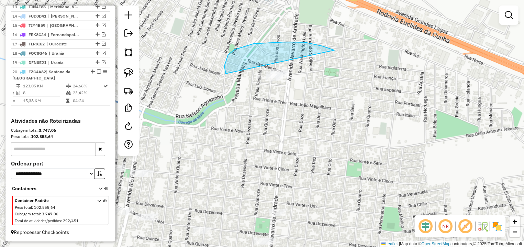
drag, startPoint x: 334, startPoint y: 50, endPoint x: 354, endPoint y: 59, distance: 21.5
click at [354, 59] on div "Janela de atendimento Grade de atendimento Capacidade Transportadoras Veículos …" at bounding box center [262, 123] width 524 height 247
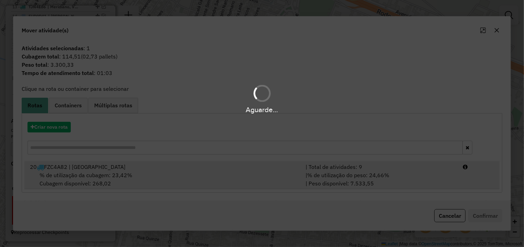
click at [435, 178] on hb-app "Aguarde... Pop-up bloqueado! Seu navegador bloqueou automáticamente a abertura …" at bounding box center [262, 123] width 524 height 247
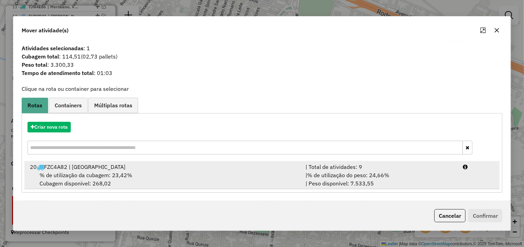
click at [469, 176] on li "20 FZC4A82 | Santana da Ponte Pensa | Total de atividades: 9 % de utilização da…" at bounding box center [261, 175] width 475 height 28
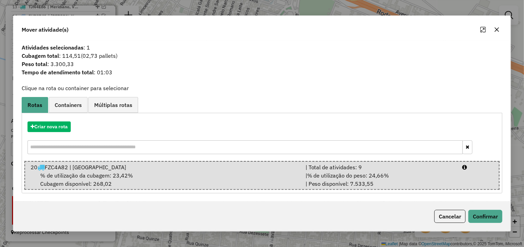
click at [485, 207] on div "Cancelar Confirmar" at bounding box center [261, 216] width 497 height 30
click at [485, 214] on button "Confirmar" at bounding box center [485, 216] width 34 height 13
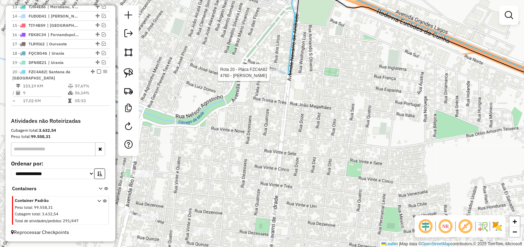
select select "*********"
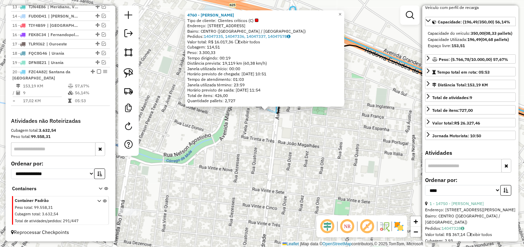
drag, startPoint x: 249, startPoint y: 170, endPoint x: 313, endPoint y: 98, distance: 96.3
click at [312, 102] on div "4760 - GILBERTO IWASSAKI Tipo de cliente: Clientes críticos (C) Endereço: R DAS…" at bounding box center [262, 123] width 524 height 247
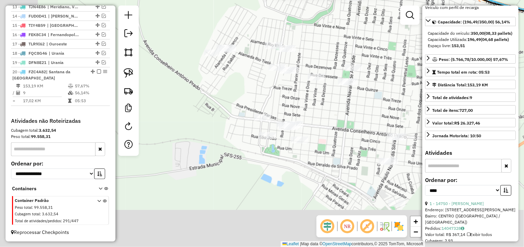
drag, startPoint x: 189, startPoint y: 224, endPoint x: 234, endPoint y: 116, distance: 116.7
click at [234, 116] on div "4760 - GILBERTO IWASSAKI Tipo de cliente: Clientes críticos (C) Endereço: R DAS…" at bounding box center [262, 123] width 524 height 247
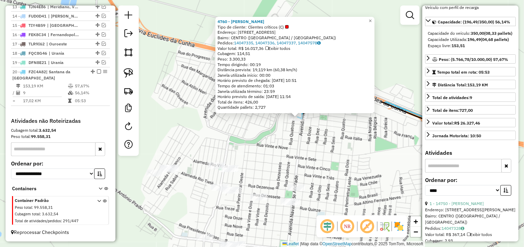
drag, startPoint x: 303, startPoint y: 91, endPoint x: 245, endPoint y: 202, distance: 124.6
click at [242, 217] on div "4760 - GILBERTO IWASSAKI Tipo de cliente: Clientes críticos (C) Endereço: R DAS…" at bounding box center [262, 123] width 524 height 247
click at [272, 167] on div "4760 - GILBERTO IWASSAKI Tipo de cliente: Clientes críticos (C) Endereço: R DAS…" at bounding box center [262, 123] width 524 height 247
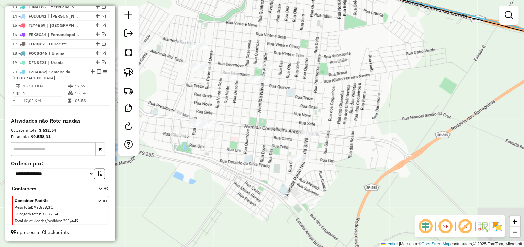
drag, startPoint x: 301, startPoint y: 162, endPoint x: 219, endPoint y: 69, distance: 123.4
click at [271, 37] on div "Janela de atendimento Grade de atendimento Capacidade Transportadoras Veículos …" at bounding box center [262, 123] width 524 height 247
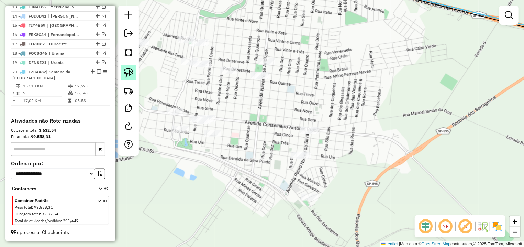
click at [127, 72] on img at bounding box center [129, 73] width 10 height 10
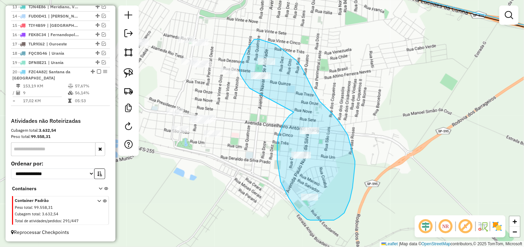
drag, startPoint x: 283, startPoint y: 123, endPoint x: 264, endPoint y: 93, distance: 35.4
click at [264, 93] on div "Janela de atendimento Grade de atendimento Capacidade Transportadoras Veículos …" at bounding box center [262, 123] width 524 height 247
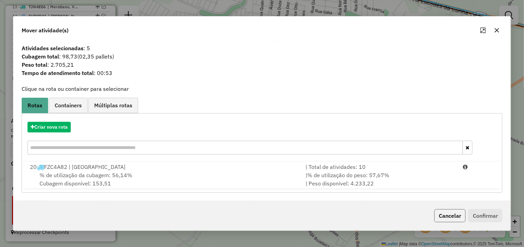
click at [448, 214] on button "Cancelar" at bounding box center [449, 215] width 31 height 13
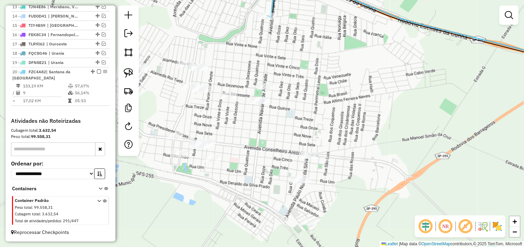
drag, startPoint x: 289, startPoint y: 54, endPoint x: 276, endPoint y: 85, distance: 33.7
click at [279, 89] on div "Janela de atendimento Grade de atendimento Capacidade Transportadoras Veículos …" at bounding box center [262, 123] width 524 height 247
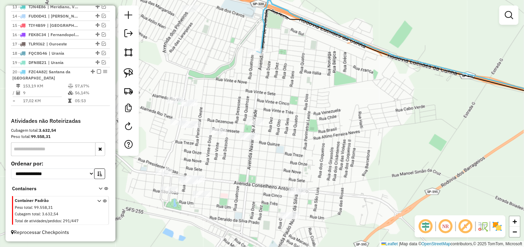
select select "*********"
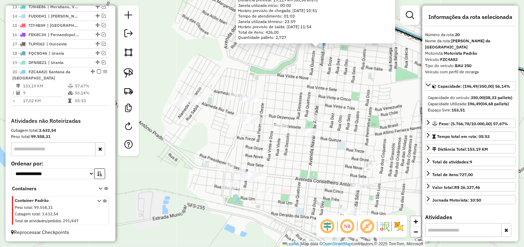
drag, startPoint x: 254, startPoint y: 143, endPoint x: 306, endPoint y: 70, distance: 90.2
click at [306, 70] on div "4760 - GILBERTO IWASSAKI Tipo de cliente: Clientes críticos (C) Endereço: R DAS…" at bounding box center [262, 123] width 524 height 247
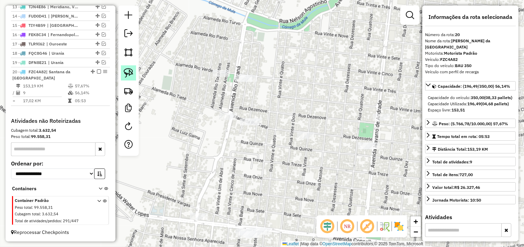
click at [125, 71] on img at bounding box center [129, 73] width 10 height 10
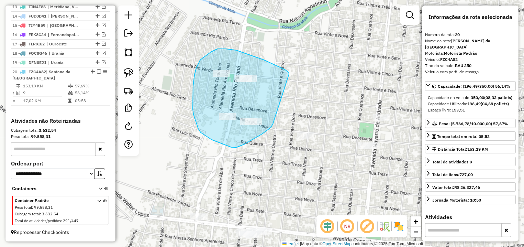
drag, startPoint x: 288, startPoint y: 72, endPoint x: 275, endPoint y: 119, distance: 48.9
click at [275, 119] on div "4760 - GILBERTO IWASSAKI Tipo de cliente: Clientes críticos (C) Endereço: R DAS…" at bounding box center [262, 123] width 524 height 247
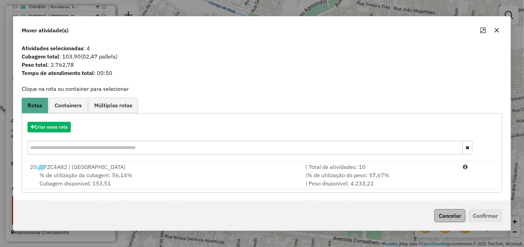
click at [444, 210] on div "Cancelar Confirmar" at bounding box center [261, 216] width 497 height 30
click at [443, 213] on button "Cancelar" at bounding box center [449, 215] width 31 height 13
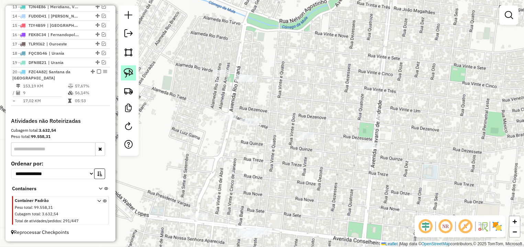
click at [127, 73] on img at bounding box center [129, 73] width 10 height 10
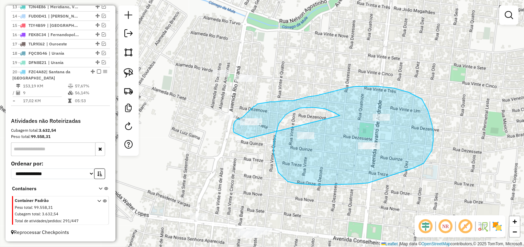
drag, startPoint x: 290, startPoint y: 112, endPoint x: 284, endPoint y: 141, distance: 29.8
click at [284, 141] on div "Janela de atendimento Grade de atendimento Capacidade Transportadoras Veículos …" at bounding box center [262, 123] width 524 height 247
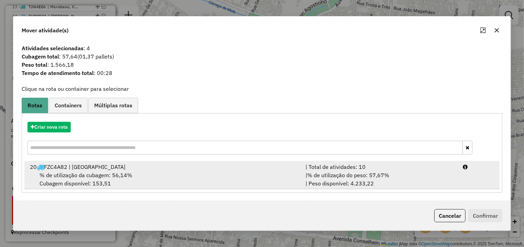
click at [452, 182] on div "| % de utilização do peso: 57,67% | Peso disponível: 4.233,22" at bounding box center [379, 179] width 157 height 16
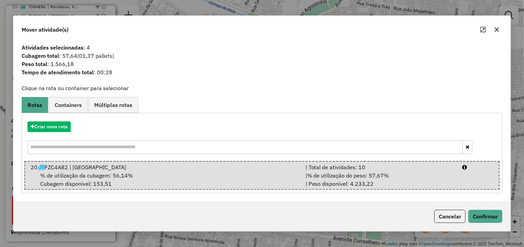
click at [483, 207] on div "Cancelar Confirmar" at bounding box center [261, 216] width 497 height 30
click at [481, 215] on button "Confirmar" at bounding box center [485, 216] width 34 height 13
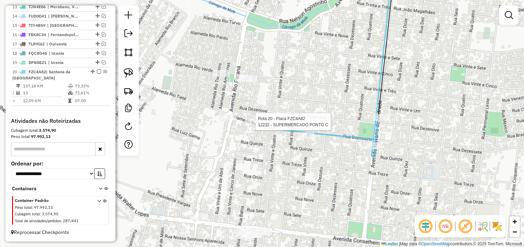
select select "*********"
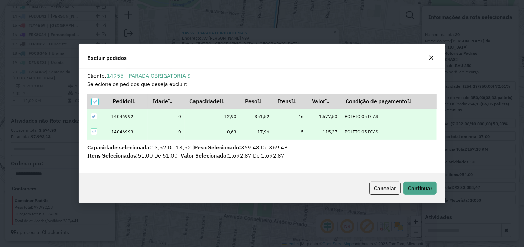
scroll to position [4, 2]
click at [415, 186] on span "Continuar" at bounding box center [420, 187] width 24 height 7
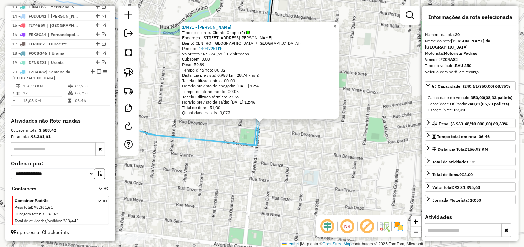
click at [289, 148] on div "14431 - JAMES ADEMIR STRINGA Tipo de cliente: Cliente Chopp (2) Endereço: AV NA…" at bounding box center [262, 123] width 524 height 247
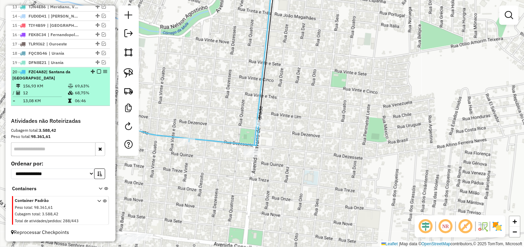
click at [97, 70] on em at bounding box center [99, 71] width 4 height 4
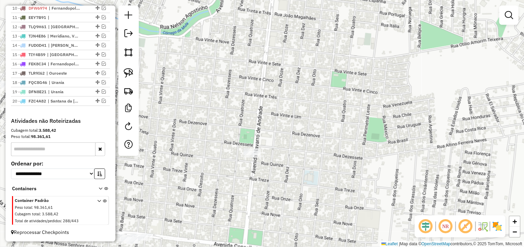
scroll to position [358, 0]
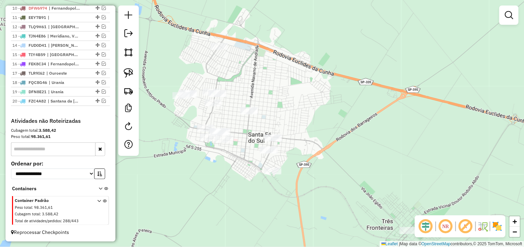
drag, startPoint x: 253, startPoint y: 165, endPoint x: 296, endPoint y: 141, distance: 49.2
click at [296, 140] on div "Janela de atendimento Grade de atendimento Capacidade Transportadoras Veículos …" at bounding box center [262, 123] width 524 height 247
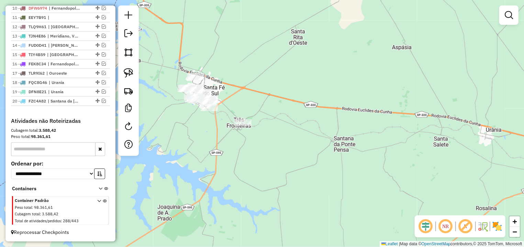
drag, startPoint x: 188, startPoint y: 143, endPoint x: 112, endPoint y: 83, distance: 96.6
click at [197, 154] on div "Janela de atendimento Grade de atendimento Capacidade Transportadoras Veículos …" at bounding box center [262, 123] width 524 height 247
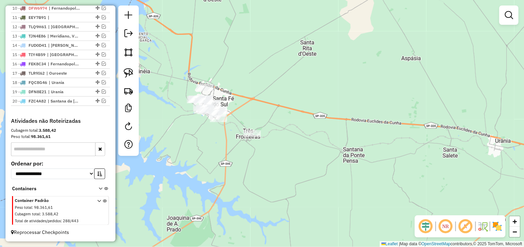
click at [125, 72] on img at bounding box center [129, 73] width 10 height 10
drag, startPoint x: 202, startPoint y: 62, endPoint x: 280, endPoint y: 85, distance: 81.9
click at [280, 85] on div "Janela de atendimento Grade de atendimento Capacidade Transportadoras Veículos …" at bounding box center [262, 123] width 524 height 247
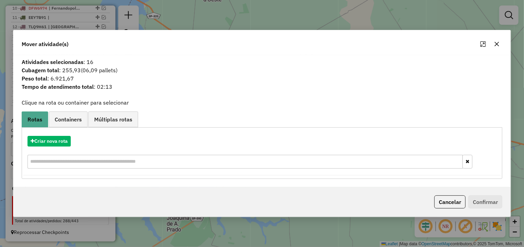
click at [51, 134] on div "Criar nova rota" at bounding box center [261, 153] width 477 height 45
click at [59, 142] on button "Criar nova rota" at bounding box center [48, 141] width 43 height 11
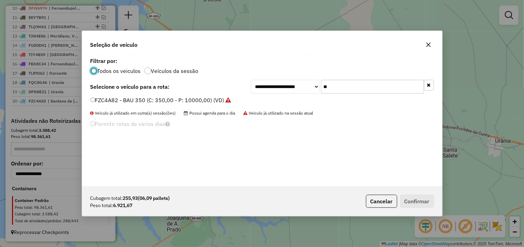
scroll to position [4, 2]
drag, startPoint x: 369, startPoint y: 89, endPoint x: 251, endPoint y: 91, distance: 118.2
click at [321, 91] on input "**" at bounding box center [372, 87] width 103 height 14
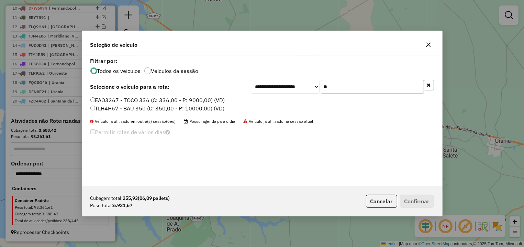
type input "**"
click at [141, 111] on label "TLH4H67 - BAU 350 (C: 350,00 - P: 10000,00) (VD)" at bounding box center [157, 108] width 134 height 8
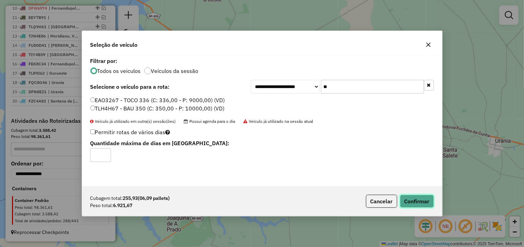
click at [411, 204] on button "Confirmar" at bounding box center [417, 200] width 34 height 13
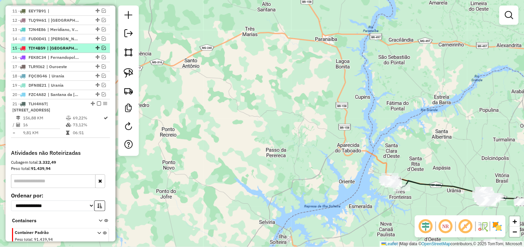
scroll to position [261, 0]
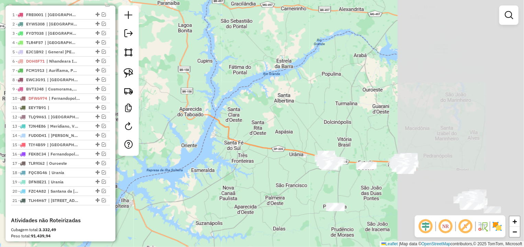
drag, startPoint x: 302, startPoint y: 111, endPoint x: 221, endPoint y: 88, distance: 84.7
click at [221, 88] on div "Janela de atendimento Grade de atendimento Capacidade Transportadoras Veículos …" at bounding box center [262, 123] width 524 height 247
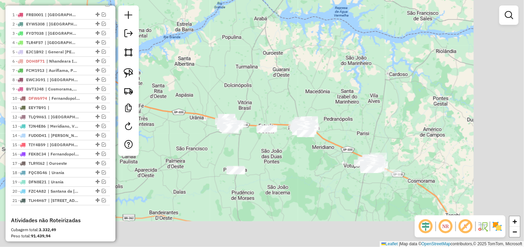
drag, startPoint x: 320, startPoint y: 107, endPoint x: 315, endPoint y: 114, distance: 8.6
click at [279, 90] on div "Janela de atendimento Grade de atendimento Capacidade Transportadoras Veículos …" at bounding box center [262, 123] width 524 height 247
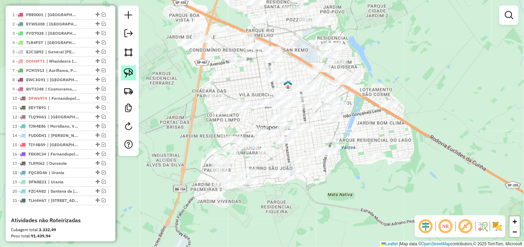
click at [129, 74] on img at bounding box center [129, 73] width 10 height 10
drag, startPoint x: 197, startPoint y: 135, endPoint x: 212, endPoint y: 196, distance: 62.5
click at [212, 196] on div "Janela de atendimento Grade de atendimento Capacidade Transportadoras Veículos …" at bounding box center [262, 123] width 524 height 247
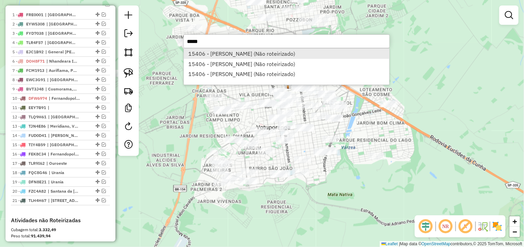
type input "*****"
click at [229, 56] on li "15406 - VANESSA RUIZ CHICONI (Não roteirizado)" at bounding box center [286, 53] width 205 height 10
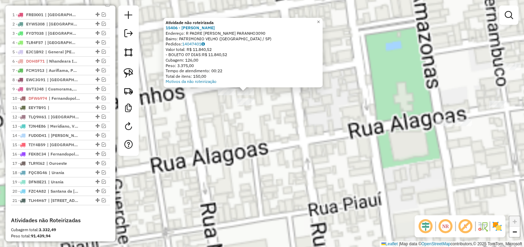
click at [230, 137] on div "Atividade não roteirizada 15406 - VANESSA RUIZ CHICONI Endereço: R PADRE IZIDOR…" at bounding box center [262, 123] width 524 height 247
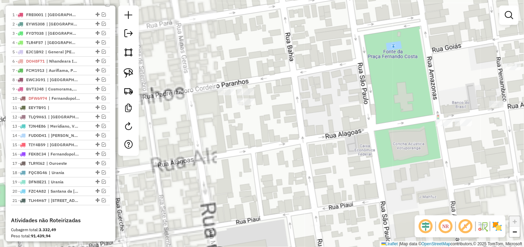
click at [121, 72] on div at bounding box center [128, 80] width 21 height 150
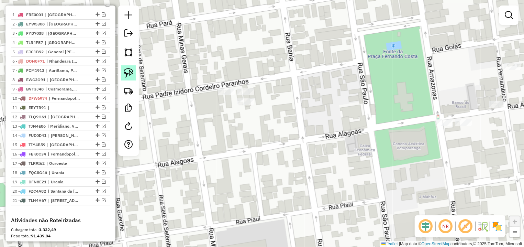
click at [124, 71] on img at bounding box center [129, 73] width 10 height 10
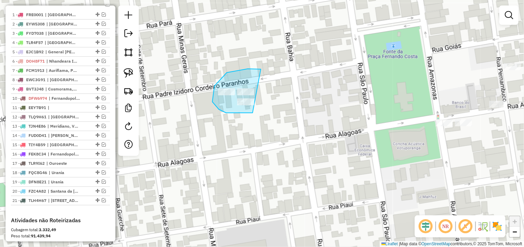
drag, startPoint x: 227, startPoint y: 72, endPoint x: 302, endPoint y: 65, distance: 75.6
click at [295, 90] on div "Janela de atendimento Grade de atendimento Capacidade Transportadoras Veículos …" at bounding box center [262, 123] width 524 height 247
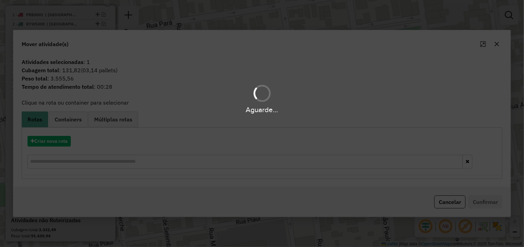
click at [53, 142] on hb-app "Aguarde... Pop-up bloqueado! Seu navegador bloqueou automáticamente a abertura …" at bounding box center [262, 123] width 524 height 247
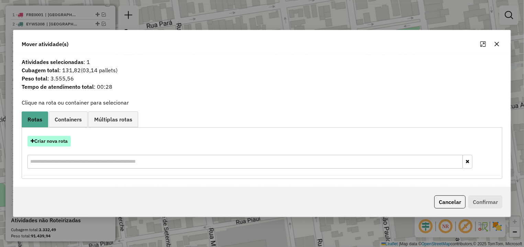
click at [59, 141] on button "Criar nova rota" at bounding box center [48, 141] width 43 height 11
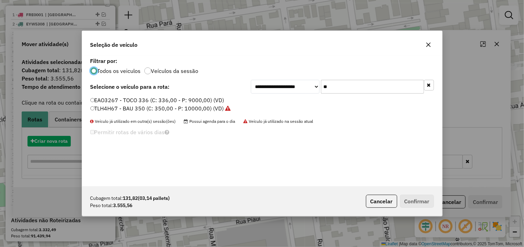
scroll to position [4, 2]
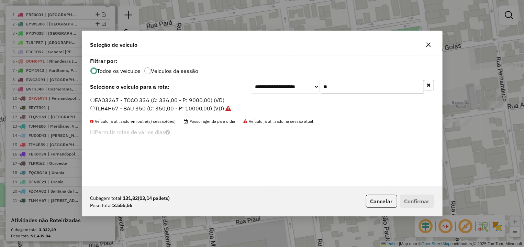
drag, startPoint x: 375, startPoint y: 86, endPoint x: 227, endPoint y: 92, distance: 148.2
click at [321, 90] on input "**" at bounding box center [372, 87] width 103 height 14
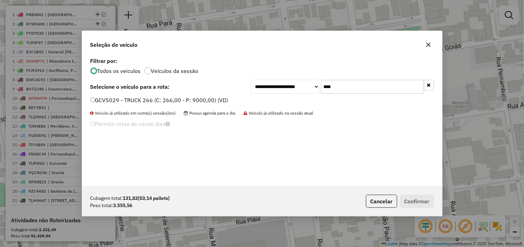
type input "****"
click at [163, 98] on label "GCV5029 - TRUCK 266 (C: 266,00 - P: 9000,00) (VD)" at bounding box center [159, 100] width 138 height 8
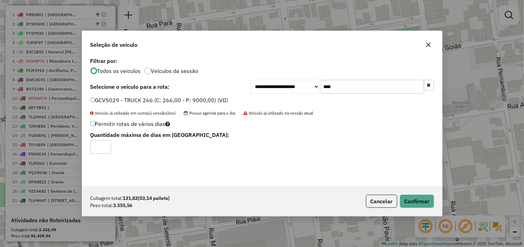
click at [414, 194] on div "Cubagem total: 131,82 (03,14 pallets) Peso total: 3.555,56 Cancelar Confirmar" at bounding box center [262, 201] width 360 height 30
click at [414, 201] on button "Confirmar" at bounding box center [417, 200] width 34 height 13
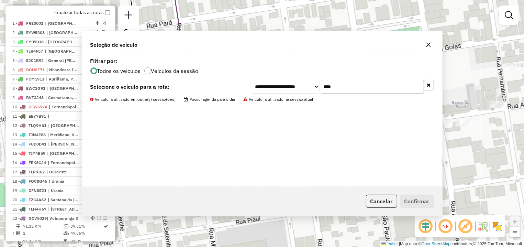
scroll to position [270, 0]
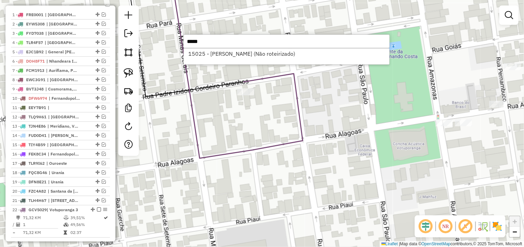
click at [245, 43] on input "*****" at bounding box center [286, 41] width 206 height 14
click at [250, 47] on input "*****" at bounding box center [286, 41] width 206 height 14
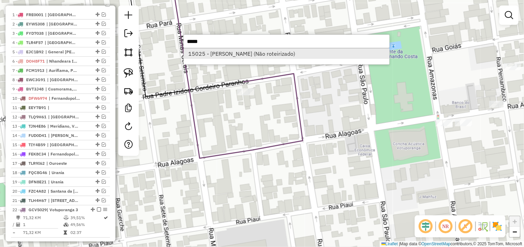
type input "*****"
click at [253, 49] on li "15025 - RODRIGO GOMES DA SIL (Não roteirizado)" at bounding box center [286, 53] width 205 height 10
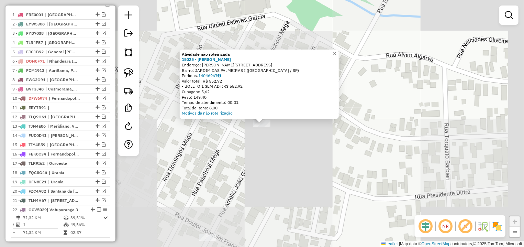
drag, startPoint x: 284, startPoint y: 154, endPoint x: 174, endPoint y: 107, distance: 119.9
click at [283, 154] on div "Atividade não roteirizada 15025 - RODRIGO GOMES DA SIL Endereço: R AMELIO JOAO …" at bounding box center [262, 123] width 524 height 247
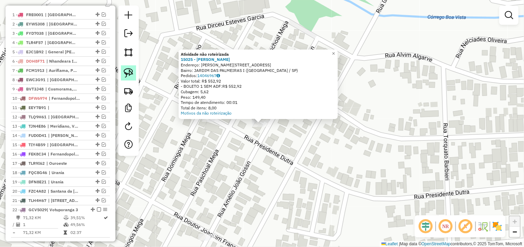
click at [128, 75] on img at bounding box center [129, 73] width 10 height 10
drag, startPoint x: 268, startPoint y: 147, endPoint x: 254, endPoint y: 133, distance: 19.4
click at [252, 132] on div "Atividade não roteirizada 15025 - RODRIGO GOMES DA SIL Endereço: R AMELIO JOAO …" at bounding box center [262, 123] width 524 height 247
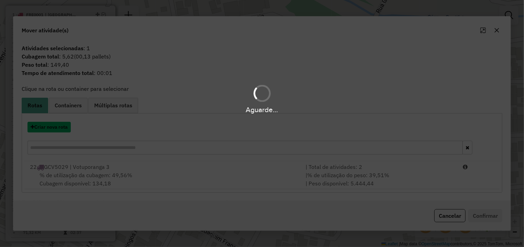
click at [56, 128] on button "Criar nova rota" at bounding box center [48, 127] width 43 height 11
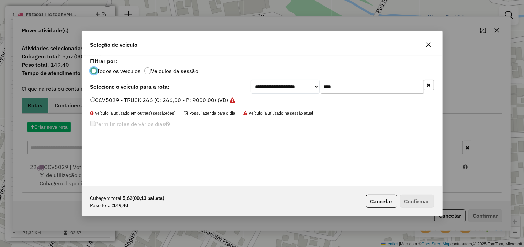
scroll to position [4, 2]
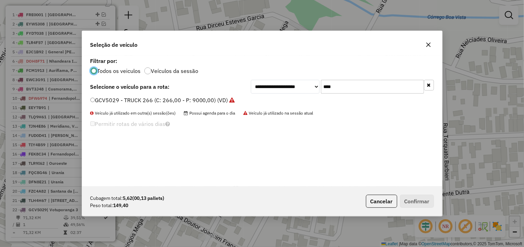
drag, startPoint x: 344, startPoint y: 86, endPoint x: 290, endPoint y: 86, distance: 53.9
click at [321, 86] on input "****" at bounding box center [372, 87] width 103 height 14
type input "***"
click at [203, 99] on label "FRT5302 - TRUCK 266 (C: 266,00 - P: 9000,00) (VD)" at bounding box center [158, 100] width 137 height 8
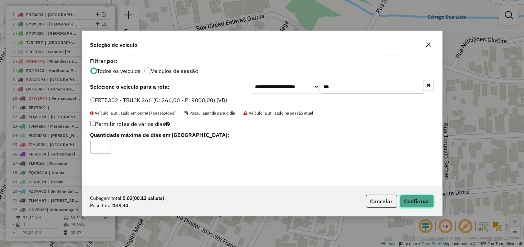
click at [421, 200] on button "Confirmar" at bounding box center [417, 200] width 34 height 13
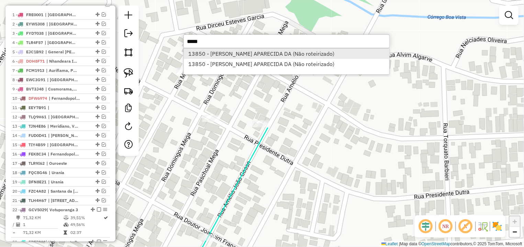
type input "*****"
click at [244, 53] on li "13850 - JANAINA APARECIDA DA (Não roteirizado)" at bounding box center [286, 53] width 205 height 10
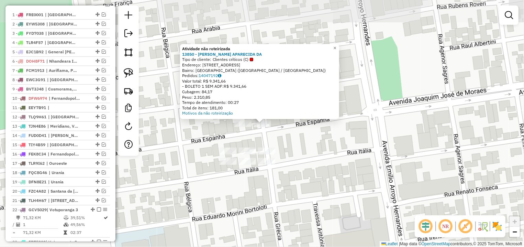
click at [302, 144] on div "Atividade não roteirizada 13850 - JANAINA APARECIDA DA Tipo de cliente: Cliente…" at bounding box center [262, 123] width 524 height 247
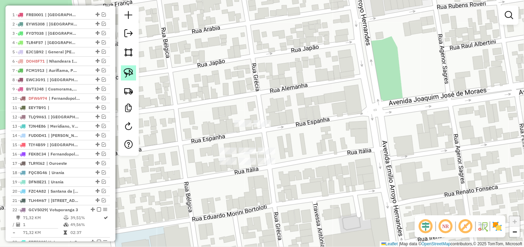
click at [132, 75] on img at bounding box center [129, 73] width 10 height 10
drag, startPoint x: 263, startPoint y: 116, endPoint x: 284, endPoint y: 120, distance: 21.4
click at [284, 128] on div "Janela de atendimento Grade de atendimento Capacidade Transportadoras Veículos …" at bounding box center [262, 123] width 524 height 247
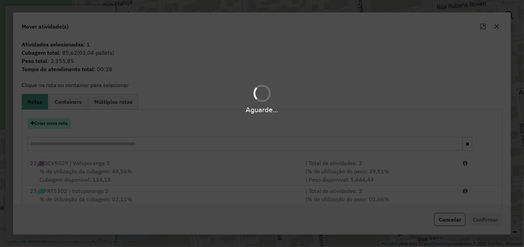
click at [36, 125] on button "Criar nova rota" at bounding box center [48, 123] width 43 height 11
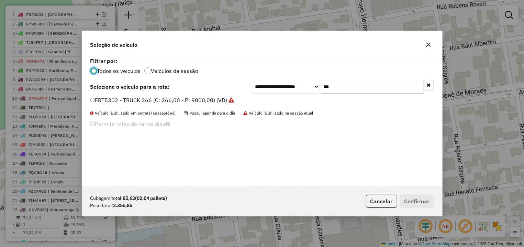
drag, startPoint x: 290, startPoint y: 87, endPoint x: 285, endPoint y: 86, distance: 4.9
click at [321, 87] on input "***" at bounding box center [372, 87] width 103 height 14
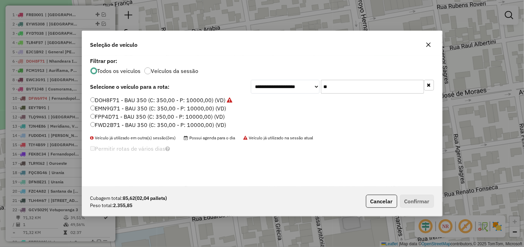
type input "**"
click at [160, 118] on label "FPP4D71 - BAU 350 (C: 350,00 - P: 10000,00) (VD)" at bounding box center [157, 116] width 135 height 8
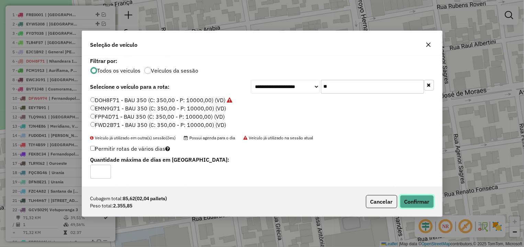
click at [425, 203] on button "Confirmar" at bounding box center [417, 201] width 34 height 13
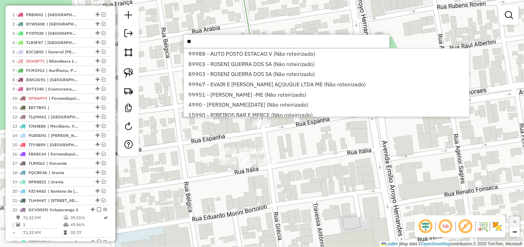
type input "**"
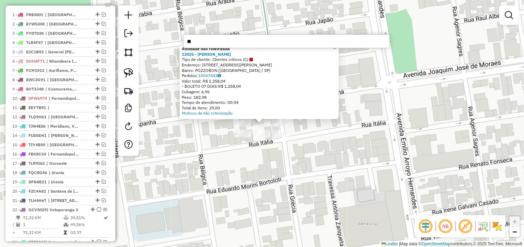
click at [259, 151] on div "Atividade não roteirizada 13025 - RENATO MOURA FILHO Tipo de cliente: Clientes …" at bounding box center [262, 123] width 524 height 247
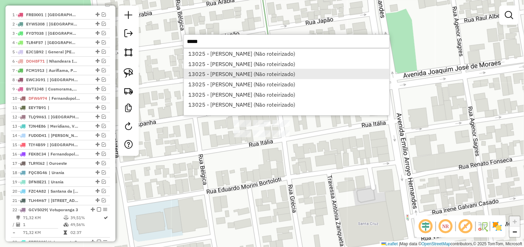
type input "*****"
click at [255, 70] on li "13025 - RENATO MOURA FILHO (Não roteirizado)" at bounding box center [286, 74] width 205 height 10
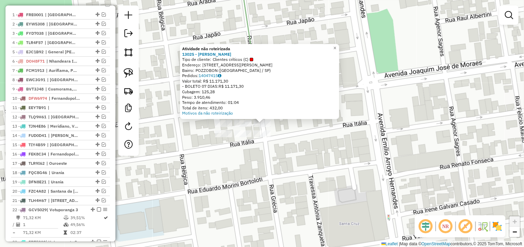
click at [293, 159] on div "Atividade não roteirizada 13025 - RENATO MOURA FILHO Tipo de cliente: Clientes …" at bounding box center [262, 123] width 524 height 247
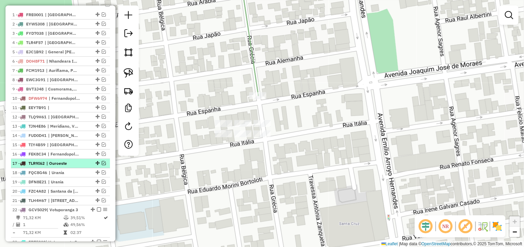
scroll to position [366, 0]
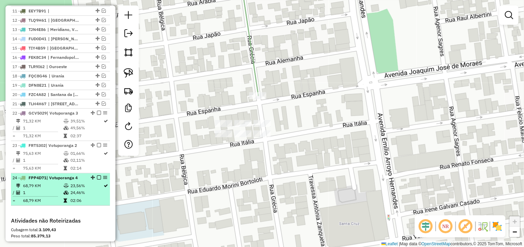
click at [64, 194] on icon at bounding box center [66, 192] width 5 height 4
select select "*********"
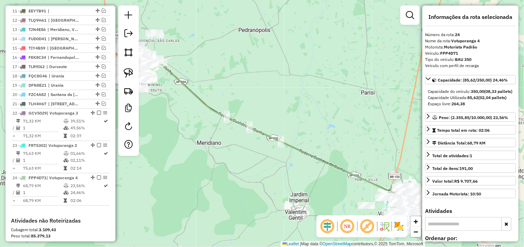
scroll to position [129, 0]
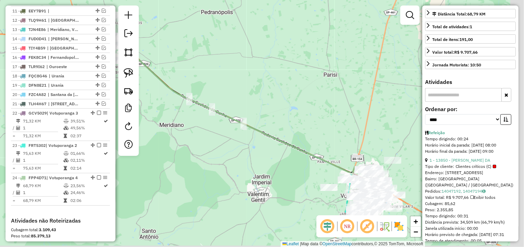
drag, startPoint x: 289, startPoint y: 129, endPoint x: 260, endPoint y: 118, distance: 31.5
click at [260, 118] on div "Janela de atendimento Grade de atendimento Capacidade Transportadoras Veículos …" at bounding box center [262, 123] width 524 height 247
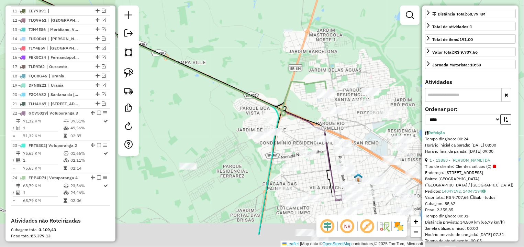
drag, startPoint x: 366, startPoint y: 160, endPoint x: 298, endPoint y: 58, distance: 122.6
click at [300, 62] on div "Janela de atendimento Grade de atendimento Capacidade Transportadoras Veículos …" at bounding box center [262, 123] width 524 height 247
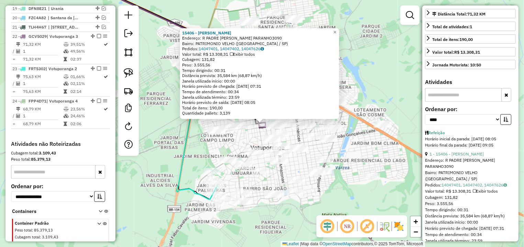
scroll to position [476, 0]
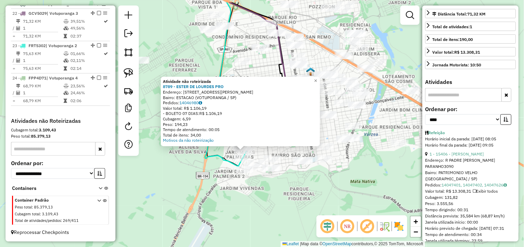
drag, startPoint x: 354, startPoint y: 170, endPoint x: 300, endPoint y: 224, distance: 77.0
click at [300, 224] on div "Atividade não roteirizada 8789 - ESTER DE LOURDES PRO Endereço: R PRESIDENTE DU…" at bounding box center [262, 123] width 524 height 247
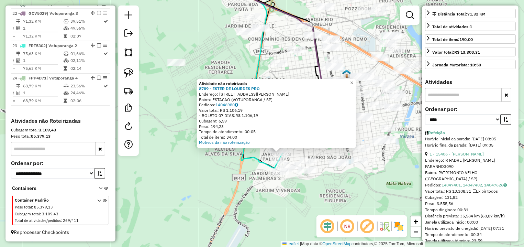
drag, startPoint x: 243, startPoint y: 220, endPoint x: 311, endPoint y: 196, distance: 72.5
click at [311, 196] on div "Atividade não roteirizada 8789 - ESTER DE LOURDES PRO Endereço: R PRESIDENTE DU…" at bounding box center [262, 123] width 524 height 247
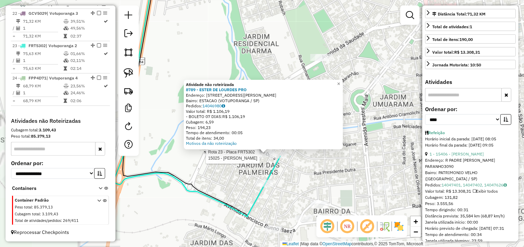
scroll to position [479, 0]
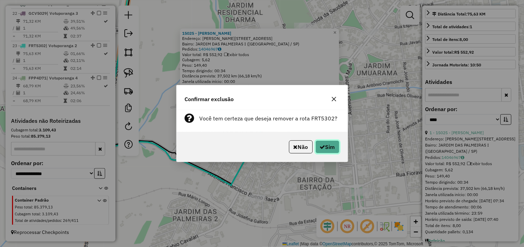
click at [320, 145] on icon "button" at bounding box center [322, 146] width 5 height 5
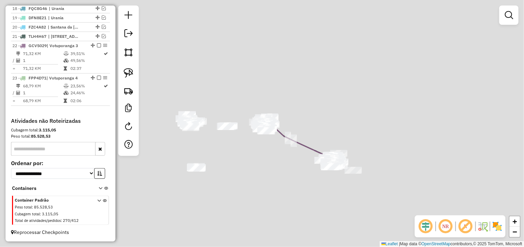
scroll to position [446, 0]
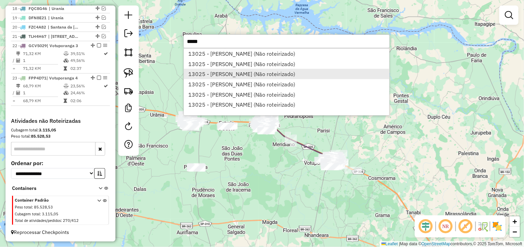
type input "*****"
click at [263, 69] on li "13025 - RENATO MOURA FILHO (Não roteirizado)" at bounding box center [286, 74] width 205 height 10
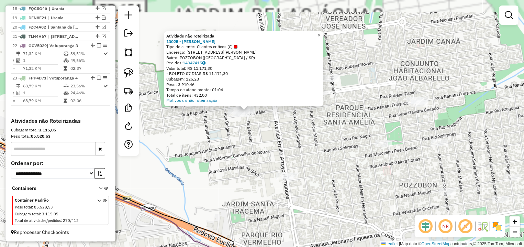
drag, startPoint x: 270, startPoint y: 118, endPoint x: 287, endPoint y: 131, distance: 20.9
click at [287, 131] on div "Atividade não roteirizada 13025 - RENATO MOURA FILHO Tipo de cliente: Clientes …" at bounding box center [262, 123] width 524 height 247
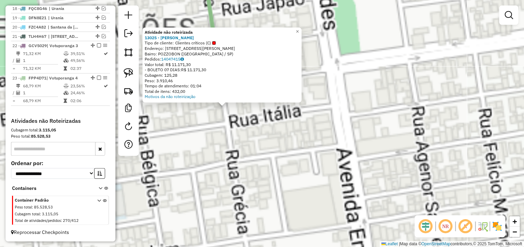
click at [262, 126] on div "Atividade não roteirizada 13025 - RENATO MOURA FILHO Tipo de cliente: Clientes …" at bounding box center [262, 123] width 524 height 247
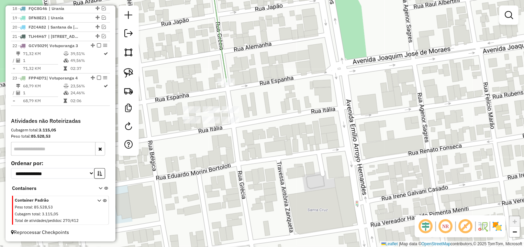
drag, startPoint x: 212, startPoint y: 155, endPoint x: 197, endPoint y: 132, distance: 27.5
click at [230, 157] on div "Janela de atendimento Grade de atendimento Capacidade Transportadoras Veículos …" at bounding box center [262, 123] width 524 height 247
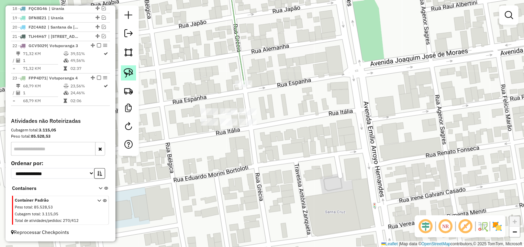
click at [127, 68] on img at bounding box center [129, 73] width 10 height 10
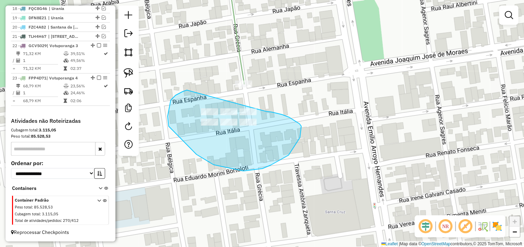
drag, startPoint x: 187, startPoint y: 90, endPoint x: 234, endPoint y: 105, distance: 49.8
click at [234, 105] on div "Janela de atendimento Grade de atendimento Capacidade Transportadoras Veículos …" at bounding box center [262, 123] width 524 height 247
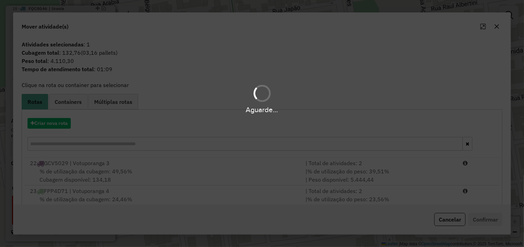
click at [50, 121] on hb-app "Aguarde... Pop-up bloqueado! Seu navegador bloqueou automáticamente a abertura …" at bounding box center [262, 123] width 524 height 247
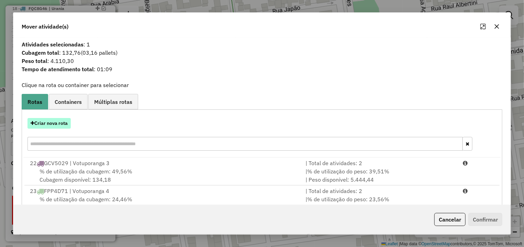
click at [54, 122] on button "Criar nova rota" at bounding box center [48, 123] width 43 height 11
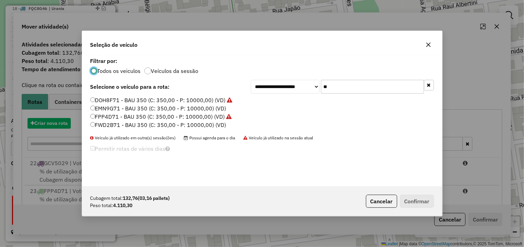
scroll to position [4, 2]
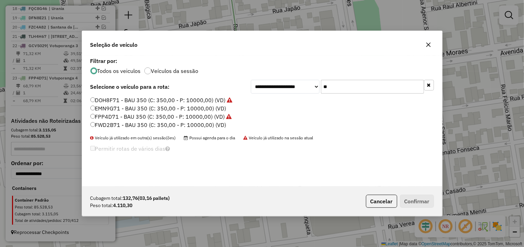
drag, startPoint x: 368, startPoint y: 86, endPoint x: 272, endPoint y: 86, distance: 95.8
click at [321, 86] on input "**" at bounding box center [372, 87] width 103 height 14
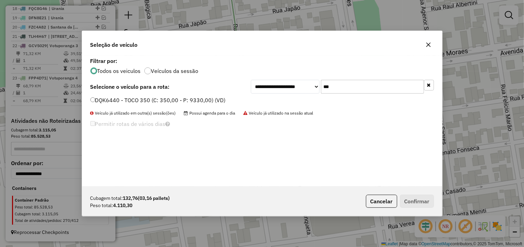
type input "***"
click at [212, 101] on label "DQK6440 - TOCO 350 (C: 350,00 - P: 9330,00) (VD)" at bounding box center [157, 100] width 135 height 8
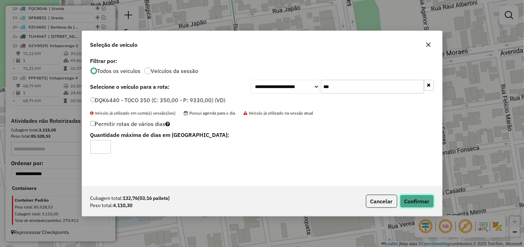
click at [421, 204] on button "Confirmar" at bounding box center [417, 200] width 34 height 13
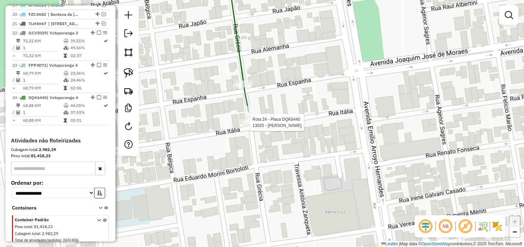
select select "*********"
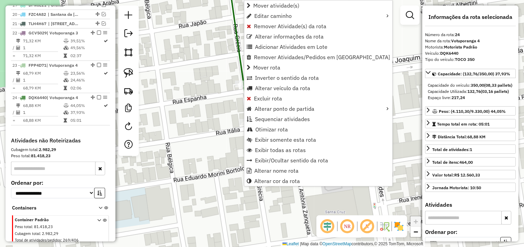
scroll to position [485, 0]
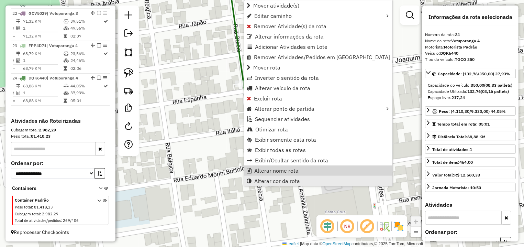
click at [286, 176] on link "Alterar cor da rota" at bounding box center [318, 181] width 148 height 10
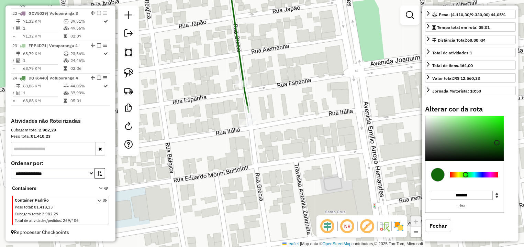
scroll to position [118, 0]
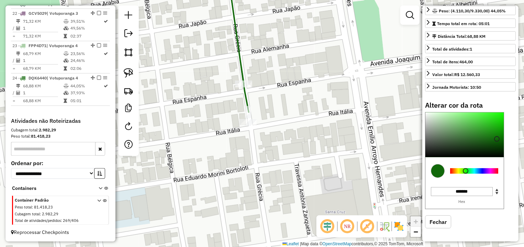
drag, startPoint x: 489, startPoint y: 116, endPoint x: 485, endPoint y: 92, distance: 24.4
click at [486, 92] on div "Informações da rota selecionada Número da rota: 24 Nome da rota: Votuporanga 4 …" at bounding box center [470, 123] width 96 height 236
type input "*******"
click at [259, 95] on div "Janela de atendimento Grade de atendimento Capacidade Transportadoras Veículos …" at bounding box center [262, 123] width 524 height 247
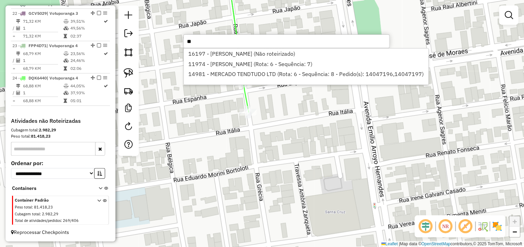
type input "*"
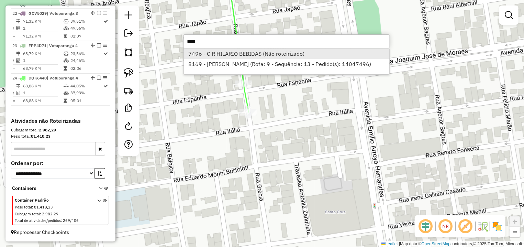
type input "****"
click at [256, 55] on li "7496 - C R HILARIO BEBIDAS (Não roteirizado)" at bounding box center [286, 53] width 205 height 10
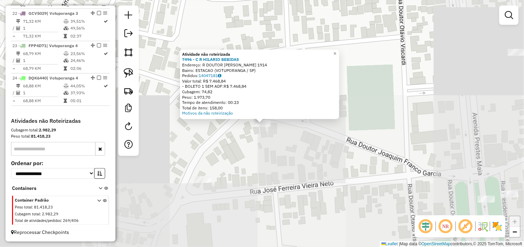
click at [297, 144] on div "Atividade não roteirizada 7496 - C R HILARIO BEBIDAS Endereço: R DOUTOR JOAQUIM…" at bounding box center [262, 123] width 524 height 247
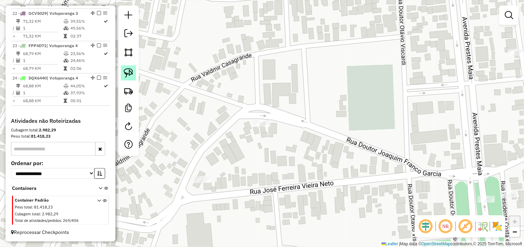
click at [132, 73] on img at bounding box center [129, 73] width 10 height 10
drag, startPoint x: 257, startPoint y: 116, endPoint x: 310, endPoint y: 136, distance: 56.2
click at [310, 136] on div "Janela de atendimento Grade de atendimento Capacidade Transportadoras Veículos …" at bounding box center [262, 123] width 524 height 247
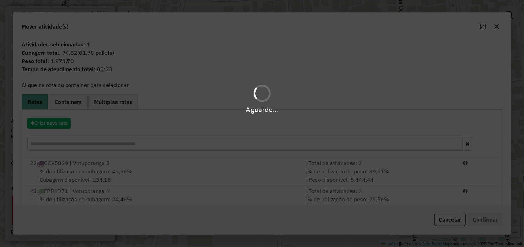
click at [57, 120] on div "Aguarde..." at bounding box center [262, 123] width 524 height 247
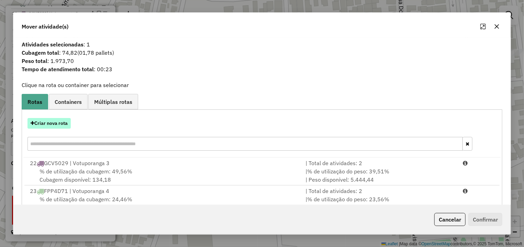
click at [55, 122] on button "Criar nova rota" at bounding box center [48, 123] width 43 height 11
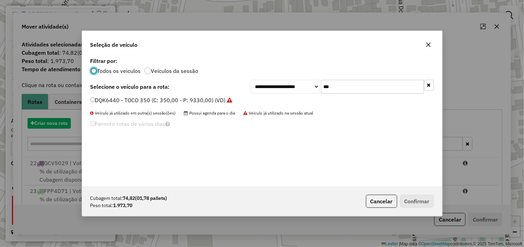
scroll to position [4, 2]
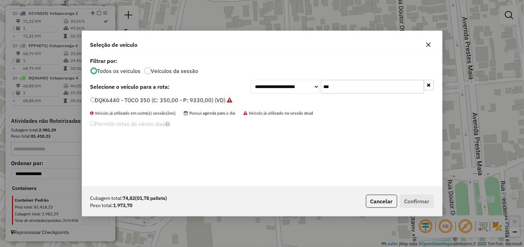
drag, startPoint x: 355, startPoint y: 86, endPoint x: 274, endPoint y: 86, distance: 81.7
click at [321, 86] on input "***" at bounding box center [372, 87] width 103 height 14
type input "***"
click at [193, 97] on label "TLW4C66 - BAU 350 (C: 350,00 - P: 10000,00) (VD)" at bounding box center [157, 100] width 135 height 8
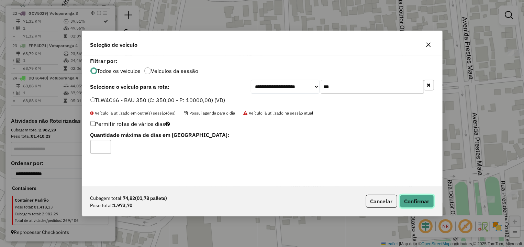
click at [423, 200] on button "Confirmar" at bounding box center [417, 200] width 34 height 13
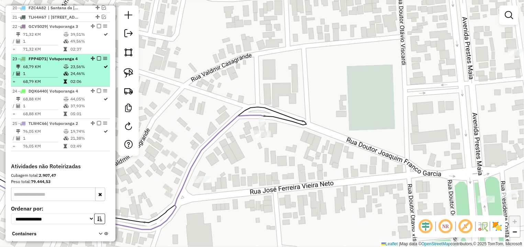
scroll to position [420, 0]
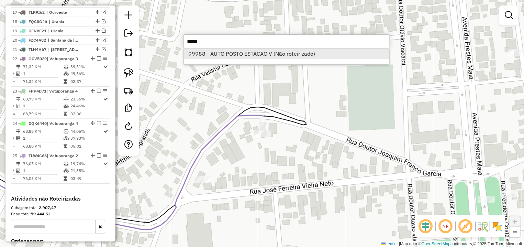
type input "*****"
click at [230, 50] on li "99988 - AUTO POSTO ESTACAO V (Não roteirizado)" at bounding box center [286, 53] width 205 height 10
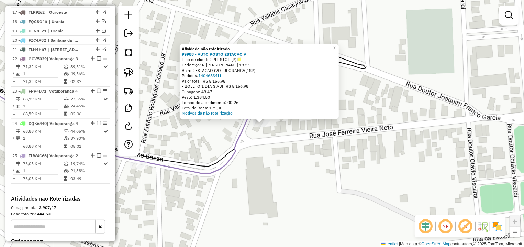
click at [288, 127] on div "Atividade não roteirizada 99988 - AUTO POSTO ESTACAO V Tipo de cliente: PIT STO…" at bounding box center [262, 123] width 524 height 247
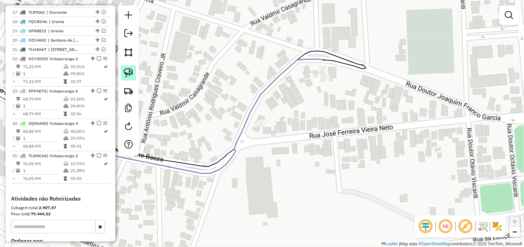
click at [127, 68] on img at bounding box center [129, 73] width 10 height 10
drag, startPoint x: 270, startPoint y: 104, endPoint x: 301, endPoint y: 136, distance: 44.9
click at [301, 136] on div "Janela de atendimento Grade de atendimento Capacidade Transportadoras Veículos …" at bounding box center [262, 123] width 524 height 247
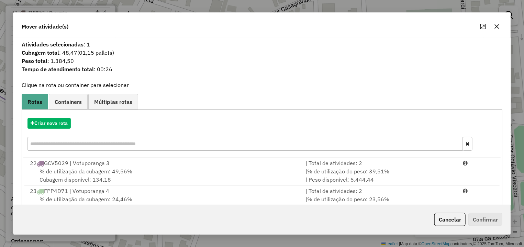
click at [87, 148] on input "text" at bounding box center [244, 144] width 435 height 14
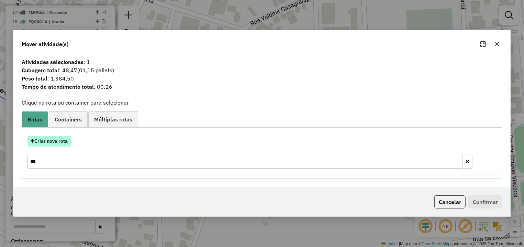
type input "***"
click at [60, 144] on button "Criar nova rota" at bounding box center [48, 141] width 43 height 11
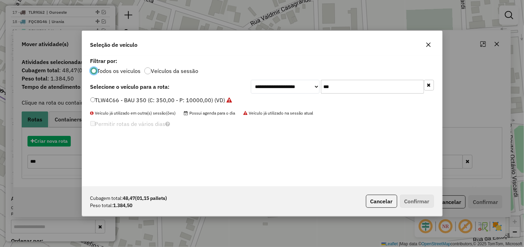
scroll to position [4, 2]
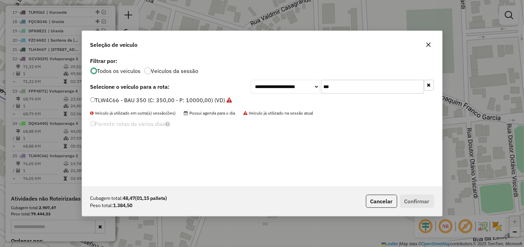
drag, startPoint x: 309, startPoint y: 84, endPoint x: 282, endPoint y: 84, distance: 27.5
click at [321, 84] on input "***" at bounding box center [372, 87] width 103 height 14
type input "***"
click at [222, 99] on label "FRT5302 - TRUCK 266 (C: 266,00 - P: 9000,00) (VD)" at bounding box center [158, 100] width 137 height 8
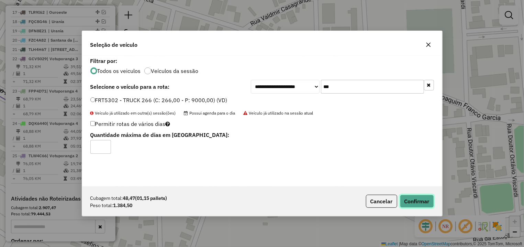
click at [421, 196] on button "Confirmar" at bounding box center [417, 200] width 34 height 13
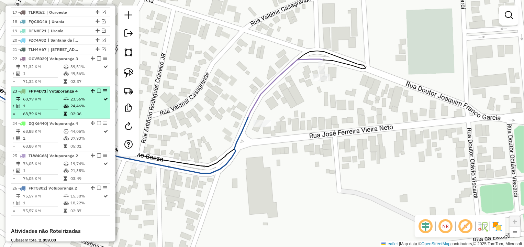
click at [92, 94] on div "23 - FPP4D71 | Votuporanga 4" at bounding box center [60, 91] width 96 height 6
select select "*********"
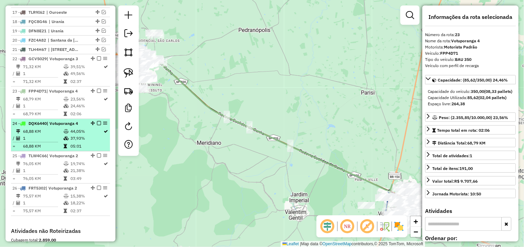
click at [97, 125] on em at bounding box center [99, 123] width 4 height 4
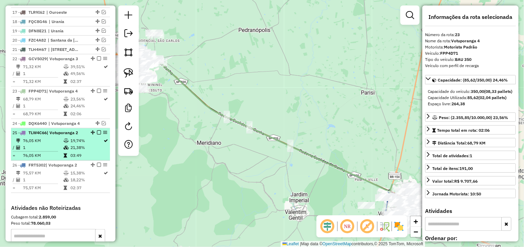
click at [97, 134] on em at bounding box center [99, 132] width 4 height 4
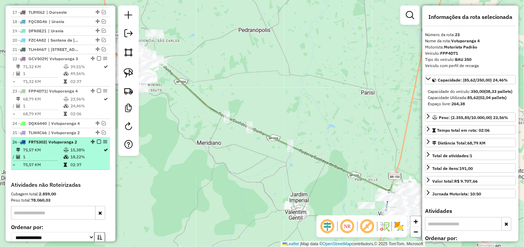
click at [97, 144] on em at bounding box center [99, 141] width 4 height 4
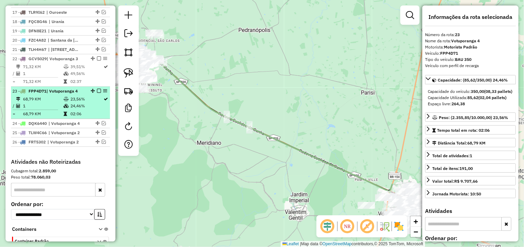
click at [91, 94] on div "23 - FPP4D71 | Votuporanga 4" at bounding box center [60, 91] width 96 height 6
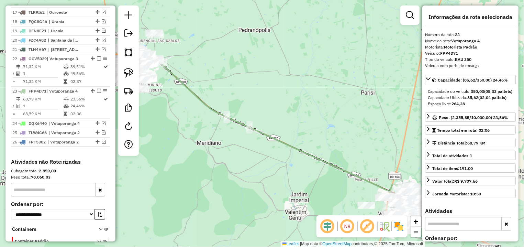
drag, startPoint x: 237, startPoint y: 98, endPoint x: 147, endPoint y: 92, distance: 90.8
click at [196, 87] on div "Janela de atendimento Grade de atendimento Capacidade Transportadoras Veículos …" at bounding box center [262, 123] width 524 height 247
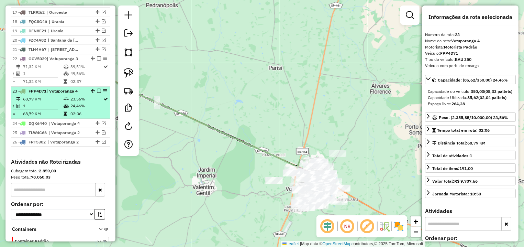
click at [97, 93] on em at bounding box center [99, 91] width 4 height 4
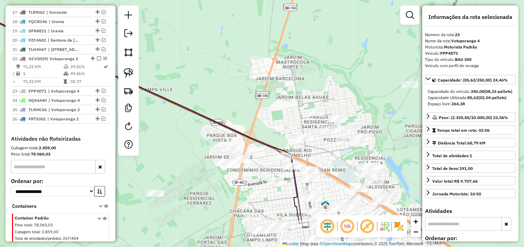
drag, startPoint x: 355, startPoint y: 162, endPoint x: 305, endPoint y: 91, distance: 86.8
click at [306, 95] on div "Janela de atendimento Grade de atendimento Capacidade Transportadoras Veículos …" at bounding box center [262, 123] width 524 height 247
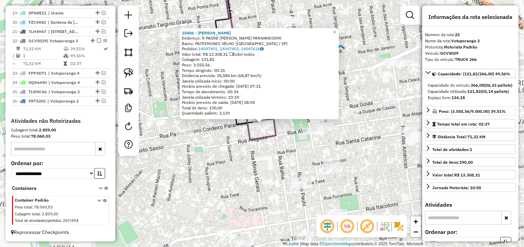
scroll to position [451, 0]
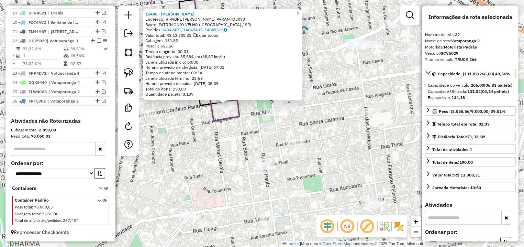
drag, startPoint x: 239, startPoint y: 154, endPoint x: 200, endPoint y: 130, distance: 46.4
click at [203, 128] on div "Rota 22 - Placa GCV5029 15406 - VANESSA RUIZ CHICONI 15406 - VANESSA RUIZ CHICO…" at bounding box center [262, 123] width 524 height 247
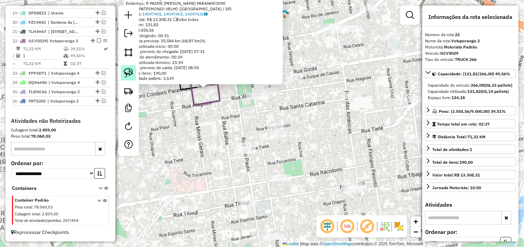
click at [129, 72] on img at bounding box center [129, 73] width 10 height 10
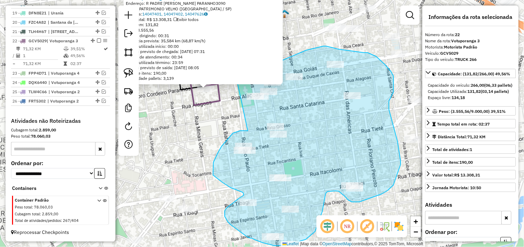
drag, startPoint x: 243, startPoint y: 131, endPoint x: 235, endPoint y: 86, distance: 45.7
click at [235, 86] on div "15406 - VANESSA RUIZ CHICONI Endereço: R PADRE IZIDORO CORDEIRO PARANHO3090 Bai…" at bounding box center [262, 123] width 524 height 247
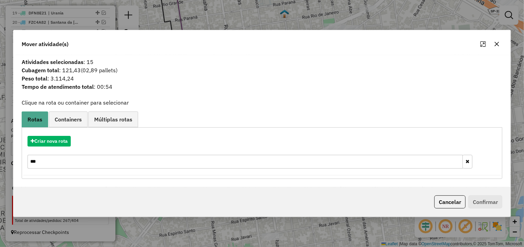
drag, startPoint x: 55, startPoint y: 161, endPoint x: 5, endPoint y: 161, distance: 49.5
click at [27, 161] on input "***" at bounding box center [244, 162] width 435 height 14
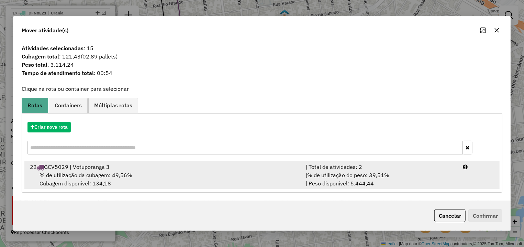
drag, startPoint x: 193, startPoint y: 184, endPoint x: 202, endPoint y: 184, distance: 8.2
click at [194, 184] on div "% de utilização da cubagem: 49,56% Cubagem disponível: 134,18" at bounding box center [163, 179] width 275 height 16
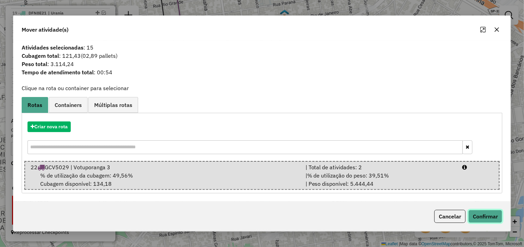
click at [498, 211] on button "Confirmar" at bounding box center [485, 216] width 34 height 13
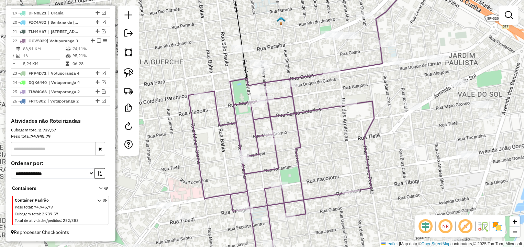
drag, startPoint x: 203, startPoint y: 65, endPoint x: 198, endPoint y: 78, distance: 14.2
click at [198, 78] on div "Janela de atendimento Grade de atendimento Capacidade Transportadoras Veículos …" at bounding box center [262, 123] width 524 height 247
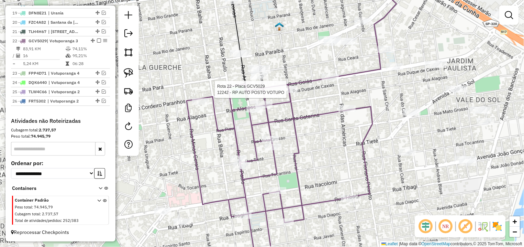
select select "*********"
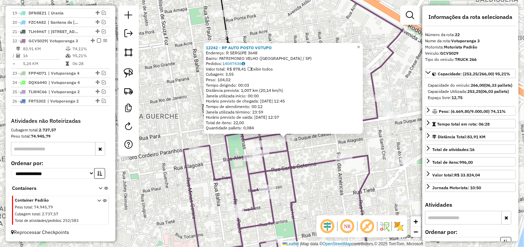
drag, startPoint x: 189, startPoint y: 170, endPoint x: 218, endPoint y: 185, distance: 32.3
click at [218, 185] on div "12242 - RP AUTO POSTO VOTUPO Endereço: R SERGIPE 3648 Bairro: PATRIMONIO VELHO …" at bounding box center [262, 123] width 524 height 247
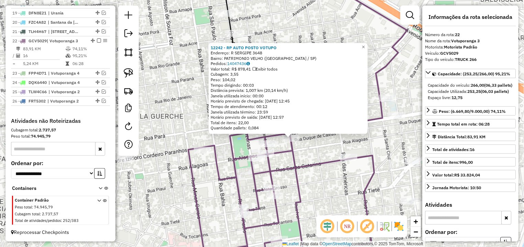
click at [183, 132] on div "12242 - RP AUTO POSTO VOTUPO Endereço: R SERGIPE 3648 Bairro: PATRIMONIO VELHO …" at bounding box center [262, 123] width 524 height 247
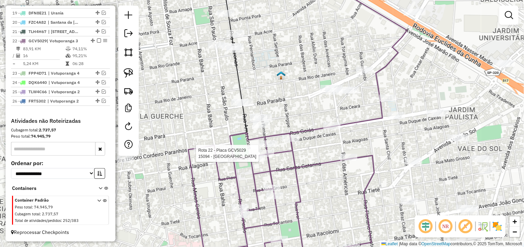
click at [267, 150] on icon at bounding box center [281, 198] width 186 height 145
select select "*********"
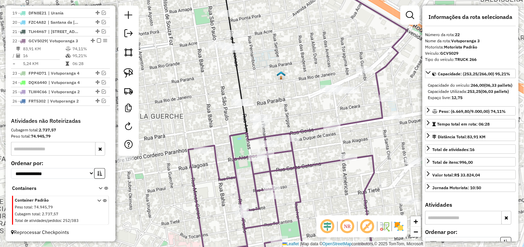
click at [224, 91] on div "Janela de atendimento Grade de atendimento Capacidade Transportadoras Veículos …" at bounding box center [262, 123] width 524 height 247
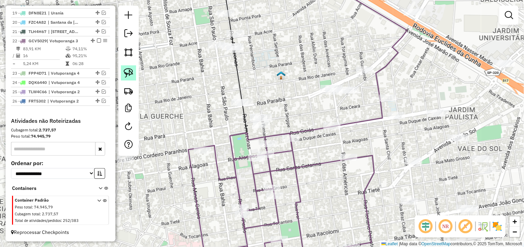
click at [128, 68] on img at bounding box center [129, 73] width 10 height 10
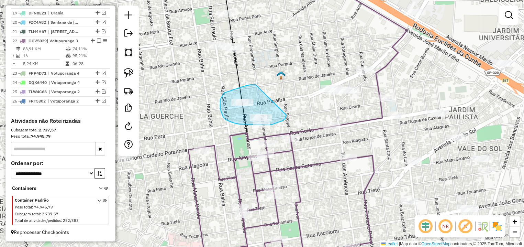
drag, startPoint x: 256, startPoint y: 84, endPoint x: 279, endPoint y: 104, distance: 30.7
click at [279, 104] on div "Janela de atendimento Grade de atendimento Capacidade Transportadoras Veículos …" at bounding box center [262, 123] width 524 height 247
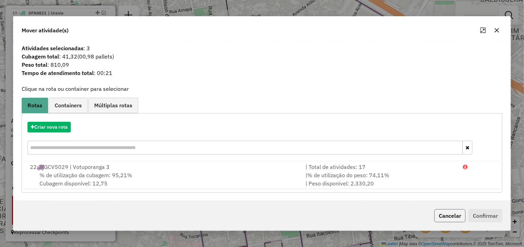
click at [441, 213] on button "Cancelar" at bounding box center [449, 215] width 31 height 13
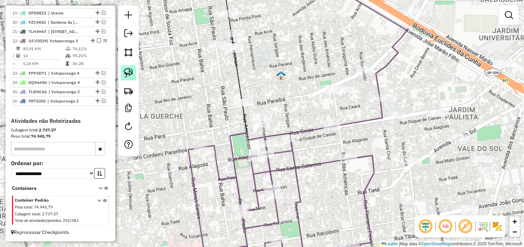
click at [125, 70] on img at bounding box center [129, 73] width 10 height 10
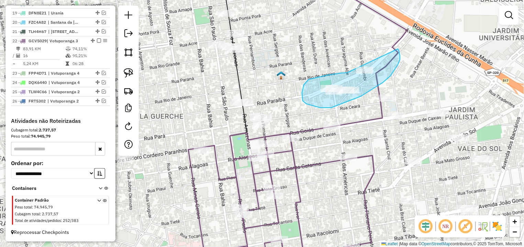
drag, startPoint x: 347, startPoint y: 72, endPoint x: 382, endPoint y: 39, distance: 47.9
click at [382, 39] on div "Janela de atendimento Grade de atendimento Capacidade Transportadoras Veículos …" at bounding box center [262, 123] width 524 height 247
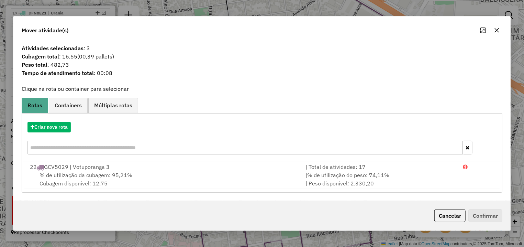
drag, startPoint x: 454, startPoint y: 219, endPoint x: 444, endPoint y: 213, distance: 11.9
click at [454, 219] on button "Cancelar" at bounding box center [449, 215] width 31 height 13
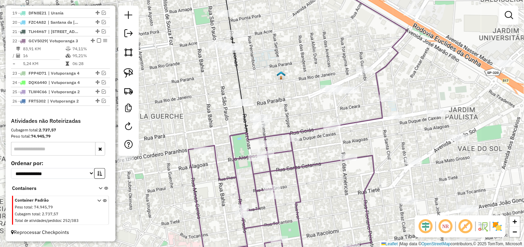
click at [128, 65] on div at bounding box center [128, 80] width 21 height 150
drag, startPoint x: 161, startPoint y: 55, endPoint x: 178, endPoint y: 73, distance: 24.8
click at [179, 74] on div "Janela de atendimento Grade de atendimento Capacidade Transportadoras Veículos …" at bounding box center [262, 123] width 524 height 247
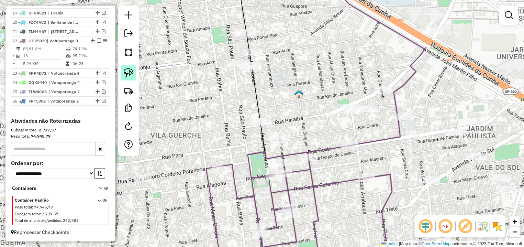
click at [122, 69] on link at bounding box center [128, 72] width 15 height 15
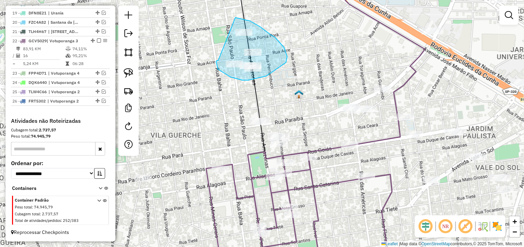
drag, startPoint x: 218, startPoint y: 69, endPoint x: 213, endPoint y: 26, distance: 42.8
click at [213, 26] on div "Janela de atendimento Grade de atendimento Capacidade Transportadoras Veículos …" at bounding box center [262, 123] width 524 height 247
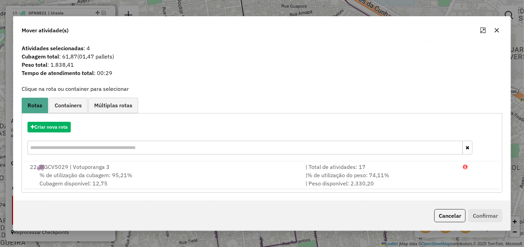
click at [437, 197] on div "Atividades selecionadas : 4 Cubagem total : 61,87 (01,47 pallets) Peso total : …" at bounding box center [261, 121] width 497 height 160
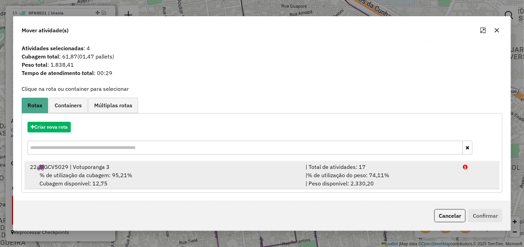
click at [470, 181] on li "22 GCV5029 | Votuporanga 3 | Total de atividades: 17 % de utilização da cubagem…" at bounding box center [261, 175] width 475 height 28
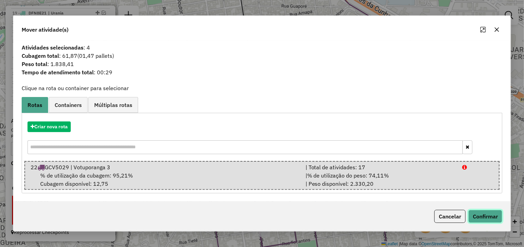
click at [481, 210] on button "Confirmar" at bounding box center [485, 216] width 34 height 13
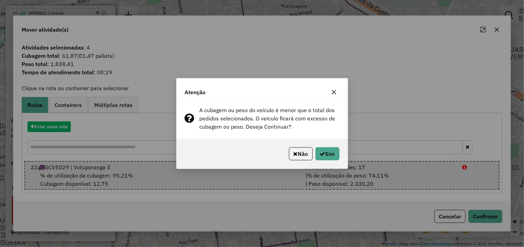
click at [343, 154] on div "Não Sim" at bounding box center [262, 154] width 171 height 30
click at [328, 154] on button "Sim" at bounding box center [327, 153] width 24 height 13
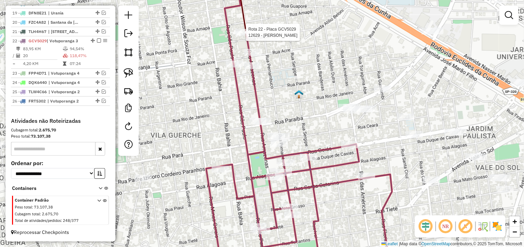
select select "*********"
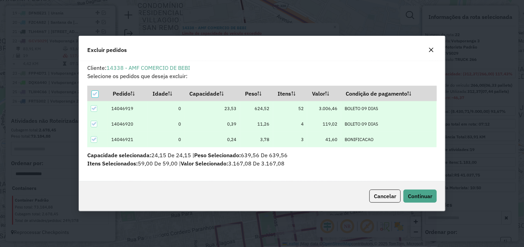
scroll to position [4, 2]
click at [428, 197] on span "Continuar" at bounding box center [420, 195] width 24 height 7
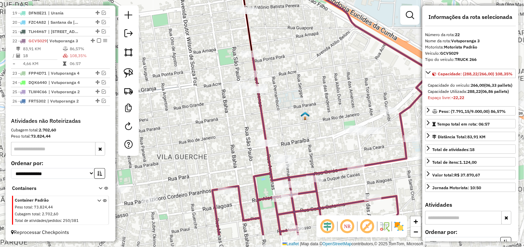
drag, startPoint x: 285, startPoint y: 125, endPoint x: 281, endPoint y: 105, distance: 20.6
click at [281, 105] on div "Janela de atendimento Grade de atendimento Capacidade Transportadoras Veículos …" at bounding box center [262, 123] width 524 height 247
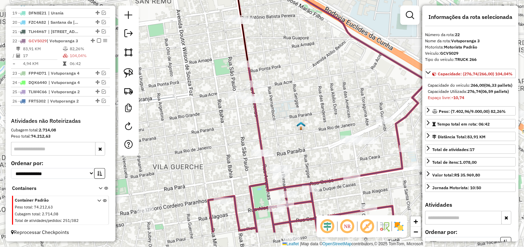
drag, startPoint x: 301, startPoint y: 122, endPoint x: 296, endPoint y: 84, distance: 37.8
click at [296, 121] on img at bounding box center [300, 125] width 9 height 9
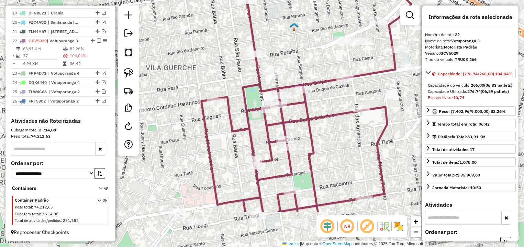
drag, startPoint x: 329, startPoint y: 152, endPoint x: 327, endPoint y: 91, distance: 60.5
click at [327, 91] on div "Janela de atendimento Grade de atendimento Capacidade Transportadoras Veículos …" at bounding box center [262, 123] width 524 height 247
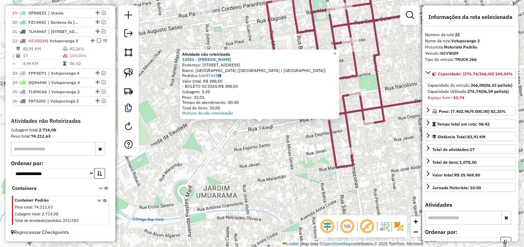
click at [289, 132] on div "Atividade não roteirizada 13923 - LEONARDO LUIS CANDID Endereço: R TIBAGI 2851 …" at bounding box center [262, 123] width 524 height 247
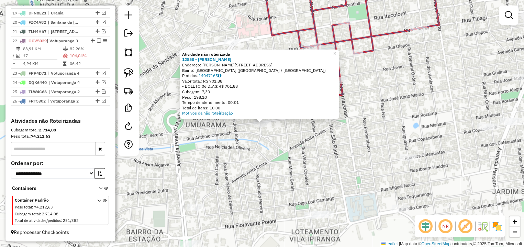
click at [309, 146] on div "Atividade não roteirizada 12858 - SIMONE CRISTINA BATI Endereço: R MARIA DE FRE…" at bounding box center [262, 123] width 524 height 247
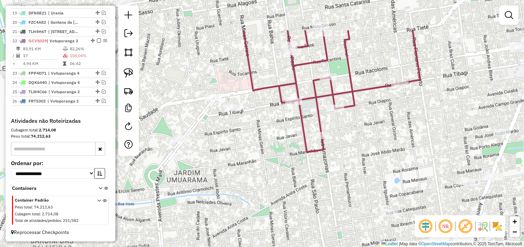
drag, startPoint x: 379, startPoint y: 78, endPoint x: 340, endPoint y: 178, distance: 107.1
click at [340, 178] on div "Janela de atendimento Grade de atendimento Capacidade Transportadoras Veículos …" at bounding box center [262, 123] width 524 height 247
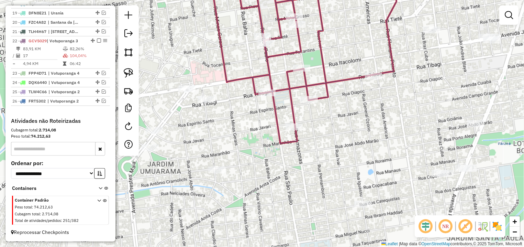
drag, startPoint x: 352, startPoint y: 207, endPoint x: 357, endPoint y: 188, distance: 20.3
click at [343, 146] on div "Janela de atendimento Grade de atendimento Capacidade Transportadoras Veículos …" at bounding box center [262, 123] width 524 height 247
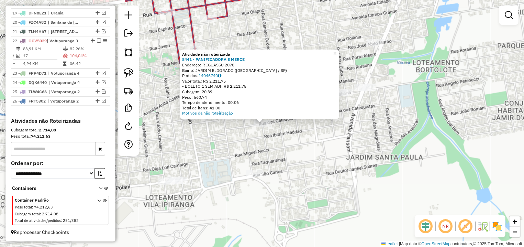
drag, startPoint x: 249, startPoint y: 152, endPoint x: 256, endPoint y: 128, distance: 25.3
click at [249, 152] on div "Atividade não roteirizada 8441 - PANIFICADORA E MERCE Endereço: R IGUASSU 2078 …" at bounding box center [262, 123] width 524 height 247
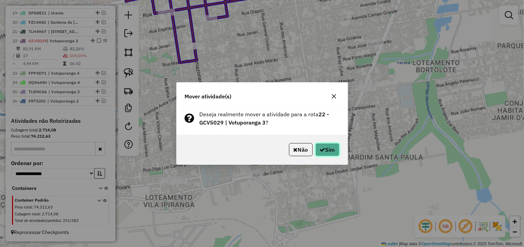
click at [332, 148] on button "Sim" at bounding box center [327, 149] width 24 height 13
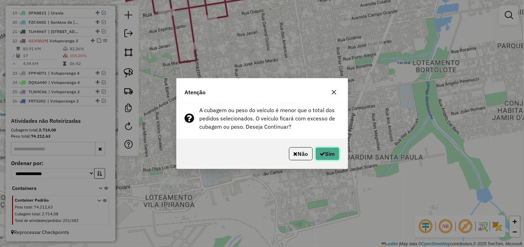
click at [332, 148] on button "Sim" at bounding box center [327, 153] width 24 height 13
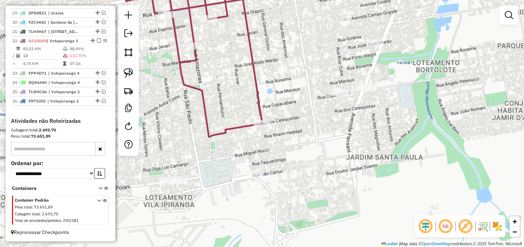
click at [263, 127] on icon at bounding box center [207, 55] width 171 height 161
select select "*********"
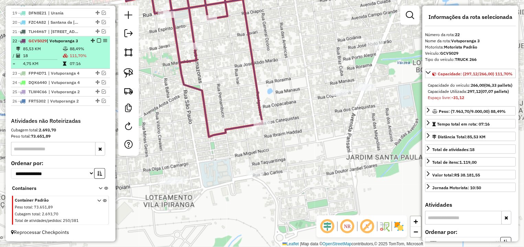
click at [97, 38] on em at bounding box center [99, 40] width 4 height 4
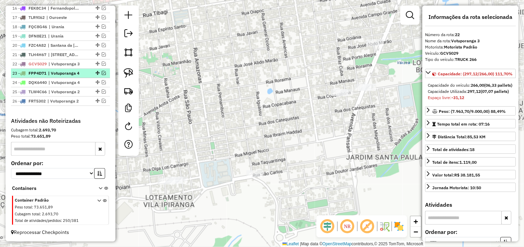
click at [97, 70] on div "23 - FPP4D71 | Votuporanga 4" at bounding box center [60, 73] width 96 height 6
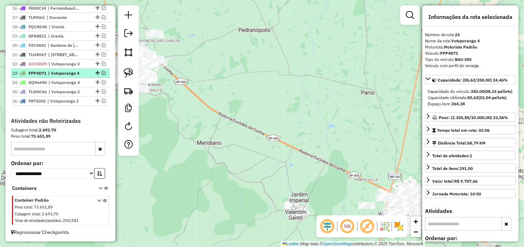
click at [102, 73] on em at bounding box center [104, 73] width 4 height 4
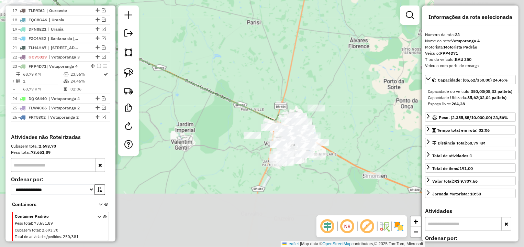
drag, startPoint x: 318, startPoint y: 134, endPoint x: 225, endPoint y: 76, distance: 109.5
click at [201, 62] on div "Janela de atendimento Grade de atendimento Capacidade Transportadoras Veículos …" at bounding box center [262, 123] width 524 height 247
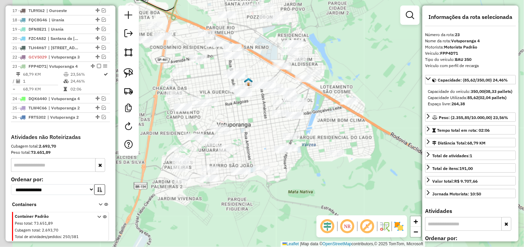
drag, startPoint x: 279, startPoint y: 122, endPoint x: 386, endPoint y: 131, distance: 107.2
click at [386, 131] on div "Janela de atendimento Grade de atendimento Capacidade Transportadoras Veículos …" at bounding box center [262, 123] width 524 height 247
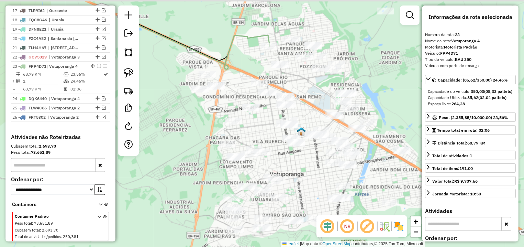
drag, startPoint x: 280, startPoint y: 149, endPoint x: 282, endPoint y: 175, distance: 26.2
click at [282, 175] on div "Janela de atendimento Grade de atendimento Capacidade Transportadoras Veículos …" at bounding box center [262, 123] width 524 height 247
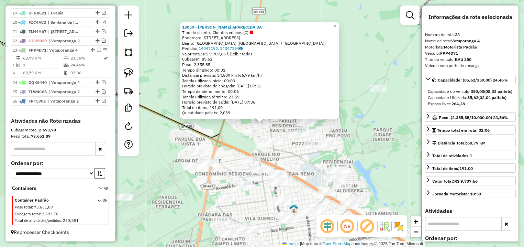
scroll to position [445, 0]
click at [351, 137] on div "13850 - JANAINA APARECIDA DA Tipo de cliente: Clientes críticos (C) Endereço: […" at bounding box center [262, 123] width 524 height 247
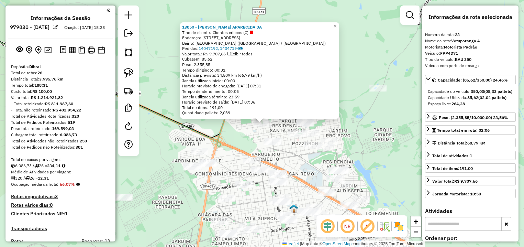
select select "*********"
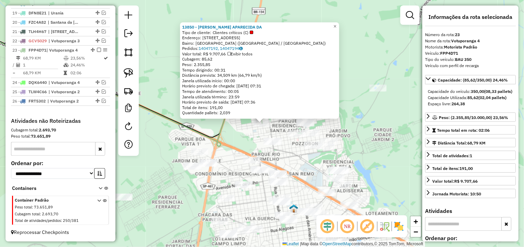
click at [298, 162] on div "Rota 23 - Placa FPP4D71 13850 - JANAINA APARECIDA DA 13850 - JANAINA APARECIDA …" at bounding box center [262, 123] width 524 height 247
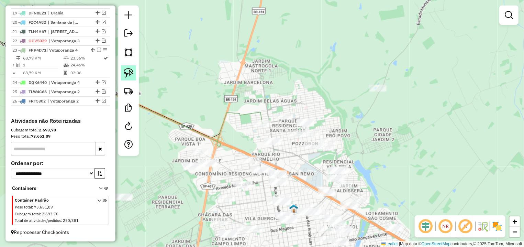
click at [129, 75] on img at bounding box center [129, 73] width 10 height 10
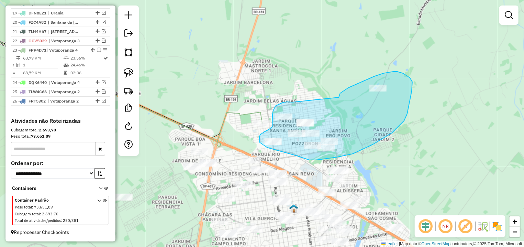
drag, startPoint x: 292, startPoint y: 102, endPoint x: 337, endPoint y: 101, distance: 44.3
click at [337, 101] on div "Janela de atendimento Grade de atendimento Capacidade Transportadoras Veículos …" at bounding box center [262, 123] width 524 height 247
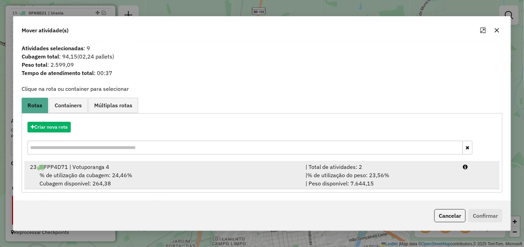
drag, startPoint x: 423, startPoint y: 169, endPoint x: 453, endPoint y: 191, distance: 37.6
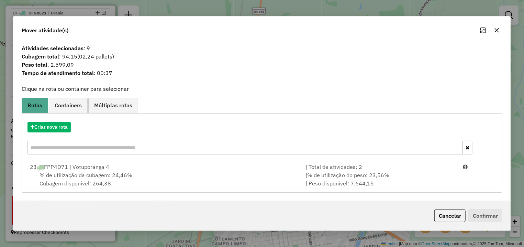
click at [423, 168] on div "| Total de atividades: 2" at bounding box center [379, 166] width 157 height 8
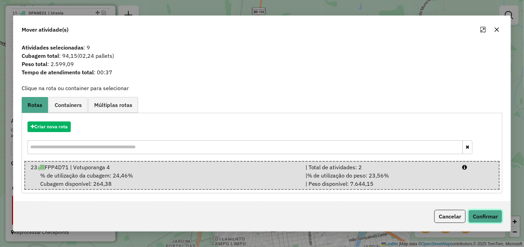
click at [479, 212] on button "Confirmar" at bounding box center [485, 216] width 34 height 13
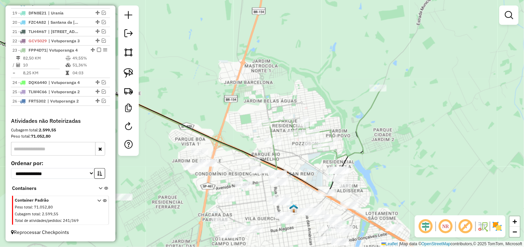
select select "*********"
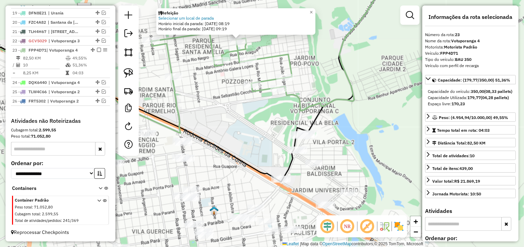
drag, startPoint x: 260, startPoint y: 128, endPoint x: 202, endPoint y: 201, distance: 92.9
click at [270, 115] on div "Refeição Selecionar um local de parada Horário inicial da parada: [DATE] 08:19 …" at bounding box center [262, 123] width 524 height 247
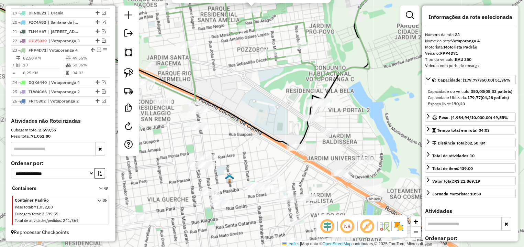
drag, startPoint x: 243, startPoint y: 105, endPoint x: 249, endPoint y: 83, distance: 22.7
click at [249, 83] on div "Refeição Selecionar um local de parada Horário inicial da parada: [DATE] 08:19 …" at bounding box center [262, 123] width 524 height 247
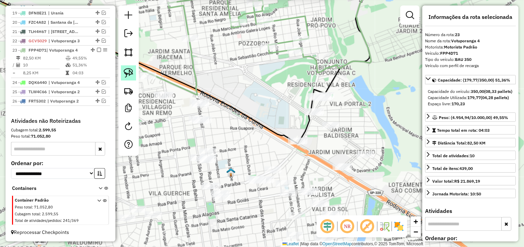
click at [123, 68] on link at bounding box center [128, 72] width 15 height 15
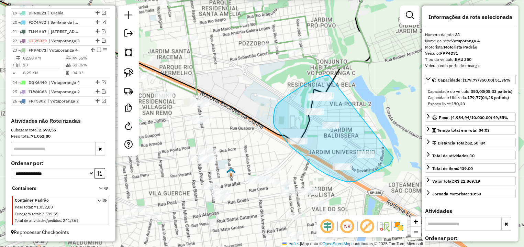
drag, startPoint x: 326, startPoint y: 75, endPoint x: 389, endPoint y: 146, distance: 94.9
click at [389, 146] on div "Refeição Selecionar um local de parada Horário inicial da parada: [DATE] 08:19 …" at bounding box center [262, 123] width 524 height 247
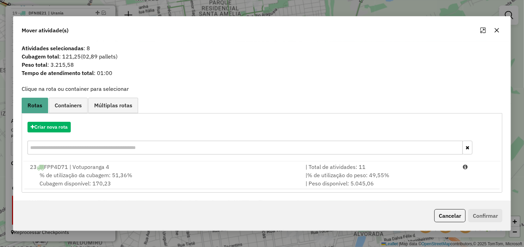
drag, startPoint x: 431, startPoint y: 185, endPoint x: 464, endPoint y: 204, distance: 38.5
click at [431, 185] on div "| % de utilização do peso: 49,55% | Peso disponível: 5.045,06" at bounding box center [379, 179] width 157 height 16
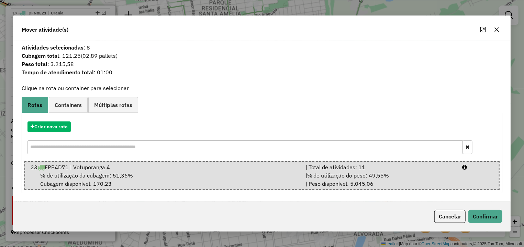
click at [480, 207] on div "Cancelar Confirmar" at bounding box center [261, 216] width 497 height 30
click at [481, 215] on button "Confirmar" at bounding box center [485, 216] width 34 height 13
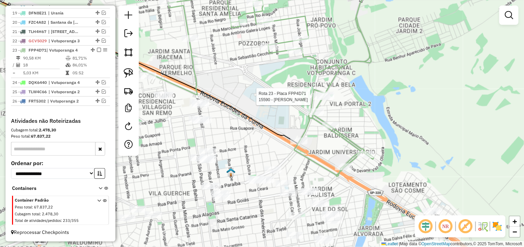
select select "*********"
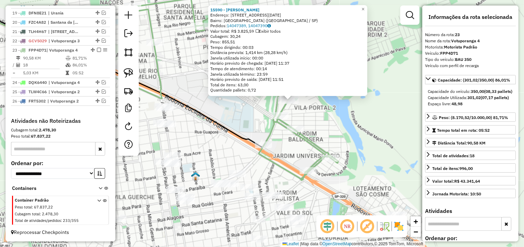
drag, startPoint x: 349, startPoint y: 135, endPoint x: 359, endPoint y: 125, distance: 13.9
click at [359, 126] on div "15590 - [PERSON_NAME]: [STREET_ADDRESS][DATE] Bairro: [GEOGRAPHIC_DATA] ([GEOGR…" at bounding box center [262, 123] width 524 height 247
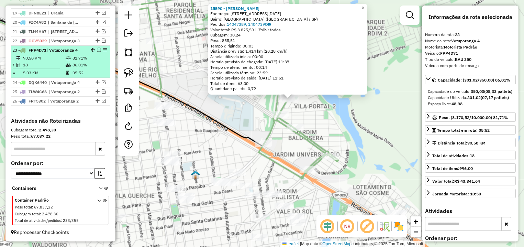
click at [97, 48] on em at bounding box center [99, 50] width 4 height 4
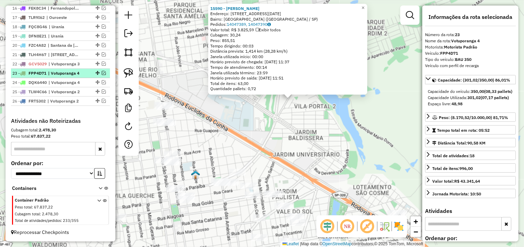
scroll to position [422, 0]
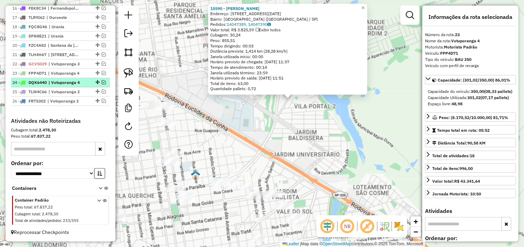
click at [102, 81] on em at bounding box center [104, 82] width 4 height 4
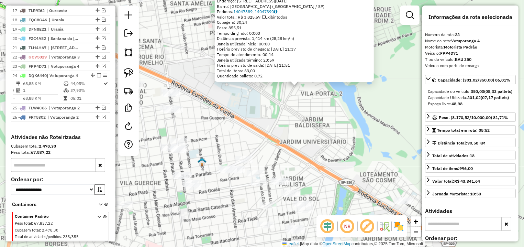
drag, startPoint x: 260, startPoint y: 150, endPoint x: 295, endPoint y: 114, distance: 50.5
click at [295, 115] on div "15590 - [PERSON_NAME]: [STREET_ADDRESS][DATE] Bairro: [GEOGRAPHIC_DATA] ([GEOGR…" at bounding box center [262, 123] width 524 height 247
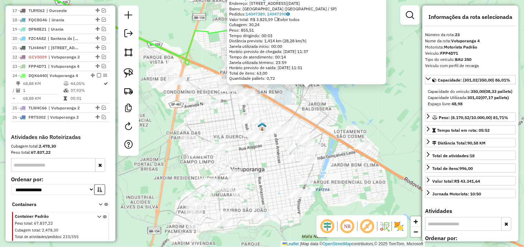
drag, startPoint x: 293, startPoint y: 101, endPoint x: 286, endPoint y: 97, distance: 8.4
click at [294, 101] on div "15590 - [PERSON_NAME]: [STREET_ADDRESS][DATE] Bairro: [GEOGRAPHIC_DATA] ([GEOGR…" at bounding box center [262, 123] width 524 height 247
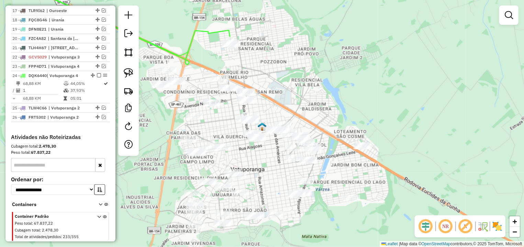
select select "*********"
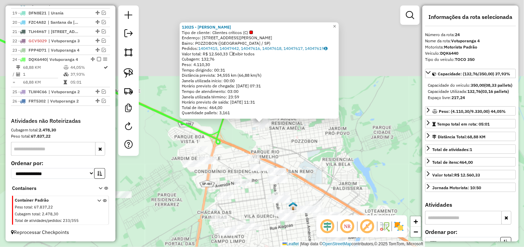
scroll to position [451, 0]
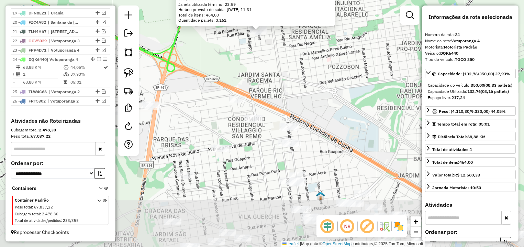
drag, startPoint x: 300, startPoint y: 131, endPoint x: 305, endPoint y: 60, distance: 70.9
click at [305, 60] on div "13025 - [PERSON_NAME] Tipo de cliente: Clientes críticos (C) Endereço: [STREET_…" at bounding box center [262, 123] width 524 height 247
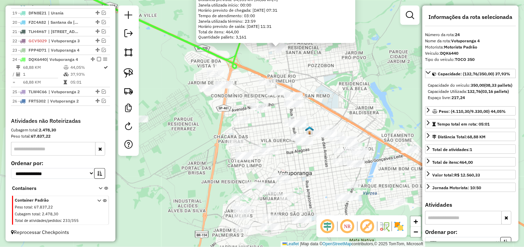
click at [221, 62] on icon at bounding box center [159, 21] width 238 height 93
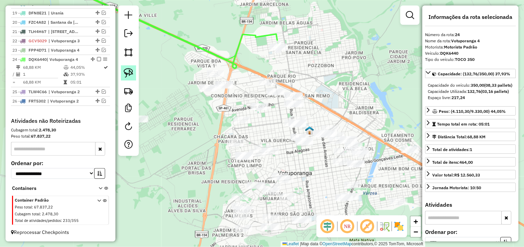
click at [128, 70] on img at bounding box center [129, 73] width 10 height 10
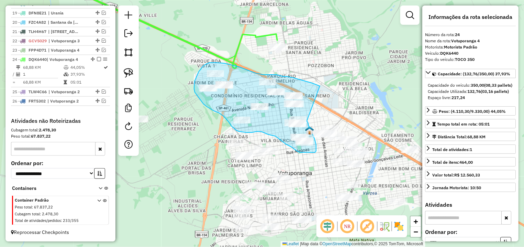
drag, startPoint x: 320, startPoint y: 86, endPoint x: 307, endPoint y: 94, distance: 15.4
click at [307, 94] on div "Janela de atendimento Grade de atendimento Capacidade Transportadoras Veículos …" at bounding box center [262, 123] width 524 height 247
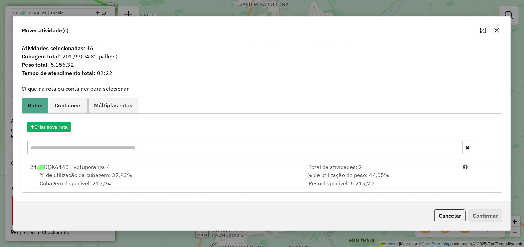
click at [448, 223] on div "Cancelar Confirmar" at bounding box center [261, 216] width 497 height 30
click at [447, 216] on button "Cancelar" at bounding box center [449, 215] width 31 height 13
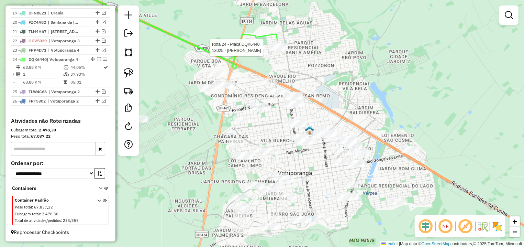
select select "*********"
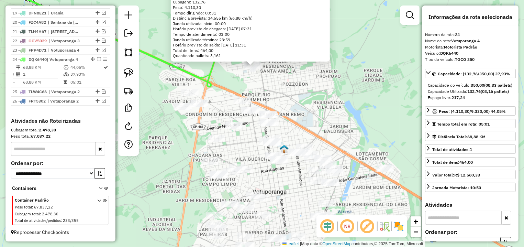
drag, startPoint x: 314, startPoint y: 171, endPoint x: 305, endPoint y: 109, distance: 62.9
click at [305, 111] on div "13025 - [PERSON_NAME] Tipo de cliente: Clientes críticos (C) Endereço: [STREET_…" at bounding box center [262, 123] width 524 height 247
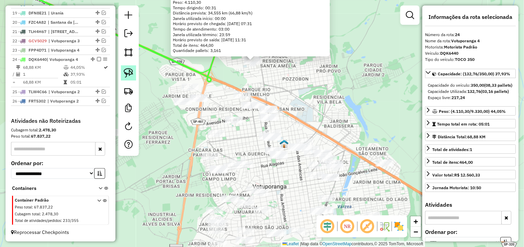
click at [126, 69] on img at bounding box center [129, 73] width 10 height 10
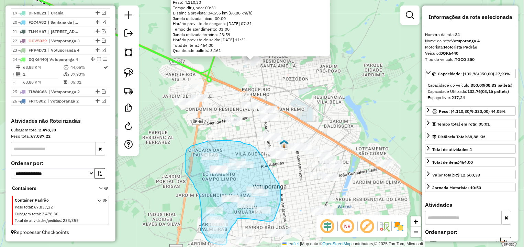
drag, startPoint x: 281, startPoint y: 190, endPoint x: 282, endPoint y: 195, distance: 5.3
click at [282, 195] on div "13025 - [PERSON_NAME] Tipo de cliente: Clientes críticos (C) Endereço: [STREET_…" at bounding box center [262, 123] width 524 height 247
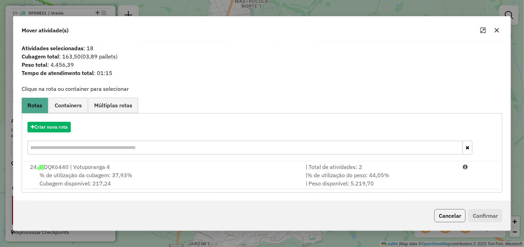
click at [452, 213] on button "Cancelar" at bounding box center [449, 215] width 31 height 13
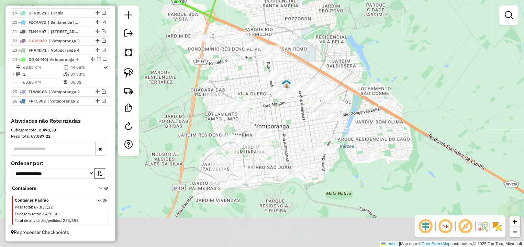
drag, startPoint x: 293, startPoint y: 204, endPoint x: 283, endPoint y: 125, distance: 79.7
click at [296, 137] on div "Janela de atendimento Grade de atendimento Capacidade Transportadoras Veículos …" at bounding box center [262, 123] width 524 height 247
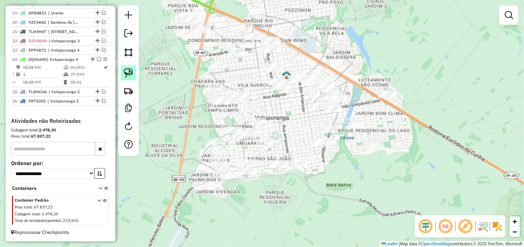
drag, startPoint x: 125, startPoint y: 72, endPoint x: 129, endPoint y: 72, distance: 3.8
click at [126, 72] on img at bounding box center [129, 73] width 10 height 10
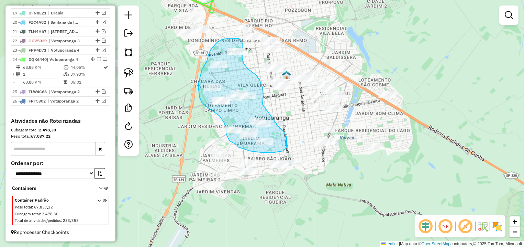
drag, startPoint x: 262, startPoint y: 104, endPoint x: 276, endPoint y: 122, distance: 23.0
click at [276, 122] on div "Janela de atendimento Grade de atendimento Capacidade Transportadoras Veículos …" at bounding box center [262, 123] width 524 height 247
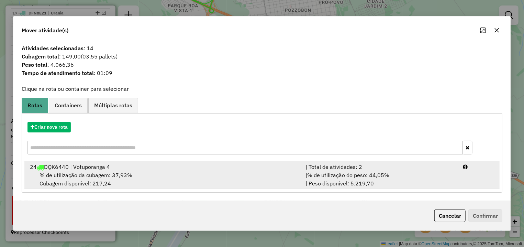
click at [444, 188] on li "24 DQK6440 | Votuporanga 4 | Total de atividades: 2 % de utilização da cubagem:…" at bounding box center [261, 175] width 475 height 28
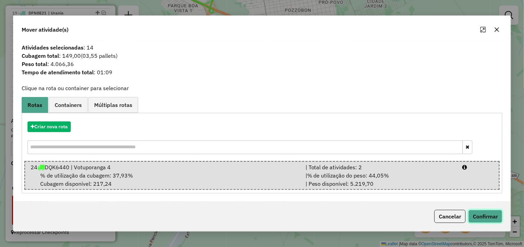
click at [482, 219] on button "Confirmar" at bounding box center [485, 216] width 34 height 13
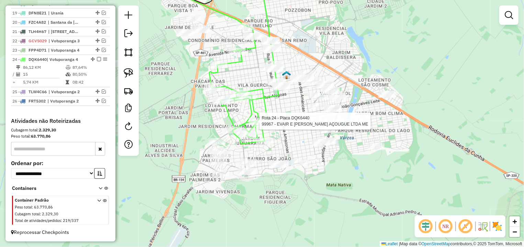
select select "*********"
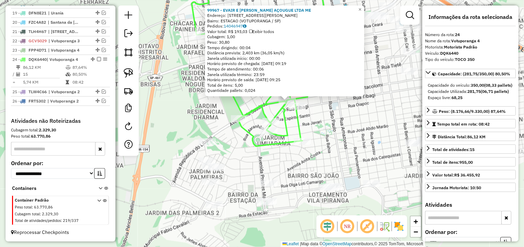
click at [210, 145] on div "99967 - EVAIR E [PERSON_NAME] AÇOUGUE LTDA ME Endereço: [STREET_ADDRESS] Bairro…" at bounding box center [262, 123] width 524 height 247
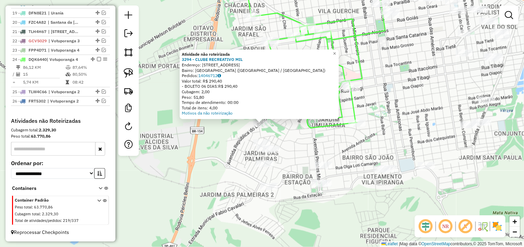
click at [301, 144] on div "Atividade não roteirizada 3294 - CLUBE RECREATIVO MIL Endereço: AV DA SAUDADE 1…" at bounding box center [262, 123] width 524 height 247
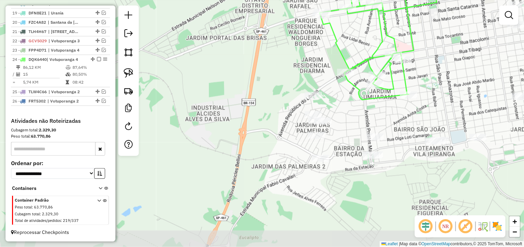
drag, startPoint x: 261, startPoint y: 127, endPoint x: 313, endPoint y: 100, distance: 58.5
click at [313, 99] on div "Janela de atendimento Grade de atendimento Capacidade Transportadoras Veículos …" at bounding box center [262, 123] width 524 height 247
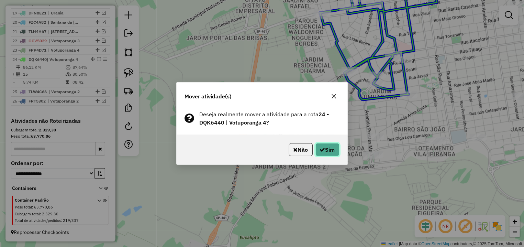
click at [329, 154] on button "Sim" at bounding box center [327, 149] width 24 height 13
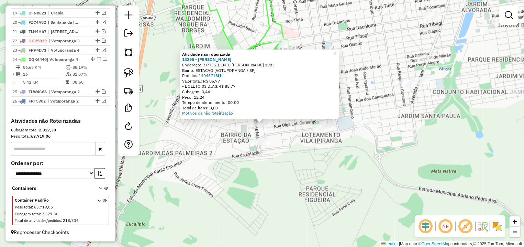
click at [281, 128] on div "Atividade não roteirizada 13295 - [PERSON_NAME] DE BR Endereço: R PRESIDENTE [P…" at bounding box center [262, 123] width 524 height 247
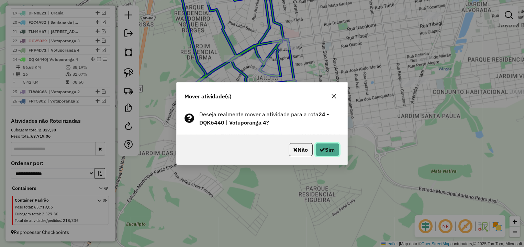
click at [322, 147] on button "Sim" at bounding box center [327, 149] width 24 height 13
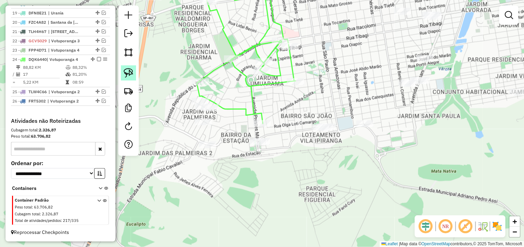
click at [124, 73] on link at bounding box center [128, 72] width 15 height 15
drag, startPoint x: 241, startPoint y: 130, endPoint x: 282, endPoint y: 140, distance: 41.8
click at [282, 140] on div "Janela de atendimento Grade de atendimento Capacidade Transportadoras Veículos …" at bounding box center [262, 123] width 524 height 247
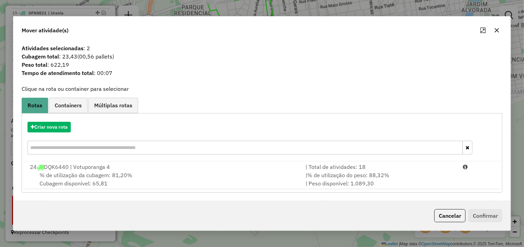
drag, startPoint x: 455, startPoint y: 209, endPoint x: 425, endPoint y: 194, distance: 34.3
click at [454, 209] on button "Cancelar" at bounding box center [449, 215] width 31 height 13
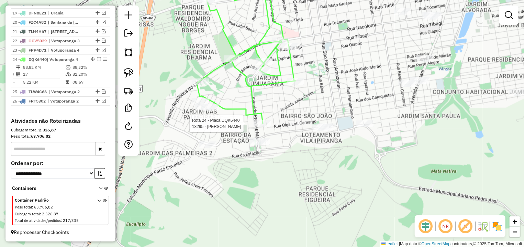
select select "*********"
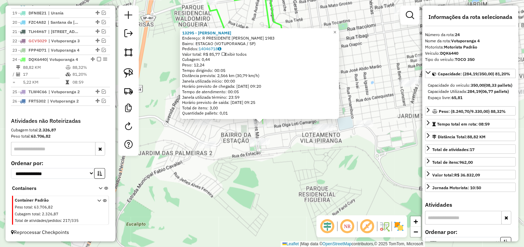
scroll to position [129, 0]
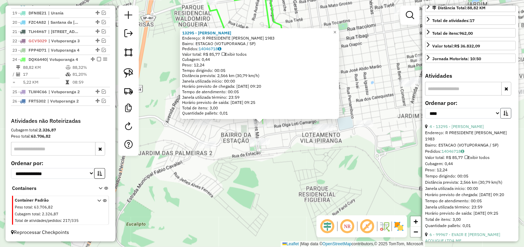
click at [500, 118] on button "button" at bounding box center [505, 113] width 11 height 11
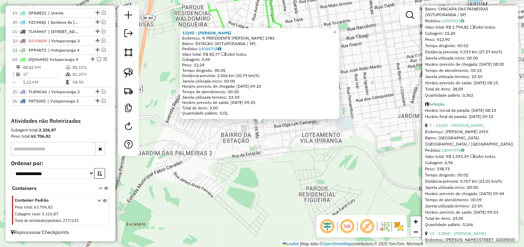
scroll to position [902, 0]
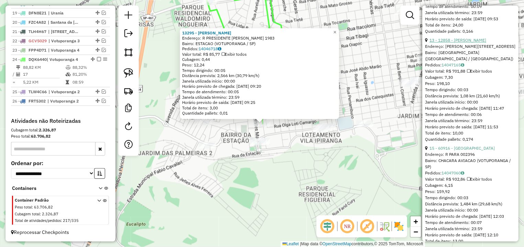
click at [468, 43] on link "13 - 12858 - [PERSON_NAME]" at bounding box center [457, 39] width 57 height 5
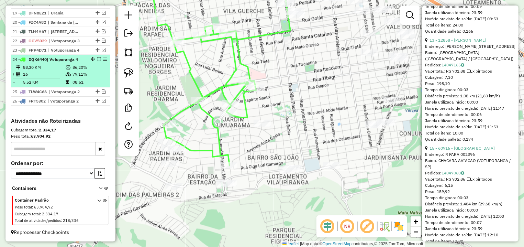
click at [97, 57] on em at bounding box center [99, 59] width 4 height 4
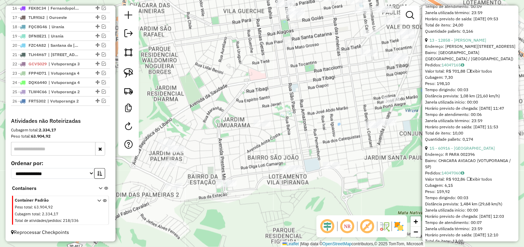
scroll to position [422, 0]
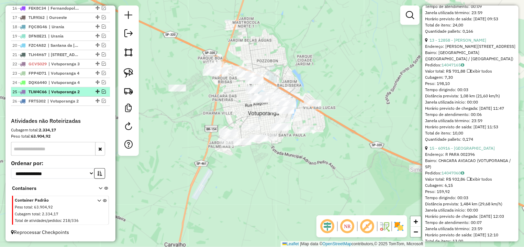
click at [102, 93] on em at bounding box center [104, 91] width 4 height 4
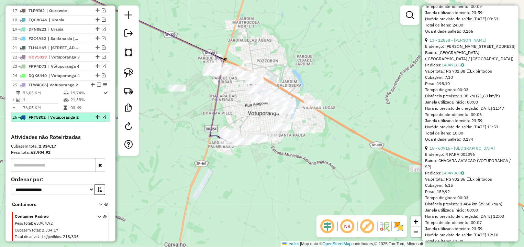
click at [102, 119] on em at bounding box center [104, 117] width 4 height 4
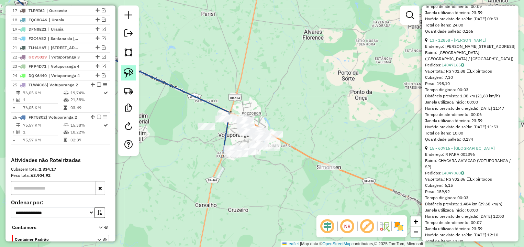
click at [125, 71] on img at bounding box center [129, 73] width 10 height 10
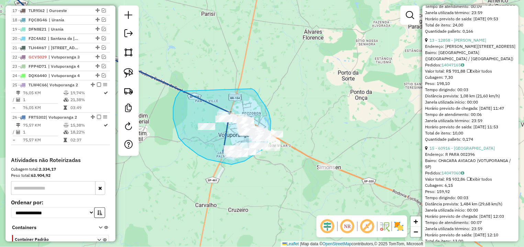
drag, startPoint x: 180, startPoint y: 91, endPoint x: 252, endPoint y: 89, distance: 71.8
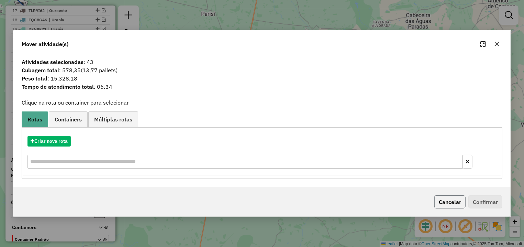
click at [450, 203] on button "Cancelar" at bounding box center [449, 201] width 31 height 13
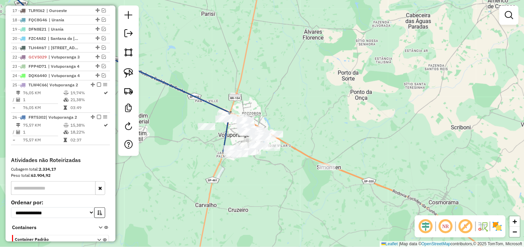
click at [119, 70] on div at bounding box center [128, 80] width 21 height 150
click at [121, 73] on link at bounding box center [128, 72] width 15 height 15
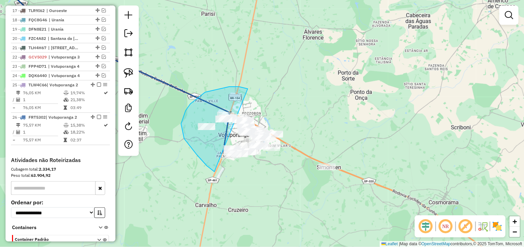
drag, startPoint x: 229, startPoint y: 87, endPoint x: 320, endPoint y: 117, distance: 95.8
click at [320, 117] on div "Janela de atendimento Grade de atendimento Capacidade Transportadoras Veículos …" at bounding box center [262, 123] width 524 height 247
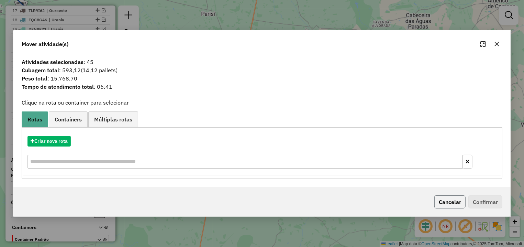
click at [437, 198] on button "Cancelar" at bounding box center [449, 201] width 31 height 13
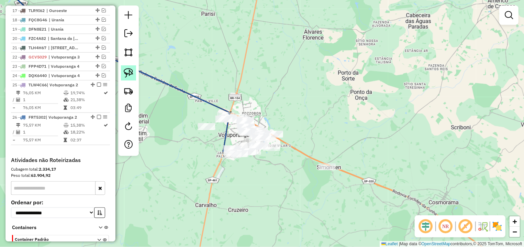
click at [130, 71] on img at bounding box center [129, 73] width 10 height 10
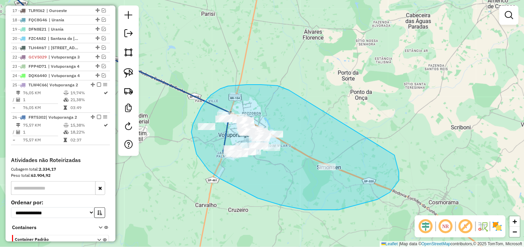
drag, startPoint x: 289, startPoint y: 90, endPoint x: 346, endPoint y: 116, distance: 62.9
click at [361, 123] on div "Janela de atendimento Grade de atendimento Capacidade Transportadoras Veículos …" at bounding box center [262, 123] width 524 height 247
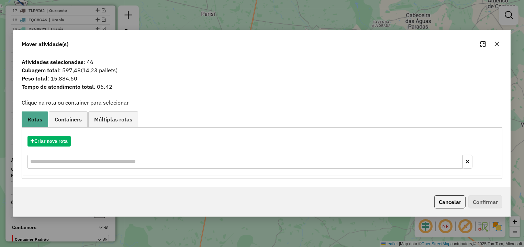
click at [495, 39] on div "Mover atividade(s)" at bounding box center [261, 42] width 497 height 25
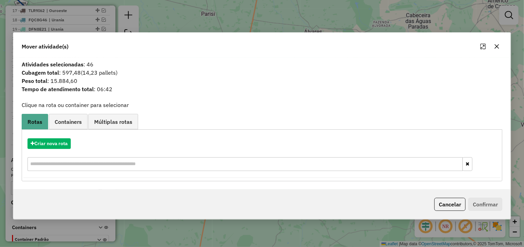
click at [496, 44] on icon "button" at bounding box center [496, 46] width 5 height 5
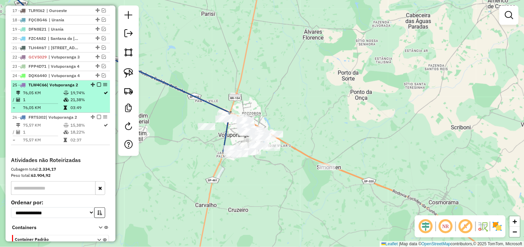
click at [90, 88] on div "25 - TLW4C66 | Votuporanga 2" at bounding box center [60, 85] width 96 height 6
select select "*********"
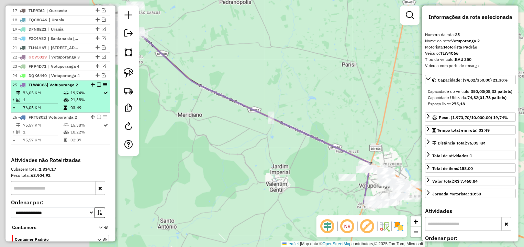
scroll to position [192, 0]
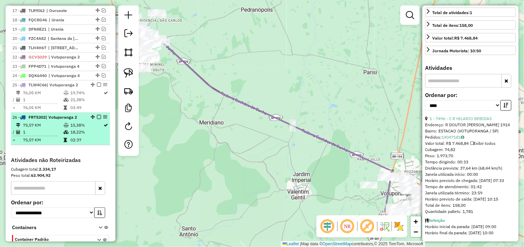
click at [97, 119] on em at bounding box center [99, 117] width 4 height 4
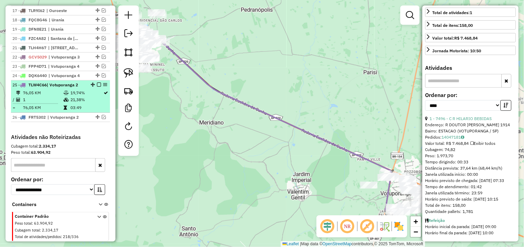
click at [97, 87] on em at bounding box center [99, 84] width 4 height 4
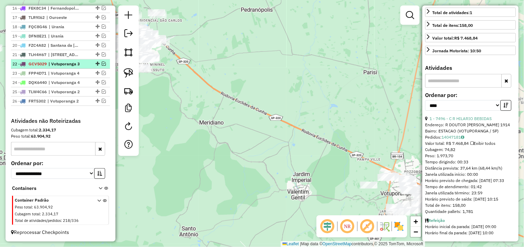
click at [102, 64] on em at bounding box center [104, 63] width 4 height 4
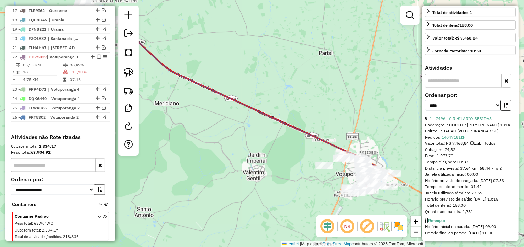
drag, startPoint x: 320, startPoint y: 137, endPoint x: 308, endPoint y: 132, distance: 12.5
click at [308, 132] on icon at bounding box center [228, 93] width 294 height 156
click at [315, 137] on icon at bounding box center [228, 93] width 294 height 156
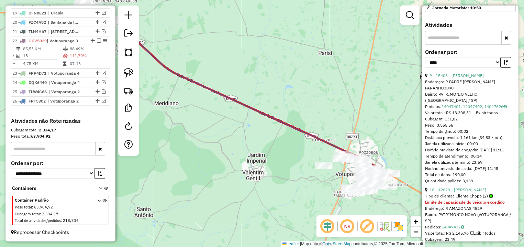
scroll to position [51, 0]
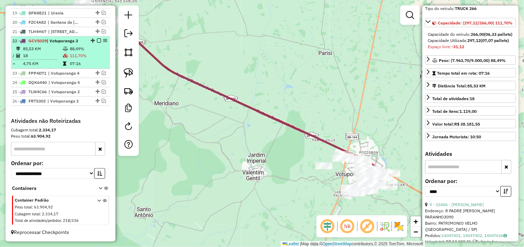
click at [97, 38] on em at bounding box center [99, 40] width 4 height 4
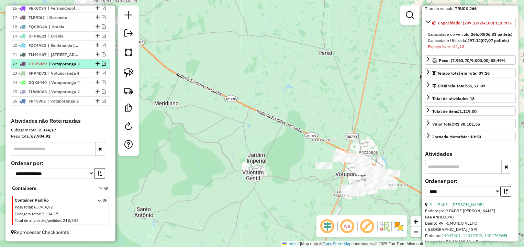
scroll to position [422, 0]
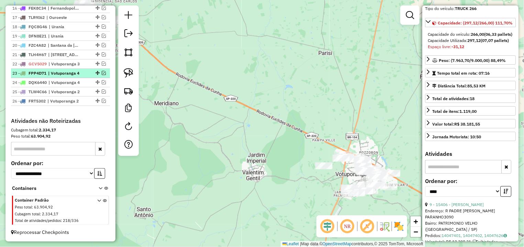
click at [102, 72] on em at bounding box center [104, 73] width 4 height 4
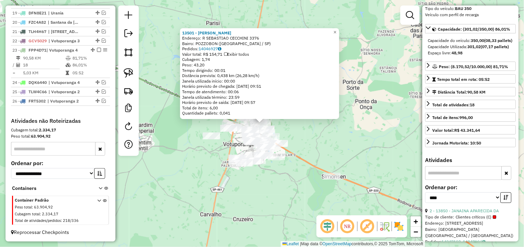
scroll to position [445, 0]
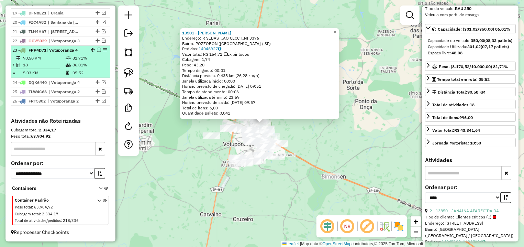
click at [97, 51] on em at bounding box center [99, 50] width 4 height 4
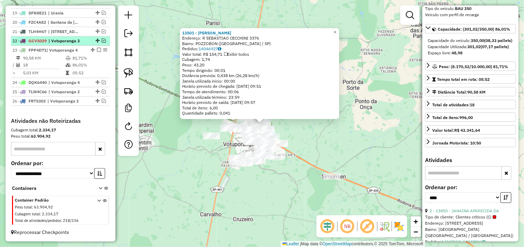
scroll to position [422, 0]
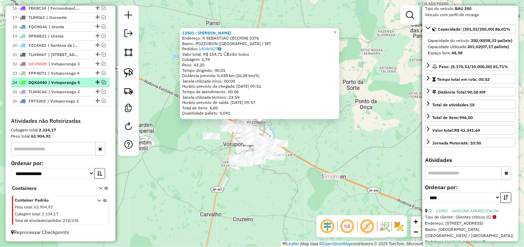
click at [102, 82] on em at bounding box center [104, 82] width 4 height 4
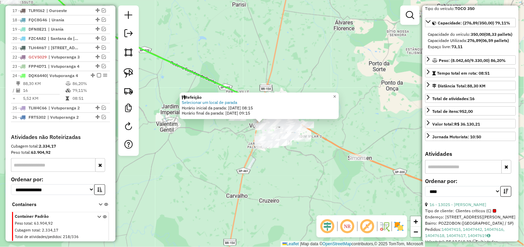
scroll to position [451, 0]
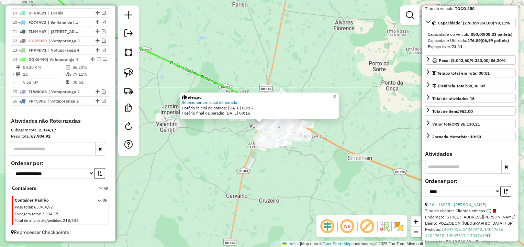
click at [185, 146] on div "Refeição Selecionar um local de parada Horário inicial da parada: [DATE] 08:15 …" at bounding box center [262, 123] width 524 height 247
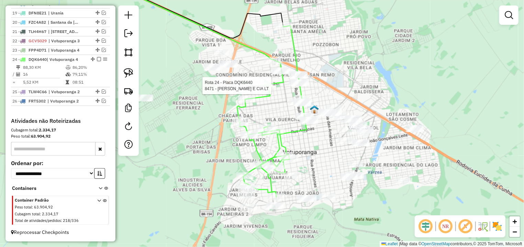
select select "*********"
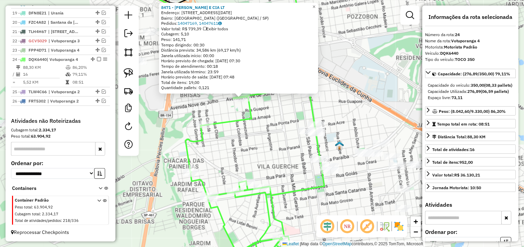
click at [290, 111] on div "8471 - [PERSON_NAME] E CIA LT Endereço: [STREET_ADDRESS][DATE] Bairro: [GEOGRAP…" at bounding box center [262, 123] width 524 height 247
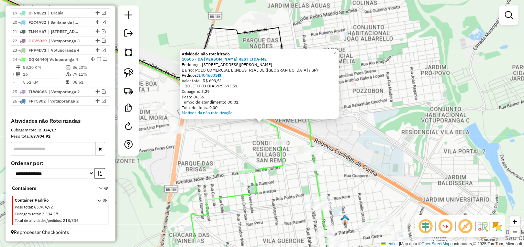
click at [249, 136] on div "Atividade não roteirizada 10505 - DA [PERSON_NAME] REST LTDA-ME Endereço: [STRE…" at bounding box center [262, 123] width 524 height 247
click at [260, 117] on div "Atividade não roteirizada 10505 - DA [PERSON_NAME] REST LTDA-ME Endereço: [STRE…" at bounding box center [259, 83] width 159 height 69
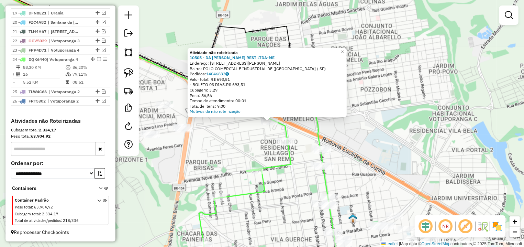
drag, startPoint x: 260, startPoint y: 129, endPoint x: 267, endPoint y: 128, distance: 7.6
click at [267, 128] on div "Atividade não roteirizada 10505 - DA [PERSON_NAME] REST LTDA-ME Endereço: [STRE…" at bounding box center [262, 123] width 524 height 247
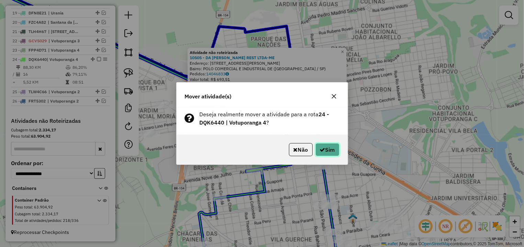
click at [339, 155] on button "Sim" at bounding box center [327, 149] width 24 height 13
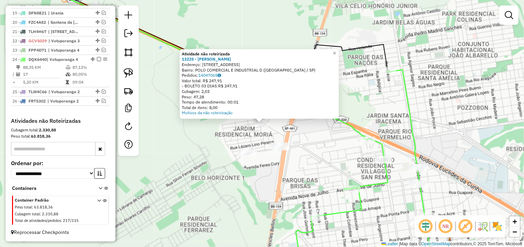
drag, startPoint x: 320, startPoint y: 159, endPoint x: 273, endPoint y: 125, distance: 57.6
click at [320, 158] on div "Atividade não roteirizada 13225 - SILVIA CRISTINA MEND Endereço: AV DAS NACOES …" at bounding box center [262, 123] width 524 height 247
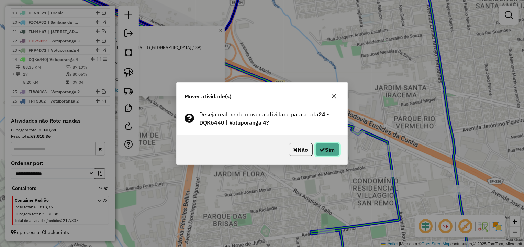
click at [336, 148] on button "Sim" at bounding box center [327, 149] width 24 height 13
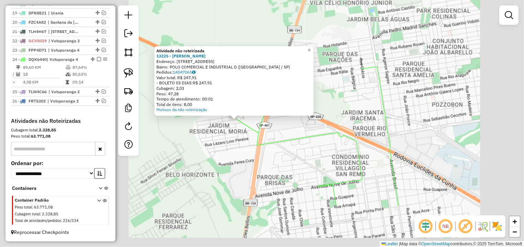
click at [296, 153] on div "Atividade não roteirizada 13225 - SILVIA CRISTINA MEND Endereço: AV DAS NACOES …" at bounding box center [262, 123] width 524 height 247
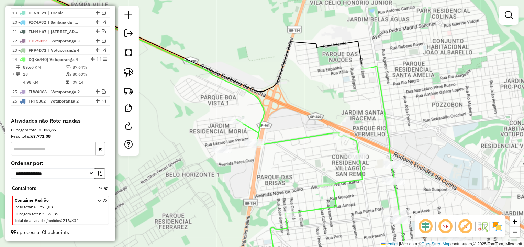
click at [341, 133] on icon at bounding box center [322, 169] width 172 height 205
select select "*********"
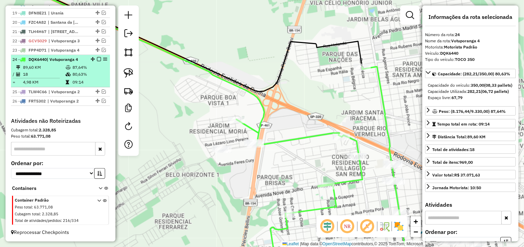
click at [89, 57] on div at bounding box center [97, 59] width 21 height 4
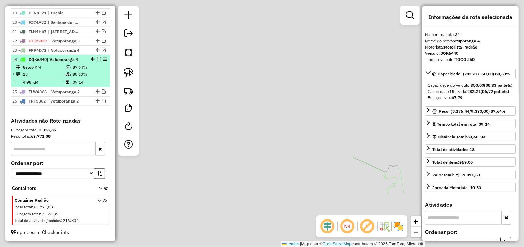
click at [97, 57] on em at bounding box center [99, 59] width 4 height 4
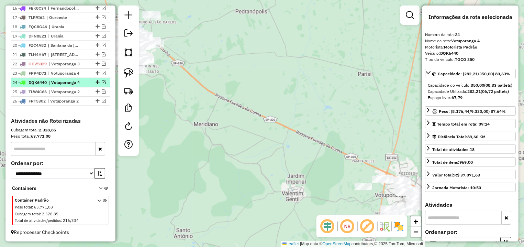
scroll to position [422, 0]
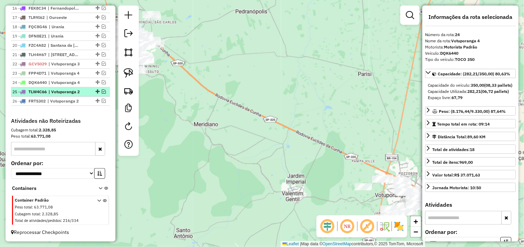
click at [102, 93] on em at bounding box center [104, 91] width 4 height 4
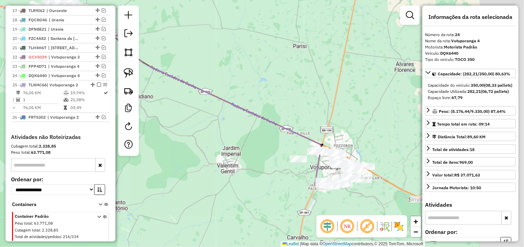
drag, startPoint x: 295, startPoint y: 153, endPoint x: 213, endPoint y: 120, distance: 89.4
click at [225, 125] on div "Janela de atendimento Grade de atendimento Capacidade Transportadoras Veículos …" at bounding box center [262, 123] width 524 height 247
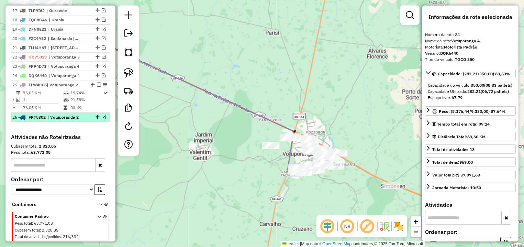
click at [102, 119] on em at bounding box center [104, 117] width 4 height 4
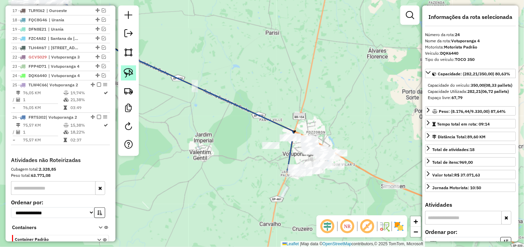
click at [134, 75] on link at bounding box center [128, 72] width 15 height 15
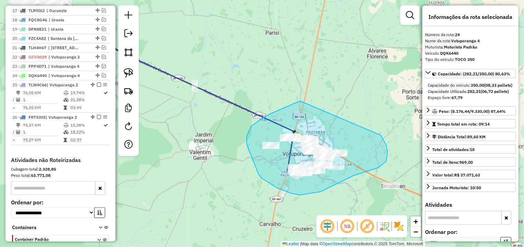
drag, startPoint x: 301, startPoint y: 101, endPoint x: 375, endPoint y: 127, distance: 79.3
click at [375, 127] on div "Janela de atendimento Grade de atendimento Capacidade Transportadoras Veículos …" at bounding box center [262, 123] width 524 height 247
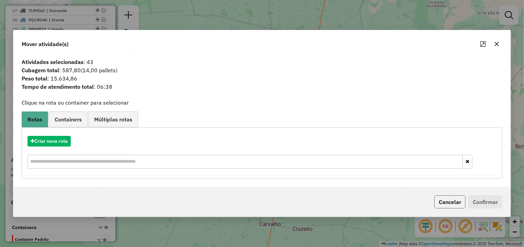
click at [450, 207] on button "Cancelar" at bounding box center [449, 201] width 31 height 13
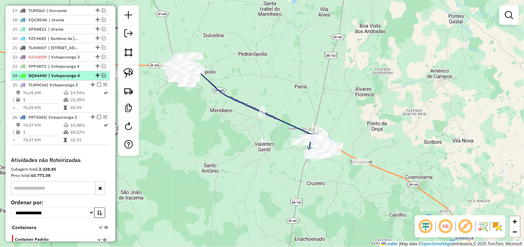
click at [102, 77] on em at bounding box center [104, 75] width 4 height 4
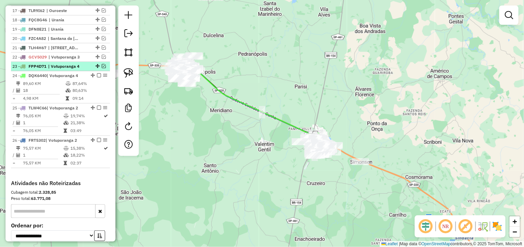
click at [102, 68] on em at bounding box center [104, 66] width 4 height 4
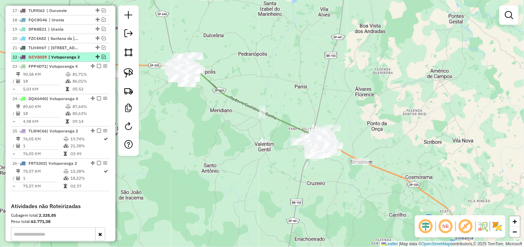
click at [102, 59] on em at bounding box center [104, 57] width 4 height 4
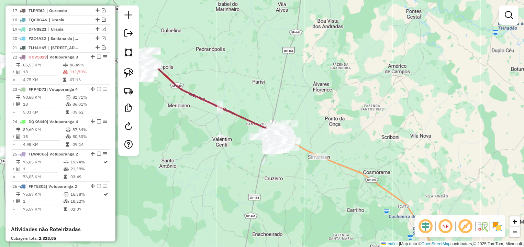
drag, startPoint x: 344, startPoint y: 120, endPoint x: 296, endPoint y: 115, distance: 48.6
click at [296, 115] on div "Janela de atendimento Grade de atendimento Capacidade Transportadoras Veículos …" at bounding box center [262, 123] width 524 height 247
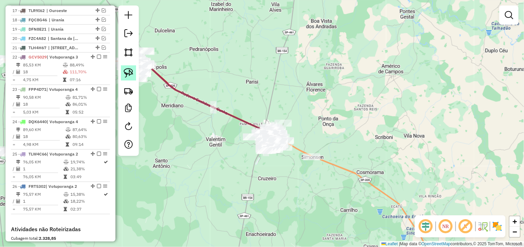
click at [129, 71] on img at bounding box center [129, 73] width 10 height 10
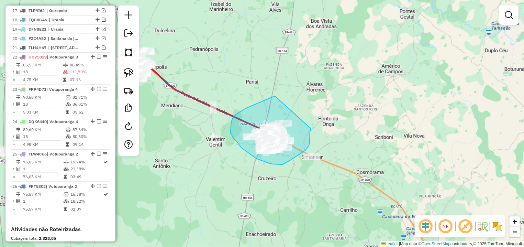
drag, startPoint x: 273, startPoint y: 96, endPoint x: 304, endPoint y: 114, distance: 35.9
click at [304, 114] on div "Janela de atendimento Grade de atendimento Capacidade Transportadoras Veículos …" at bounding box center [262, 123] width 524 height 247
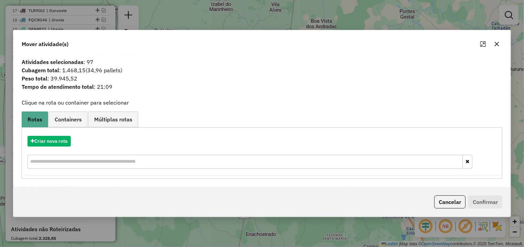
click at [499, 47] on button "button" at bounding box center [496, 43] width 11 height 11
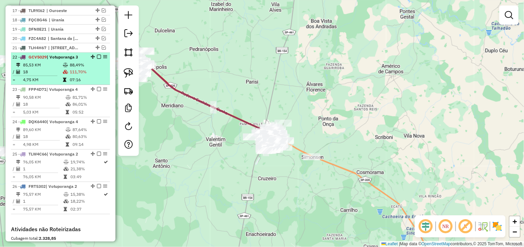
click at [97, 59] on em at bounding box center [99, 57] width 4 height 4
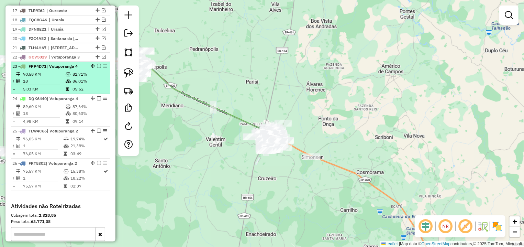
click at [97, 68] on em at bounding box center [99, 66] width 4 height 4
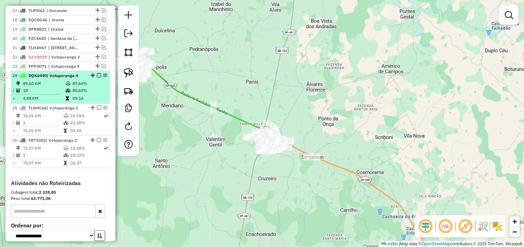
click at [97, 77] on em at bounding box center [99, 75] width 4 height 4
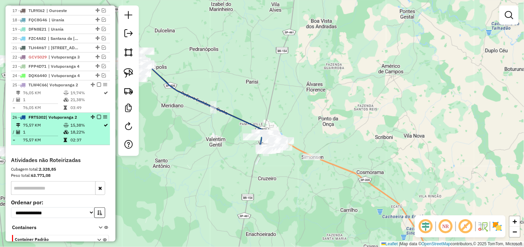
click at [97, 119] on em at bounding box center [99, 117] width 4 height 4
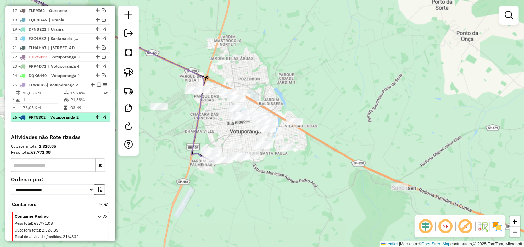
click at [102, 119] on em at bounding box center [104, 117] width 4 height 4
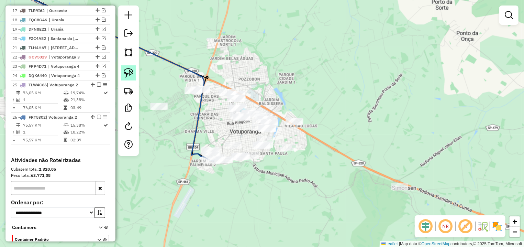
click at [129, 70] on img at bounding box center [129, 73] width 10 height 10
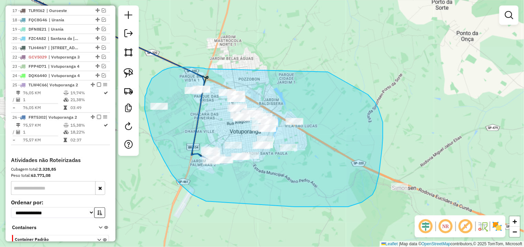
drag, startPoint x: 204, startPoint y: 68, endPoint x: 316, endPoint y: 67, distance: 112.3
click at [316, 67] on div "Janela de atendimento Grade de atendimento Capacidade Transportadoras Veículos …" at bounding box center [262, 123] width 524 height 247
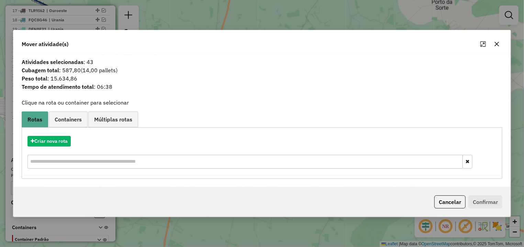
drag, startPoint x: 497, startPoint y: 43, endPoint x: 466, endPoint y: 56, distance: 33.9
click at [497, 43] on icon "button" at bounding box center [496, 43] width 5 height 5
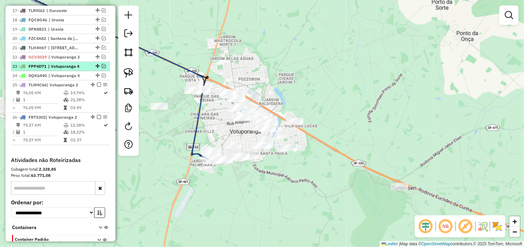
click at [102, 68] on em at bounding box center [104, 66] width 4 height 4
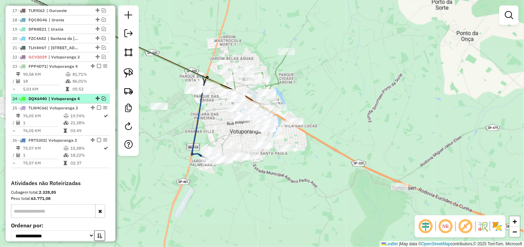
click at [102, 100] on em at bounding box center [104, 98] width 4 height 4
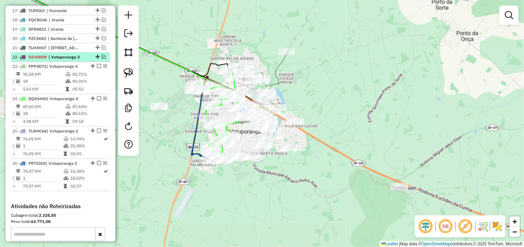
click at [102, 59] on em at bounding box center [104, 57] width 4 height 4
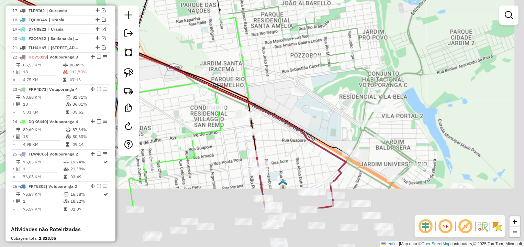
drag, startPoint x: 295, startPoint y: 91, endPoint x: 285, endPoint y: 33, distance: 59.0
click at [285, 33] on div "Janela de atendimento Grade de atendimento Capacidade Transportadoras Veículos …" at bounding box center [262, 123] width 524 height 247
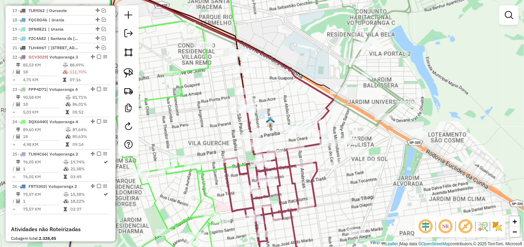
drag, startPoint x: 274, startPoint y: 116, endPoint x: 266, endPoint y: 59, distance: 57.6
click at [266, 59] on div "Rota 22 - Placa GCV5029 12242 - RP AUTO POSTO VOTUPO Janela de atendimento Grad…" at bounding box center [262, 123] width 524 height 247
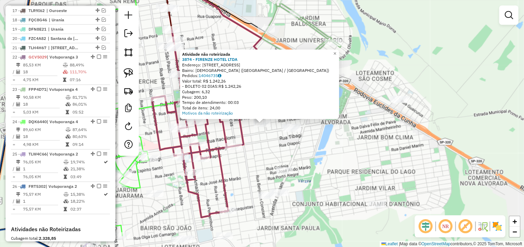
click at [260, 157] on div "Atividade não roteirizada 3874 - FIRENZE HOTEL LTDA Endereço: R TOCANTINS 4369 …" at bounding box center [262, 123] width 524 height 247
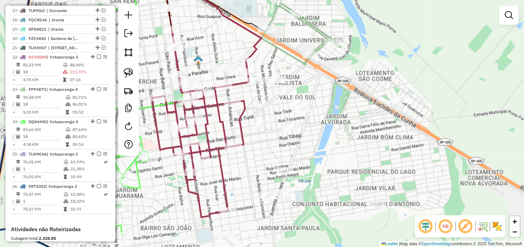
drag, startPoint x: 236, startPoint y: 192, endPoint x: 227, endPoint y: 160, distance: 33.5
click at [227, 160] on div "Janela de atendimento Grade de atendimento Capacidade Transportadoras Veículos …" at bounding box center [262, 123] width 524 height 247
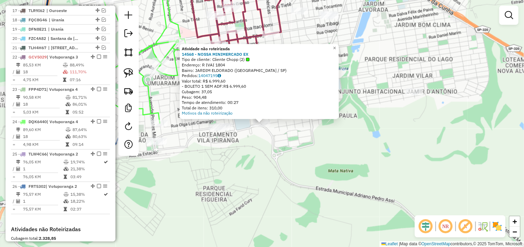
click at [230, 146] on div "Atividade não roteirizada 14568 - NOSSA MINIMERCADO EX Tipo de cliente: Cliente…" at bounding box center [262, 123] width 524 height 247
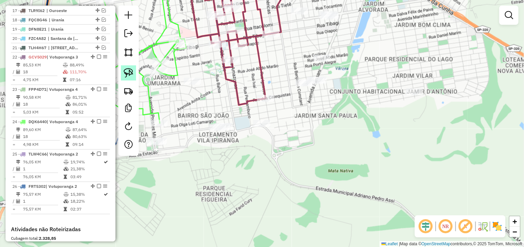
click at [123, 68] on link at bounding box center [128, 72] width 15 height 15
drag, startPoint x: 226, startPoint y: 111, endPoint x: 241, endPoint y: 122, distance: 18.6
click at [241, 122] on div "Janela de atendimento Grade de atendimento Capacidade Transportadoras Veículos …" at bounding box center [262, 123] width 524 height 247
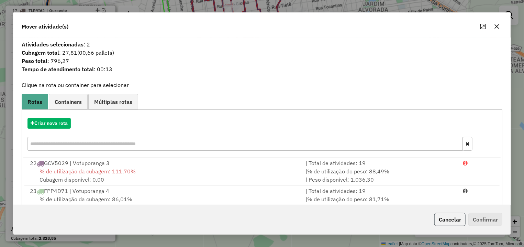
click at [458, 222] on button "Cancelar" at bounding box center [449, 219] width 31 height 13
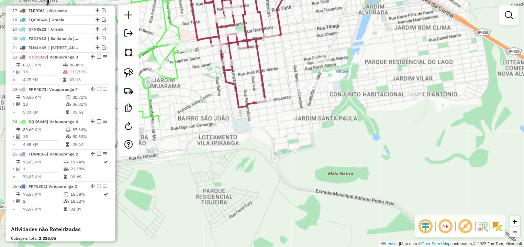
drag, startPoint x: 383, startPoint y: 127, endPoint x: 355, endPoint y: 158, distance: 41.4
click at [381, 208] on div "Janela de atendimento Grade de atendimento Capacidade Transportadoras Veículos …" at bounding box center [262, 123] width 524 height 247
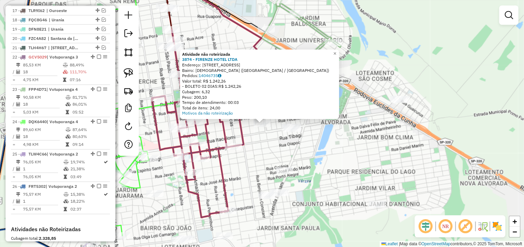
click at [285, 156] on div "Atividade não roteirizada 3874 - FIRENZE HOTEL LTDA Endereço: R TOCANTINS 4369 …" at bounding box center [262, 123] width 524 height 247
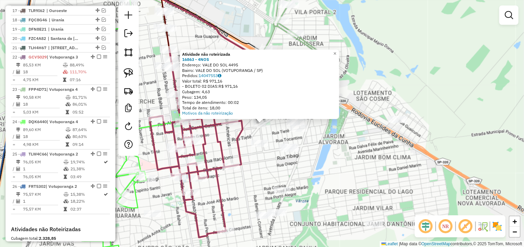
click at [250, 128] on div "Atividade não roteirizada 16863 - 4NOS Endereço: VALE DO SOL 4495 Bairro: VALE …" at bounding box center [262, 123] width 524 height 247
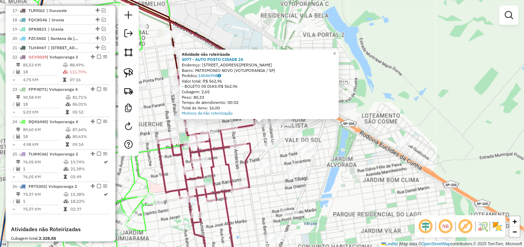
click at [252, 136] on div "Atividade não roteirizada 5077 - AUTO POSTO CIDADE JA Endereço: AV FRANCISCO VI…" at bounding box center [262, 123] width 524 height 247
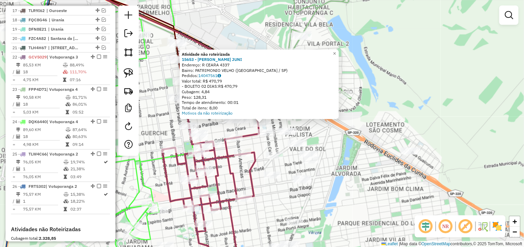
click at [252, 145] on div "Atividade não roteirizada 15653 - WALDEMAR NADOTI JUNI Endereço: R CEARA 4337 B…" at bounding box center [262, 123] width 524 height 247
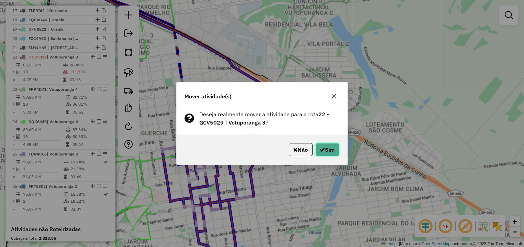
click at [335, 150] on button "Sim" at bounding box center [327, 149] width 24 height 13
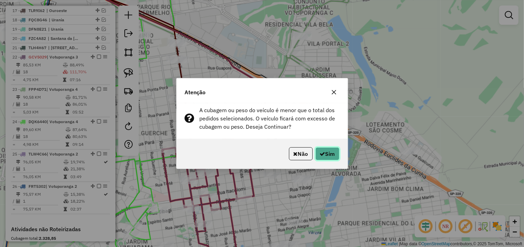
click at [323, 148] on button "Sim" at bounding box center [327, 153] width 24 height 13
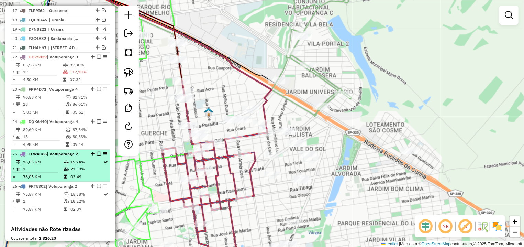
click at [97, 156] on em at bounding box center [99, 153] width 4 height 4
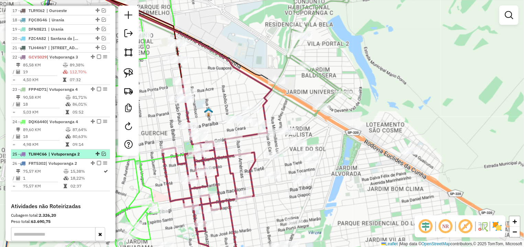
click at [102, 156] on em at bounding box center [104, 153] width 4 height 4
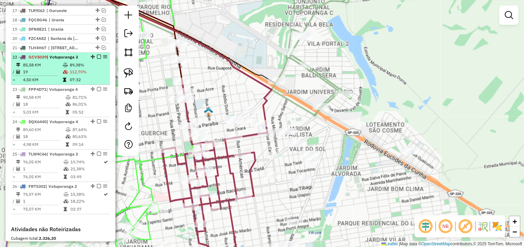
click at [97, 59] on em at bounding box center [99, 57] width 4 height 4
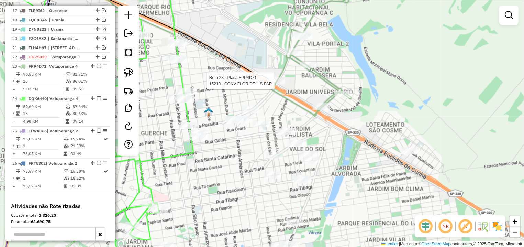
select select "*********"
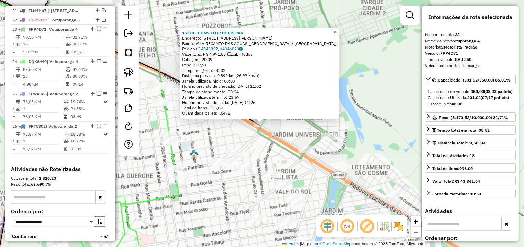
scroll to position [485, 0]
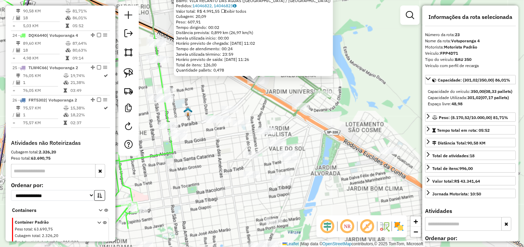
drag, startPoint x: 263, startPoint y: 157, endPoint x: 257, endPoint y: 114, distance: 43.4
click at [257, 114] on div "15210 - CONV FLOR DE LIS PAR Endereço: AV DEPUTADO AUREO FERREIRA 849 Bairro: V…" at bounding box center [262, 123] width 524 height 247
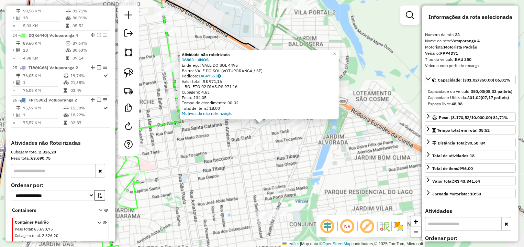
click at [212, 138] on div "Atividade não roteirizada 16863 - 4NOS Endereço: VALE DO SOL 4495 Bairro: VALE …" at bounding box center [262, 123] width 524 height 247
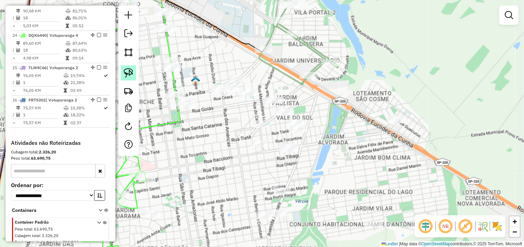
click at [129, 68] on link at bounding box center [128, 72] width 15 height 15
drag, startPoint x: 394, startPoint y: 95, endPoint x: 418, endPoint y: 97, distance: 24.1
click at [420, 114] on div "Janela de atendimento Grade de atendimento Capacidade Transportadoras Veículos …" at bounding box center [262, 123] width 524 height 247
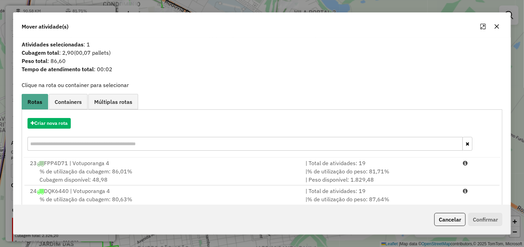
click at [498, 21] on button "button" at bounding box center [496, 26] width 11 height 11
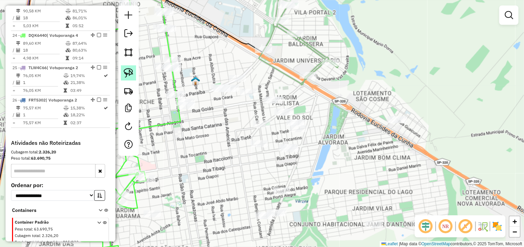
drag, startPoint x: 132, startPoint y: 70, endPoint x: 391, endPoint y: 111, distance: 262.5
click at [132, 70] on img at bounding box center [129, 73] width 10 height 10
drag, startPoint x: 402, startPoint y: 96, endPoint x: 424, endPoint y: 120, distance: 32.6
click at [424, 120] on div "Janela de atendimento Grade de atendimento Capacidade Transportadoras Veículos …" at bounding box center [262, 123] width 524 height 247
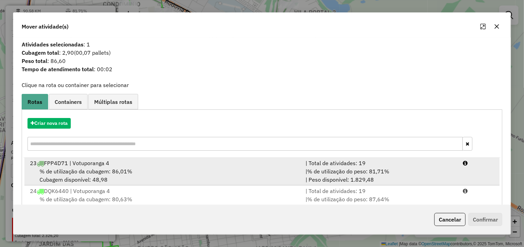
click at [459, 167] on div at bounding box center [478, 163] width 39 height 8
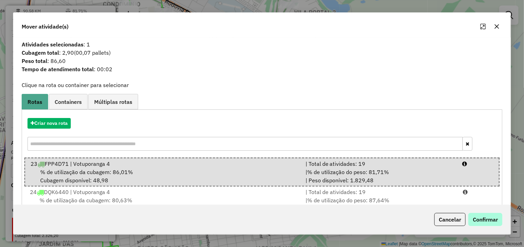
drag, startPoint x: 485, startPoint y: 228, endPoint x: 486, endPoint y: 217, distance: 10.4
click at [485, 226] on div "Cancelar Confirmar" at bounding box center [261, 219] width 497 height 30
click at [486, 217] on button "Confirmar" at bounding box center [485, 219] width 34 height 13
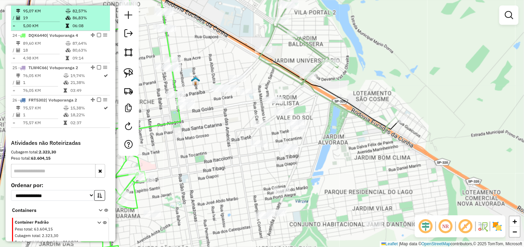
click at [97, 5] on em at bounding box center [99, 3] width 4 height 4
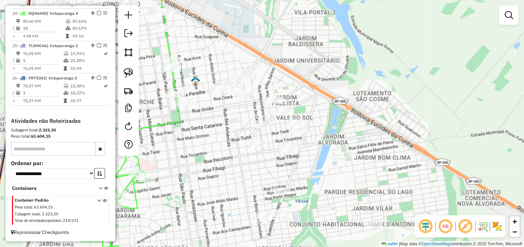
drag, startPoint x: 202, startPoint y: 142, endPoint x: 247, endPoint y: 139, distance: 44.8
click at [247, 139] on div "Janela de atendimento Grade de atendimento Capacidade Transportadoras Veículos …" at bounding box center [262, 123] width 524 height 247
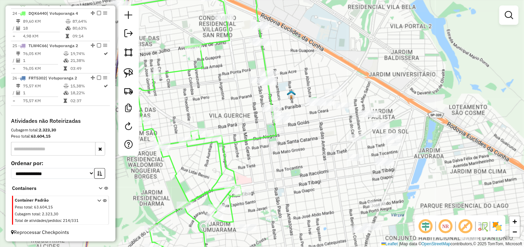
drag, startPoint x: 226, startPoint y: 123, endPoint x: 313, endPoint y: 150, distance: 90.4
click at [276, 148] on icon at bounding box center [200, 130] width 154 height 277
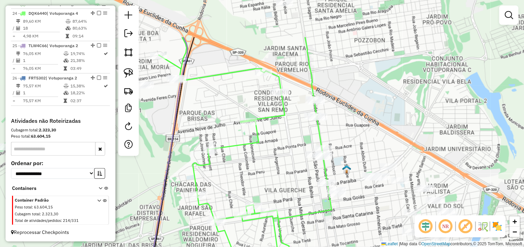
drag, startPoint x: 290, startPoint y: 63, endPoint x: 292, endPoint y: 123, distance: 60.2
click at [292, 127] on div "Janela de atendimento Grade de atendimento Capacidade Transportadoras Veículos …" at bounding box center [262, 123] width 524 height 247
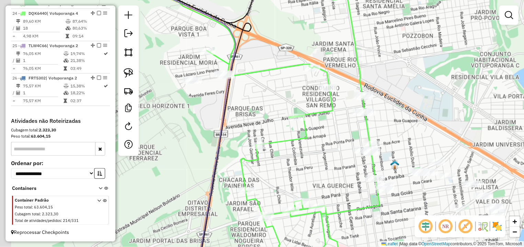
drag, startPoint x: 219, startPoint y: 91, endPoint x: 254, endPoint y: 86, distance: 35.0
click at [254, 86] on div "Janela de atendimento Grade de atendimento Capacidade Transportadoras Veículos …" at bounding box center [262, 123] width 524 height 247
click at [133, 68] on link at bounding box center [128, 72] width 15 height 15
click at [197, 81] on div "Janela de atendimento Grade de atendimento Capacidade Transportadoras Veículos …" at bounding box center [262, 123] width 524 height 247
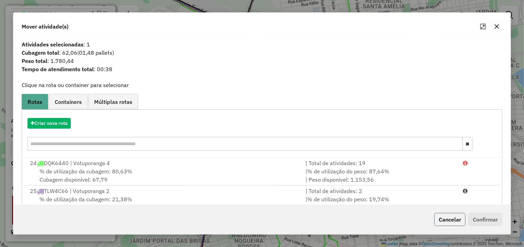
click at [461, 224] on button "Cancelar" at bounding box center [449, 219] width 31 height 13
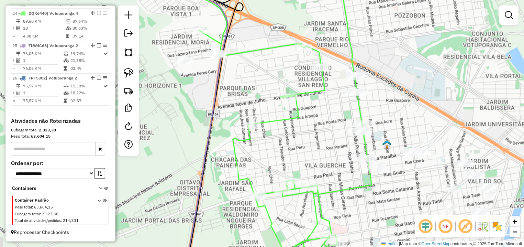
drag, startPoint x: 348, startPoint y: 153, endPoint x: 337, endPoint y: 124, distance: 30.9
click at [340, 131] on div "Janela de atendimento Grade de atendimento Capacidade Transportadoras Veículos …" at bounding box center [262, 123] width 524 height 247
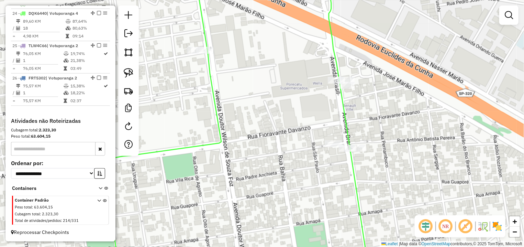
drag, startPoint x: 129, startPoint y: 71, endPoint x: 155, endPoint y: 71, distance: 25.1
click at [130, 71] on img at bounding box center [129, 73] width 10 height 10
drag, startPoint x: 380, startPoint y: 55, endPoint x: 393, endPoint y: 91, distance: 37.8
click at [393, 91] on div "Janela de atendimento Grade de atendimento Capacidade Transportadoras Veículos …" at bounding box center [262, 123] width 524 height 247
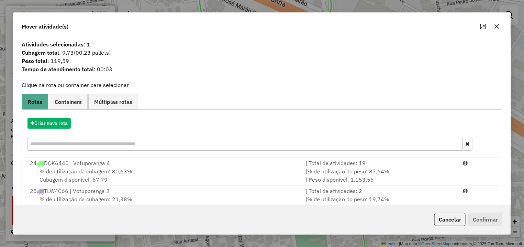
click at [437, 216] on button "Cancelar" at bounding box center [449, 219] width 31 height 13
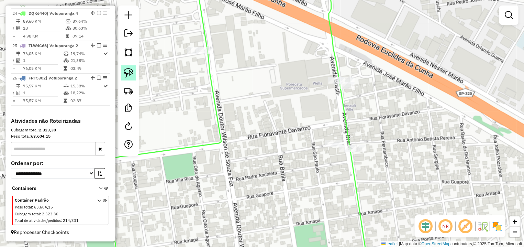
drag, startPoint x: 121, startPoint y: 71, endPoint x: 405, endPoint y: 143, distance: 292.7
click at [123, 71] on link at bounding box center [128, 72] width 15 height 15
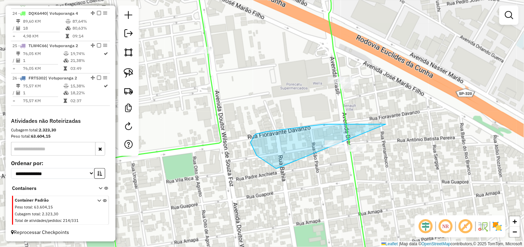
drag, startPoint x: 367, startPoint y: 124, endPoint x: 394, endPoint y: 151, distance: 38.6
click at [394, 151] on div "Janela de atendimento Grade de atendimento Capacidade Transportadoras Veículos …" at bounding box center [262, 123] width 524 height 247
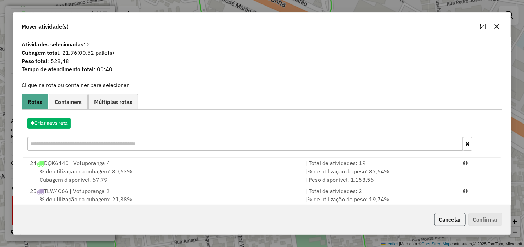
click at [438, 219] on button "Cancelar" at bounding box center [449, 219] width 31 height 13
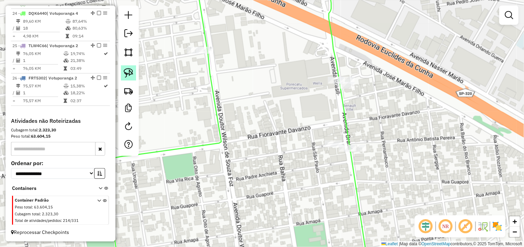
click at [129, 69] on img at bounding box center [129, 73] width 10 height 10
drag, startPoint x: 231, startPoint y: 35, endPoint x: 284, endPoint y: 38, distance: 53.3
click at [276, 54] on div "Janela de atendimento Grade de atendimento Capacidade Transportadoras Veículos …" at bounding box center [262, 123] width 524 height 247
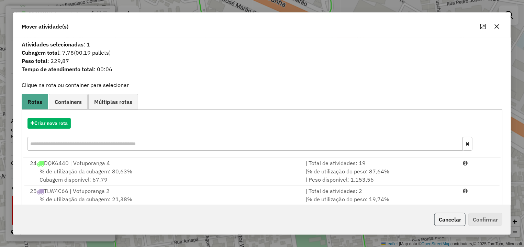
click at [445, 215] on button "Cancelar" at bounding box center [449, 219] width 31 height 13
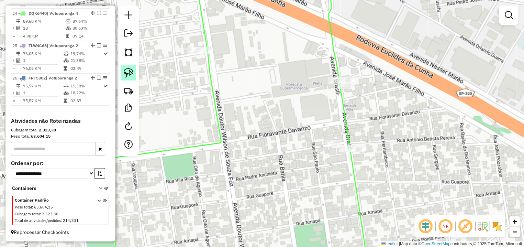
click at [135, 68] on link at bounding box center [128, 72] width 15 height 15
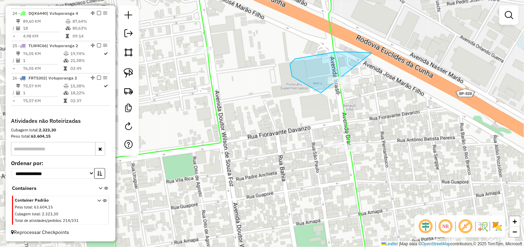
drag, startPoint x: 354, startPoint y: 52, endPoint x: 475, endPoint y: 36, distance: 122.3
click at [439, 68] on div "Janela de atendimento Grade de atendimento Capacidade Transportadoras Veículos …" at bounding box center [262, 123] width 524 height 247
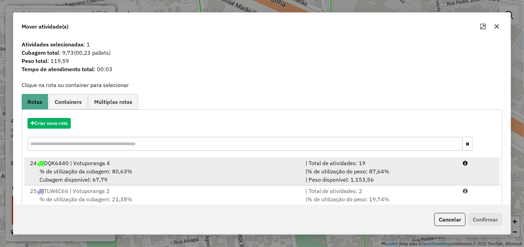
drag, startPoint x: 342, startPoint y: 162, endPoint x: 372, endPoint y: 164, distance: 30.3
click at [342, 162] on div "| Total de atividades: 19" at bounding box center [379, 163] width 157 height 8
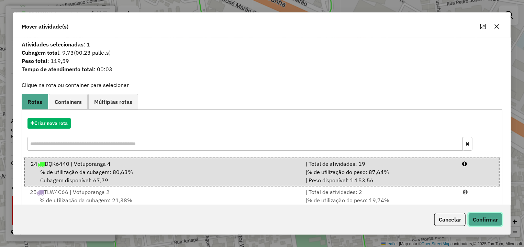
click at [489, 214] on button "Confirmar" at bounding box center [485, 219] width 34 height 13
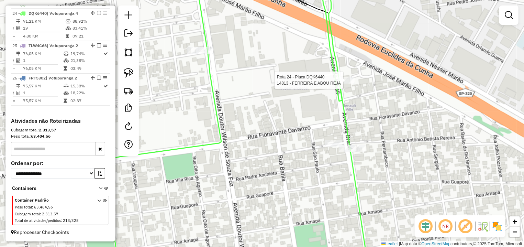
select select "*********"
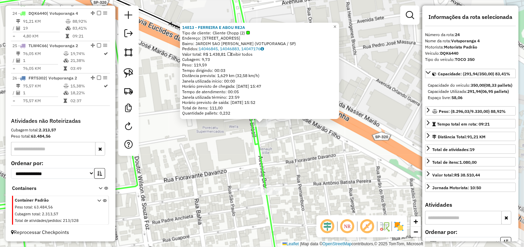
scroll to position [495, 0]
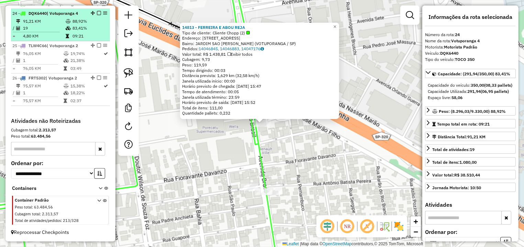
click at [97, 11] on em at bounding box center [99, 13] width 4 height 4
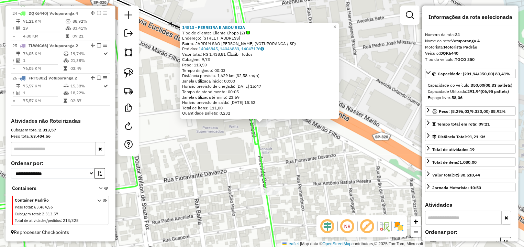
scroll to position [474, 0]
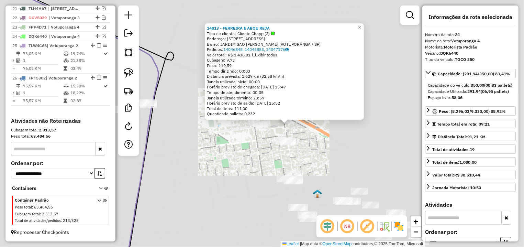
click at [310, 138] on div "14813 - FERREIRA E ABOU REJA Tipo de cliente: Cliente Chopp (2) Endereço: AV BR…" at bounding box center [262, 123] width 524 height 247
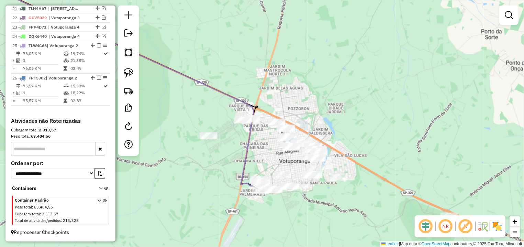
drag, startPoint x: 324, startPoint y: 134, endPoint x: 290, endPoint y: 105, distance: 45.0
click at [295, 114] on div "Janela de atendimento Grade de atendimento Capacidade Transportadoras Veículos …" at bounding box center [262, 123] width 524 height 247
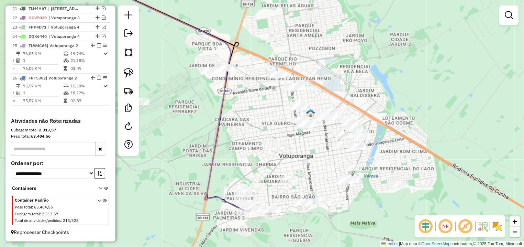
drag, startPoint x: 269, startPoint y: 168, endPoint x: 243, endPoint y: 127, distance: 48.3
click at [243, 127] on div "Janela de atendimento Grade de atendimento Capacidade Transportadoras Veículos …" at bounding box center [262, 123] width 524 height 247
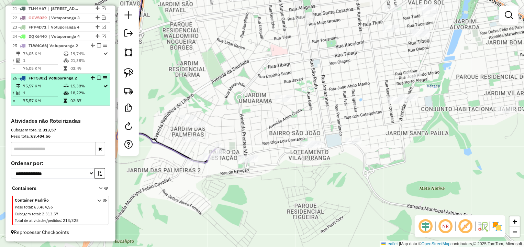
click at [97, 77] on em at bounding box center [99, 78] width 4 height 4
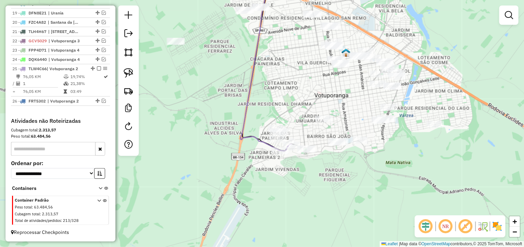
drag, startPoint x: 224, startPoint y: 86, endPoint x: 244, endPoint y: 92, distance: 20.9
click at [247, 92] on icon at bounding box center [265, 67] width 51 height 167
click at [124, 73] on img at bounding box center [129, 73] width 10 height 10
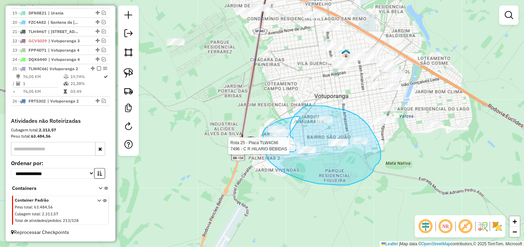
click at [284, 142] on div "Rota 25 - Placa TLW4C66 7496 - C R HILARIO BEBIDAS Janela de atendimento Grade …" at bounding box center [262, 123] width 524 height 247
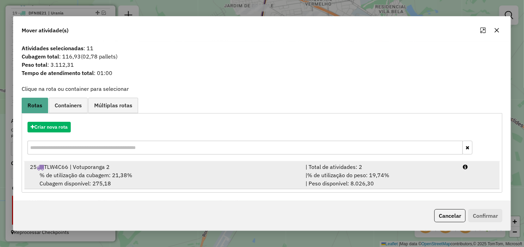
click at [434, 174] on div "| % de utilização do peso: 19,74% | Peso disponível: 8.026,30" at bounding box center [379, 179] width 157 height 16
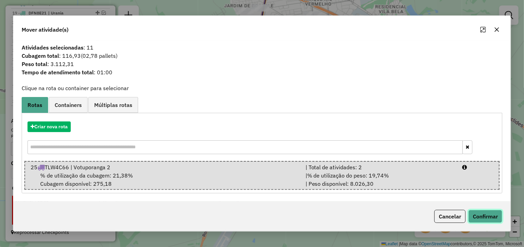
click at [473, 221] on button "Confirmar" at bounding box center [485, 216] width 34 height 13
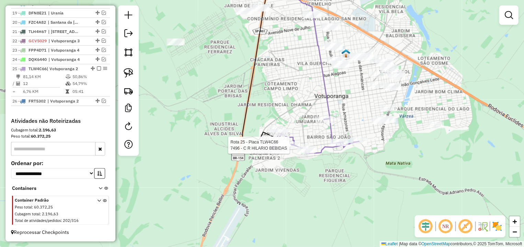
select select "*********"
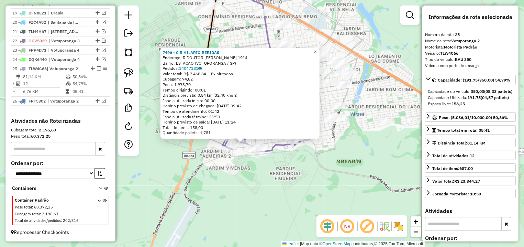
drag, startPoint x: 349, startPoint y: 148, endPoint x: 316, endPoint y: 178, distance: 44.8
click at [316, 178] on div "7496 - C R HILARIO BEBIDAS Endereço: R DOUTOR JOAQUIM FRANCO GARCIA 1914 Bairro…" at bounding box center [262, 123] width 524 height 247
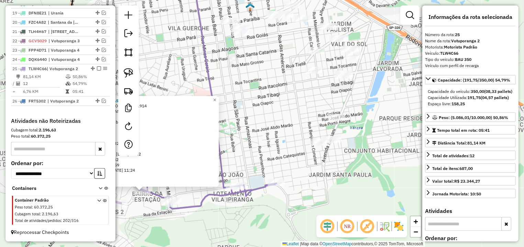
drag, startPoint x: 317, startPoint y: 118, endPoint x: 316, endPoint y: 143, distance: 24.0
click at [316, 143] on div "7496 - C R HILARIO BEBIDAS Endereço: R DOUTOR JOAQUIM FRANCO GARCIA 1914 Bairro…" at bounding box center [262, 123] width 524 height 247
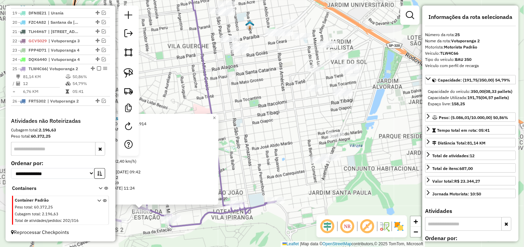
drag, startPoint x: 238, startPoint y: 107, endPoint x: 224, endPoint y: 101, distance: 14.9
click at [239, 106] on div "7496 - C R HILARIO BEBIDAS Endereço: R DOUTOR JOAQUIM FRANCO GARCIA 1914 Bairro…" at bounding box center [262, 123] width 524 height 247
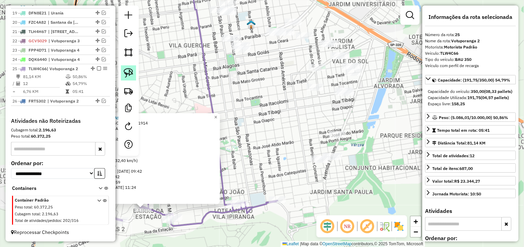
click at [129, 74] on img at bounding box center [129, 73] width 10 height 10
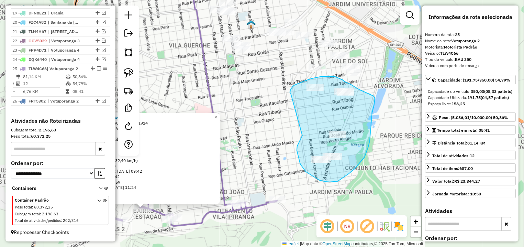
drag, startPoint x: 302, startPoint y: 135, endPoint x: 291, endPoint y: 93, distance: 43.7
click at [291, 93] on div "7496 - C R HILARIO BEBIDAS Endereço: R DOUTOR JOAQUIM FRANCO GARCIA 1914 Bairro…" at bounding box center [262, 123] width 524 height 247
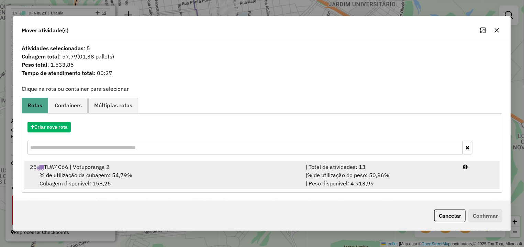
click at [474, 185] on li "25 TLW4C66 | Votuporanga 2 | Total de atividades: 13 % de utilização da cubagem…" at bounding box center [261, 175] width 475 height 28
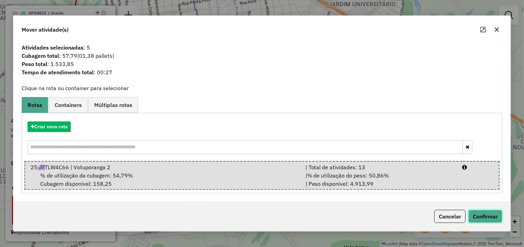
click at [478, 211] on button "Confirmar" at bounding box center [485, 216] width 34 height 13
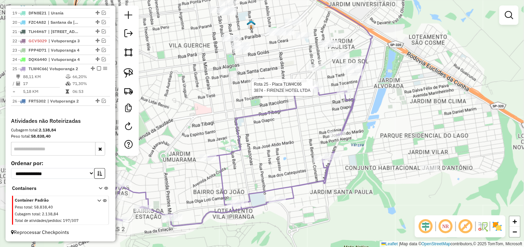
select select "*********"
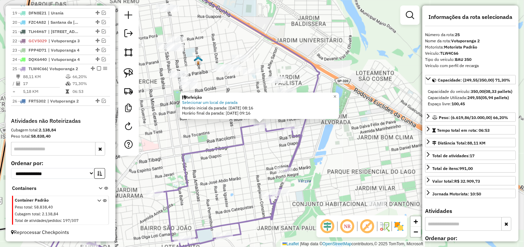
click at [357, 173] on div "Refeição Selecionar um local de parada Horário inicial da parada: 15/08/2025 08…" at bounding box center [262, 123] width 524 height 247
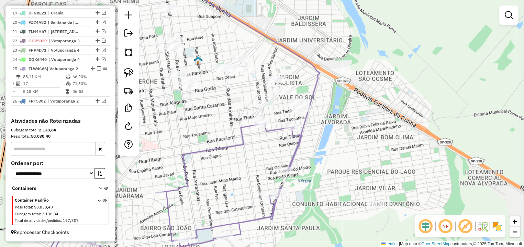
drag, startPoint x: 203, startPoint y: 95, endPoint x: 238, endPoint y: 122, distance: 44.1
click at [238, 122] on div "Janela de atendimento Grade de atendimento Capacidade Transportadoras Veículos …" at bounding box center [262, 123] width 524 height 247
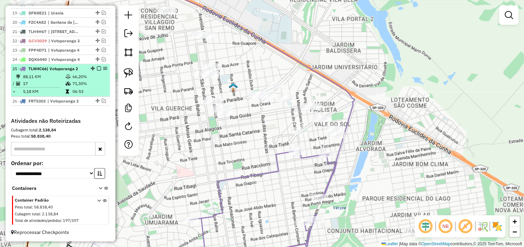
click at [97, 66] on em at bounding box center [99, 68] width 4 height 4
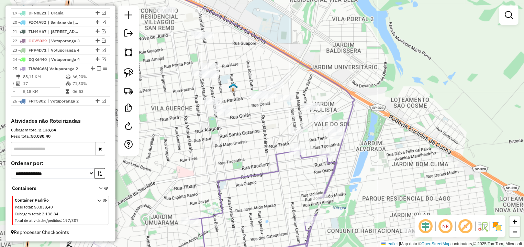
scroll to position [422, 0]
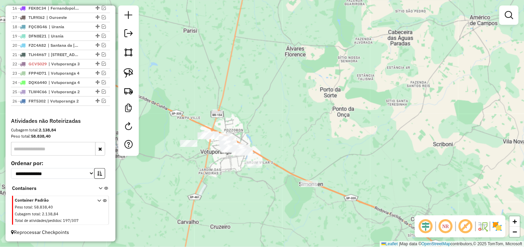
drag, startPoint x: 212, startPoint y: 150, endPoint x: 237, endPoint y: 139, distance: 27.4
click at [237, 139] on div "Janela de atendimento Grade de atendimento Capacidade Transportadoras Veículos …" at bounding box center [262, 123] width 524 height 247
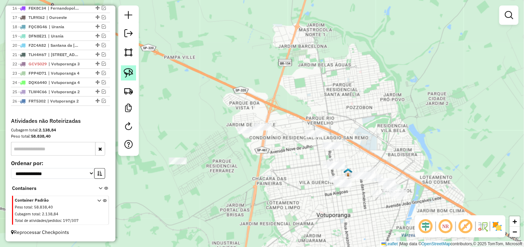
click at [128, 73] on img at bounding box center [129, 73] width 10 height 10
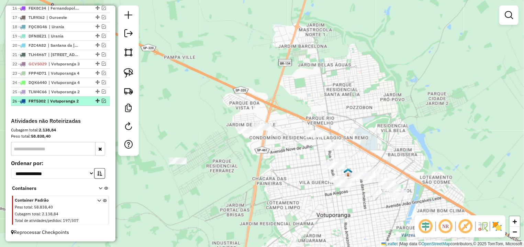
click at [102, 102] on em at bounding box center [104, 101] width 4 height 4
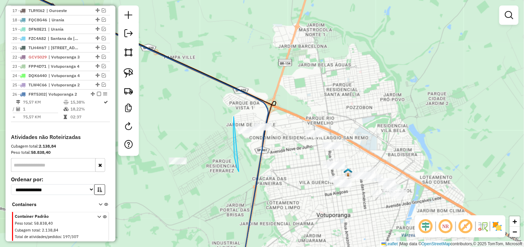
drag, startPoint x: 237, startPoint y: 168, endPoint x: 236, endPoint y: 109, distance: 58.7
click at [236, 109] on div "Janela de atendimento Grade de atendimento Capacidade Transportadoras Veículos …" at bounding box center [262, 123] width 524 height 247
click at [126, 66] on link at bounding box center [128, 72] width 15 height 15
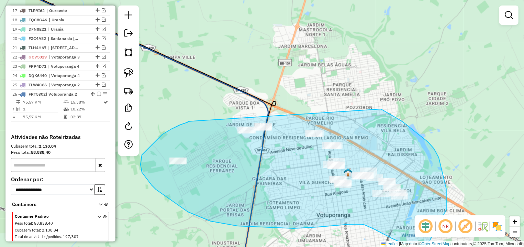
drag, startPoint x: 180, startPoint y: 125, endPoint x: 214, endPoint y: 81, distance: 55.4
click at [214, 81] on div "Janela de atendimento Grade de atendimento Capacidade Transportadoras Veículos …" at bounding box center [262, 123] width 524 height 247
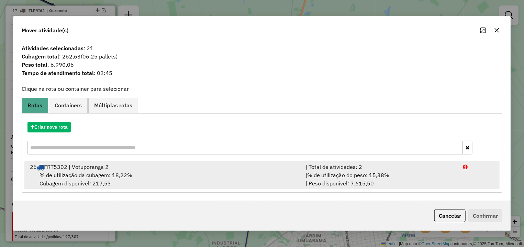
click at [435, 167] on div "| Total de atividades: 2" at bounding box center [379, 166] width 157 height 8
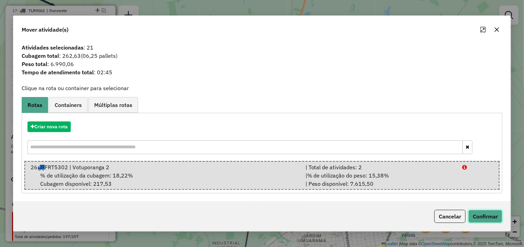
click at [494, 219] on button "Confirmar" at bounding box center [485, 216] width 34 height 13
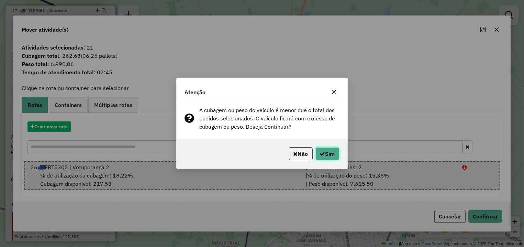
click at [326, 151] on button "Sim" at bounding box center [327, 153] width 24 height 13
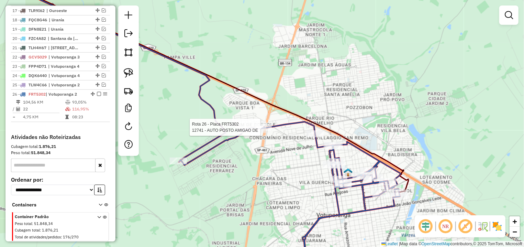
select select "*********"
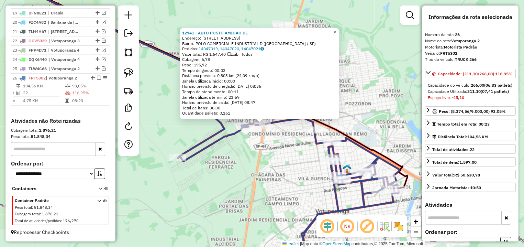
scroll to position [437, 0]
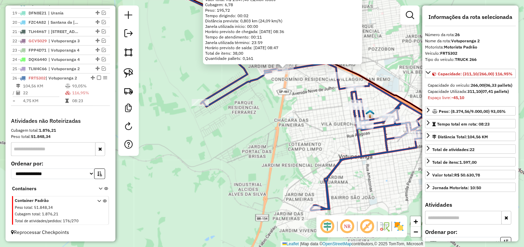
drag, startPoint x: 289, startPoint y: 171, endPoint x: 312, endPoint y: 116, distance: 59.3
click at [312, 116] on div "12741 - AUTO POSTO AMIGAO DE Endereço: AV DAS NACOES 82 Bairro: POLO COMERCIAL …" at bounding box center [262, 123] width 524 height 247
click at [102, 69] on em at bounding box center [104, 68] width 4 height 4
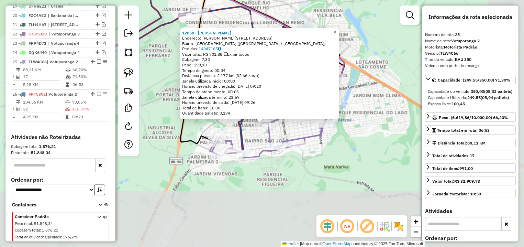
scroll to position [466, 0]
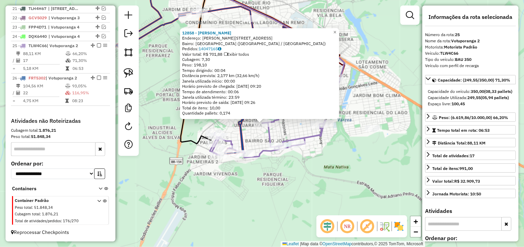
click at [302, 180] on div "12858 - SIMONE CRISTINA BATI Endereço: R MARIA DE FREITAS LEITE 2448 Bairro: VI…" at bounding box center [262, 123] width 524 height 247
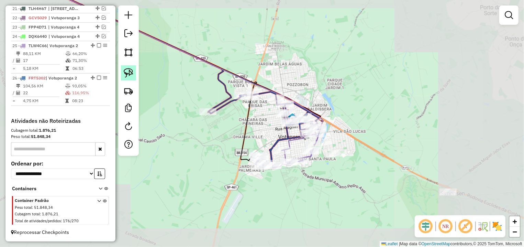
click at [128, 68] on img at bounding box center [129, 73] width 10 height 10
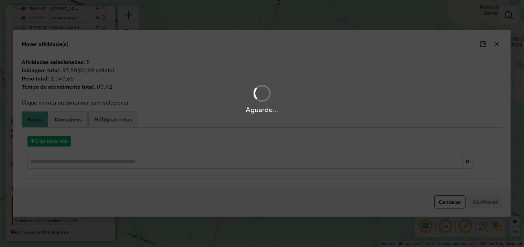
click at [465, 205] on div "Cancelar Confirmar" at bounding box center [466, 201] width 71 height 13
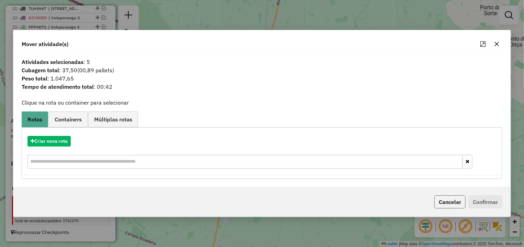
click at [450, 199] on button "Cancelar" at bounding box center [449, 201] width 31 height 13
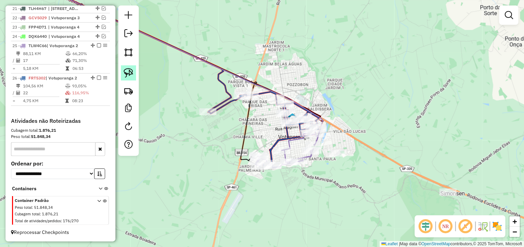
click at [122, 69] on link at bounding box center [128, 72] width 15 height 15
drag, startPoint x: 361, startPoint y: 146, endPoint x: 351, endPoint y: 160, distance: 17.2
click at [351, 160] on div "Rota 25 - Placa TLW4C66 12956 - SANDRA ROBERTA DA SI Janela de atendimento Grad…" at bounding box center [262, 123] width 524 height 247
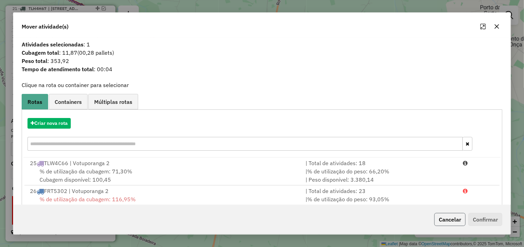
click at [448, 214] on button "Cancelar" at bounding box center [449, 219] width 31 height 13
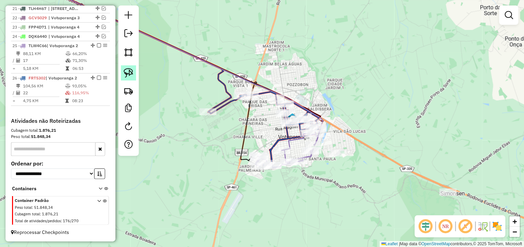
click at [135, 66] on link at bounding box center [128, 72] width 15 height 15
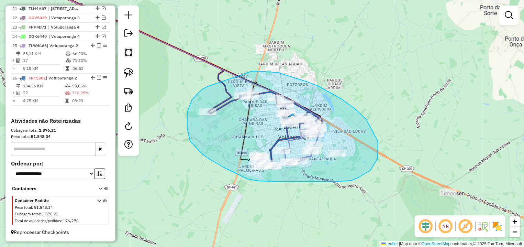
drag, startPoint x: 208, startPoint y: 86, endPoint x: 232, endPoint y: 73, distance: 27.8
click at [232, 73] on div "Janela de atendimento Grade de atendimento Capacidade Transportadoras Veículos …" at bounding box center [262, 123] width 524 height 247
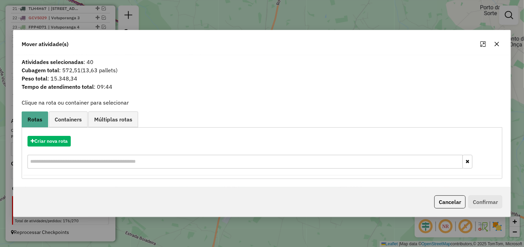
click at [500, 49] on div at bounding box center [489, 43] width 25 height 11
click at [500, 46] on button "button" at bounding box center [496, 43] width 11 height 11
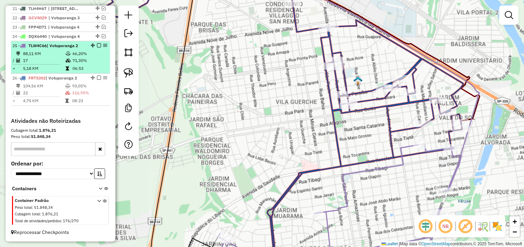
click at [97, 43] on em at bounding box center [99, 45] width 4 height 4
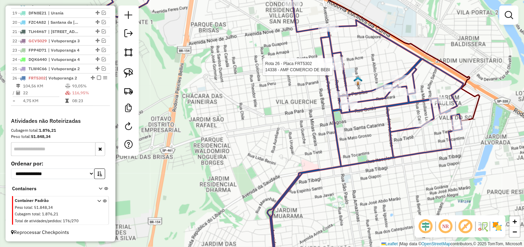
select select "*********"
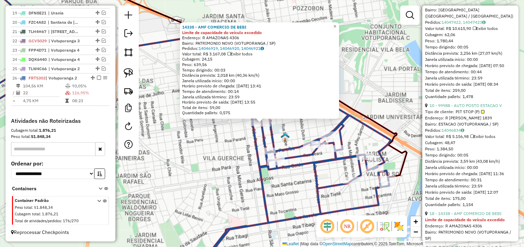
scroll to position [386, 0]
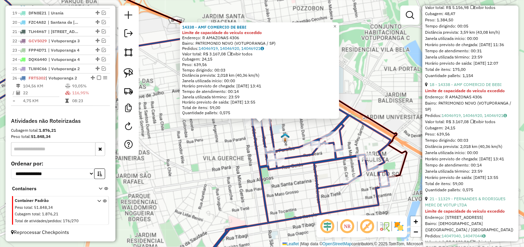
click at [493, 87] on link "18 - 14338 - AMF COMERCIO DE BEBI" at bounding box center [465, 84] width 72 height 5
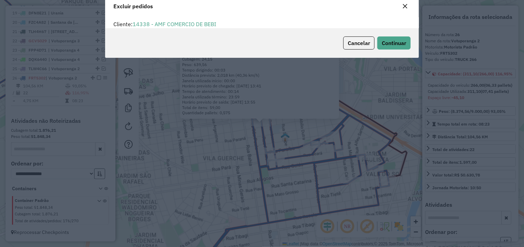
scroll to position [4, 2]
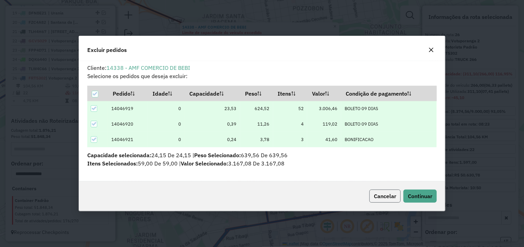
click at [385, 192] on span "Cancelar" at bounding box center [385, 195] width 22 height 7
click at [417, 191] on button "Continuar" at bounding box center [419, 195] width 33 height 13
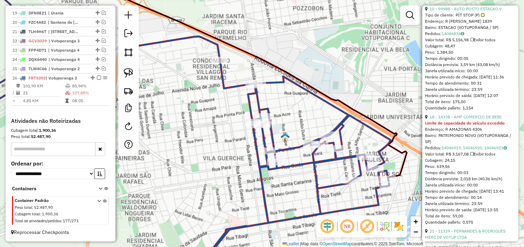
scroll to position [193, 0]
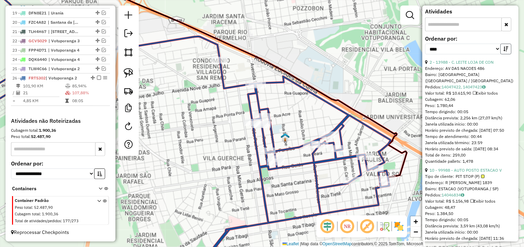
click at [500, 54] on button "button" at bounding box center [505, 49] width 11 height 11
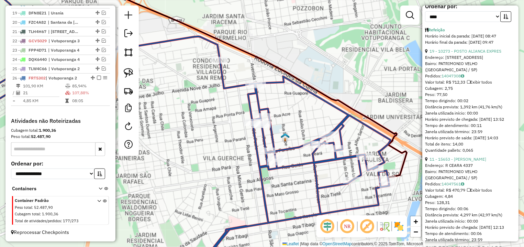
scroll to position [258, 0]
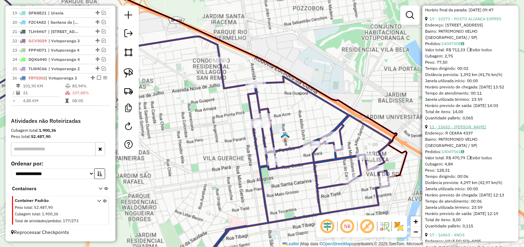
click at [467, 129] on link "11 - 15653 - WALDEMAR NADOTI JUNI" at bounding box center [457, 126] width 57 height 5
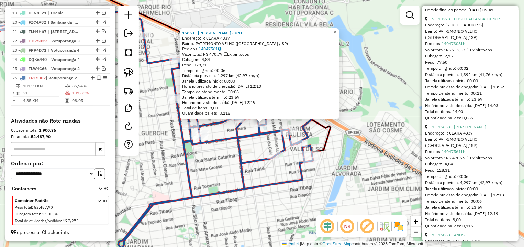
scroll to position [225, 0]
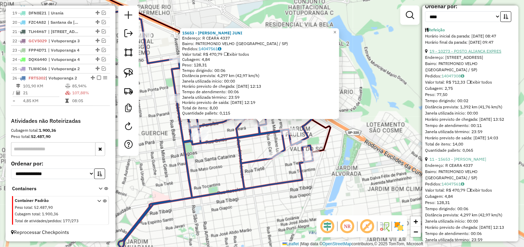
click at [470, 54] on link "19 - 10273 - POSTO ALIANCA EXPRES" at bounding box center [465, 50] width 72 height 5
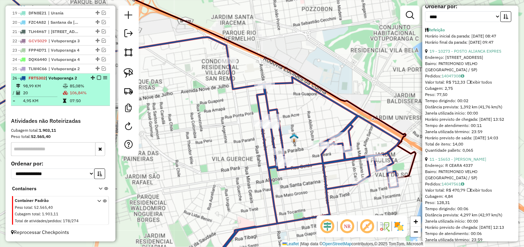
click at [97, 78] on em at bounding box center [99, 78] width 4 height 4
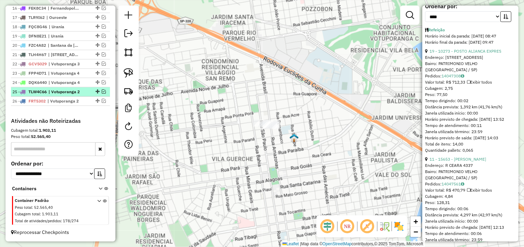
click at [102, 92] on em at bounding box center [104, 91] width 4 height 4
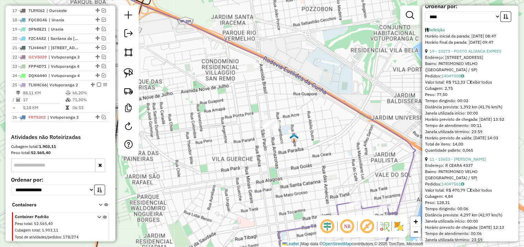
drag, startPoint x: 131, startPoint y: 72, endPoint x: 320, endPoint y: 140, distance: 201.0
click at [131, 72] on img at bounding box center [129, 73] width 10 height 10
drag, startPoint x: 281, startPoint y: 123, endPoint x: 295, endPoint y: 125, distance: 13.9
click at [295, 125] on div "Janela de atendimento Grade de atendimento Capacidade Transportadoras Veículos …" at bounding box center [262, 123] width 524 height 247
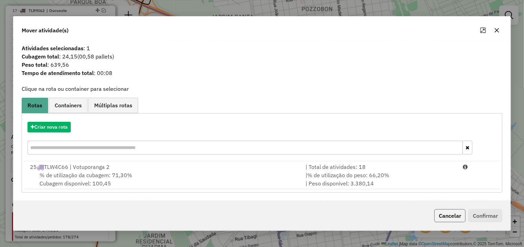
click at [459, 218] on button "Cancelar" at bounding box center [449, 215] width 31 height 13
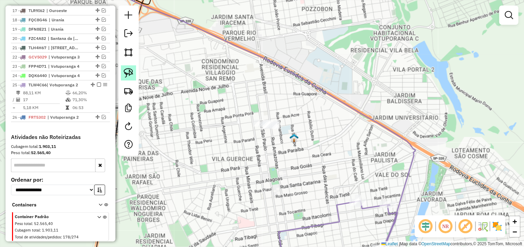
click at [122, 71] on link at bounding box center [128, 72] width 15 height 15
drag, startPoint x: 310, startPoint y: 104, endPoint x: 358, endPoint y: 131, distance: 55.3
click at [358, 131] on div "Janela de atendimento Grade de atendimento Capacidade Transportadoras Veículos …" at bounding box center [262, 123] width 524 height 247
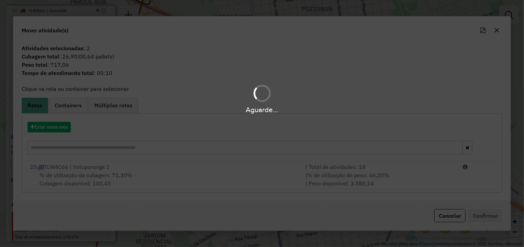
click at [400, 176] on hb-app "Aguarde... Pop-up bloqueado! Seu navegador bloqueou automáticamente a abertura …" at bounding box center [262, 123] width 524 height 247
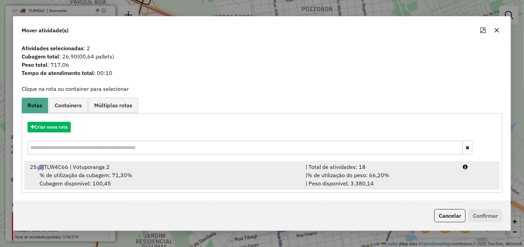
click at [463, 178] on li "25 TLW4C66 | Votuporanga 2 | Total de atividades: 18 % de utilização da cubagem…" at bounding box center [261, 175] width 475 height 28
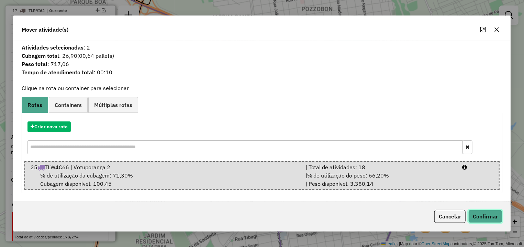
click at [480, 213] on button "Confirmar" at bounding box center [485, 216] width 34 height 13
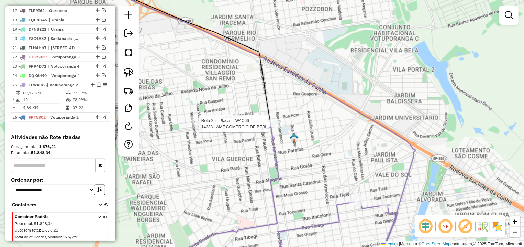
select select "*********"
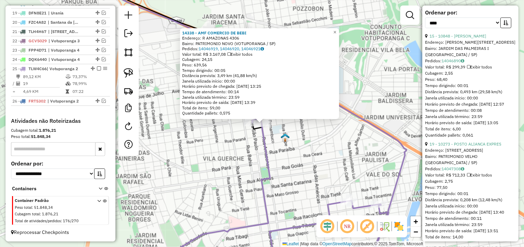
scroll to position [32, 0]
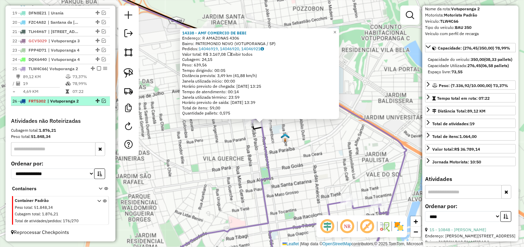
click at [102, 102] on em at bounding box center [104, 101] width 4 height 4
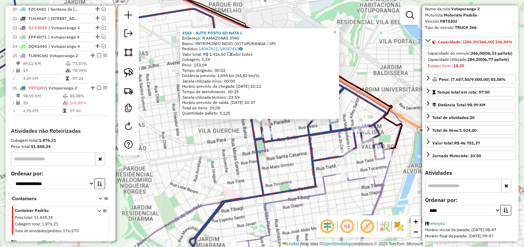
scroll to position [466, 0]
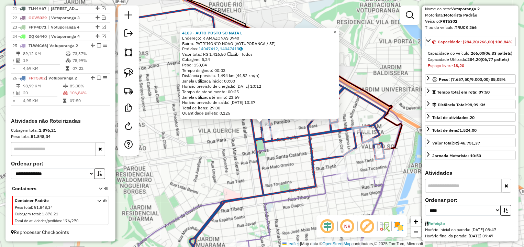
click at [204, 157] on div "4163 - AUTO POSTO SO NATA L Endereço: R AMAZONAS 3940 Bairro: PATRIMONIO NOVO (…" at bounding box center [262, 123] width 524 height 247
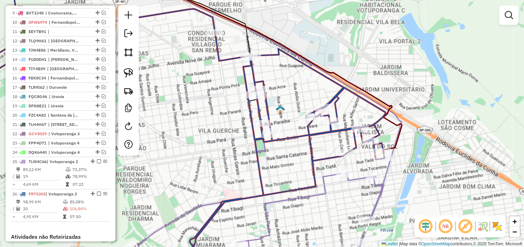
scroll to position [208, 0]
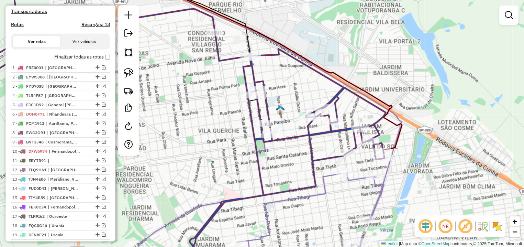
click at [104, 65] on div "Depósito: Dibral Total de rotas: 26 Distância Total: 4.080,91 km Tempo total: 2…" at bounding box center [60, 108] width 104 height 507
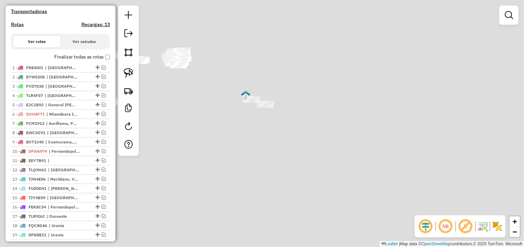
click at [259, 118] on div "Janela de atendimento Grade de atendimento Capacidade Transportadoras Veículos …" at bounding box center [262, 123] width 524 height 247
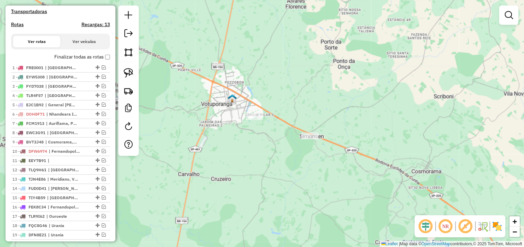
click at [18, 27] on h4 "Rotas" at bounding box center [17, 25] width 13 height 6
select select "*"
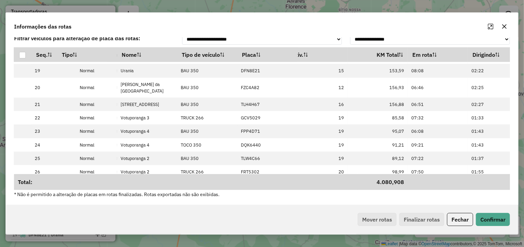
scroll to position [273, 191]
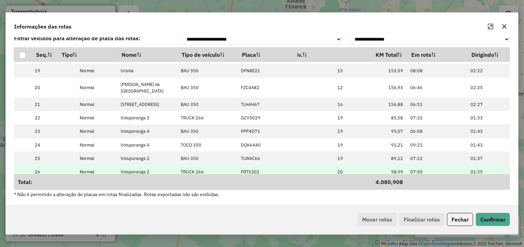
drag, startPoint x: 264, startPoint y: 182, endPoint x: 270, endPoint y: 166, distance: 16.6
click at [263, 180] on td "Total:" at bounding box center [185, 182] width 343 height 16
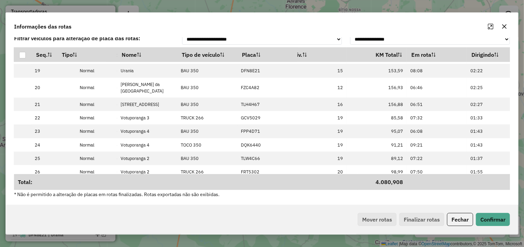
click at [500, 22] on div at bounding box center [497, 26] width 25 height 11
click at [503, 25] on icon "button" at bounding box center [505, 26] width 4 height 4
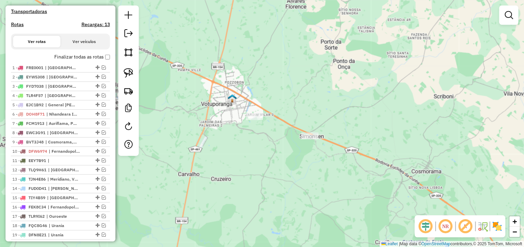
scroll to position [402, 0]
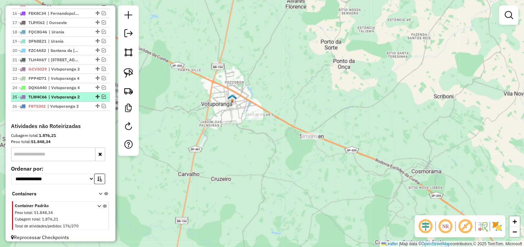
click at [102, 99] on em at bounding box center [104, 96] width 4 height 4
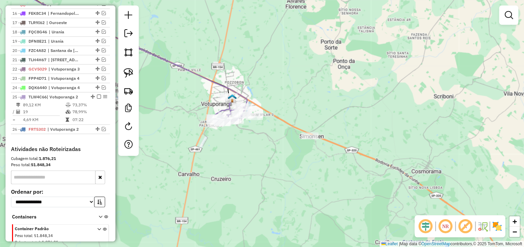
click at [128, 75] on img at bounding box center [129, 73] width 10 height 10
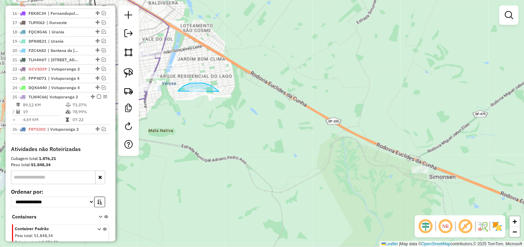
drag, startPoint x: 219, startPoint y: 91, endPoint x: 210, endPoint y: 106, distance: 17.7
click at [210, 106] on div "Janela de atendimento Grade de atendimento Capacidade Transportadoras Veículos …" at bounding box center [262, 123] width 524 height 247
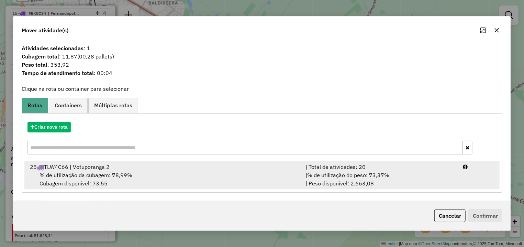
click at [467, 175] on li "25 TLW4C66 | Votuporanga 2 | Total de atividades: 20 % de utilização da cubagem…" at bounding box center [261, 175] width 475 height 28
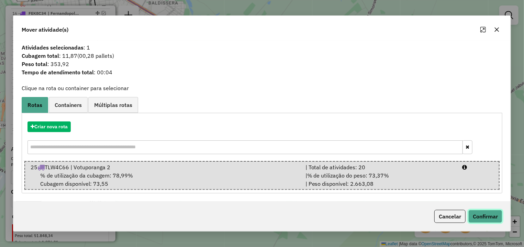
click at [476, 212] on button "Confirmar" at bounding box center [485, 216] width 34 height 13
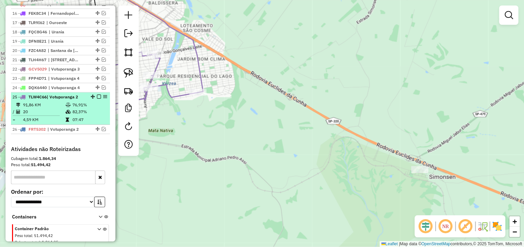
click at [97, 99] on em at bounding box center [99, 96] width 4 height 4
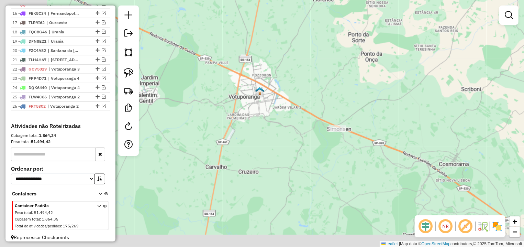
drag, startPoint x: 285, startPoint y: 150, endPoint x: 261, endPoint y: 127, distance: 33.1
click at [291, 149] on div "Janela de atendimento Grade de atendimento Capacidade Transportadoras Veículos …" at bounding box center [262, 123] width 524 height 247
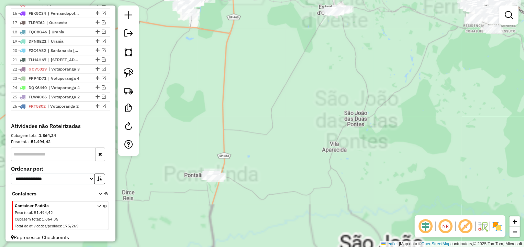
drag, startPoint x: 221, startPoint y: 102, endPoint x: 219, endPoint y: 56, distance: 45.7
click at [229, 60] on div "Janela de atendimento Grade de atendimento Capacidade Transportadoras Veículos …" at bounding box center [262, 123] width 524 height 247
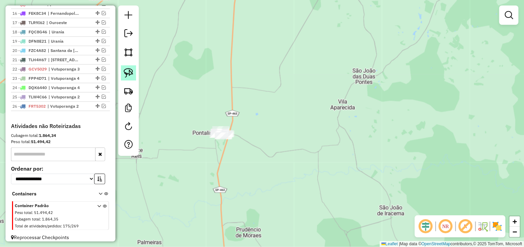
click at [131, 76] on img at bounding box center [129, 73] width 10 height 10
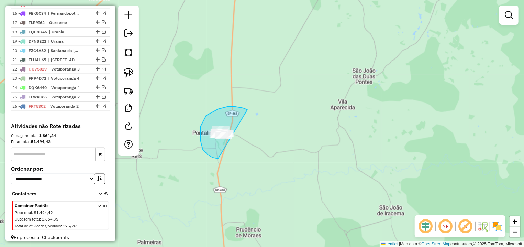
drag, startPoint x: 247, startPoint y: 110, endPoint x: 257, endPoint y: 138, distance: 29.8
click at [257, 138] on div "Janela de atendimento Grade de atendimento Capacidade Transportadoras Veículos …" at bounding box center [262, 123] width 524 height 247
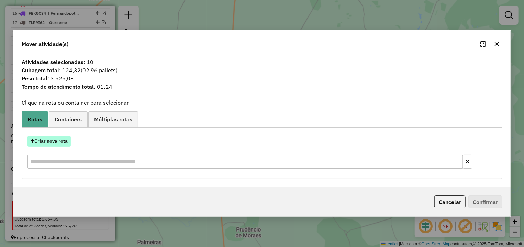
click at [53, 140] on button "Criar nova rota" at bounding box center [48, 141] width 43 height 11
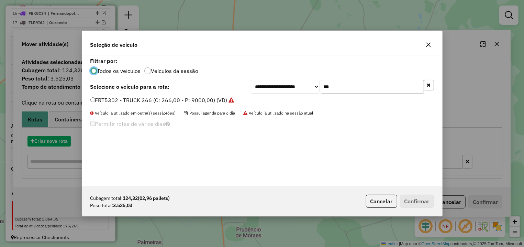
scroll to position [4, 2]
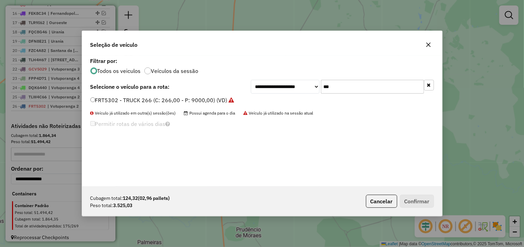
drag, startPoint x: 351, startPoint y: 84, endPoint x: 274, endPoint y: 82, distance: 76.6
click at [321, 82] on input "***" at bounding box center [372, 87] width 103 height 14
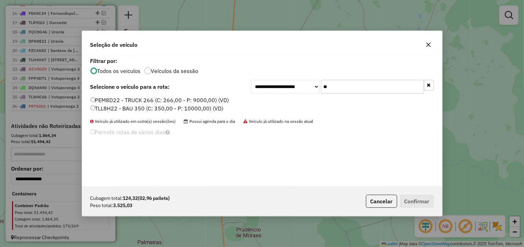
type input "**"
click at [192, 110] on label "TLL8H22 - BAU 350 (C: 350,00 - P: 10000,00) (VD)" at bounding box center [156, 108] width 133 height 8
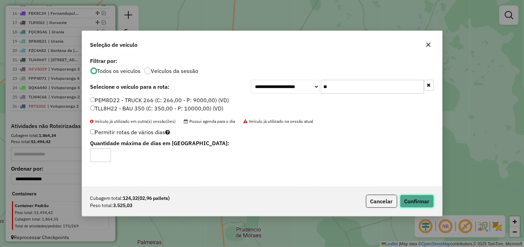
click at [408, 200] on button "Confirmar" at bounding box center [417, 200] width 34 height 13
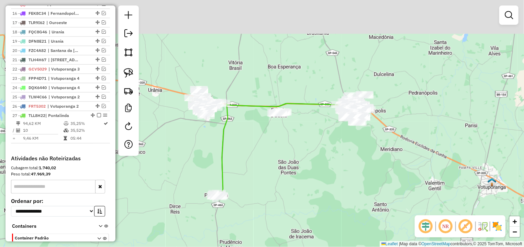
drag, startPoint x: 211, startPoint y: 105, endPoint x: 219, endPoint y: 131, distance: 27.2
click at [219, 131] on div "Janela de atendimento Grade de atendimento Capacidade Transportadoras Veículos …" at bounding box center [262, 123] width 524 height 247
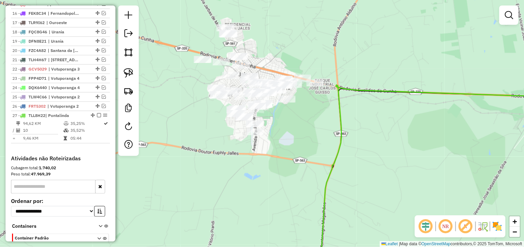
click at [342, 137] on icon at bounding box center [448, 178] width 256 height 188
select select "*********"
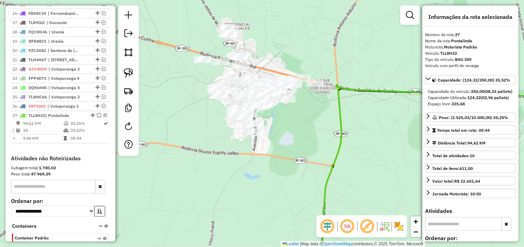
scroll to position [446, 0]
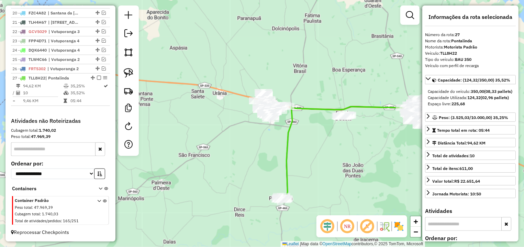
drag, startPoint x: 266, startPoint y: 163, endPoint x: 194, endPoint y: 108, distance: 91.2
click at [265, 157] on div "Janela de atendimento Grade de atendimento Capacidade Transportadoras Veículos …" at bounding box center [262, 123] width 524 height 247
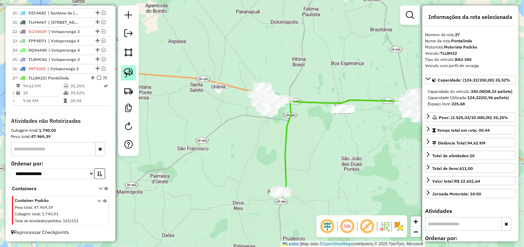
click at [134, 69] on link at bounding box center [128, 72] width 15 height 15
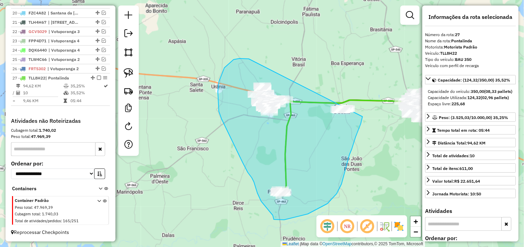
drag, startPoint x: 246, startPoint y: 58, endPoint x: 322, endPoint y: 65, distance: 76.2
click at [322, 65] on div "Janela de atendimento Grade de atendimento Capacidade Transportadoras Veículos …" at bounding box center [262, 123] width 524 height 247
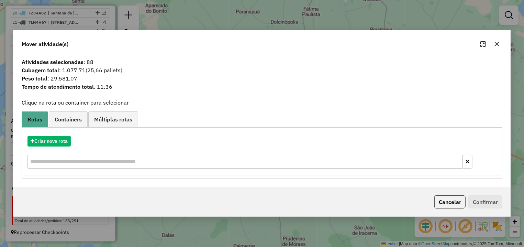
click at [502, 47] on div at bounding box center [489, 43] width 25 height 11
click at [500, 46] on button "button" at bounding box center [496, 43] width 11 height 11
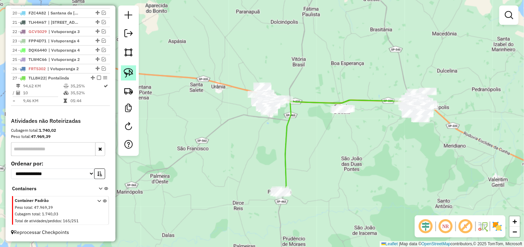
click at [129, 73] on img at bounding box center [129, 73] width 10 height 10
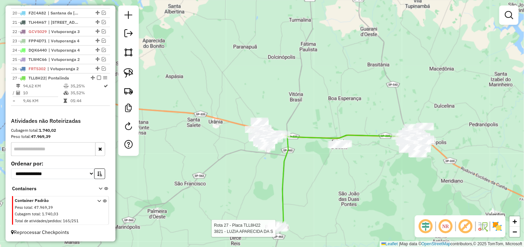
select select "*********"
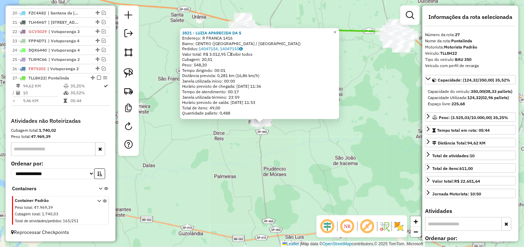
click at [386, 102] on div "3821 - LUZIA APARECIDA DA S Endereço: R FRANCA 1416 Bairro: CENTRO (PONTALINDA …" at bounding box center [262, 123] width 524 height 247
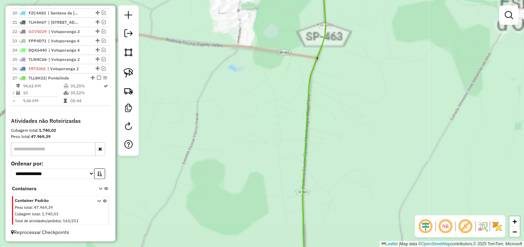
drag, startPoint x: 263, startPoint y: 86, endPoint x: 245, endPoint y: 136, distance: 52.8
click at [259, 125] on div "Janela de atendimento Grade de atendimento Capacidade Transportadoras Veículos …" at bounding box center [262, 123] width 524 height 247
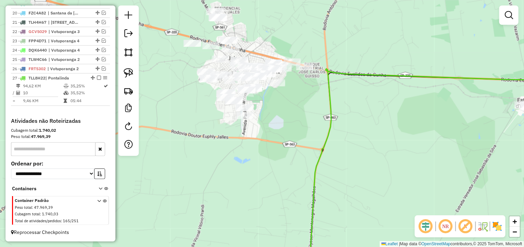
click at [341, 131] on div "Janela de atendimento Grade de atendimento Capacidade Transportadoras Veículos …" at bounding box center [262, 123] width 524 height 247
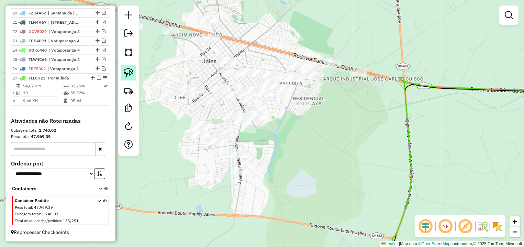
click at [123, 68] on link at bounding box center [128, 72] width 15 height 15
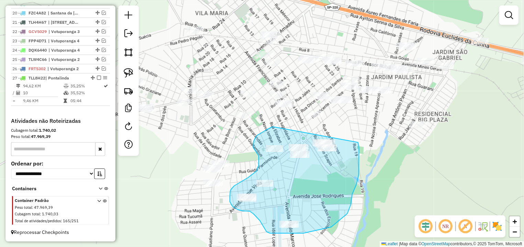
drag, startPoint x: 274, startPoint y: 127, endPoint x: 340, endPoint y: 125, distance: 65.6
click at [340, 125] on div "Janela de atendimento Grade de atendimento Capacidade Transportadoras Veículos …" at bounding box center [262, 123] width 524 height 247
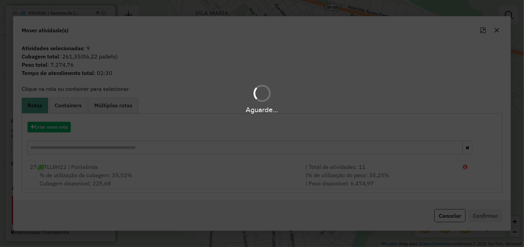
click at [447, 213] on hb-app "Aguarde... Pop-up bloqueado! Seu navegador bloqueou automáticamente a abertura …" at bounding box center [262, 123] width 524 height 247
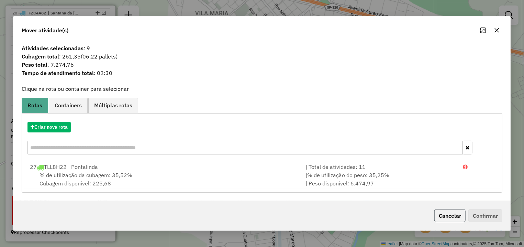
click at [444, 217] on button "Cancelar" at bounding box center [449, 215] width 31 height 13
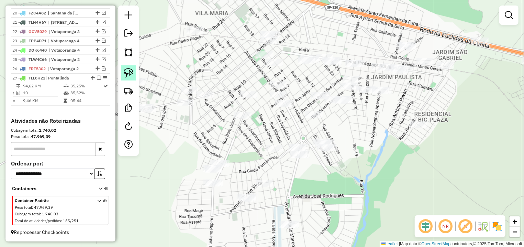
click at [127, 71] on img at bounding box center [129, 73] width 10 height 10
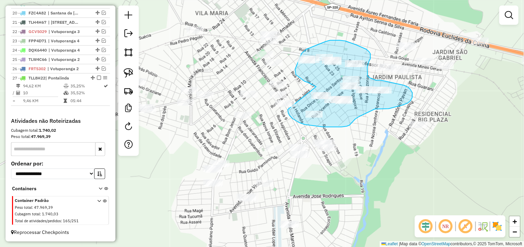
drag, startPoint x: 288, startPoint y: 109, endPoint x: 316, endPoint y: 87, distance: 36.2
click at [316, 87] on div "Janela de atendimento Grade de atendimento Capacidade Transportadoras Veículos …" at bounding box center [262, 123] width 524 height 247
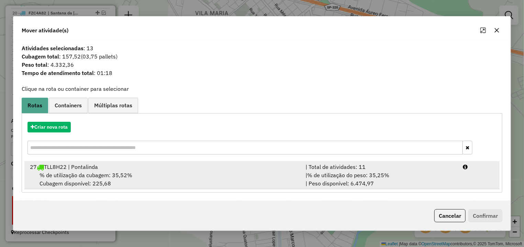
click at [445, 183] on div "| % de utilização do peso: 35,25% | Peso disponível: 6.474,97" at bounding box center [379, 179] width 157 height 16
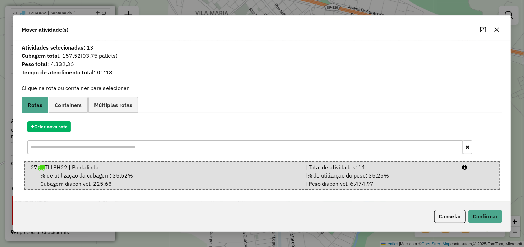
click at [467, 212] on div "Cancelar Confirmar" at bounding box center [466, 216] width 71 height 13
click at [470, 215] on button "Confirmar" at bounding box center [485, 216] width 34 height 13
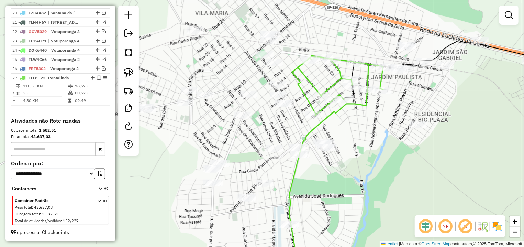
click at [340, 104] on icon at bounding box center [336, 164] width 94 height 216
select select "*********"
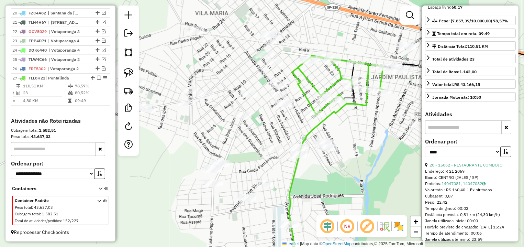
scroll to position [161, 0]
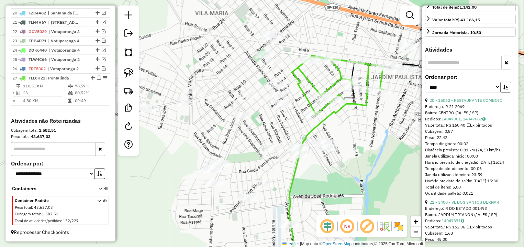
click at [503, 89] on icon "button" at bounding box center [505, 86] width 5 height 5
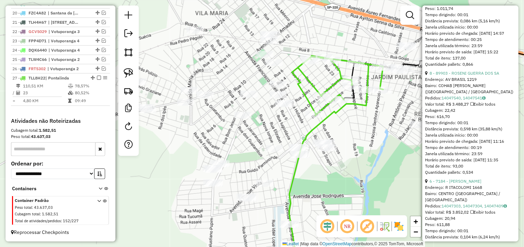
scroll to position [386, 0]
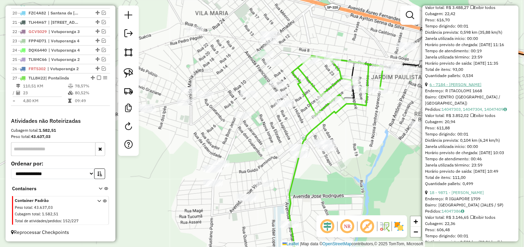
click at [474, 87] on link "6 - 7184 - SARA REGINA SIQUEIRA" at bounding box center [455, 84] width 52 height 5
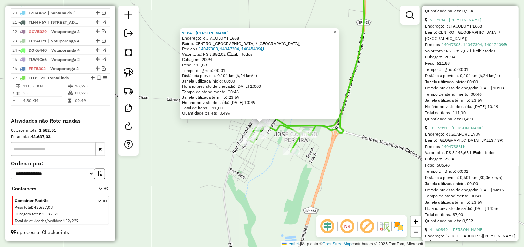
scroll to position [483, 0]
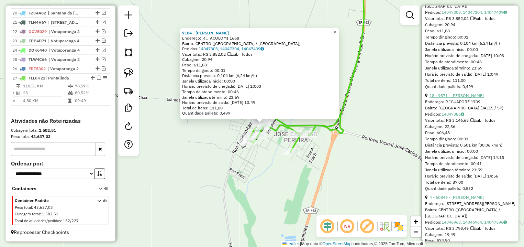
click at [471, 98] on link "18 - 9871 - LEANDRO ROBERTO SERA" at bounding box center [456, 95] width 54 height 5
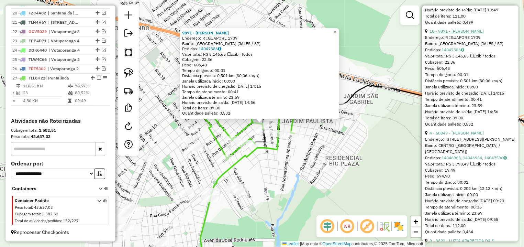
scroll to position [580, 0]
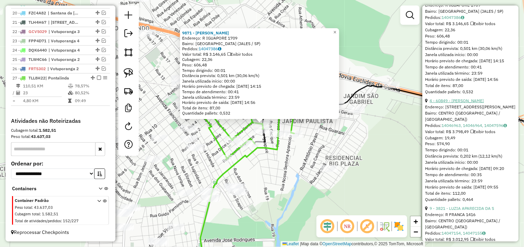
click at [471, 103] on link "4 - 60849 - ROSELI DE SOUZA LEIT" at bounding box center [456, 100] width 54 height 5
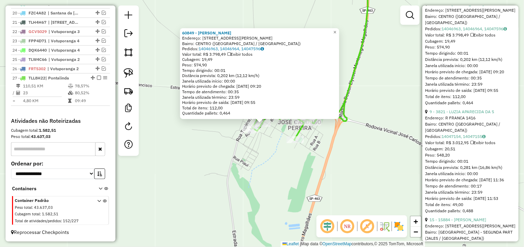
scroll to position [709, 0]
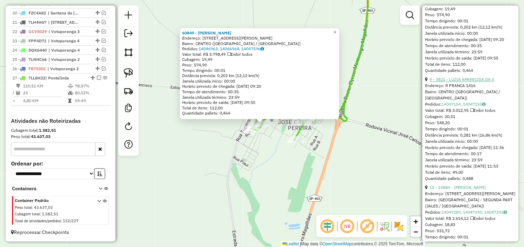
click at [470, 82] on link "9 - 3821 - LUZIA APARECIDA DA S" at bounding box center [461, 79] width 65 height 5
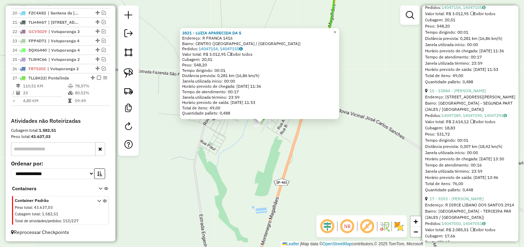
scroll to position [837, 0]
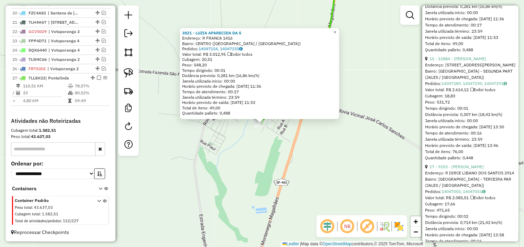
click at [471, 68] on div "Endereço: R PROFESSOR RUBIAO MEIRA 3344" at bounding box center [470, 65] width 91 height 6
click at [472, 68] on div "Endereço: R PROFESSOR RUBIAO MEIRA 3344" at bounding box center [470, 65] width 91 height 6
click at [472, 61] on link "15 - 15884 - JULIO CESAR STRAIOTO" at bounding box center [457, 58] width 57 height 5
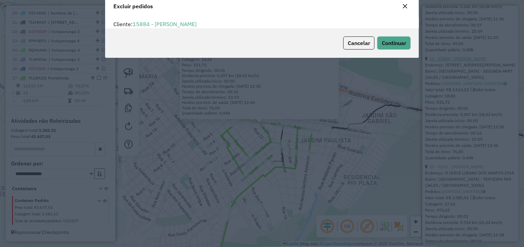
scroll to position [4, 2]
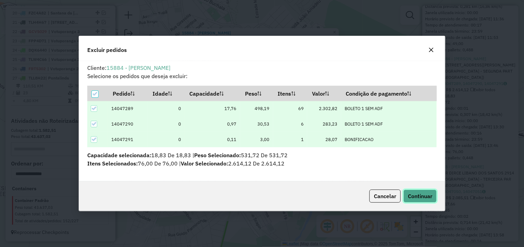
click at [420, 201] on button "Continuar" at bounding box center [419, 195] width 33 height 13
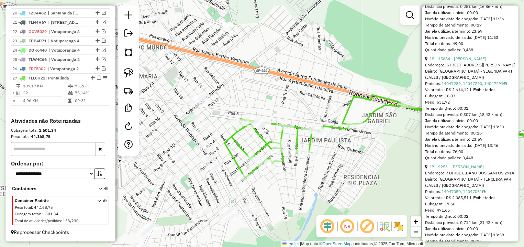
scroll to position [0, 0]
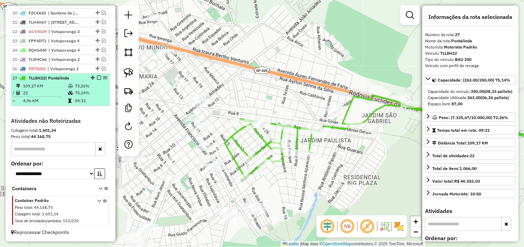
click at [97, 78] on em at bounding box center [99, 78] width 4 height 4
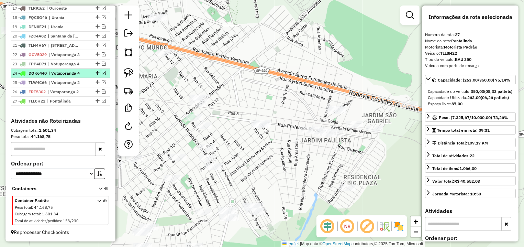
scroll to position [423, 0]
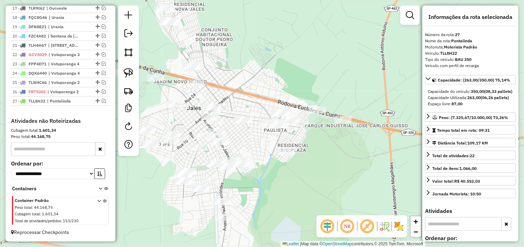
drag, startPoint x: 284, startPoint y: 191, endPoint x: 276, endPoint y: 177, distance: 16.7
click at [279, 180] on div "Janela de atendimento Grade de atendimento Capacidade Transportadoras Veículos …" at bounding box center [262, 123] width 524 height 247
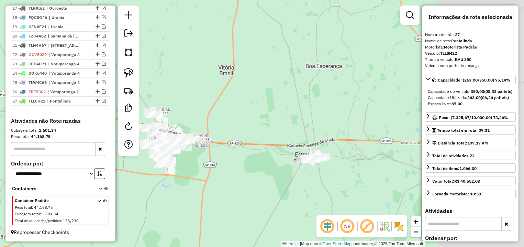
drag, startPoint x: 359, startPoint y: 177, endPoint x: 263, endPoint y: 156, distance: 98.0
click at [263, 156] on div "Janela de atendimento Grade de atendimento Capacidade Transportadoras Veículos …" at bounding box center [262, 123] width 524 height 247
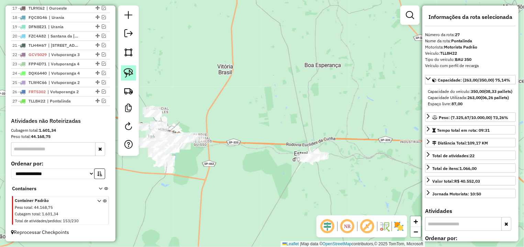
click at [132, 75] on img at bounding box center [129, 73] width 10 height 10
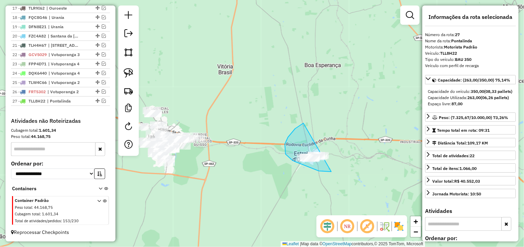
drag, startPoint x: 302, startPoint y: 124, endPoint x: 361, endPoint y: 148, distance: 64.4
click at [361, 148] on div "Janela de atendimento Grade de atendimento Capacidade Transportadoras Veículos …" at bounding box center [262, 123] width 524 height 247
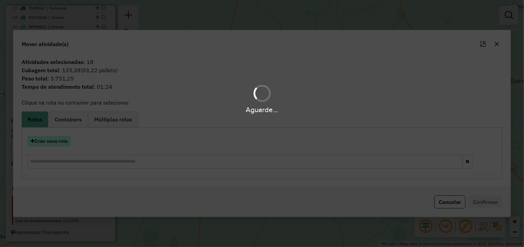
click at [46, 139] on button "Criar nova rota" at bounding box center [48, 141] width 43 height 11
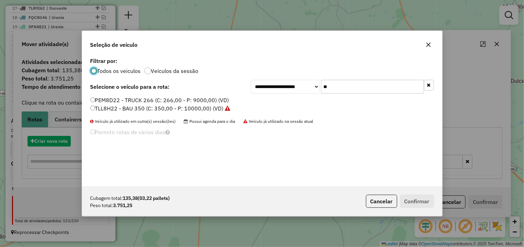
scroll to position [4, 2]
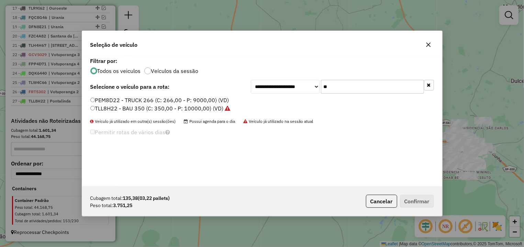
drag, startPoint x: 289, startPoint y: 97, endPoint x: 246, endPoint y: 98, distance: 43.3
click at [321, 93] on input "**" at bounding box center [372, 87] width 103 height 14
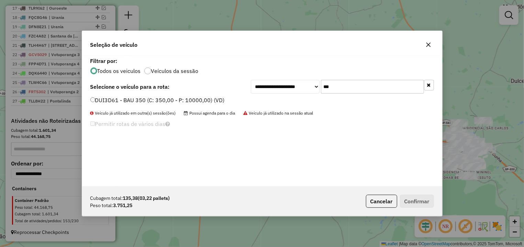
type input "***"
click at [116, 100] on label "DUI3D61 - BAU 350 (C: 350,00 - P: 10000,00) (VD)" at bounding box center [157, 100] width 134 height 8
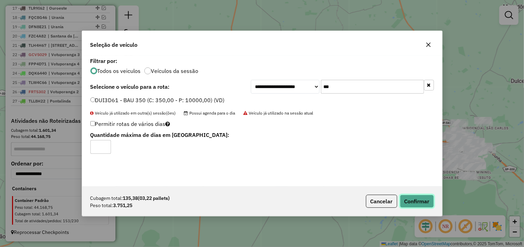
click at [424, 205] on button "Confirmar" at bounding box center [417, 200] width 34 height 13
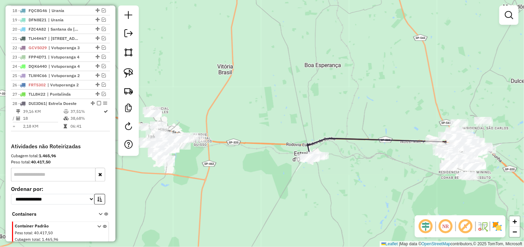
select select "*********"
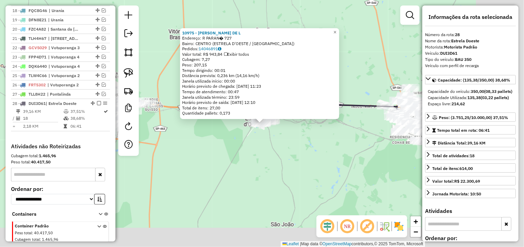
scroll to position [455, 0]
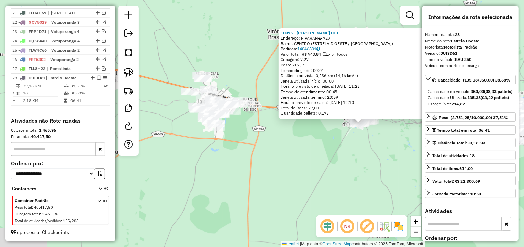
drag, startPoint x: 230, startPoint y: 178, endPoint x: 361, endPoint y: 178, distance: 131.6
click at [361, 178] on div "10975 - OSVALDO FERMINO DE L Endereço: R PARAN� 727 Bairro: CENTRO (ESTRELA D'O…" at bounding box center [262, 123] width 524 height 247
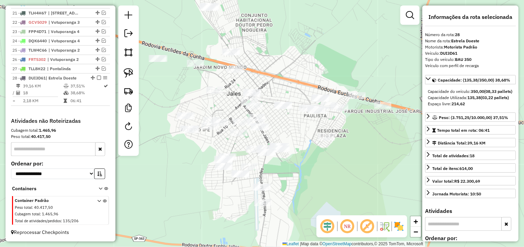
click at [358, 129] on div "10975 - OSVALDO FERMINO DE L Endereço: R PARAN� 727 Bairro: CENTRO (ESTRELA D'O…" at bounding box center [262, 123] width 524 height 247
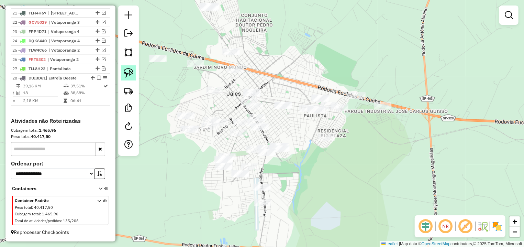
click at [129, 72] on img at bounding box center [129, 73] width 10 height 10
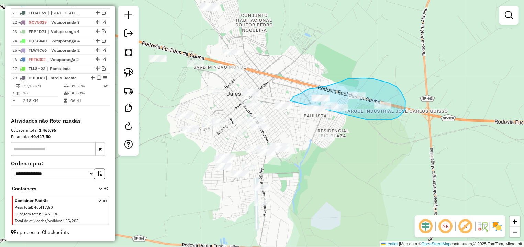
drag, startPoint x: 367, startPoint y: 120, endPoint x: 345, endPoint y: 122, distance: 22.2
click at [345, 122] on div "Janela de atendimento Grade de atendimento Capacidade Transportadoras Veículos …" at bounding box center [262, 123] width 524 height 247
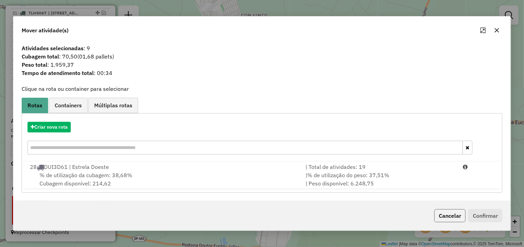
click at [453, 221] on button "Cancelar" at bounding box center [449, 215] width 31 height 13
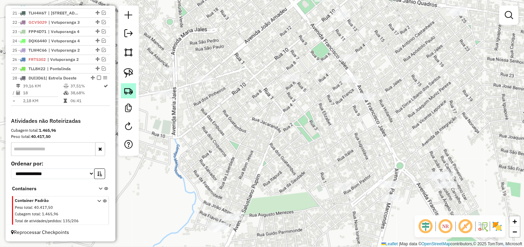
click at [128, 89] on img at bounding box center [129, 91] width 10 height 10
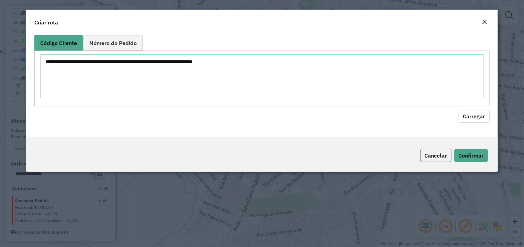
click at [437, 153] on button "Cancelar" at bounding box center [435, 155] width 31 height 13
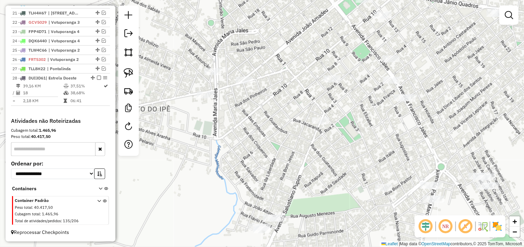
drag, startPoint x: 225, startPoint y: 128, endPoint x: 270, endPoint y: 129, distance: 45.7
click at [278, 132] on div "Janela de atendimento Grade de atendimento Capacidade Transportadoras Veículos …" at bounding box center [262, 123] width 524 height 247
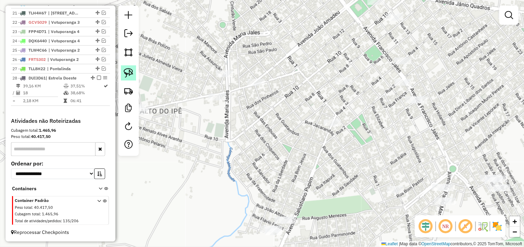
drag, startPoint x: 126, startPoint y: 71, endPoint x: 130, endPoint y: 70, distance: 4.5
click at [127, 71] on img at bounding box center [129, 73] width 10 height 10
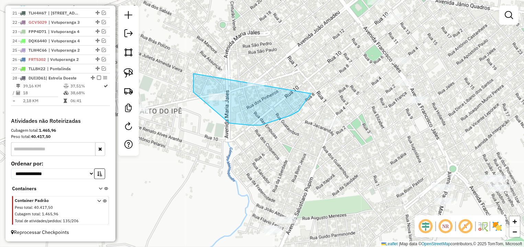
drag, startPoint x: 193, startPoint y: 74, endPoint x: 211, endPoint y: 47, distance: 31.2
click at [267, 49] on div "Janela de atendimento Grade de atendimento Capacidade Transportadoras Veículos …" at bounding box center [262, 123] width 524 height 247
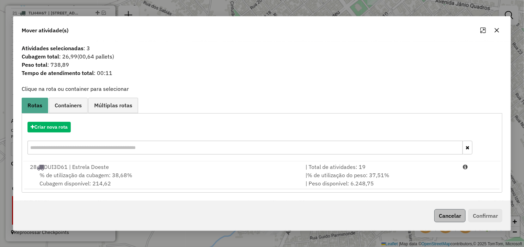
drag, startPoint x: 441, startPoint y: 208, endPoint x: 444, endPoint y: 213, distance: 6.0
click at [442, 210] on div "Cancelar Confirmar" at bounding box center [261, 216] width 497 height 30
click at [446, 215] on button "Cancelar" at bounding box center [449, 215] width 31 height 13
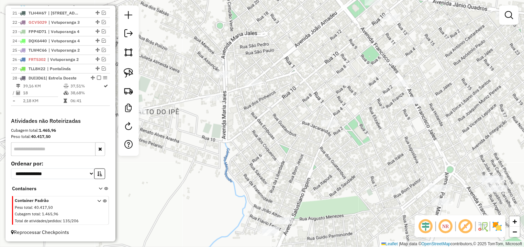
drag, startPoint x: 361, startPoint y: 152, endPoint x: 323, endPoint y: 187, distance: 51.8
click at [323, 187] on div "Janela de atendimento Grade de atendimento Capacidade Transportadoras Veículos …" at bounding box center [262, 123] width 524 height 247
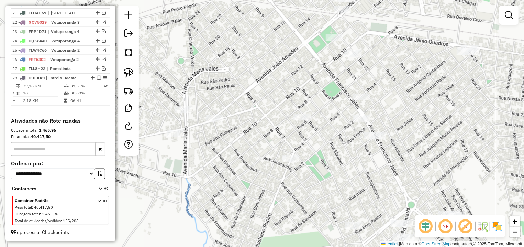
drag, startPoint x: 129, startPoint y: 72, endPoint x: 321, endPoint y: 125, distance: 199.6
click at [129, 72] on img at bounding box center [129, 73] width 10 height 10
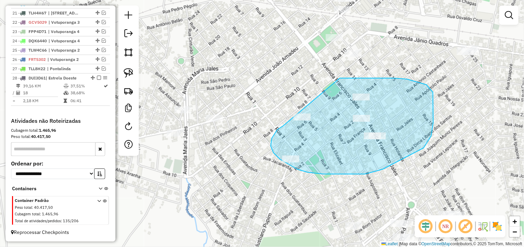
drag, startPoint x: 282, startPoint y: 126, endPoint x: 298, endPoint y: 99, distance: 31.7
click at [298, 99] on div "Janela de atendimento Grade de atendimento Capacidade Transportadoras Veículos …" at bounding box center [262, 123] width 524 height 247
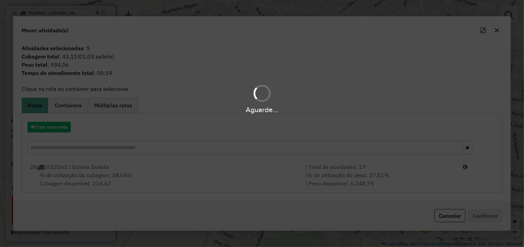
click at [456, 216] on hb-app "Aguarde... Pop-up bloqueado! Seu navegador bloqueou automáticamente a abertura …" at bounding box center [262, 123] width 524 height 247
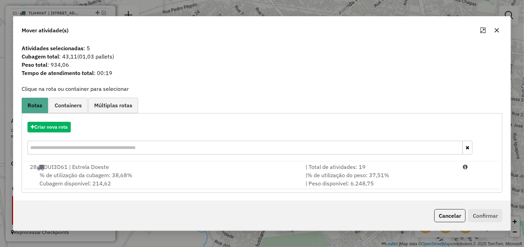
click at [456, 216] on button "Cancelar" at bounding box center [449, 215] width 31 height 13
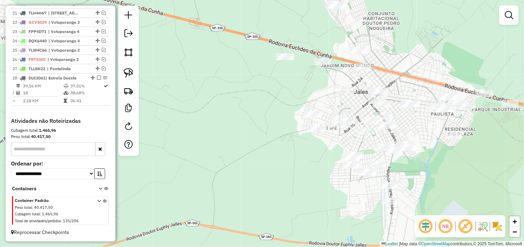
drag, startPoint x: 418, startPoint y: 146, endPoint x: 404, endPoint y: 110, distance: 38.8
click at [404, 110] on div "Janela de atendimento Grade de atendimento Capacidade Transportadoras Veículos …" at bounding box center [262, 123] width 524 height 247
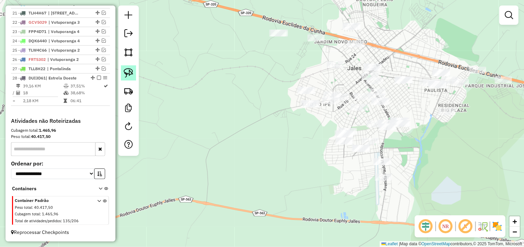
click at [131, 71] on img at bounding box center [129, 73] width 10 height 10
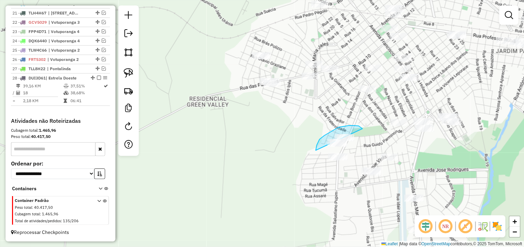
drag, startPoint x: 362, startPoint y: 128, endPoint x: 367, endPoint y: 150, distance: 21.8
click at [367, 150] on div "Janela de atendimento Grade de atendimento Capacidade Transportadoras Veículos …" at bounding box center [262, 123] width 524 height 247
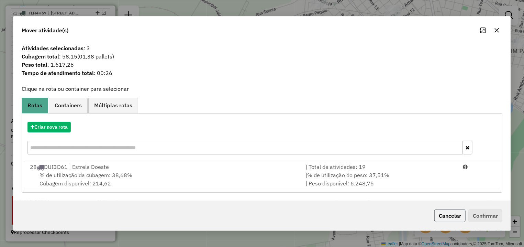
click at [449, 211] on button "Cancelar" at bounding box center [449, 215] width 31 height 13
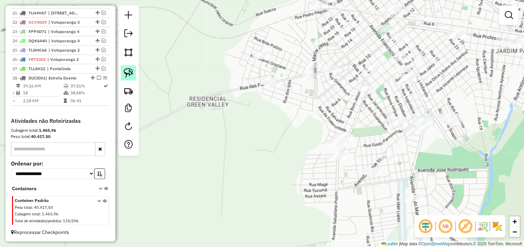
click at [121, 68] on link at bounding box center [128, 72] width 15 height 15
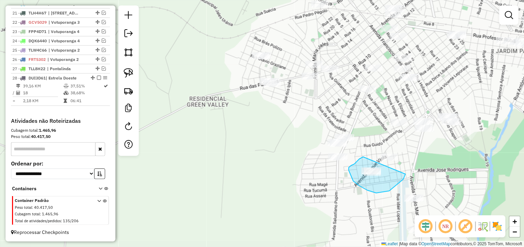
drag, startPoint x: 359, startPoint y: 159, endPoint x: 398, endPoint y: 147, distance: 40.5
click at [398, 147] on div "Janela de atendimento Grade de atendimento Capacidade Transportadoras Veículos …" at bounding box center [262, 123] width 524 height 247
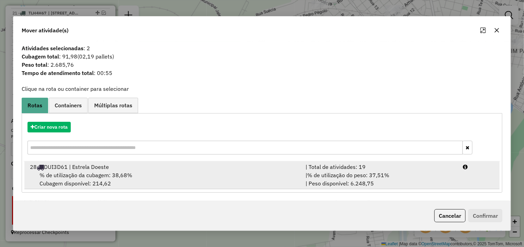
click at [451, 169] on div "| Total de atividades: 19" at bounding box center [379, 166] width 157 height 8
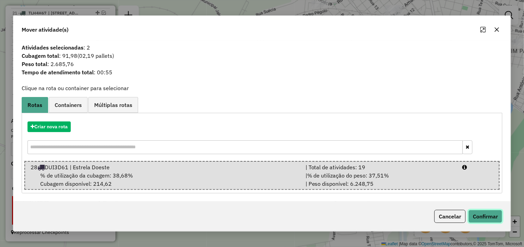
click at [480, 213] on button "Confirmar" at bounding box center [485, 216] width 34 height 13
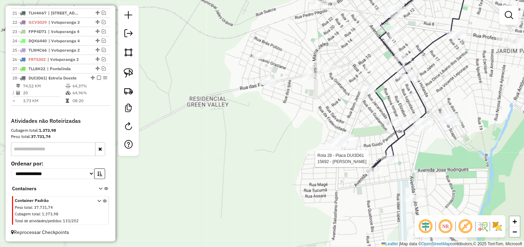
select select "*********"
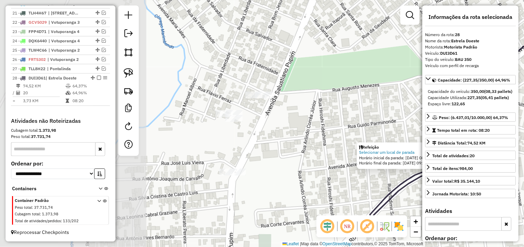
drag, startPoint x: 256, startPoint y: 141, endPoint x: 389, endPoint y: 192, distance: 143.0
click at [389, 192] on icon at bounding box center [451, 133] width 162 height 189
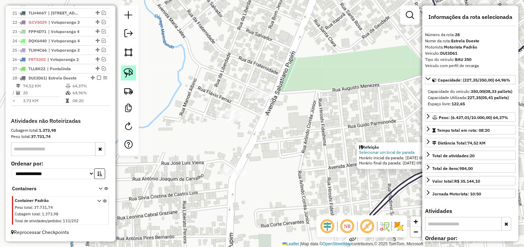
click at [128, 69] on img at bounding box center [129, 73] width 10 height 10
drag, startPoint x: 243, startPoint y: 159, endPoint x: 270, endPoint y: 181, distance: 35.1
click at [270, 181] on div "Refeição Selecionar um local de parada Horário inicial da parada: 15/08/2025 08…" at bounding box center [262, 123] width 524 height 247
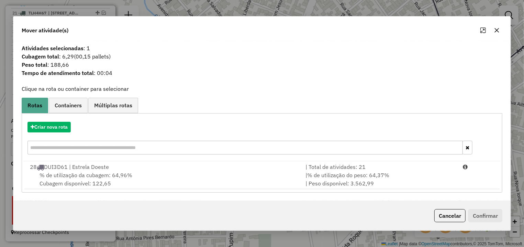
click at [433, 217] on div "Cancelar Confirmar" at bounding box center [466, 215] width 71 height 13
click at [454, 215] on button "Cancelar" at bounding box center [449, 215] width 31 height 13
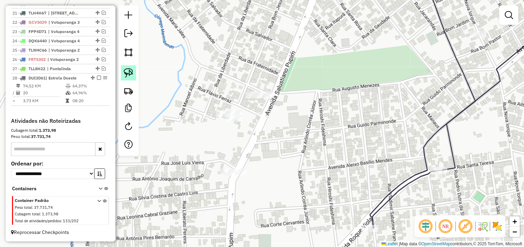
click at [128, 74] on img at bounding box center [129, 73] width 10 height 10
drag, startPoint x: 197, startPoint y: 89, endPoint x: 268, endPoint y: 123, distance: 78.0
click at [268, 123] on div "Janela de atendimento Grade de atendimento Capacidade Transportadoras Veículos …" at bounding box center [262, 123] width 524 height 247
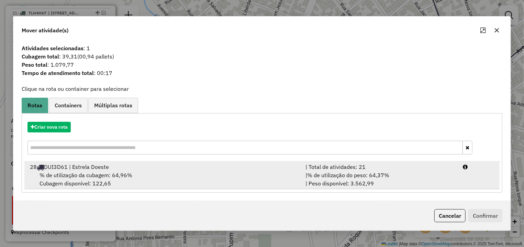
click at [453, 172] on div "| % de utilização do peso: 64,37% | Peso disponível: 3.562,99" at bounding box center [379, 179] width 157 height 16
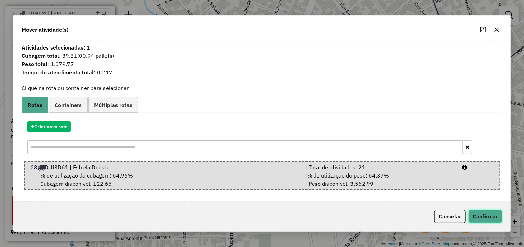
click at [483, 210] on button "Confirmar" at bounding box center [485, 216] width 34 height 13
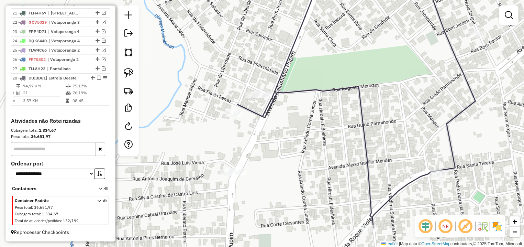
select select "*********"
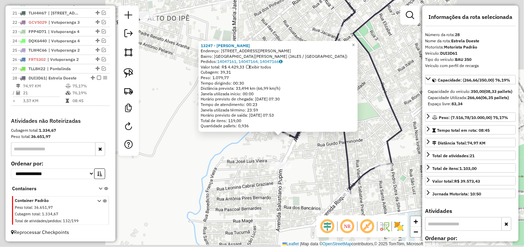
click at [327, 152] on div "13247 - CLAUDEMIR VALENTIM Z Endereço: AV SALUSTIANO PUPIM 1219 Bairro: JARDIM …" at bounding box center [262, 123] width 524 height 247
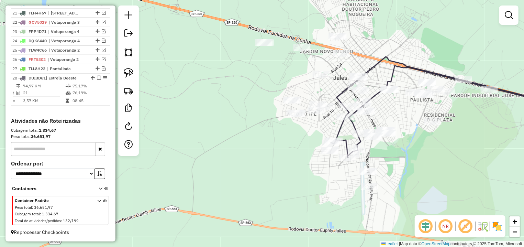
drag, startPoint x: 400, startPoint y: 95, endPoint x: 387, endPoint y: 124, distance: 30.8
click at [388, 124] on div "Janela de atendimento Grade de atendimento Capacidade Transportadoras Veículos …" at bounding box center [262, 123] width 524 height 247
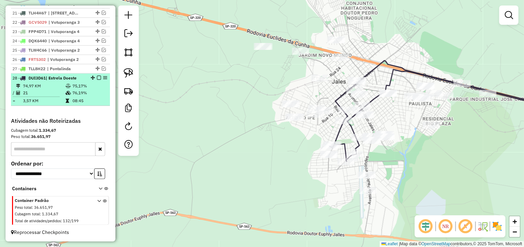
click at [97, 78] on em at bounding box center [99, 78] width 4 height 4
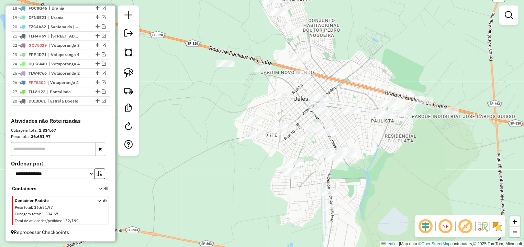
drag, startPoint x: 247, startPoint y: 143, endPoint x: 198, endPoint y: 155, distance: 50.7
click at [204, 161] on div "Janela de atendimento Grade de atendimento Capacidade Transportadoras Veículos …" at bounding box center [262, 123] width 524 height 247
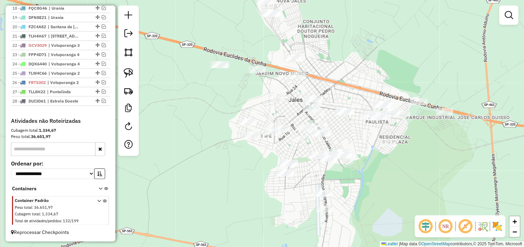
click at [129, 64] on div at bounding box center [128, 80] width 21 height 150
drag, startPoint x: 204, startPoint y: 63, endPoint x: 196, endPoint y: 89, distance: 26.5
click at [196, 89] on div "Janela de atendimento Grade de atendimento Capacidade Transportadoras Veículos …" at bounding box center [262, 123] width 524 height 247
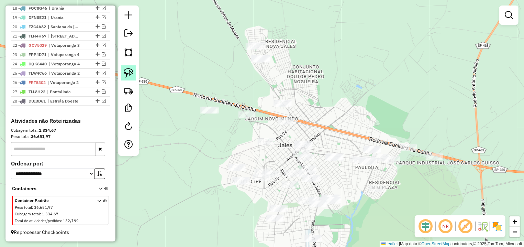
click at [127, 74] on img at bounding box center [129, 73] width 10 height 10
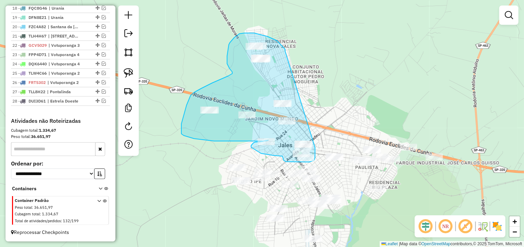
drag, startPoint x: 285, startPoint y: 50, endPoint x: 308, endPoint y: 112, distance: 65.5
click at [308, 112] on div "Janela de atendimento Grade de atendimento Capacidade Transportadoras Veículos …" at bounding box center [262, 123] width 524 height 247
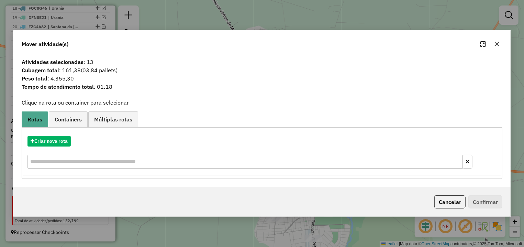
click at [57, 151] on div "Criar nova rota" at bounding box center [261, 153] width 477 height 45
click at [59, 141] on button "Criar nova rota" at bounding box center [48, 141] width 43 height 11
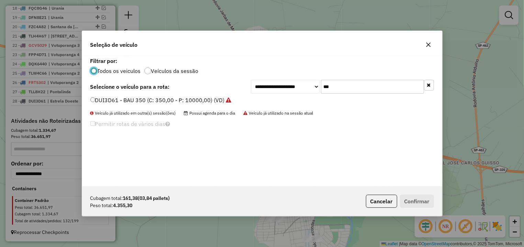
scroll to position [4, 2]
drag, startPoint x: 369, startPoint y: 89, endPoint x: 270, endPoint y: 92, distance: 99.0
click at [321, 91] on input "***" at bounding box center [372, 87] width 103 height 14
type input "***"
click at [147, 96] on div "**********" at bounding box center [262, 121] width 360 height 131
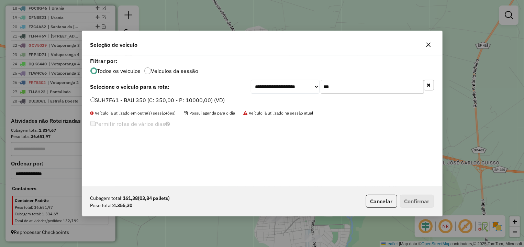
click at [207, 102] on label "SUH7F61 - BAU 350 (C: 350,00 - P: 10000,00) (VD)" at bounding box center [157, 100] width 135 height 8
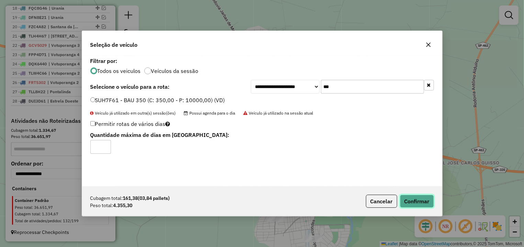
click at [418, 201] on button "Confirmar" at bounding box center [417, 200] width 34 height 13
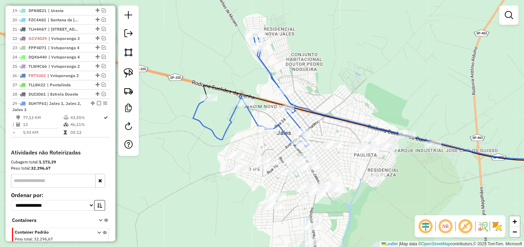
drag, startPoint x: 283, startPoint y: 183, endPoint x: 284, endPoint y: 180, distance: 3.5
click at [284, 180] on div "Janela de atendimento Grade de atendimento Capacidade Transportadoras Veículos …" at bounding box center [262, 123] width 524 height 247
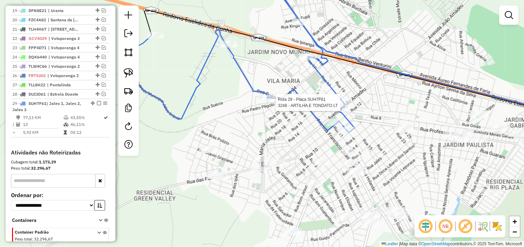
select select "*********"
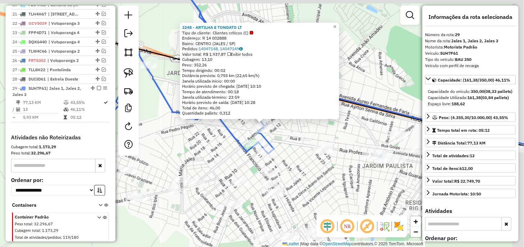
scroll to position [471, 0]
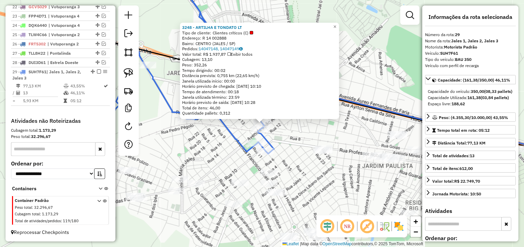
drag, startPoint x: 287, startPoint y: 159, endPoint x: 311, endPoint y: 93, distance: 70.2
click at [311, 93] on div "3248 - ARTILHA E TONDATO LT Tipo de cliente: Clientes críticos (C) Endereço: R …" at bounding box center [262, 123] width 524 height 247
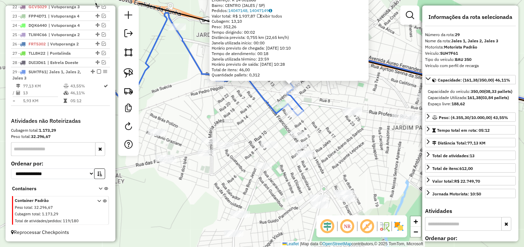
drag, startPoint x: 229, startPoint y: 102, endPoint x: 229, endPoint y: 106, distance: 4.5
click at [229, 106] on div "3248 - ARTILHA E TONDATO LT Tipo de cliente: Clientes críticos (C) Endereço: R …" at bounding box center [262, 123] width 524 height 247
click at [130, 74] on img at bounding box center [129, 73] width 10 height 10
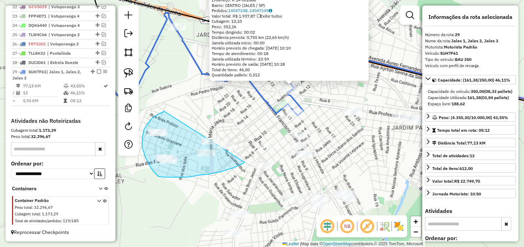
drag, startPoint x: 164, startPoint y: 111, endPoint x: 249, endPoint y: 119, distance: 85.2
click at [249, 119] on div "3248 - ARTILHA E TONDATO LT Tipo de cliente: Clientes críticos (C) Endereço: R …" at bounding box center [262, 123] width 524 height 247
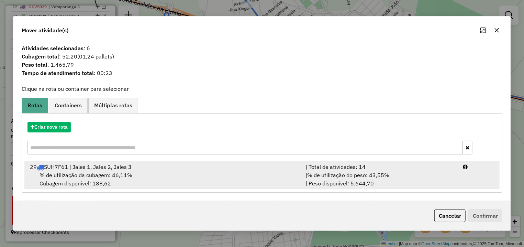
click at [466, 176] on li "29 SUH7F61 | Jales 1, Jales 2, Jales 3 | Total de atividades: 14 % de utilizaçã…" at bounding box center [261, 175] width 475 height 28
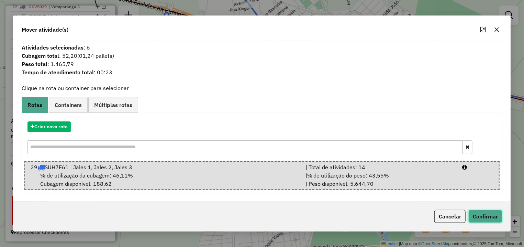
click at [478, 219] on button "Confirmar" at bounding box center [485, 216] width 34 height 13
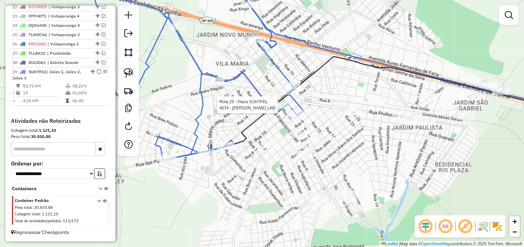
select select "*********"
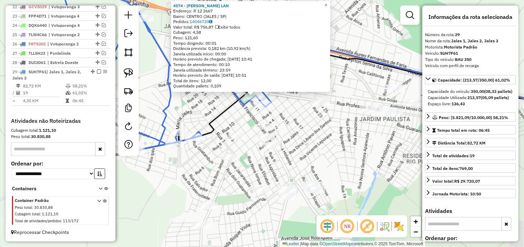
drag, startPoint x: 312, startPoint y: 178, endPoint x: 195, endPoint y: 102, distance: 139.8
click at [293, 128] on div "4574 - VILELA MONTANARI LAN Endereço: R 12 2667 Bairro: CENTRO (JALES / SP) Ped…" at bounding box center [262, 123] width 524 height 247
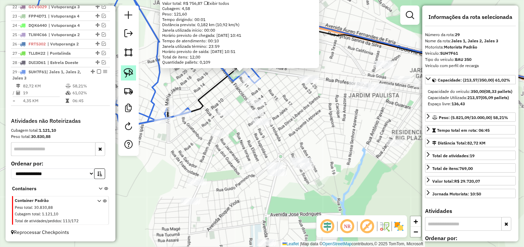
click at [128, 68] on link at bounding box center [128, 72] width 15 height 15
drag, startPoint x: 253, startPoint y: 91, endPoint x: 292, endPoint y: 124, distance: 51.6
click at [292, 124] on div "4574 - VILELA MONTANARI LAN Endereço: R 12 2667 Bairro: CENTRO (JALES / SP) Ped…" at bounding box center [262, 123] width 524 height 247
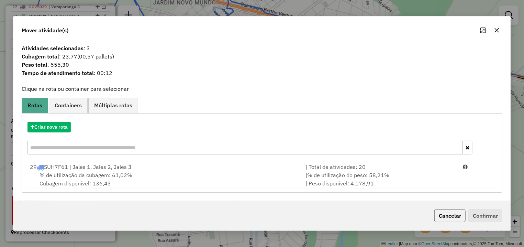
click at [451, 213] on button "Cancelar" at bounding box center [449, 215] width 31 height 13
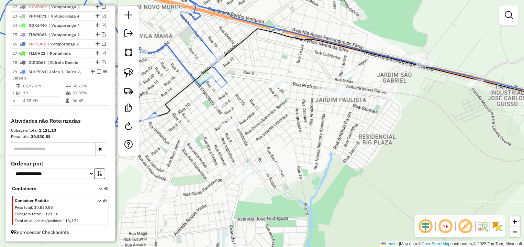
drag, startPoint x: 405, startPoint y: 180, endPoint x: 312, endPoint y: 180, distance: 93.4
click at [364, 198] on div "Janela de atendimento Grade de atendimento Capacidade Transportadoras Veículos …" at bounding box center [262, 123] width 524 height 247
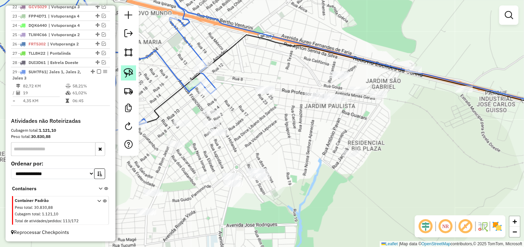
click at [132, 70] on img at bounding box center [129, 73] width 10 height 10
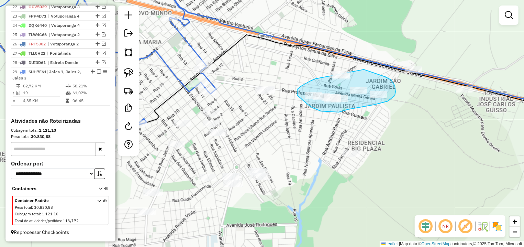
drag, startPoint x: 315, startPoint y: 79, endPoint x: 314, endPoint y: 60, distance: 18.3
click at [314, 60] on div "Janela de atendimento Grade de atendimento Capacidade Transportadoras Veículos …" at bounding box center [262, 123] width 524 height 247
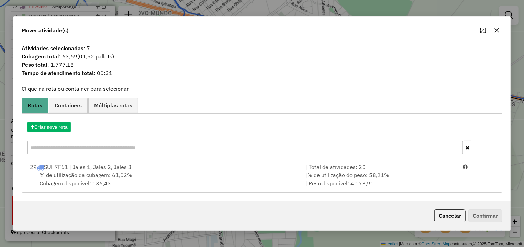
drag, startPoint x: 445, startPoint y: 214, endPoint x: 131, endPoint y: 110, distance: 331.6
click at [445, 214] on button "Cancelar" at bounding box center [449, 215] width 31 height 13
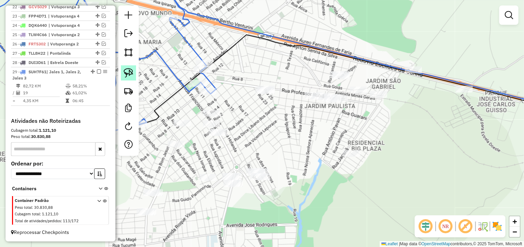
click at [125, 67] on link at bounding box center [128, 72] width 15 height 15
drag, startPoint x: 247, startPoint y: 96, endPoint x: 287, endPoint y: 95, distance: 40.2
click at [287, 95] on div "Janela de atendimento Grade de atendimento Capacidade Transportadoras Veículos …" at bounding box center [262, 123] width 524 height 247
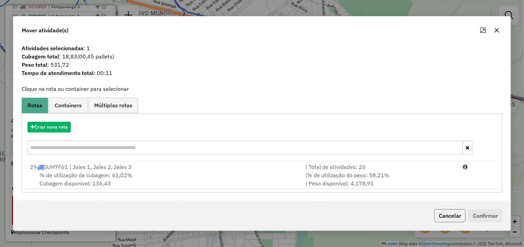
click at [460, 216] on button "Cancelar" at bounding box center [449, 215] width 31 height 13
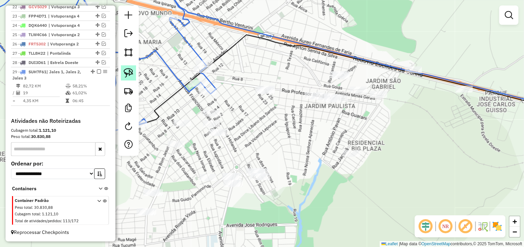
click at [128, 73] on img at bounding box center [129, 73] width 10 height 10
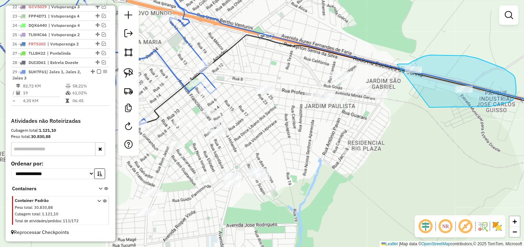
drag, startPoint x: 516, startPoint y: 93, endPoint x: 479, endPoint y: 83, distance: 38.2
click at [479, 83] on div "Janela de atendimento Grade de atendimento Capacidade Transportadoras Veículos …" at bounding box center [262, 123] width 524 height 247
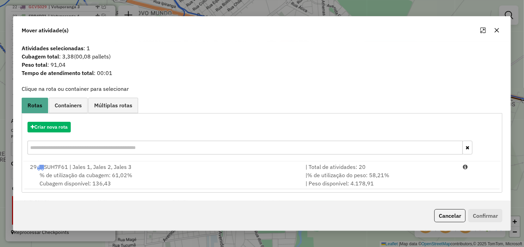
click at [454, 221] on button "Cancelar" at bounding box center [449, 215] width 31 height 13
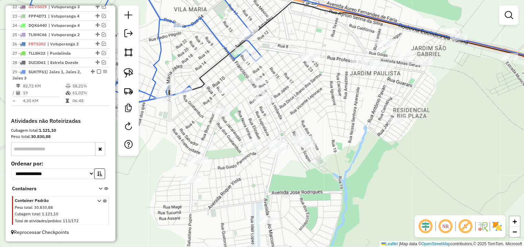
drag, startPoint x: 371, startPoint y: 196, endPoint x: 415, endPoint y: 165, distance: 53.9
click at [415, 165] on div "Janela de atendimento Grade de atendimento Capacidade Transportadoras Veículos …" at bounding box center [262, 123] width 524 height 247
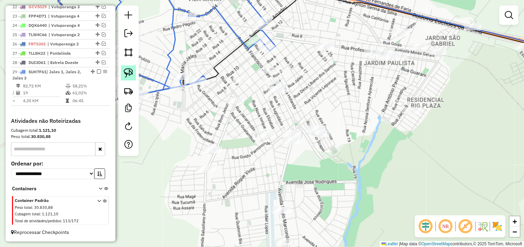
click at [133, 71] on img at bounding box center [129, 73] width 10 height 10
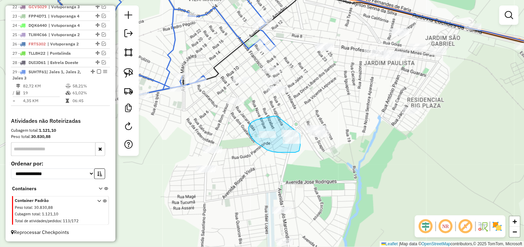
drag, startPoint x: 276, startPoint y: 116, endPoint x: 289, endPoint y: 116, distance: 13.4
click at [293, 122] on div "Janela de atendimento Grade de atendimento Capacidade Transportadoras Veículos …" at bounding box center [262, 123] width 524 height 247
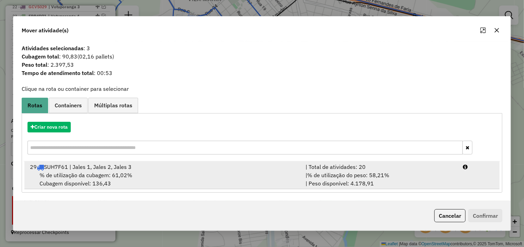
drag, startPoint x: 477, startPoint y: 170, endPoint x: 477, endPoint y: 182, distance: 11.7
click at [477, 171] on li "29 SUH7F61 | Jales 1, Jales 2, Jales 3 | Total de atividades: 20 % de utilizaçã…" at bounding box center [261, 175] width 475 height 28
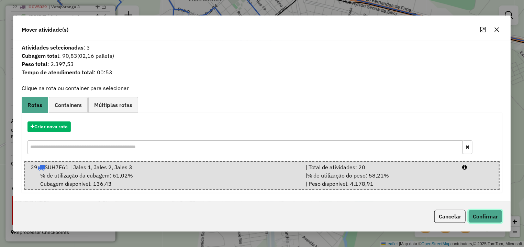
click at [475, 219] on button "Confirmar" at bounding box center [485, 216] width 34 height 13
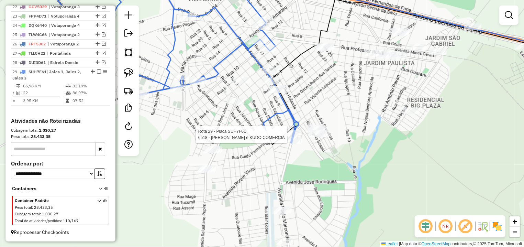
select select "*********"
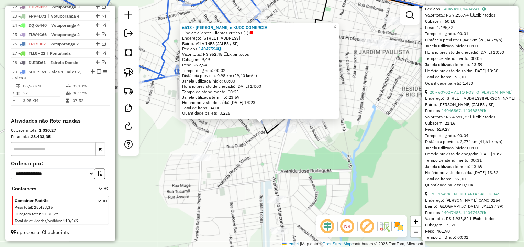
scroll to position [322, 0]
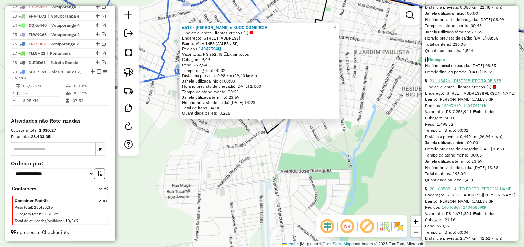
click at [473, 83] on link "21 - 13426 - DISTRIBUIDORA DE BEB" at bounding box center [465, 80] width 72 height 5
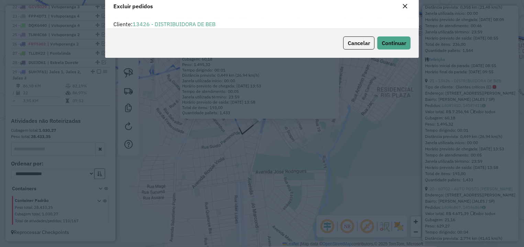
scroll to position [0, 0]
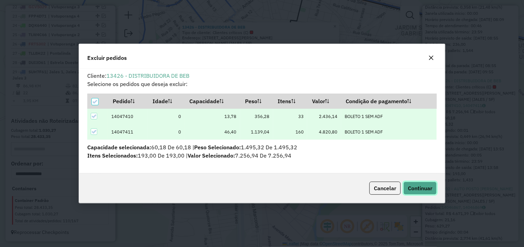
click at [421, 187] on span "Continuar" at bounding box center [420, 187] width 24 height 7
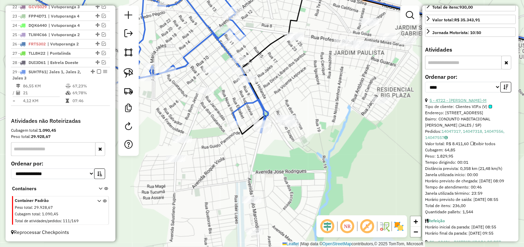
scroll to position [64, 0]
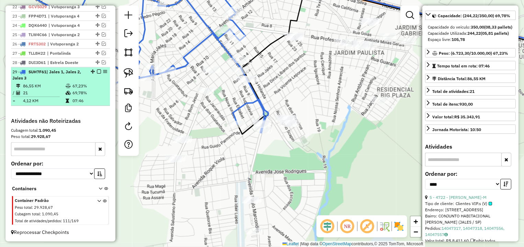
click at [97, 72] on em at bounding box center [99, 71] width 4 height 4
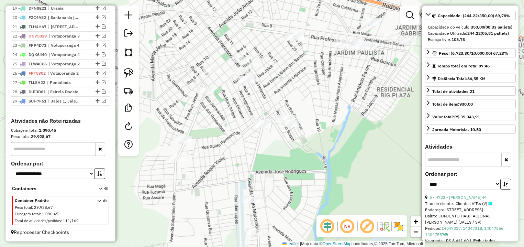
scroll to position [442, 0]
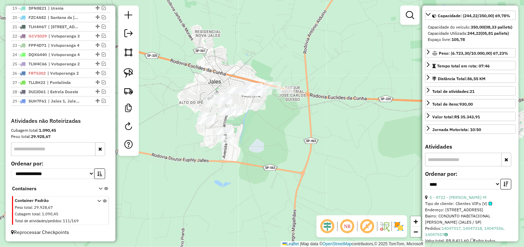
drag, startPoint x: 266, startPoint y: 144, endPoint x: 236, endPoint y: 126, distance: 34.9
click at [280, 145] on div "Janela de atendimento Grade de atendimento Capacidade Transportadoras Veículos …" at bounding box center [262, 123] width 524 height 247
click at [128, 72] on img at bounding box center [129, 73] width 10 height 10
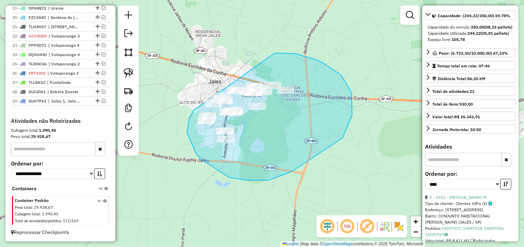
drag, startPoint x: 196, startPoint y: 154, endPoint x: 218, endPoint y: 59, distance: 97.3
click at [218, 59] on div "Janela de atendimento Grade de atendimento Capacidade Transportadoras Veículos …" at bounding box center [262, 123] width 524 height 247
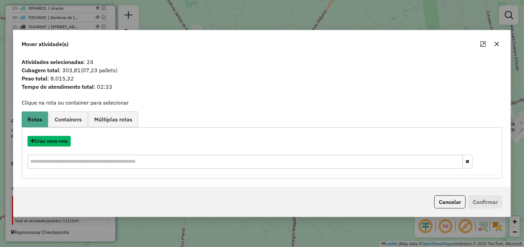
click at [60, 144] on button "Criar nova rota" at bounding box center [48, 141] width 43 height 11
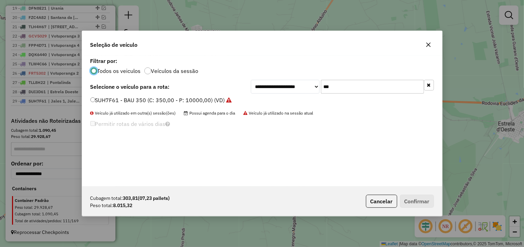
scroll to position [4, 2]
drag, startPoint x: 358, startPoint y: 86, endPoint x: 262, endPoint y: 86, distance: 96.5
click at [321, 86] on input "***" at bounding box center [372, 87] width 103 height 14
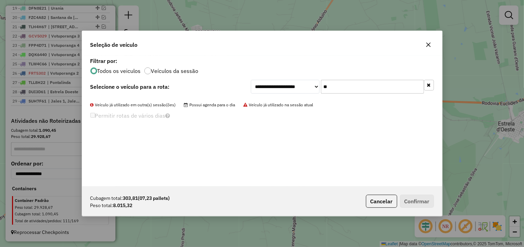
type input "*"
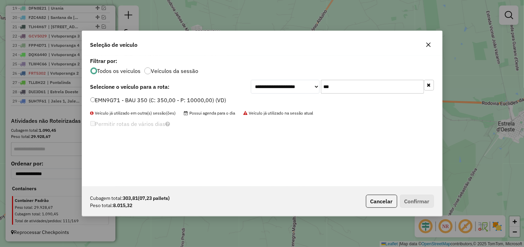
type input "***"
click at [115, 98] on label "EMN9G71 - BAU 350 (C: 350,00 - P: 10000,00) (VD)" at bounding box center [158, 100] width 136 height 8
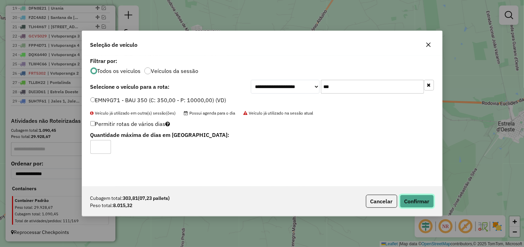
click at [419, 200] on button "Confirmar" at bounding box center [417, 200] width 34 height 13
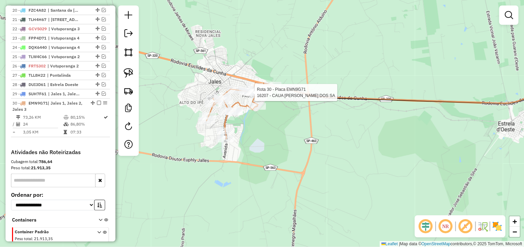
select select "*********"
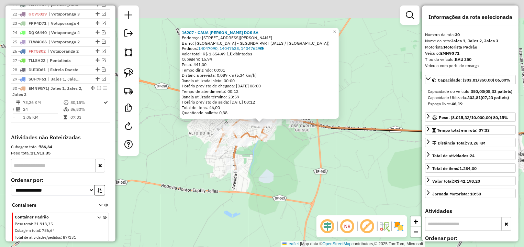
scroll to position [480, 0]
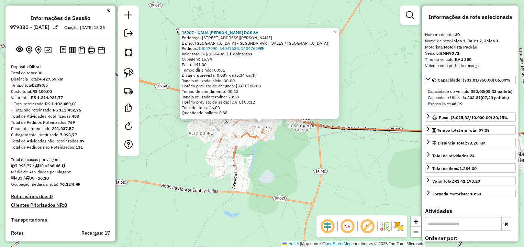
select select "*********"
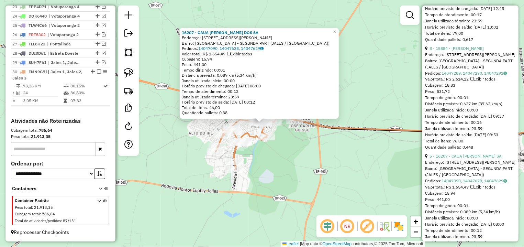
scroll to position [709, 0]
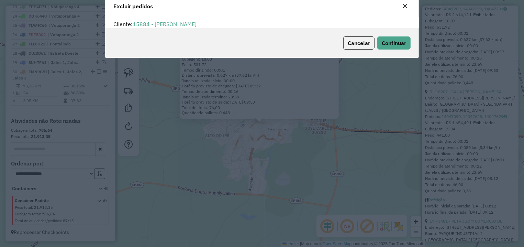
scroll to position [0, 0]
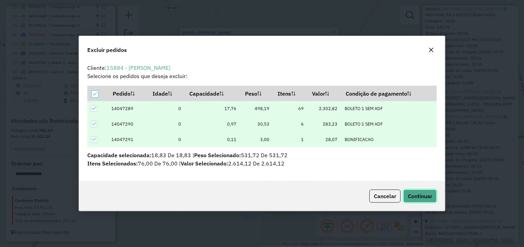
click at [410, 194] on span "Continuar" at bounding box center [420, 195] width 24 height 7
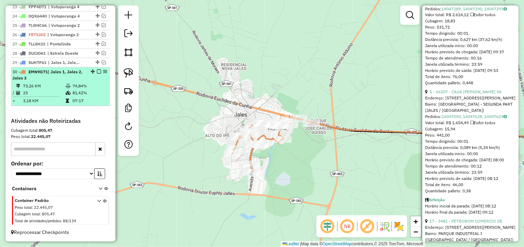
click at [97, 69] on em at bounding box center [99, 71] width 4 height 4
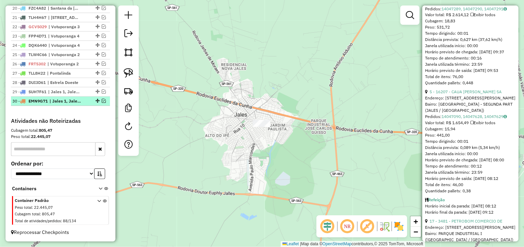
scroll to position [451, 0]
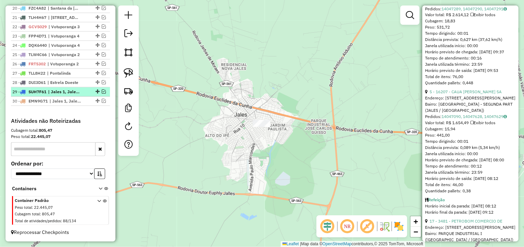
click at [102, 91] on em at bounding box center [104, 91] width 4 height 4
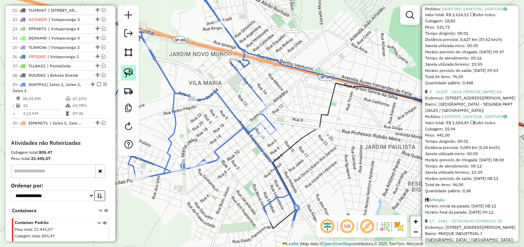
click at [124, 71] on link at bounding box center [128, 72] width 15 height 15
drag, startPoint x: 316, startPoint y: 118, endPoint x: 352, endPoint y: 121, distance: 36.5
click at [352, 121] on g at bounding box center [254, 101] width 643 height 253
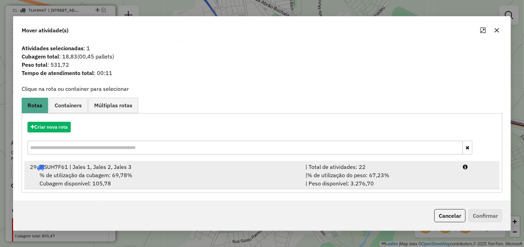
click at [375, 181] on div "| % de utilização do peso: 67,23% | Peso disponível: 3.276,70" at bounding box center [379, 179] width 157 height 16
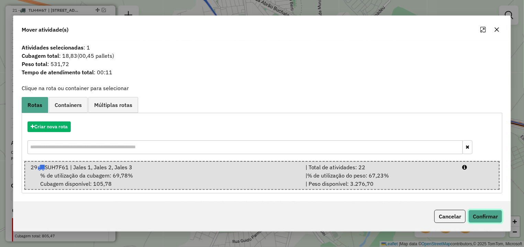
click at [481, 221] on button "Confirmar" at bounding box center [485, 216] width 34 height 13
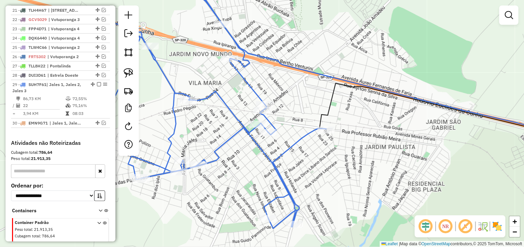
click at [325, 134] on div "Rota 29 - Placa SUH7F61 15884 - [PERSON_NAME] Janela de atendimento Grade de at…" at bounding box center [262, 123] width 524 height 247
select select "*********"
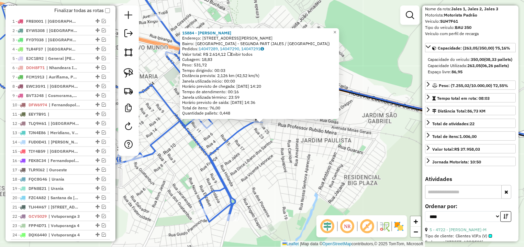
scroll to position [126, 0]
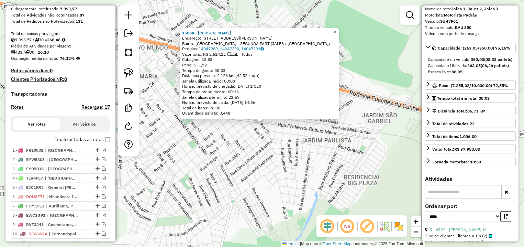
click at [210, 165] on div "15884 - [PERSON_NAME] Endereço: R PROFESSOR [PERSON_NAME] 3344 Bairro: [GEOGRAP…" at bounding box center [262, 123] width 524 height 247
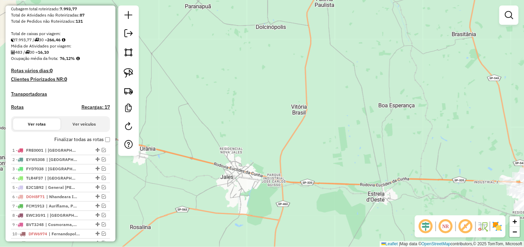
drag, startPoint x: 314, startPoint y: 153, endPoint x: 206, endPoint y: 121, distance: 112.4
click at [206, 121] on div "Janela de atendimento Grade de atendimento Capacidade Transportadoras Veículos …" at bounding box center [262, 123] width 524 height 247
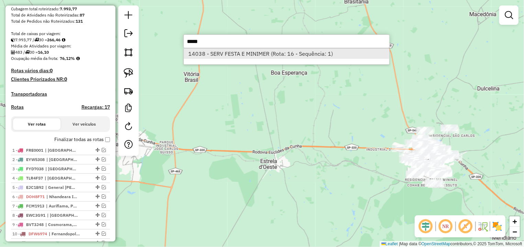
type input "*****"
click at [346, 57] on li "14038 - SERV FESTA E MINIMER (Rota: 16 - Sequência: 1)" at bounding box center [286, 53] width 205 height 10
select select "*********"
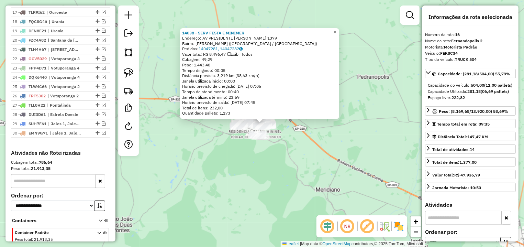
scroll to position [412, 0]
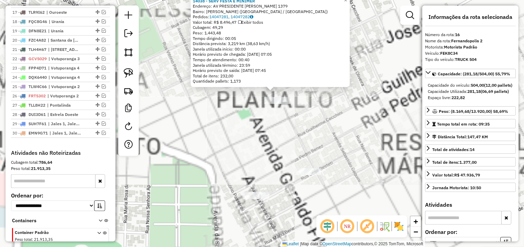
click at [246, 100] on div "14038 - SERV FESTA E MINIMER Endereço: AV PRESIDENTE [PERSON_NAME] 1379 Bairro:…" at bounding box center [262, 123] width 524 height 247
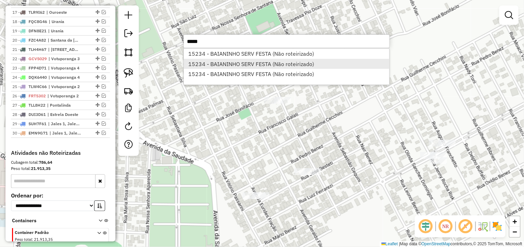
type input "*****"
click at [325, 61] on li "15234 - BAIANINHO SERV FESTA (Não roteirizado)" at bounding box center [286, 64] width 205 height 10
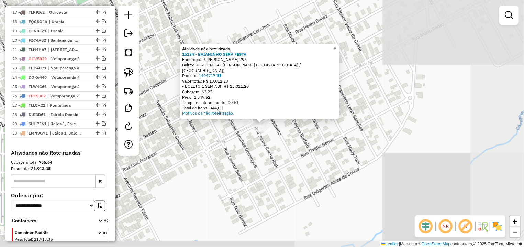
click at [295, 127] on div "Atividade não roteirizada 15234 - BAIANINHO SERV FESTA Endereço: R [PERSON_NAME…" at bounding box center [262, 123] width 524 height 247
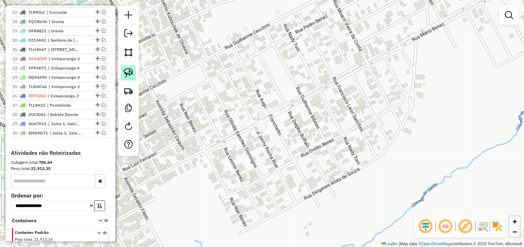
click at [131, 72] on img at bounding box center [129, 73] width 10 height 10
drag, startPoint x: 292, startPoint y: 124, endPoint x: 285, endPoint y: 133, distance: 11.5
click at [285, 133] on div "Janela de atendimento Grade de atendimento Capacidade Transportadoras Veículos …" at bounding box center [262, 123] width 524 height 247
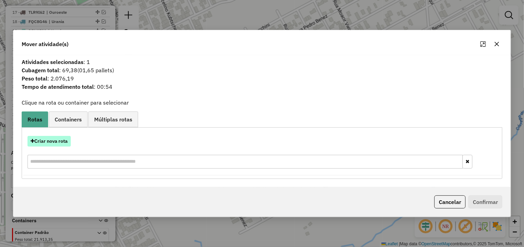
click at [56, 144] on button "Criar nova rota" at bounding box center [48, 141] width 43 height 11
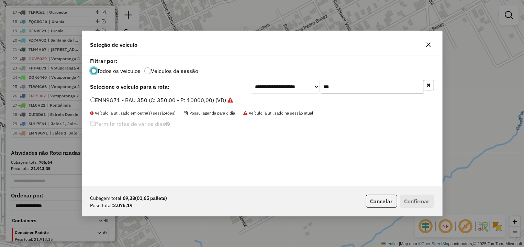
scroll to position [4, 2]
drag, startPoint x: 349, startPoint y: 82, endPoint x: 276, endPoint y: 82, distance: 72.5
click at [321, 82] on input "***" at bounding box center [372, 87] width 103 height 14
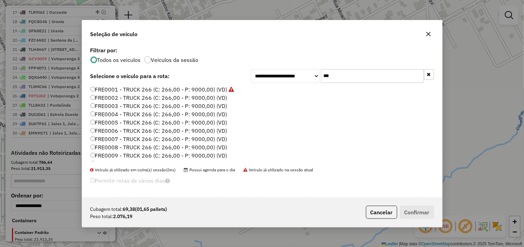
type input "***"
click at [198, 92] on label "FRE0001 - TRUCK 266 (C: 266,00 - P: 9000,00) (VD)" at bounding box center [162, 89] width 144 height 8
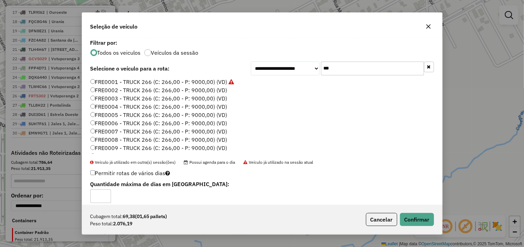
click at [198, 92] on label "FRE0002 - TRUCK 266 (C: 266,00 - P: 9000,00) (VD)" at bounding box center [158, 90] width 137 height 8
click at [422, 223] on button "Confirmar" at bounding box center [417, 219] width 34 height 13
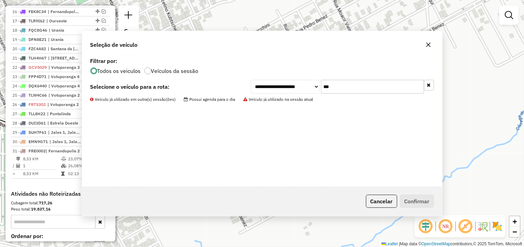
scroll to position [420, 0]
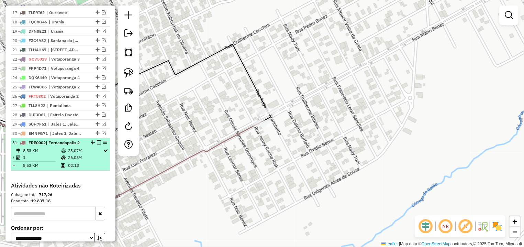
click at [97, 144] on em at bounding box center [99, 142] width 4 height 4
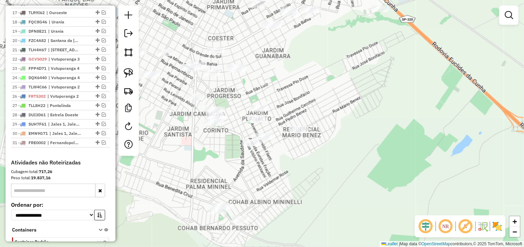
drag, startPoint x: 253, startPoint y: 184, endPoint x: 289, endPoint y: 160, distance: 42.9
click at [285, 165] on div "Janela de atendimento Grade de atendimento Capacidade Transportadoras Veículos …" at bounding box center [262, 123] width 524 height 247
click at [289, 160] on div "Janela de atendimento Grade de atendimento Capacidade Transportadoras Veículos …" at bounding box center [262, 123] width 524 height 247
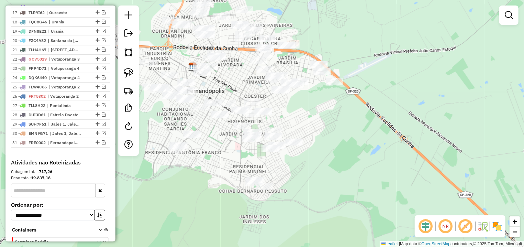
click at [229, 164] on div "Janela de atendimento Grade de atendimento Capacidade Transportadoras Veículos …" at bounding box center [262, 123] width 524 height 247
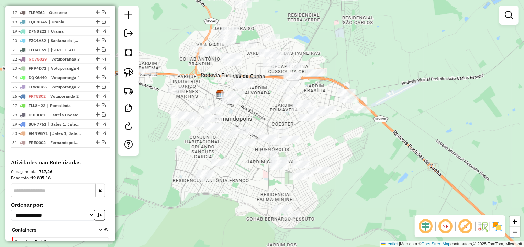
drag, startPoint x: 203, startPoint y: 95, endPoint x: 207, endPoint y: 107, distance: 12.2
click at [207, 106] on div "Janela de atendimento Grade de atendimento Capacidade Transportadoras Veículos …" at bounding box center [262, 123] width 524 height 247
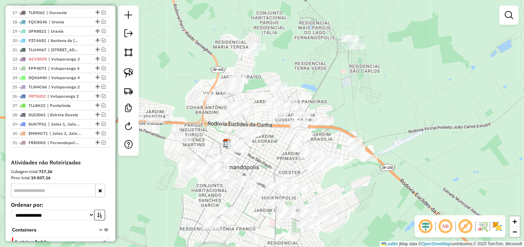
drag, startPoint x: 162, startPoint y: 74, endPoint x: 163, endPoint y: 105, distance: 31.3
click at [162, 104] on div "Janela de atendimento Grade de atendimento Capacidade Transportadoras Veículos …" at bounding box center [262, 123] width 524 height 247
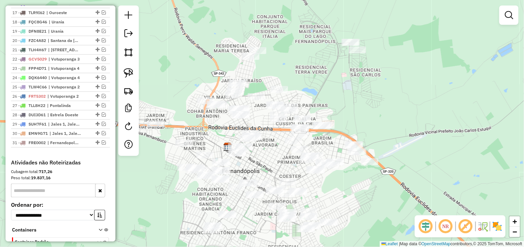
click at [131, 70] on img at bounding box center [129, 73] width 10 height 10
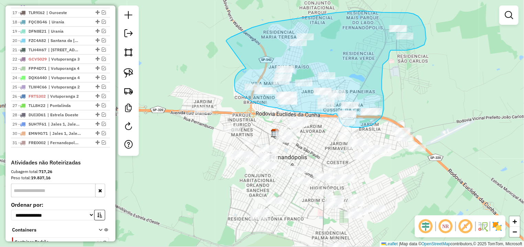
drag, startPoint x: 198, startPoint y: 82, endPoint x: 224, endPoint y: 43, distance: 47.0
click at [224, 43] on div "Janela de atendimento Grade de atendimento Capacidade Transportadoras Veículos …" at bounding box center [262, 123] width 524 height 247
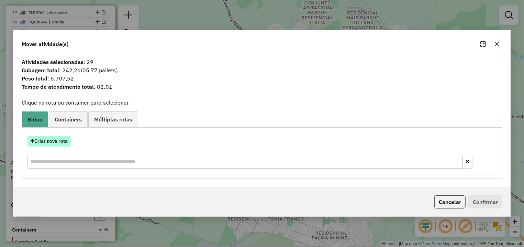
click at [50, 139] on button "Criar nova rota" at bounding box center [48, 141] width 43 height 11
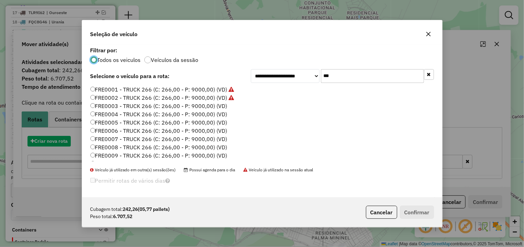
scroll to position [4, 2]
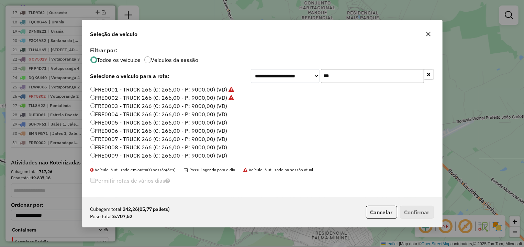
drag, startPoint x: 328, startPoint y: 77, endPoint x: 204, endPoint y: 80, distance: 123.7
click at [321, 79] on input "***" at bounding box center [372, 76] width 103 height 14
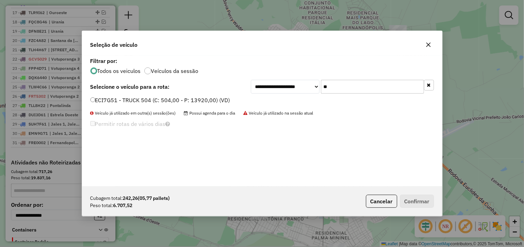
type input "**"
click at [63, 103] on div "**********" at bounding box center [262, 123] width 524 height 247
click at [114, 92] on div "**********" at bounding box center [261, 87] width 343 height 14
drag, startPoint x: 125, startPoint y: 97, endPoint x: 132, endPoint y: 101, distance: 8.0
click at [126, 98] on label "ECI7G51 - TRUCK 504 (C: 504,00 - P: 13920,00) (VD)" at bounding box center [160, 100] width 140 height 8
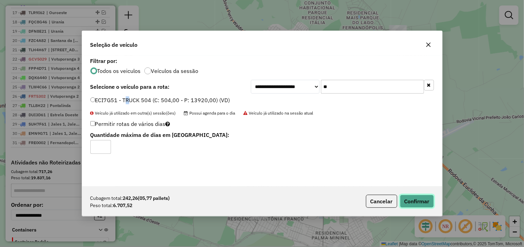
click at [407, 200] on button "Confirmar" at bounding box center [417, 200] width 34 height 13
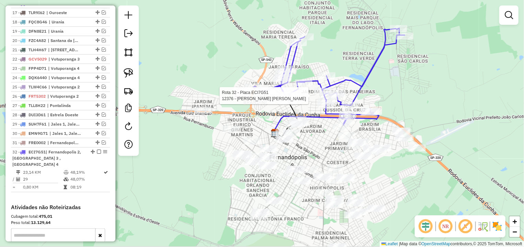
select select "*********"
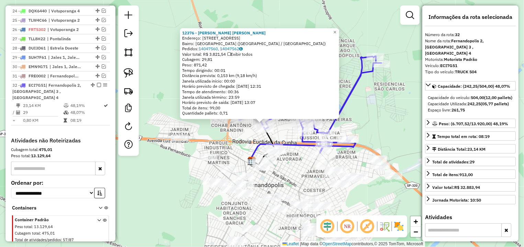
scroll to position [513, 0]
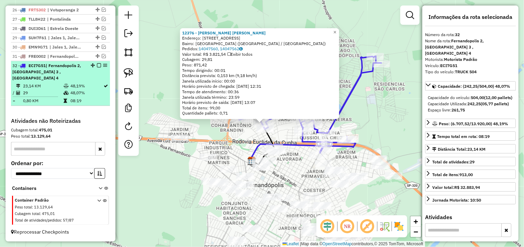
click at [97, 66] on em at bounding box center [99, 65] width 4 height 4
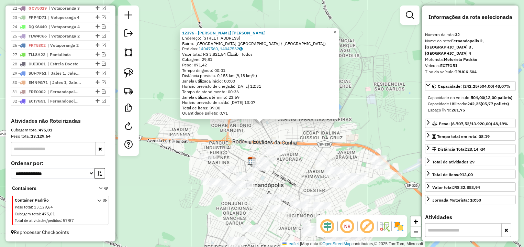
scroll to position [478, 0]
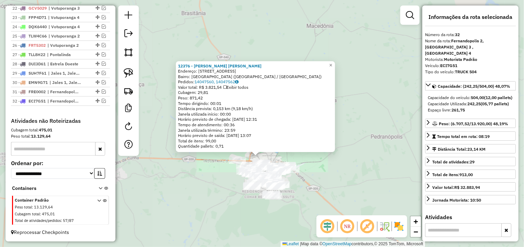
click at [333, 190] on div "12376 - [PERSON_NAME] [PERSON_NAME]: [STREET_ADDRESS] Bairro: [GEOGRAPHIC_DATA]…" at bounding box center [262, 123] width 524 height 247
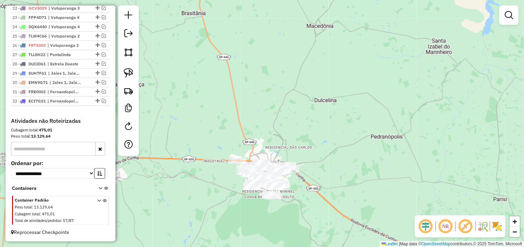
drag, startPoint x: 313, startPoint y: 215, endPoint x: 293, endPoint y: 165, distance: 53.5
click at [296, 170] on div "12376 - [PERSON_NAME] [PERSON_NAME]: [STREET_ADDRESS] Bairro: [GEOGRAPHIC_DATA]…" at bounding box center [262, 123] width 524 height 247
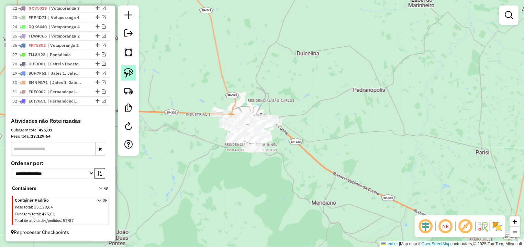
click at [128, 80] on link at bounding box center [128, 72] width 15 height 15
drag, startPoint x: 220, startPoint y: 89, endPoint x: 345, endPoint y: 122, distance: 129.8
click at [345, 122] on div "Janela de atendimento Grade de atendimento Capacidade Transportadoras Veículos …" at bounding box center [262, 123] width 524 height 247
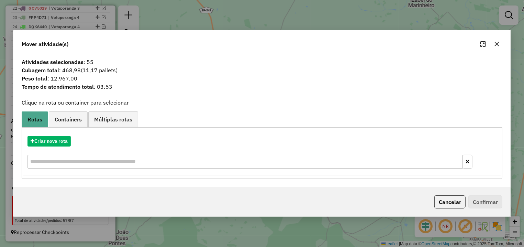
click at [497, 43] on icon "button" at bounding box center [496, 43] width 5 height 5
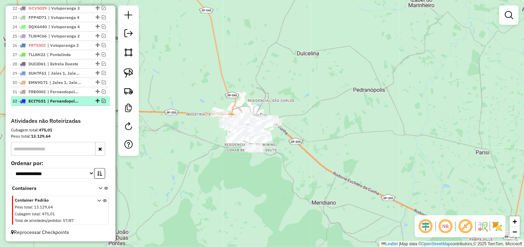
click at [95, 101] on div at bounding box center [97, 101] width 21 height 4
select select "*********"
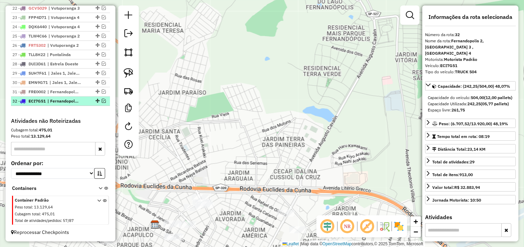
click at [102, 101] on em at bounding box center [104, 101] width 4 height 4
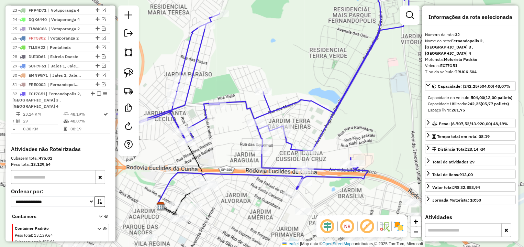
drag, startPoint x: 198, startPoint y: 137, endPoint x: 206, endPoint y: 106, distance: 32.7
click at [206, 106] on div "Janela de atendimento Grade de atendimento Capacidade Transportadoras Veículos …" at bounding box center [262, 123] width 524 height 247
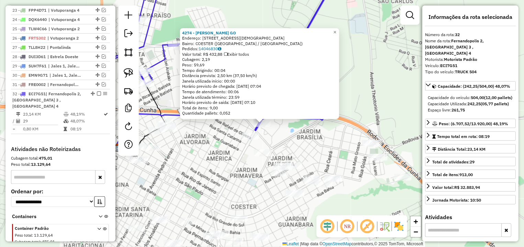
scroll to position [513, 0]
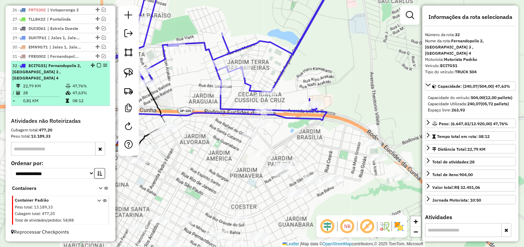
click at [97, 63] on em at bounding box center [99, 65] width 4 height 4
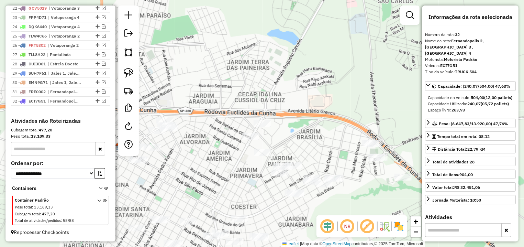
scroll to position [478, 0]
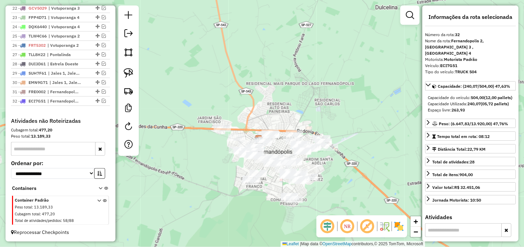
click at [349, 181] on div "Janela de atendimento Grade de atendimento Capacidade Transportadoras Veículos …" at bounding box center [262, 123] width 524 height 247
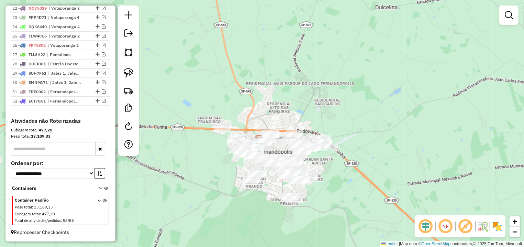
click at [129, 81] on div at bounding box center [128, 80] width 21 height 150
click at [128, 75] on img at bounding box center [129, 73] width 10 height 10
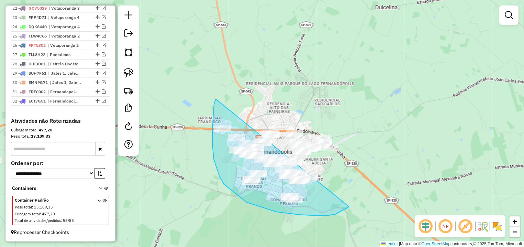
drag, startPoint x: 213, startPoint y: 125, endPoint x: 340, endPoint y: 120, distance: 127.5
click at [340, 120] on div "Janela de atendimento Grade de atendimento Capacidade Transportadoras Veículos …" at bounding box center [262, 123] width 524 height 247
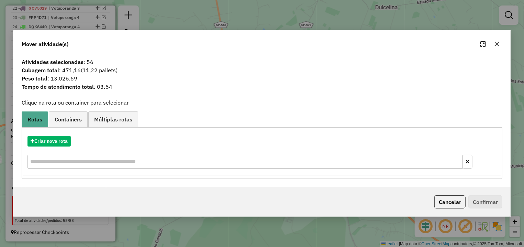
click at [497, 45] on icon "button" at bounding box center [496, 43] width 5 height 5
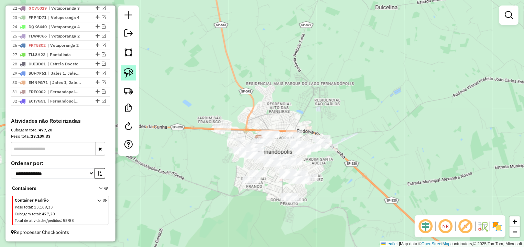
click at [133, 73] on img at bounding box center [129, 73] width 10 height 10
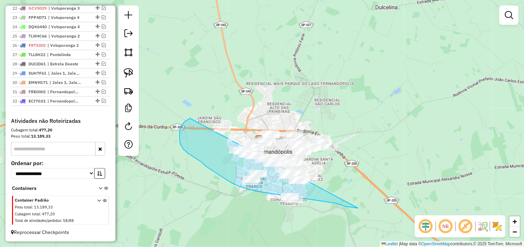
drag, startPoint x: 184, startPoint y: 122, endPoint x: 358, endPoint y: 208, distance: 193.7
click at [358, 208] on div "Janela de atendimento Grade de atendimento Capacidade Transportadoras Veículos …" at bounding box center [262, 123] width 524 height 247
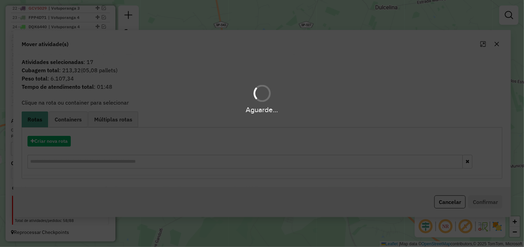
click at [441, 201] on div "Aguarde..." at bounding box center [262, 123] width 524 height 247
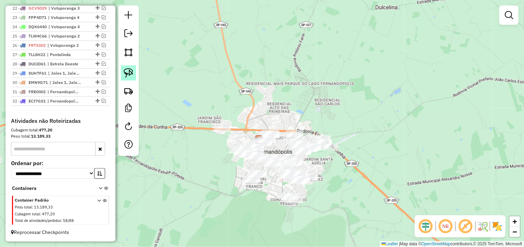
click at [126, 69] on img at bounding box center [129, 73] width 10 height 10
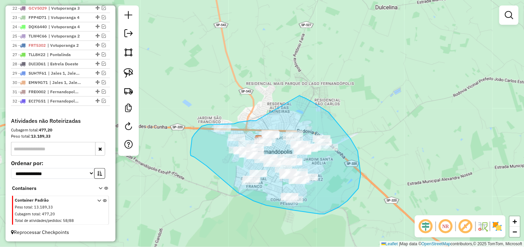
drag, startPoint x: 256, startPoint y: 121, endPoint x: 287, endPoint y: 97, distance: 39.4
click at [287, 97] on div "Janela de atendimento Grade de atendimento Capacidade Transportadoras Veículos …" at bounding box center [262, 123] width 524 height 247
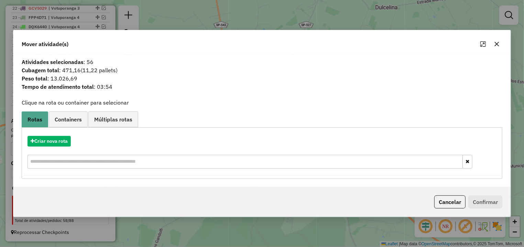
click at [499, 45] on icon "button" at bounding box center [496, 43] width 5 height 5
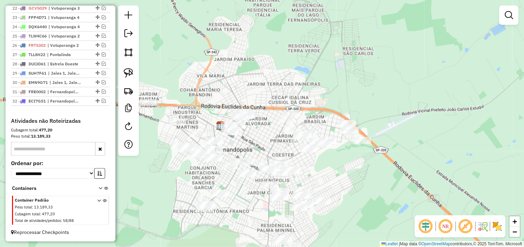
drag, startPoint x: 253, startPoint y: 142, endPoint x: 108, endPoint y: 64, distance: 165.5
click at [272, 108] on div "Janela de atendimento Grade de atendimento Capacidade Transportadoras Veículos …" at bounding box center [262, 123] width 524 height 247
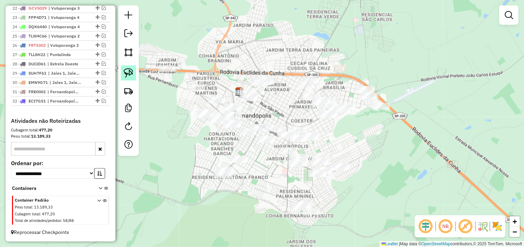
click at [128, 71] on img at bounding box center [129, 73] width 10 height 10
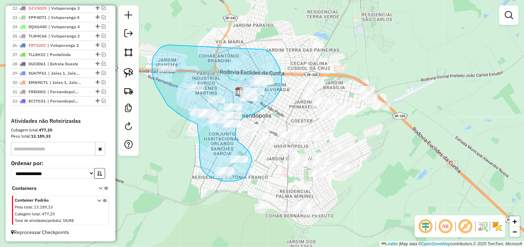
drag, startPoint x: 159, startPoint y: 49, endPoint x: 250, endPoint y: 46, distance: 90.7
click at [258, 47] on div "Janela de atendimento Grade de atendimento Capacidade Transportadoras Veículos …" at bounding box center [262, 123] width 524 height 247
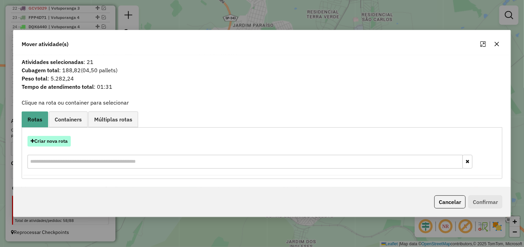
click at [59, 139] on button "Criar nova rota" at bounding box center [48, 141] width 43 height 11
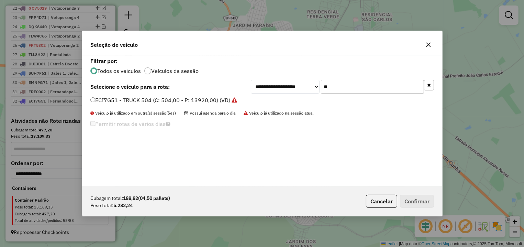
scroll to position [4, 2]
drag, startPoint x: 352, startPoint y: 87, endPoint x: 296, endPoint y: 88, distance: 56.3
click at [321, 88] on input "**" at bounding box center [372, 87] width 103 height 14
type input "***"
click at [160, 103] on label "DFW6976 - BAÚ (C: 280,00 - P: 7500,00) (VD)" at bounding box center [150, 100] width 121 height 8
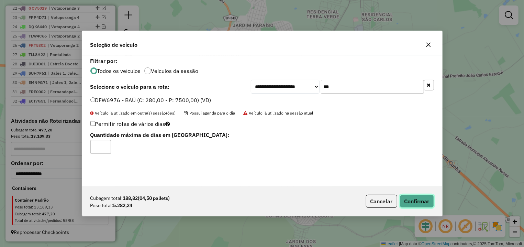
click at [421, 200] on button "Confirmar" at bounding box center [417, 200] width 34 height 13
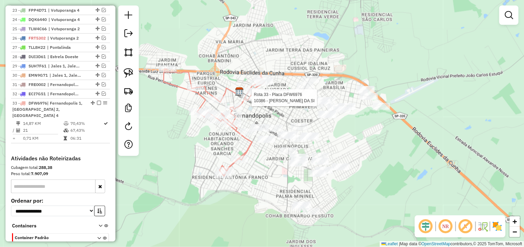
select select "*********"
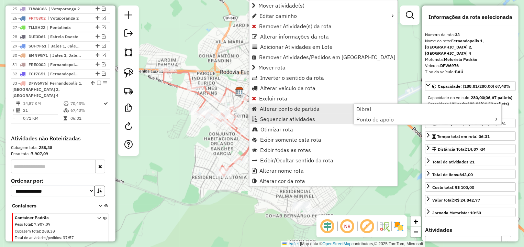
scroll to position [523, 0]
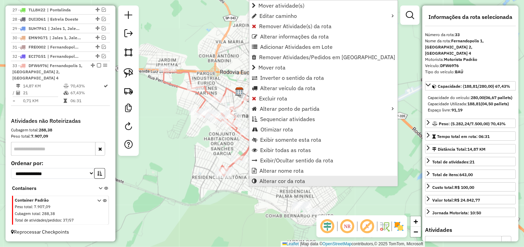
click at [286, 181] on span "Alterar cor da rota" at bounding box center [282, 180] width 46 height 5
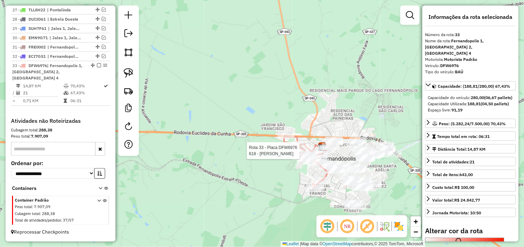
select select "*********"
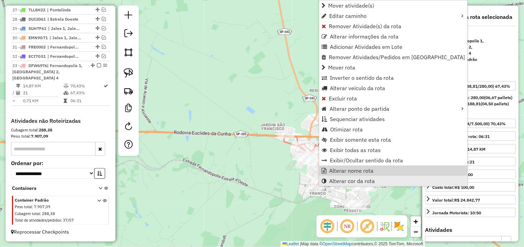
click at [355, 178] on span "Alterar cor da rota" at bounding box center [352, 180] width 46 height 5
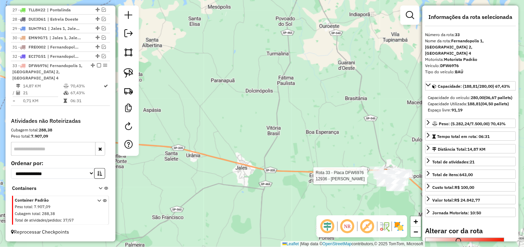
select select "*********"
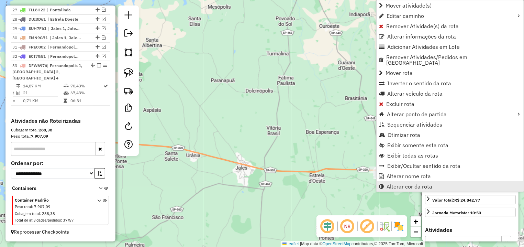
click at [394, 183] on span "Alterar cor da rota" at bounding box center [409, 185] width 46 height 5
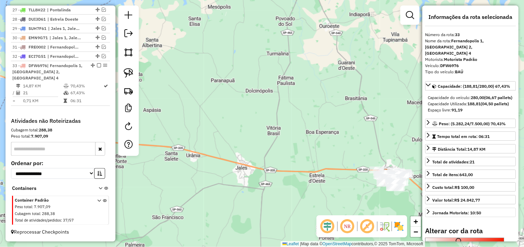
scroll to position [137, 0]
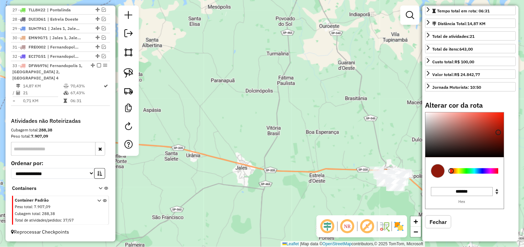
type input "*******"
drag, startPoint x: 489, startPoint y: 142, endPoint x: 504, endPoint y: 109, distance: 36.4
click at [504, 109] on div "Alterar cor da rota C M Y K * *** ** H S L *** ** * R G B ******* Hex Fechar" at bounding box center [470, 169] width 91 height 137
click at [346, 122] on div "Janela de atendimento Grade de atendimento Capacidade Transportadoras Veículos …" at bounding box center [262, 123] width 524 height 247
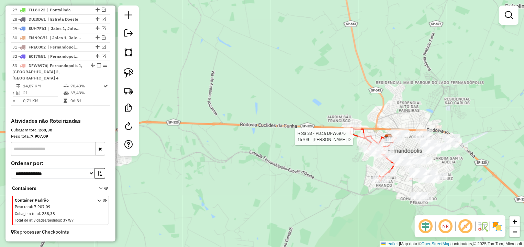
select select "*********"
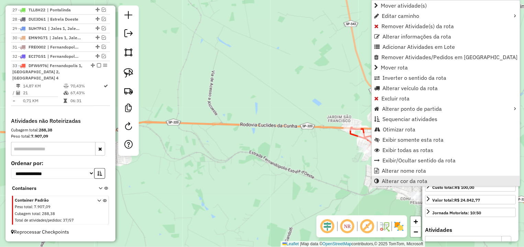
click at [409, 183] on span "Alterar cor da rota" at bounding box center [405, 180] width 46 height 5
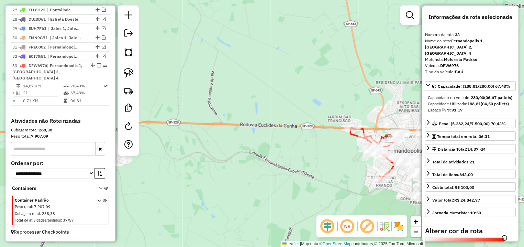
scroll to position [97, 0]
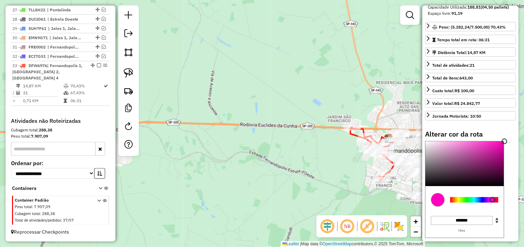
drag, startPoint x: 483, startPoint y: 213, endPoint x: 492, endPoint y: 211, distance: 9.1
click at [492, 202] on div at bounding box center [474, 199] width 48 height 5
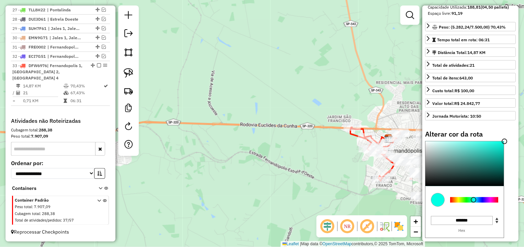
drag, startPoint x: 492, startPoint y: 211, endPoint x: 473, endPoint y: 210, distance: 18.6
click at [473, 202] on div at bounding box center [473, 199] width 5 height 5
type input "*******"
drag, startPoint x: 499, startPoint y: 158, endPoint x: 506, endPoint y: 148, distance: 12.6
click at [506, 148] on div "Alterar cor da rota C M Y K *** *** ** H S L * *** *** R G B ******* Hex Fechar" at bounding box center [470, 198] width 91 height 137
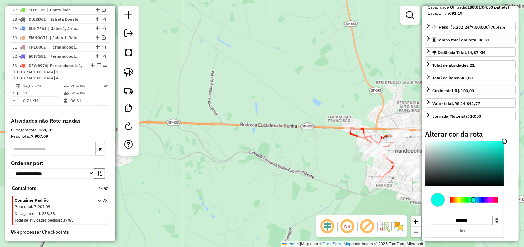
click at [348, 71] on div "Janela de atendimento Grade de atendimento Capacidade Transportadoras Veículos …" at bounding box center [262, 123] width 524 height 247
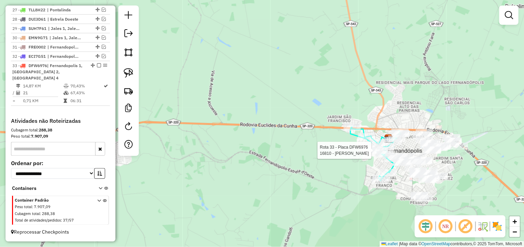
select select "*********"
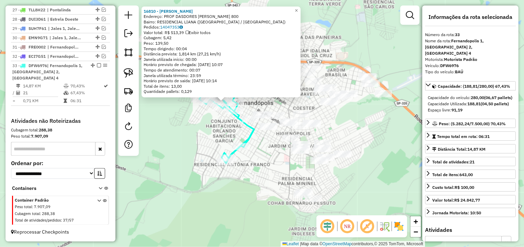
click at [264, 103] on div "16810 - [PERSON_NAME] Endereço: PROF DASDORES MARIA DEL GROSSI 800 Bairro: RESI…" at bounding box center [262, 123] width 524 height 247
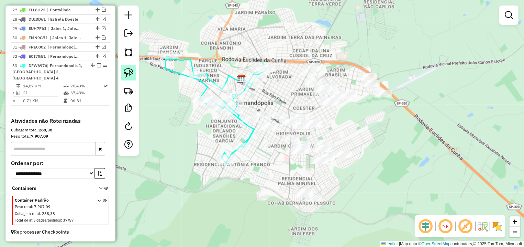
click at [132, 72] on img at bounding box center [129, 73] width 10 height 10
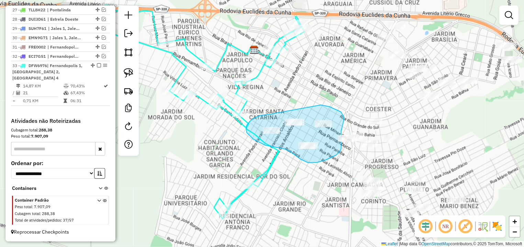
drag, startPoint x: 278, startPoint y: 112, endPoint x: 316, endPoint y: 103, distance: 39.6
click at [316, 103] on div "Janela de atendimento Grade de atendimento Capacidade Transportadoras Veículos …" at bounding box center [262, 123] width 524 height 247
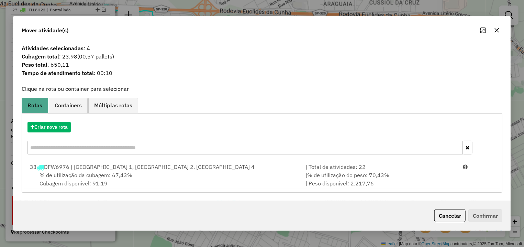
drag, startPoint x: 457, startPoint y: 214, endPoint x: 453, endPoint y: 214, distance: 3.8
click at [456, 214] on button "Cancelar" at bounding box center [449, 215] width 31 height 13
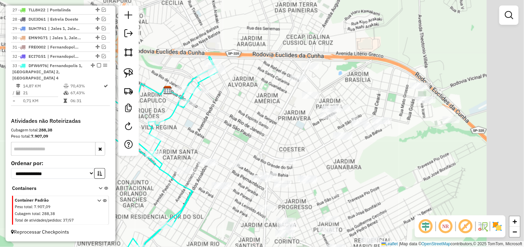
drag, startPoint x: 443, startPoint y: 143, endPoint x: 357, endPoint y: 183, distance: 95.1
click at [357, 183] on div "Janela de atendimento Grade de atendimento Capacidade Transportadoras Veículos …" at bounding box center [262, 123] width 524 height 247
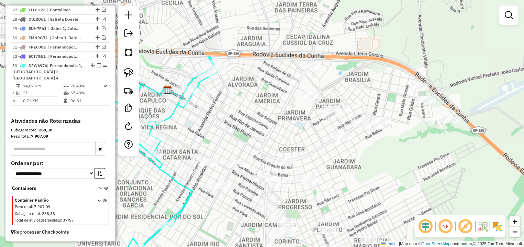
drag, startPoint x: 126, startPoint y: 70, endPoint x: 296, endPoint y: 69, distance: 169.7
click at [126, 70] on img at bounding box center [129, 73] width 10 height 10
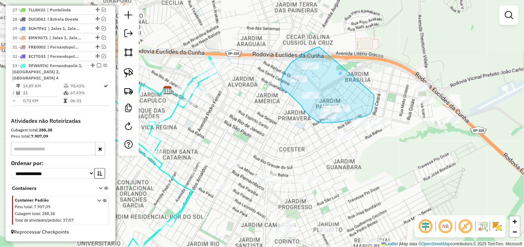
drag, startPoint x: 318, startPoint y: 47, endPoint x: 369, endPoint y: 88, distance: 65.4
click at [369, 88] on div "Janela de atendimento Grade de atendimento Capacidade Transportadoras Veículos …" at bounding box center [262, 123] width 524 height 247
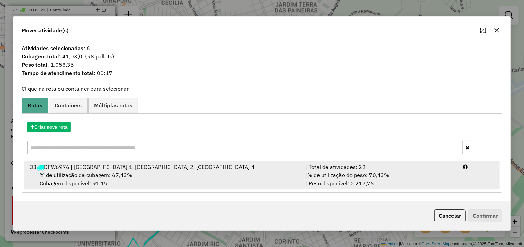
click at [467, 180] on li "33 DFW6976 | Fernandopolis 1, [GEOGRAPHIC_DATA], [GEOGRAPHIC_DATA] 4 | Total de…" at bounding box center [261, 175] width 475 height 28
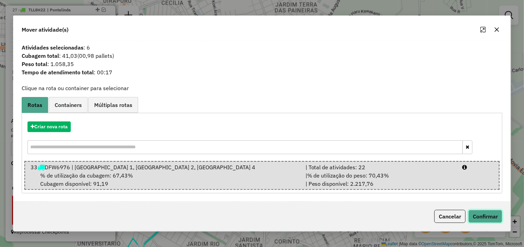
click at [477, 217] on button "Confirmar" at bounding box center [485, 216] width 34 height 13
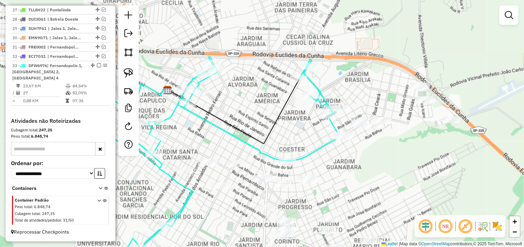
select select "*********"
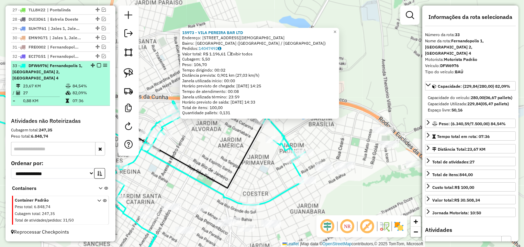
click at [97, 65] on em at bounding box center [99, 65] width 4 height 4
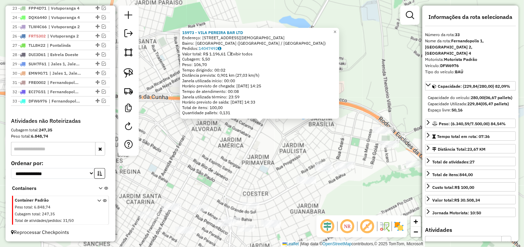
scroll to position [487, 0]
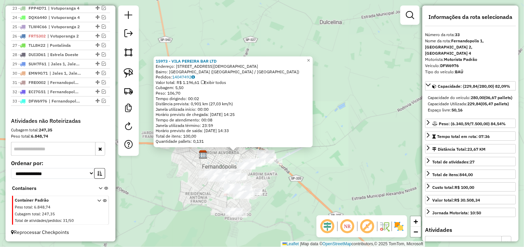
click at [313, 192] on div "15973 - VILA PEREIRA BAR LTD Endereço: [STREET_ADDRESS] [GEOGRAPHIC_DATA]: 1404…" at bounding box center [262, 123] width 524 height 247
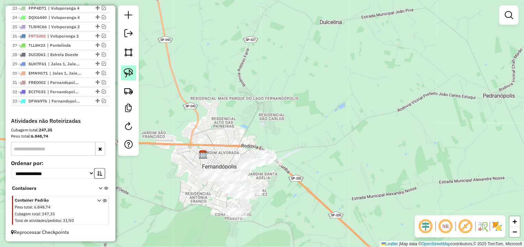
click at [129, 70] on img at bounding box center [129, 73] width 10 height 10
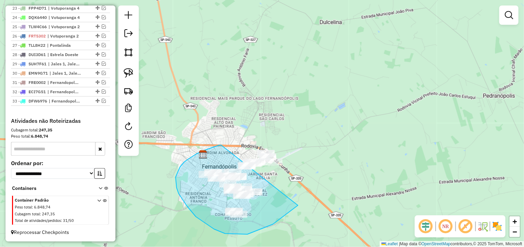
drag, startPoint x: 219, startPoint y: 145, endPoint x: 266, endPoint y: 120, distance: 53.2
click at [304, 137] on div "Janela de atendimento Grade de atendimento Capacidade Transportadoras Veículos …" at bounding box center [262, 123] width 524 height 247
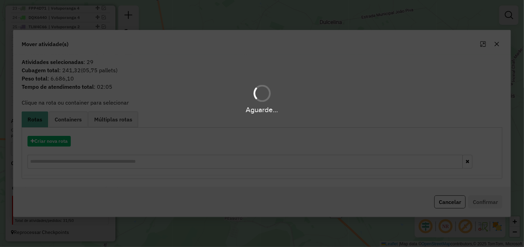
click at [67, 131] on div "Aguarde..." at bounding box center [262, 123] width 524 height 247
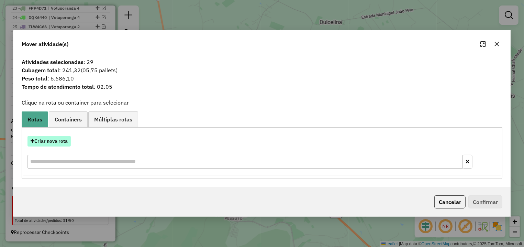
click at [68, 137] on button "Criar nova rota" at bounding box center [48, 141] width 43 height 11
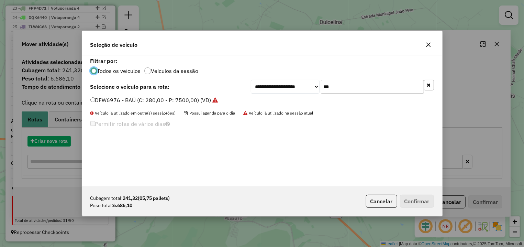
scroll to position [4, 2]
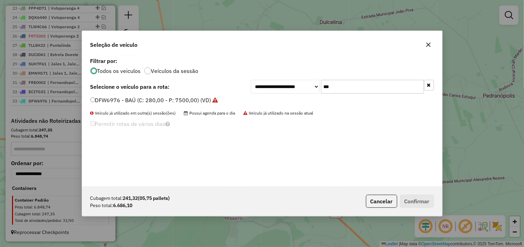
drag, startPoint x: 312, startPoint y: 87, endPoint x: 260, endPoint y: 95, distance: 52.2
click at [321, 93] on input "***" at bounding box center [372, 87] width 103 height 14
type input "***"
click at [134, 108] on div "FWD2B71 - BAU 350 (C: 350,00 - P: 10000,00) (VD)" at bounding box center [262, 103] width 352 height 14
click at [138, 100] on label "FWD2B71 - BAU 350 (C: 350,00 - P: 10000,00) (VD)" at bounding box center [158, 100] width 136 height 8
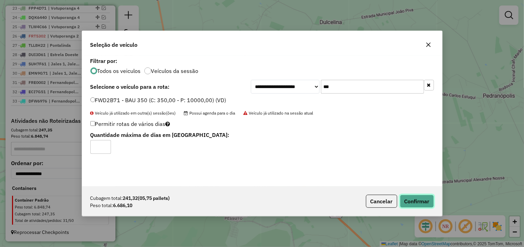
click at [406, 195] on button "Confirmar" at bounding box center [417, 200] width 34 height 13
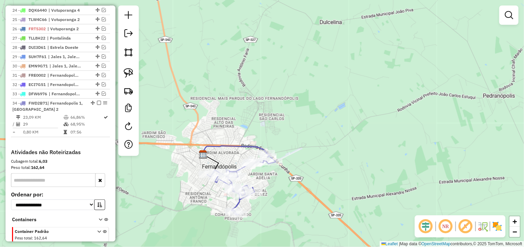
select select "*********"
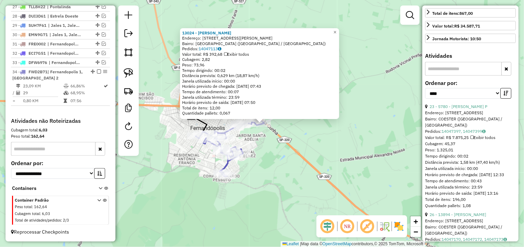
scroll to position [97, 0]
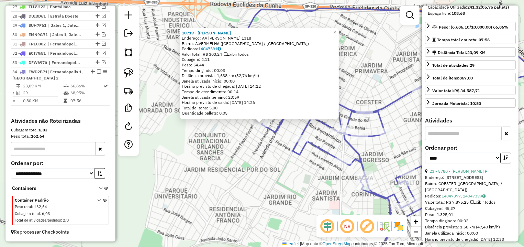
click at [235, 134] on div "10719 - [PERSON_NAME]: AV [PERSON_NAME] 1318 Bairro: A.VERMELHA ([GEOGRAPHIC_DA…" at bounding box center [262, 123] width 524 height 247
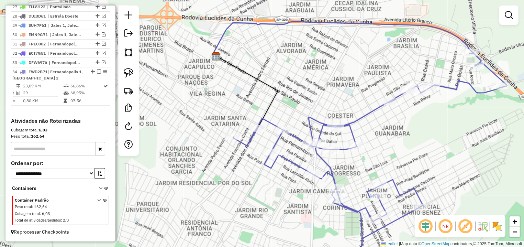
drag, startPoint x: 228, startPoint y: 151, endPoint x: 224, endPoint y: 152, distance: 4.2
click at [214, 160] on div "Janela de atendimento Grade de atendimento Capacidade Transportadoras Veículos …" at bounding box center [262, 123] width 524 height 247
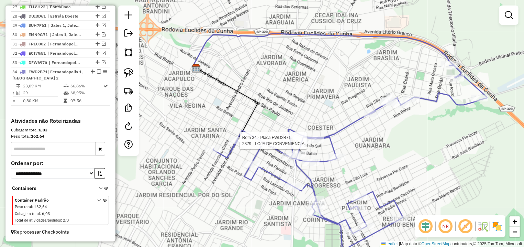
select select "*********"
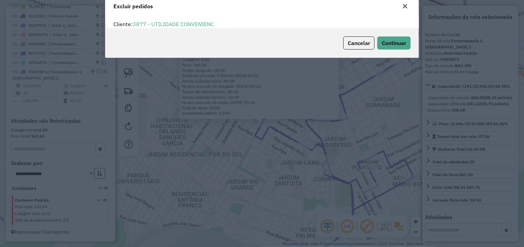
scroll to position [0, 0]
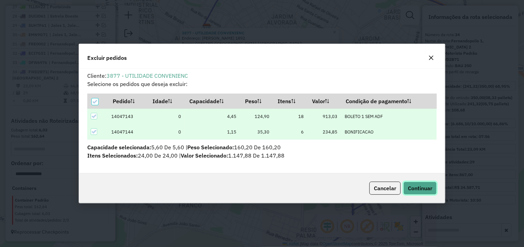
click at [420, 184] on button "Continuar" at bounding box center [419, 187] width 33 height 13
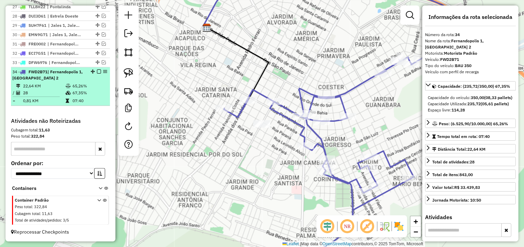
click at [97, 72] on em at bounding box center [99, 71] width 4 height 4
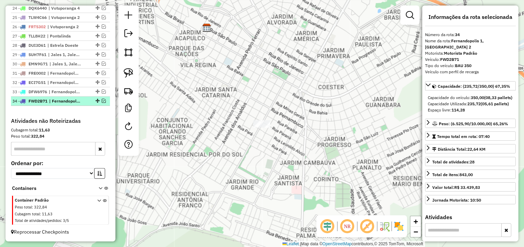
scroll to position [497, 0]
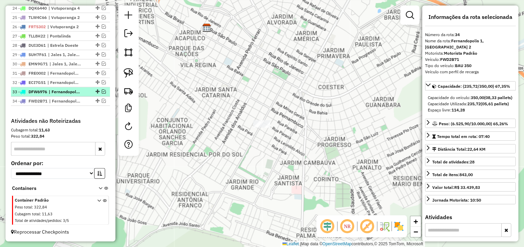
click at [102, 93] on em at bounding box center [104, 91] width 4 height 4
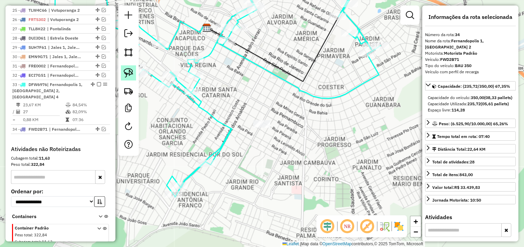
click at [132, 74] on img at bounding box center [129, 73] width 10 height 10
drag, startPoint x: 251, startPoint y: 107, endPoint x: 308, endPoint y: 126, distance: 59.6
click at [308, 126] on div "Janela de atendimento Grade de atendimento Capacidade Transportadoras Veículos …" at bounding box center [262, 123] width 524 height 247
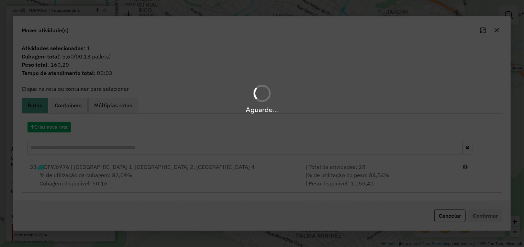
click at [408, 166] on hb-app "Aguarde... Pop-up bloqueado! Seu navegador bloqueou automáticamente a abertura …" at bounding box center [262, 123] width 524 height 247
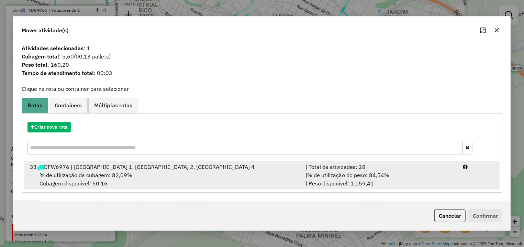
click at [475, 177] on li "33 DFW6976 | Fernandopolis 1, [GEOGRAPHIC_DATA], [GEOGRAPHIC_DATA] 4 | Total de…" at bounding box center [261, 175] width 475 height 28
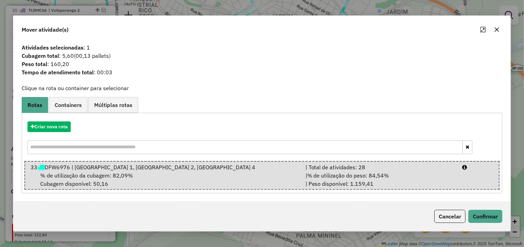
click at [476, 206] on div "Cancelar Confirmar" at bounding box center [261, 216] width 497 height 30
click at [477, 212] on button "Confirmar" at bounding box center [485, 216] width 34 height 13
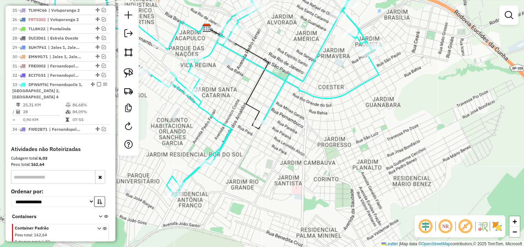
select select "*********"
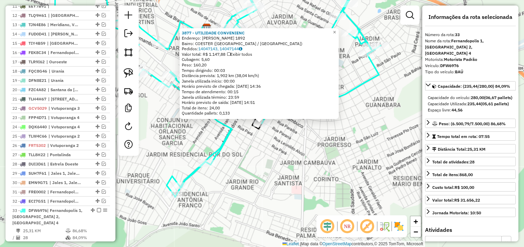
scroll to position [242, 0]
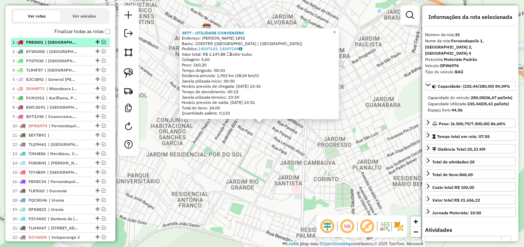
click at [102, 44] on em at bounding box center [104, 42] width 4 height 4
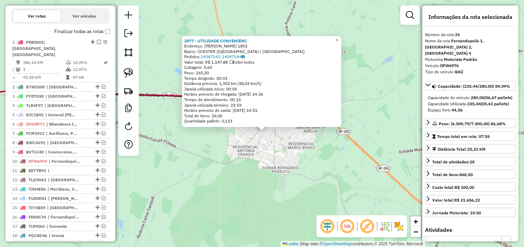
scroll to position [274, 0]
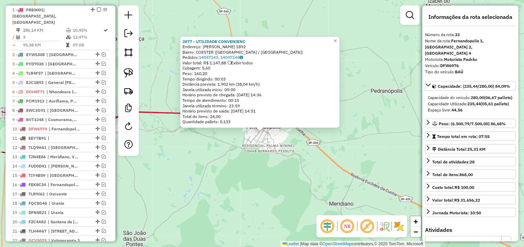
drag, startPoint x: 199, startPoint y: 140, endPoint x: 275, endPoint y: 150, distance: 76.9
click at [287, 161] on div "3877 - UTILIDADE CONVENIENC Endereço: [PERSON_NAME] 1892 Bairro: COESTER ([GEOG…" at bounding box center [262, 123] width 524 height 247
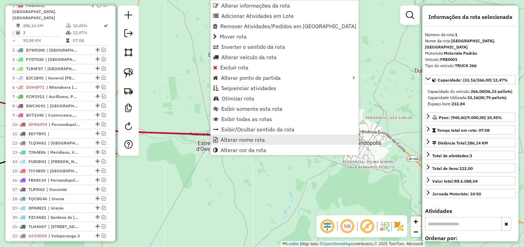
scroll to position [281, 0]
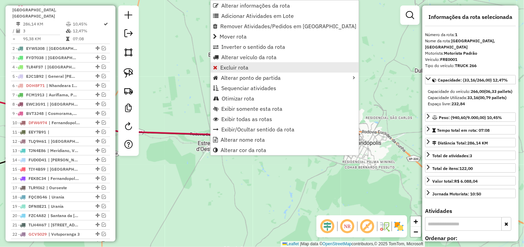
click at [239, 67] on span "Excluir rota" at bounding box center [234, 67] width 28 height 5
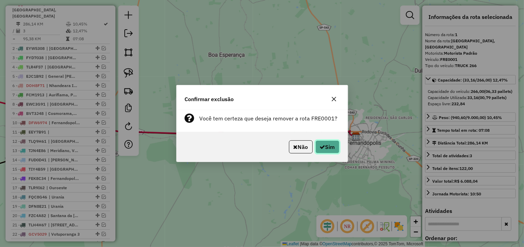
click at [336, 148] on button "Sim" at bounding box center [327, 146] width 24 height 13
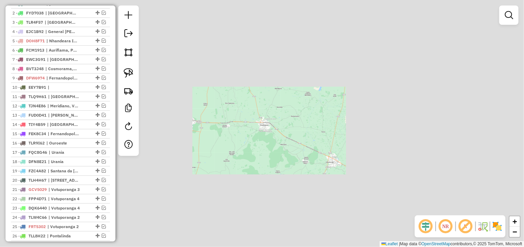
scroll to position [242, 0]
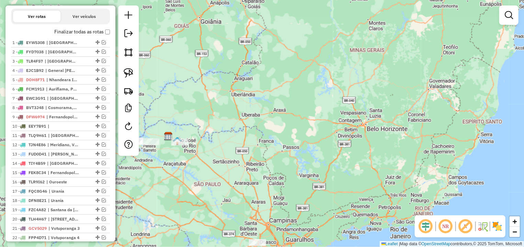
drag, startPoint x: 241, startPoint y: 148, endPoint x: 354, endPoint y: 114, distance: 117.8
click at [354, 114] on div "Janela de atendimento Grade de atendimento Capacidade Transportadoras Veículos …" at bounding box center [262, 123] width 524 height 247
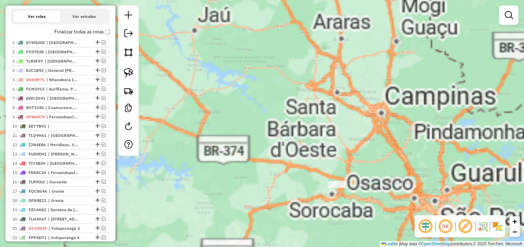
drag, startPoint x: 371, startPoint y: 218, endPoint x: 358, endPoint y: 203, distance: 20.2
click at [358, 203] on div "Janela de atendimento Grade de atendimento Capacidade Transportadoras Veículos …" at bounding box center [262, 123] width 524 height 247
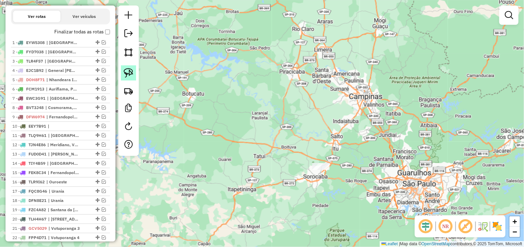
click at [129, 70] on img at bounding box center [129, 73] width 10 height 10
drag, startPoint x: 295, startPoint y: 135, endPoint x: 371, endPoint y: 178, distance: 87.2
click at [371, 178] on div "Janela de atendimento Grade de atendimento Capacidade Transportadoras Veículos …" at bounding box center [262, 123] width 524 height 247
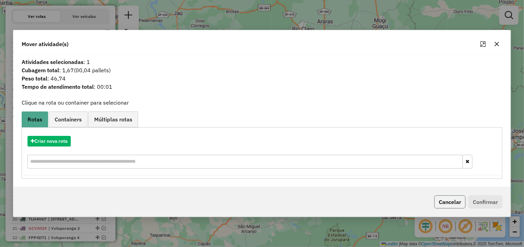
click at [449, 204] on button "Cancelar" at bounding box center [449, 201] width 31 height 13
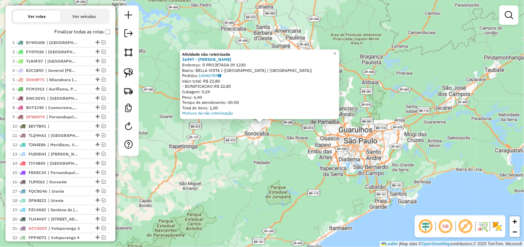
click at [298, 148] on div "Atividade não roteirizada 16497 - [PERSON_NAME]: R PROJETADA 09 1230 Bairro: BE…" at bounding box center [262, 123] width 524 height 247
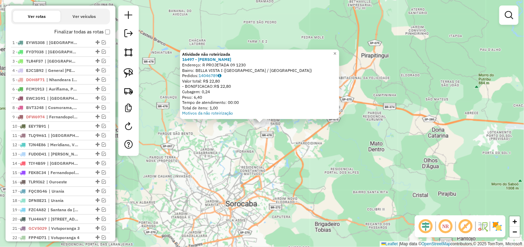
click at [297, 132] on div "Atividade não roteirizada 16497 - [PERSON_NAME]: R PROJETADA 09 1230 Bairro: BE…" at bounding box center [262, 123] width 524 height 247
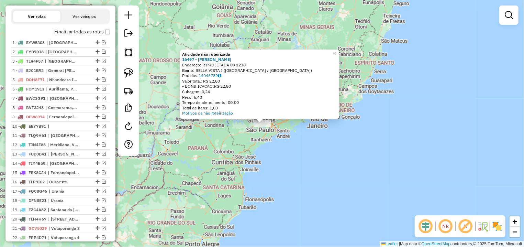
click at [193, 36] on div "Atividade não roteirizada 16497 - [PERSON_NAME]: R PROJETADA 09 1230 Bairro: BE…" at bounding box center [262, 123] width 524 height 247
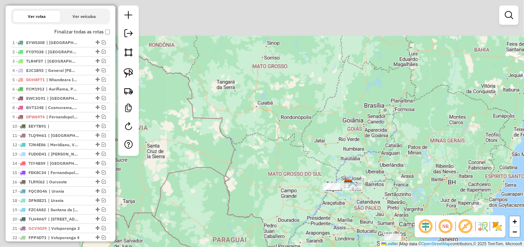
drag, startPoint x: 191, startPoint y: 30, endPoint x: 371, endPoint y: 169, distance: 226.7
click at [371, 169] on div "Janela de atendimento Grade de atendimento Capacidade Transportadoras Veículos …" at bounding box center [262, 123] width 524 height 247
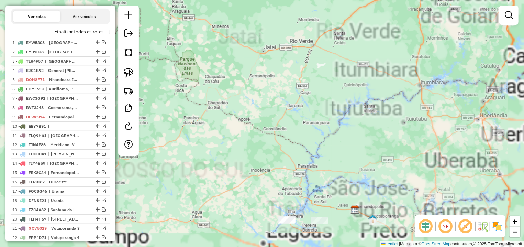
drag, startPoint x: 385, startPoint y: 160, endPoint x: 314, endPoint y: 93, distance: 97.7
click at [317, 97] on div "Janela de atendimento Grade de atendimento Capacidade Transportadoras Veículos …" at bounding box center [262, 123] width 524 height 247
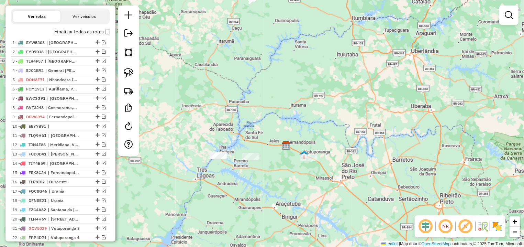
scroll to position [403, 0]
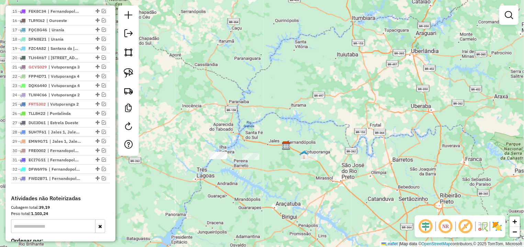
click at [236, 91] on div "Janela de atendimento Grade de atendimento Capacidade Transportadoras Veículos …" at bounding box center [262, 123] width 524 height 247
click at [56, 154] on span "| Fernandopolis 2" at bounding box center [63, 150] width 32 height 6
select select "*********"
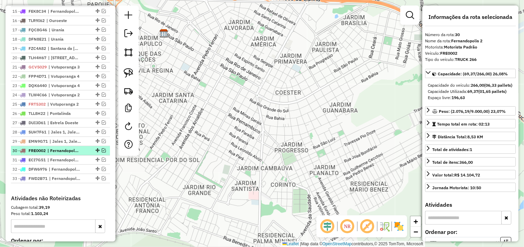
click at [102, 152] on em at bounding box center [104, 150] width 4 height 4
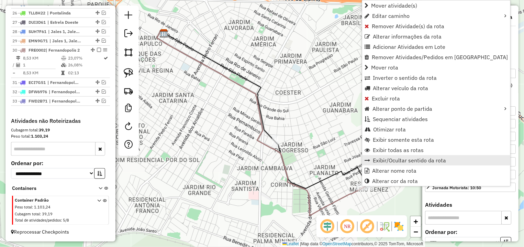
scroll to position [517, 0]
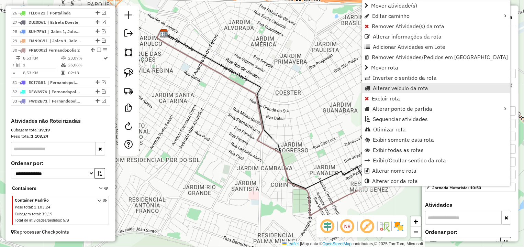
click at [391, 92] on link "Alterar veículo da rota" at bounding box center [436, 88] width 148 height 10
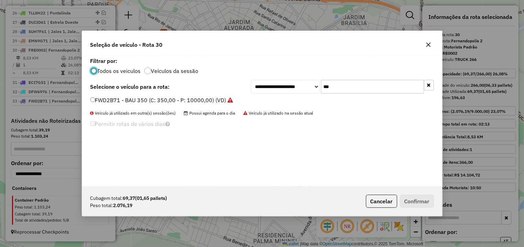
scroll to position [4, 2]
drag, startPoint x: 342, startPoint y: 86, endPoint x: 250, endPoint y: 85, distance: 91.7
click at [321, 85] on input "***" at bounding box center [372, 87] width 103 height 14
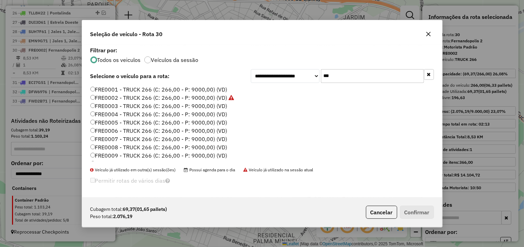
type input "***"
click at [134, 91] on label "FRE0001 - TRUCK 266 (C: 266,00 - P: 9000,00) (VD)" at bounding box center [158, 89] width 137 height 8
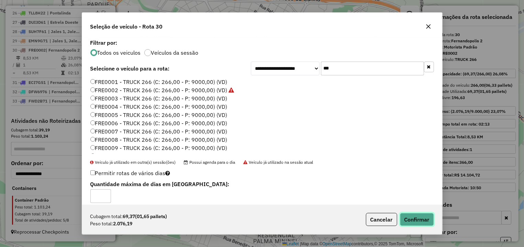
click at [421, 221] on button "Confirmar" at bounding box center [417, 219] width 34 height 13
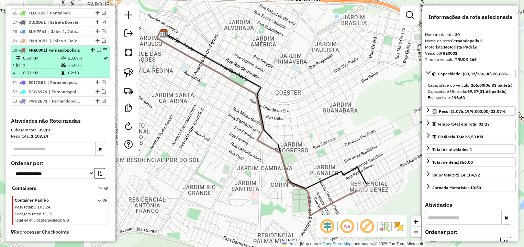
click at [97, 48] on em at bounding box center [99, 50] width 4 height 4
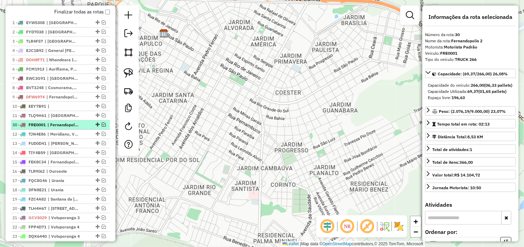
scroll to position [229, 0]
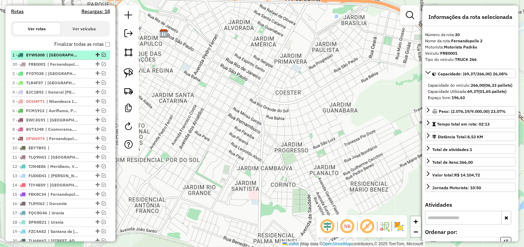
drag, startPoint x: 91, startPoint y: 103, endPoint x: 51, endPoint y: 61, distance: 57.6
click at [51, 61] on ul "1 - EYW5308 | [GEOGRAPHIC_DATA] 30 - FRE0001 | [GEOGRAPHIC_DATA] 2 2 - FYD7038 …" at bounding box center [60, 203] width 99 height 306
click at [132, 34] on em at bounding box center [128, 33] width 8 height 8
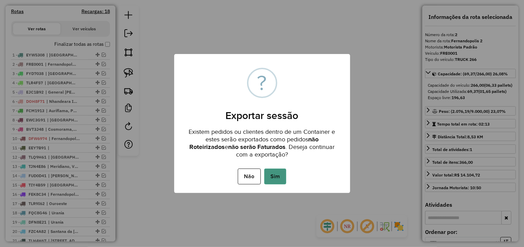
click at [271, 169] on button "Sim" at bounding box center [275, 176] width 22 height 16
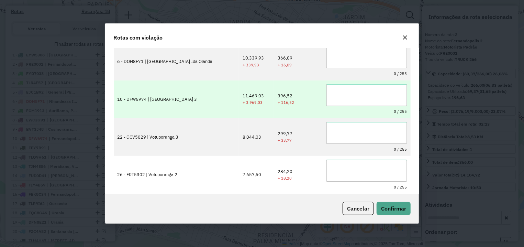
scroll to position [0, 0]
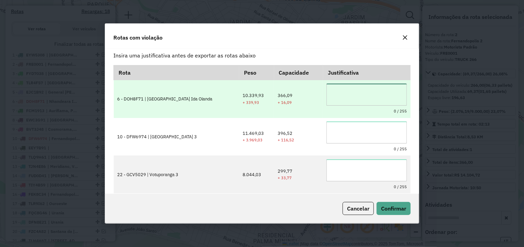
click at [353, 96] on textarea at bounding box center [366, 94] width 80 height 22
type textarea "**********"
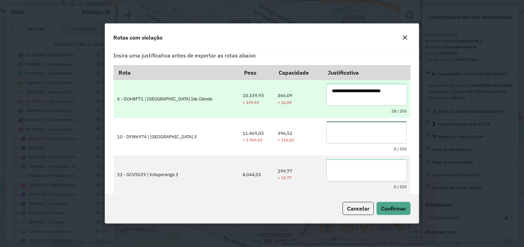
paste textarea "**********"
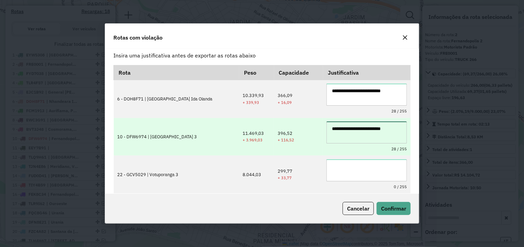
type textarea "**********"
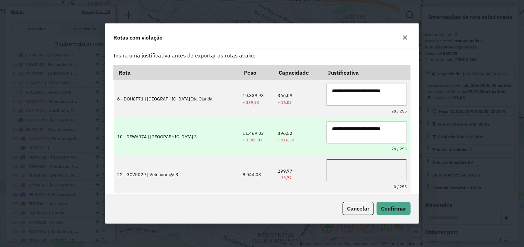
paste textarea "**********"
type textarea "**********"
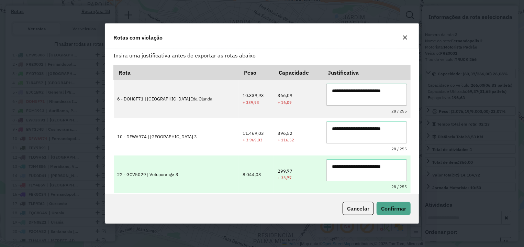
scroll to position [38, 0]
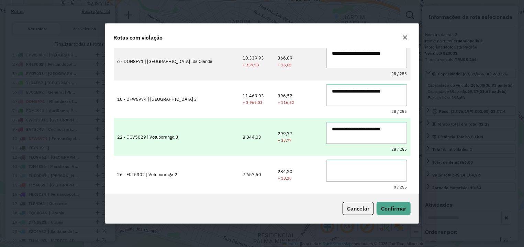
paste textarea "**********"
type textarea "**********"
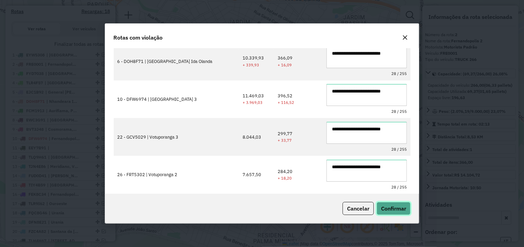
click at [388, 210] on span "Confirmar" at bounding box center [393, 208] width 25 height 7
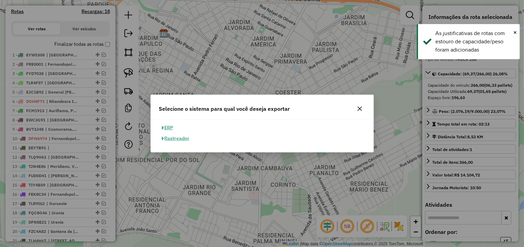
click at [169, 128] on button "ERP" at bounding box center [168, 127] width 18 height 11
select select "**"
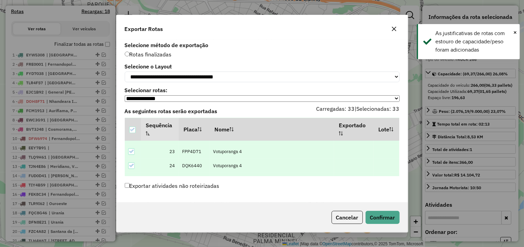
scroll to position [431, 0]
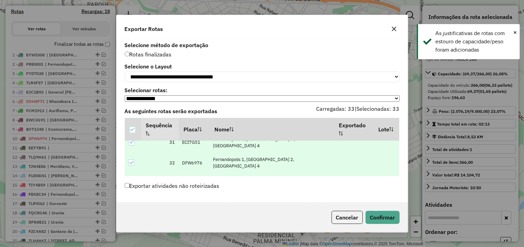
click at [182, 188] on label "Exportar atividades não roteirizadas" at bounding box center [172, 185] width 95 height 13
click at [384, 219] on button "Confirmar" at bounding box center [382, 217] width 34 height 13
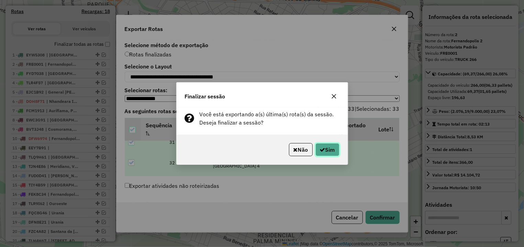
click at [332, 153] on button "Sim" at bounding box center [327, 149] width 24 height 13
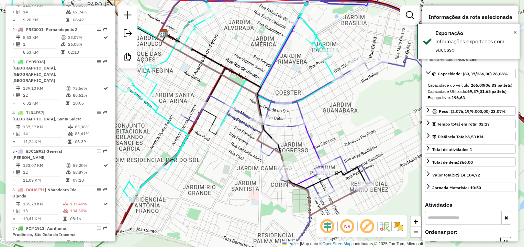
scroll to position [324, 0]
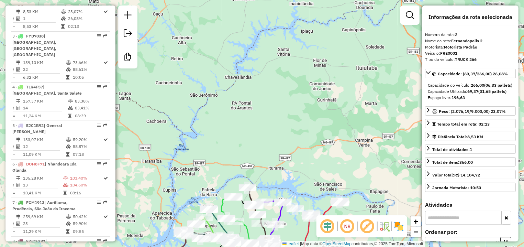
drag, startPoint x: 275, startPoint y: 175, endPoint x: 269, endPoint y: 122, distance: 53.3
click at [270, 119] on div "Janela de atendimento Grade de atendimento Capacidade Transportadoras Veículos …" at bounding box center [262, 123] width 524 height 247
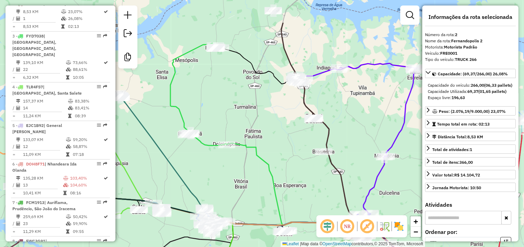
drag, startPoint x: 193, startPoint y: 57, endPoint x: 227, endPoint y: 106, distance: 60.1
click at [236, 104] on div "Janela de atendimento Grade de atendimento Capacidade Transportadoras Veículos …" at bounding box center [262, 123] width 524 height 247
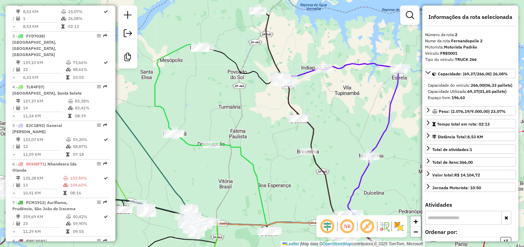
drag, startPoint x: 246, startPoint y: 103, endPoint x: 214, endPoint y: 98, distance: 32.4
click at [214, 98] on div "Janela de atendimento Grade de atendimento Capacidade Transportadoras Veículos …" at bounding box center [262, 123] width 524 height 247
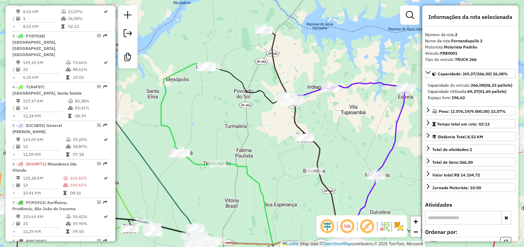
drag, startPoint x: 217, startPoint y: 81, endPoint x: 237, endPoint y: 106, distance: 32.0
click at [237, 106] on div "Janela de atendimento Grade de atendimento Capacidade Transportadoras Veículos …" at bounding box center [262, 123] width 524 height 247
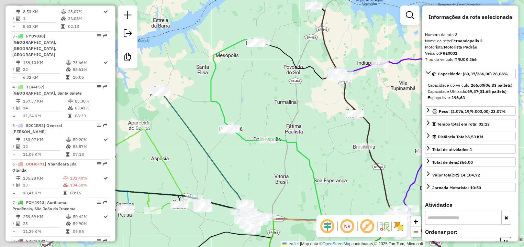
drag, startPoint x: 227, startPoint y: 135, endPoint x: 275, endPoint y: 112, distance: 53.9
click at [275, 112] on div "Janela de atendimento Grade de atendimento Capacidade Transportadoras Veículos …" at bounding box center [262, 123] width 524 height 247
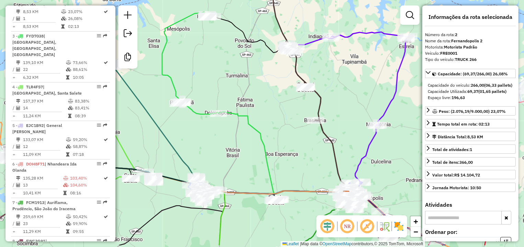
drag, startPoint x: 279, startPoint y: 112, endPoint x: 223, endPoint y: 79, distance: 64.6
click at [223, 79] on div "Janela de atendimento Grade de atendimento Capacidade Transportadoras Veículos …" at bounding box center [262, 123] width 524 height 247
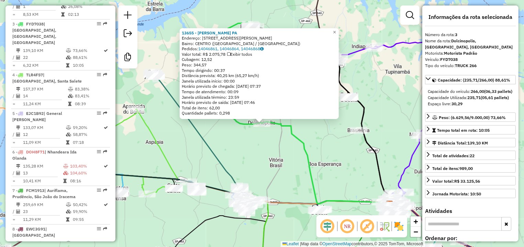
scroll to position [356, 0]
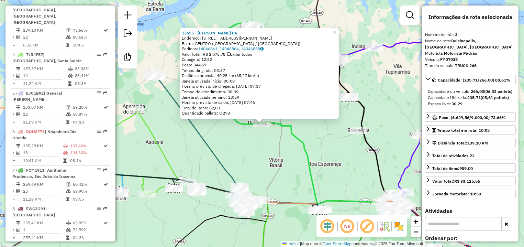
click at [274, 147] on div "13655 - [PERSON_NAME] PA Endereço: [STREET_ADDRESS][PERSON_NAME] Bairro: [GEOGR…" at bounding box center [262, 123] width 524 height 247
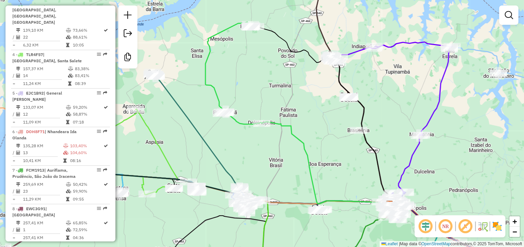
drag, startPoint x: 279, startPoint y: 91, endPoint x: 276, endPoint y: 97, distance: 5.8
click at [280, 106] on div "Janela de atendimento Grade de atendimento Capacidade Transportadoras Veículos …" at bounding box center [262, 123] width 524 height 247
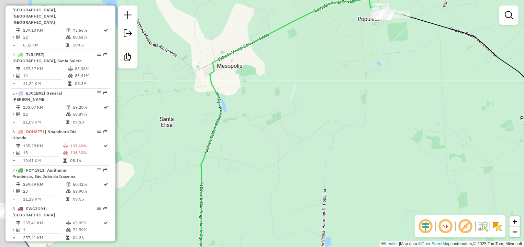
drag, startPoint x: 275, startPoint y: 79, endPoint x: 283, endPoint y: 79, distance: 8.3
click at [283, 79] on div "Janela de atendimento Grade de atendimento Capacidade Transportadoras Veículos …" at bounding box center [262, 123] width 524 height 247
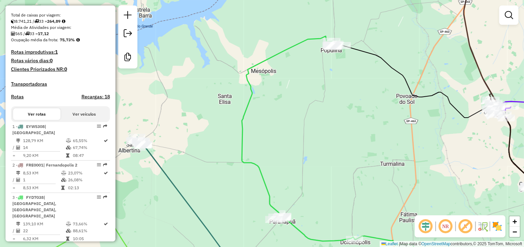
scroll to position [0, 0]
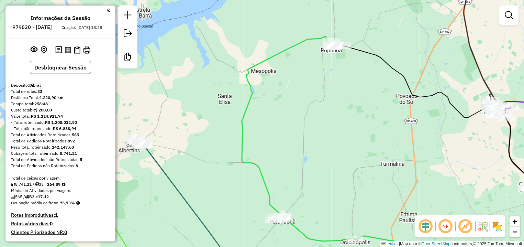
drag, startPoint x: 78, startPoint y: 153, endPoint x: 52, endPoint y: 152, distance: 26.8
click at [52, 150] on div "Peso total roteirizado: 242.147,68" at bounding box center [60, 147] width 99 height 6
copy div "242.147,68"
click at [54, 149] on strong "242.147,68" at bounding box center [63, 146] width 22 height 5
drag, startPoint x: 53, startPoint y: 151, endPoint x: 81, endPoint y: 152, distance: 28.9
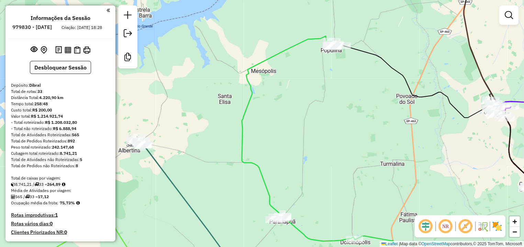
click at [81, 150] on div "Peso total roteirizado: 242.147,68" at bounding box center [60, 147] width 99 height 6
copy strong "242.147,68"
drag, startPoint x: 72, startPoint y: 140, endPoint x: 81, endPoint y: 141, distance: 8.6
click at [81, 138] on div "Total de Atividades Roteirizadas: 565" at bounding box center [60, 135] width 99 height 6
copy strong "565"
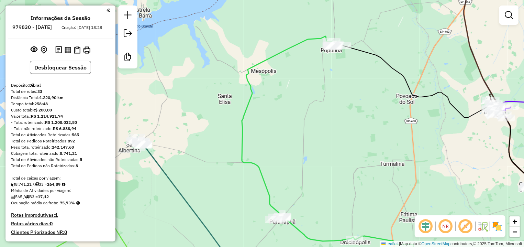
drag, startPoint x: 67, startPoint y: 148, endPoint x: 80, endPoint y: 147, distance: 13.1
click at [80, 144] on div "Total de Pedidos Roteirizados: 892" at bounding box center [60, 141] width 99 height 6
copy div "892"
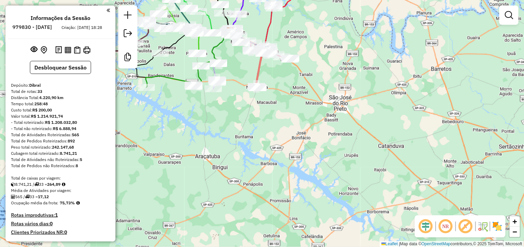
drag, startPoint x: 312, startPoint y: 216, endPoint x: 198, endPoint y: 29, distance: 219.3
click at [199, 29] on div "Janela de atendimento Grade de atendimento Capacidade Transportadoras Veículos …" at bounding box center [262, 123] width 524 height 247
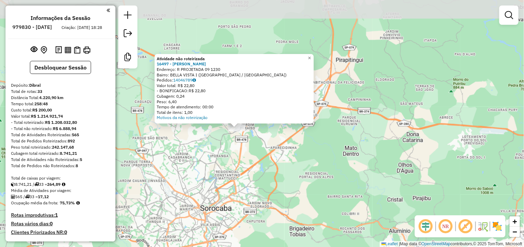
drag, startPoint x: 233, startPoint y: 86, endPoint x: 232, endPoint y: 161, distance: 75.2
click at [232, 161] on div "Atividade não roteirizada 16497 - [PERSON_NAME]: R PROJETADA 09 1230 Bairro: BE…" at bounding box center [262, 123] width 524 height 247
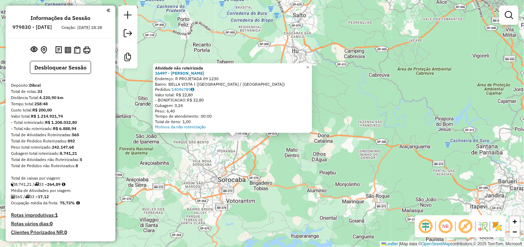
click at [397, 163] on div "Atividade não roteirizada 16497 - [PERSON_NAME]: R PROJETADA 09 1230 Bairro: BE…" at bounding box center [262, 123] width 524 height 247
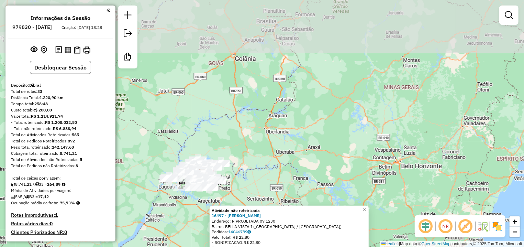
drag, startPoint x: 266, startPoint y: 11, endPoint x: 242, endPoint y: 192, distance: 182.9
click at [242, 192] on div "Atividade não roteirizada 16497 - [PERSON_NAME]: R PROJETADA 09 1230 Bairro: BE…" at bounding box center [262, 123] width 524 height 247
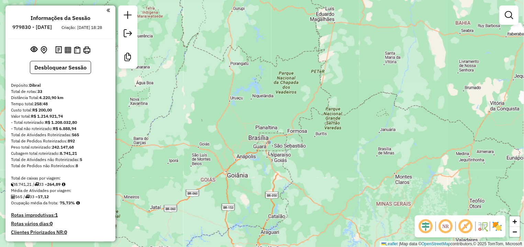
drag, startPoint x: 267, startPoint y: 78, endPoint x: 259, endPoint y: 195, distance: 116.7
click at [259, 195] on div "Atividade não roteirizada 16497 - [PERSON_NAME]: R PROJETADA 09 1230 Bairro: BE…" at bounding box center [262, 123] width 524 height 247
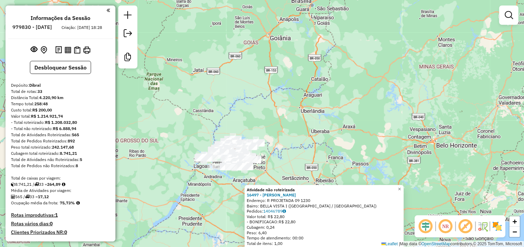
drag, startPoint x: 250, startPoint y: 184, endPoint x: 293, endPoint y: 46, distance: 144.1
click at [293, 46] on div "Atividade não roteirizada 16497 - LUIZ CARLOS SOARES D Endereço: R PROJETADA 09…" at bounding box center [262, 123] width 524 height 247
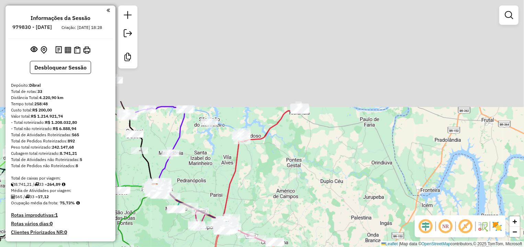
drag, startPoint x: 287, startPoint y: 58, endPoint x: 303, endPoint y: 176, distance: 118.6
click at [303, 176] on div "Atividade não roteirizada 16497 - LUIZ CARLOS SOARES D Endereço: R PROJETADA 09…" at bounding box center [262, 123] width 524 height 247
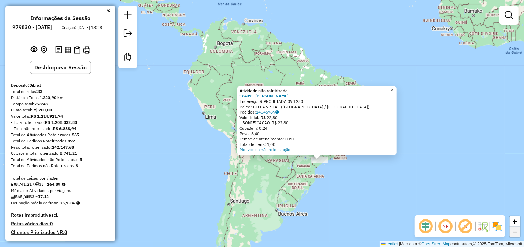
click at [394, 89] on span "×" at bounding box center [392, 90] width 3 height 6
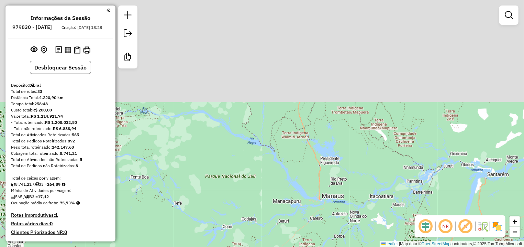
drag, startPoint x: 270, startPoint y: 79, endPoint x: 330, endPoint y: 214, distance: 148.3
click at [329, 229] on div "Janela de atendimento Grade de atendimento Capacidade Transportadoras Veículos …" at bounding box center [262, 123] width 524 height 247
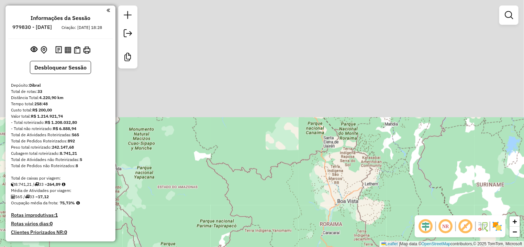
drag, startPoint x: 299, startPoint y: 42, endPoint x: 292, endPoint y: 243, distance: 201.4
click at [306, 223] on div "Janela de atendimento Grade de atendimento Capacidade Transportadoras Veículos …" at bounding box center [262, 123] width 524 height 247
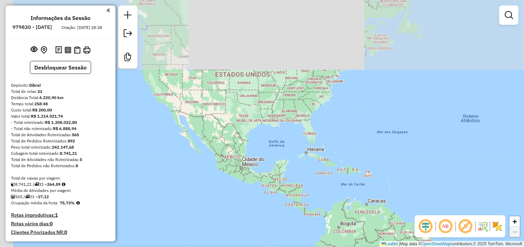
drag, startPoint x: 266, startPoint y: 96, endPoint x: 359, endPoint y: 168, distance: 118.2
click at [359, 168] on div "Janela de atendimento Grade de atendimento Capacidade Transportadoras Veículos …" at bounding box center [262, 123] width 524 height 247
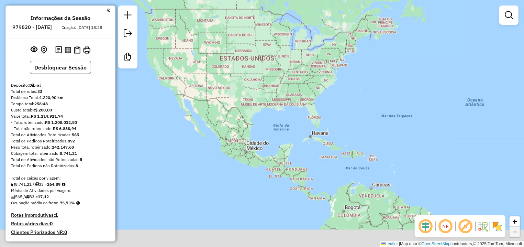
drag, startPoint x: 394, startPoint y: 166, endPoint x: 333, endPoint y: 51, distance: 130.1
click at [337, 60] on div "Janela de atendimento Grade de atendimento Capacidade Transportadoras Veículos …" at bounding box center [262, 123] width 524 height 247
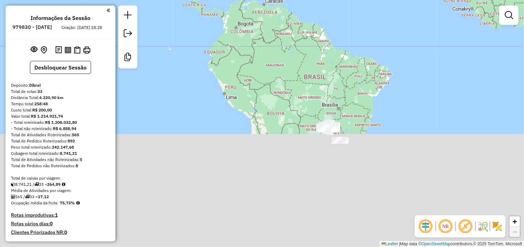
drag, startPoint x: 395, startPoint y: 172, endPoint x: 299, endPoint y: 26, distance: 174.5
click at [299, 26] on div "Janela de atendimento Grade de atendimento Capacidade Transportadoras Veículos …" at bounding box center [262, 123] width 524 height 247
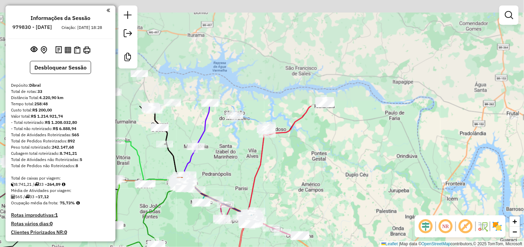
drag, startPoint x: 356, startPoint y: 18, endPoint x: 275, endPoint y: 151, distance: 156.1
click at [275, 151] on div "Janela de atendimento Grade de atendimento Capacidade Transportadoras Veículos …" at bounding box center [262, 123] width 524 height 247
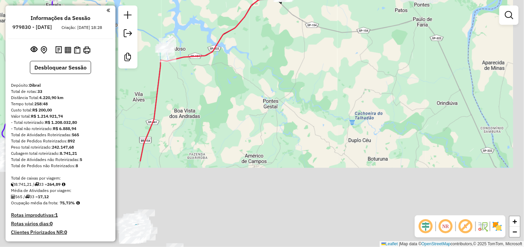
drag, startPoint x: 336, startPoint y: 148, endPoint x: 279, endPoint y: 0, distance: 159.0
click at [282, 10] on div "Janela de atendimento Grade de atendimento Capacidade Transportadoras Veículos …" at bounding box center [262, 123] width 524 height 247
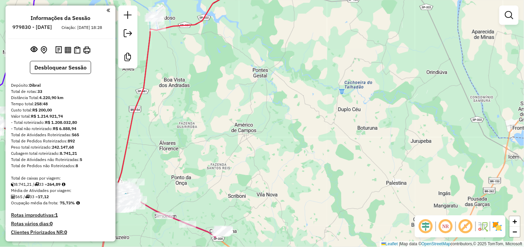
drag, startPoint x: 292, startPoint y: 151, endPoint x: 292, endPoint y: -26, distance: 177.6
click at [292, 0] on div "Janela de atendimento Grade de atendimento Capacidade Transportadoras Veículos …" at bounding box center [262, 123] width 524 height 247
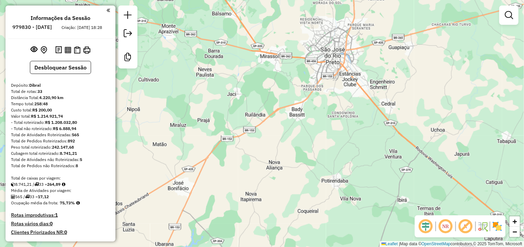
drag, startPoint x: 334, startPoint y: 108, endPoint x: 250, endPoint y: 118, distance: 85.1
click at [250, 118] on div "Janela de atendimento Grade de atendimento Capacidade Transportadoras Veículos …" at bounding box center [262, 123] width 524 height 247
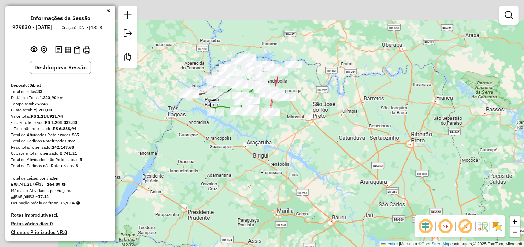
drag, startPoint x: 239, startPoint y: 65, endPoint x: 332, endPoint y: 142, distance: 121.2
click at [332, 142] on div "Janela de atendimento Grade de atendimento Capacidade Transportadoras Veículos …" at bounding box center [262, 123] width 524 height 247
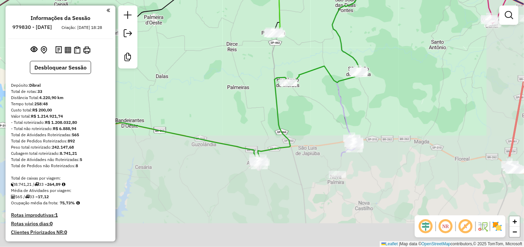
drag, startPoint x: 267, startPoint y: 178, endPoint x: 216, endPoint y: 66, distance: 123.3
click at [216, 66] on div "Janela de atendimento Grade de atendimento Capacidade Transportadoras Veículos …" at bounding box center [262, 123] width 524 height 247
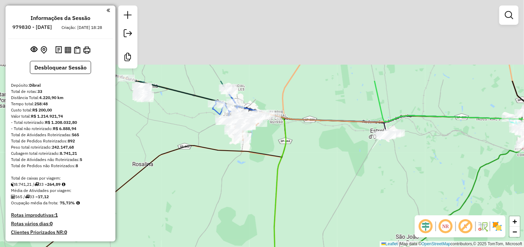
drag, startPoint x: 241, startPoint y: 78, endPoint x: 259, endPoint y: 208, distance: 132.1
click at [259, 208] on icon at bounding box center [246, 202] width 565 height 173
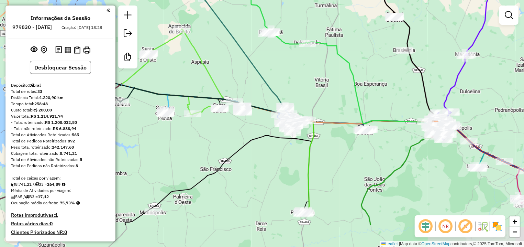
drag, startPoint x: 188, startPoint y: 181, endPoint x: 194, endPoint y: 135, distance: 46.7
click at [194, 135] on div "Janela de atendimento Grade de atendimento Capacidade Transportadoras Veículos …" at bounding box center [262, 123] width 524 height 247
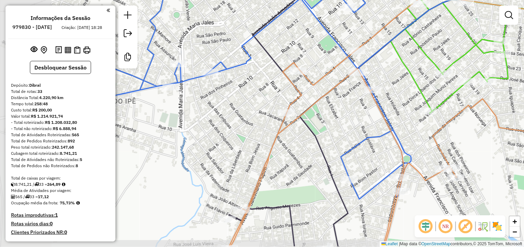
drag, startPoint x: 220, startPoint y: 180, endPoint x: 306, endPoint y: 155, distance: 89.6
click at [306, 155] on div "Janela de atendimento Grade de atendimento Capacidade Transportadoras Veículos …" at bounding box center [262, 123] width 524 height 247
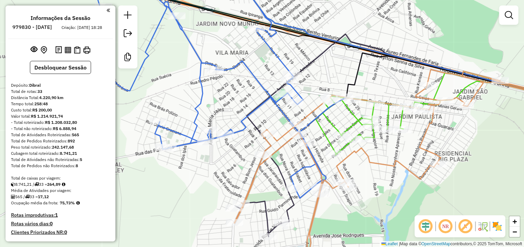
drag, startPoint x: 305, startPoint y: 155, endPoint x: 269, endPoint y: 178, distance: 42.5
click at [269, 178] on div "Janela de atendimento Grade de atendimento Capacidade Transportadoras Veículos …" at bounding box center [262, 123] width 524 height 247
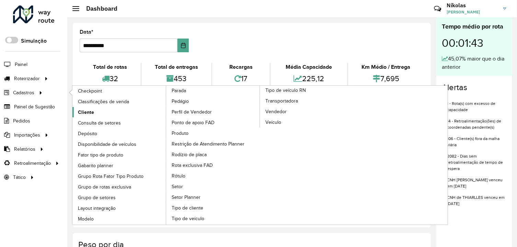
click at [95, 114] on link "Cliente" at bounding box center [119, 112] width 94 height 10
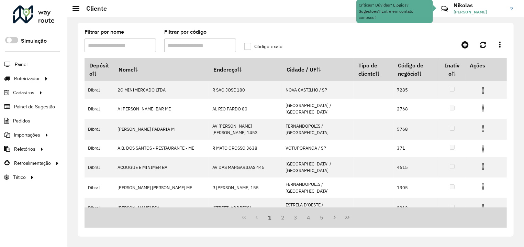
click at [185, 46] on input "Filtrar por código" at bounding box center [199, 45] width 71 height 14
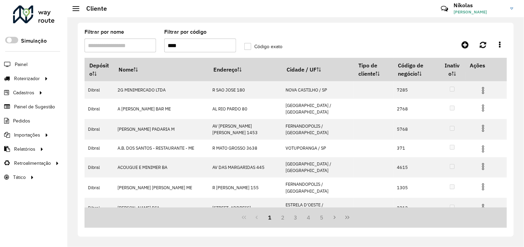
type input "****"
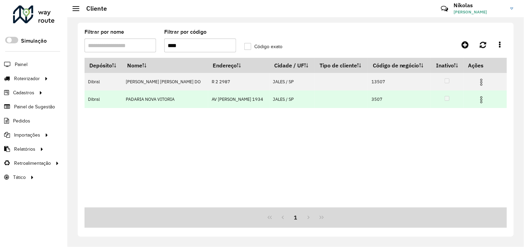
click at [481, 102] on img at bounding box center [481, 99] width 8 height 8
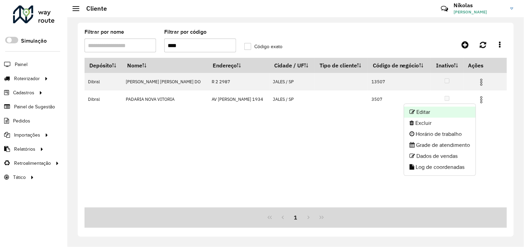
click at [454, 109] on li "Editar" at bounding box center [439, 111] width 71 height 11
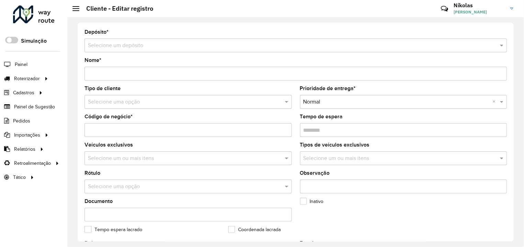
type input "**********"
type input "****"
type input "********"
type input "**********"
type input "*****"
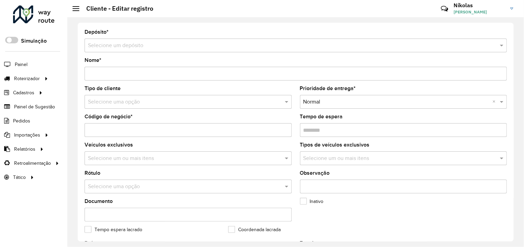
type input "**********"
type input "********"
type input "**********"
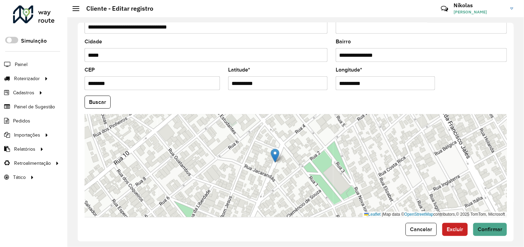
drag, startPoint x: 267, startPoint y: 131, endPoint x: 285, endPoint y: 163, distance: 37.2
click at [286, 168] on div "Leaflet | Map data © OpenStreetMap contributors,© 2025 TomTom, Microsoft" at bounding box center [295, 165] width 422 height 103
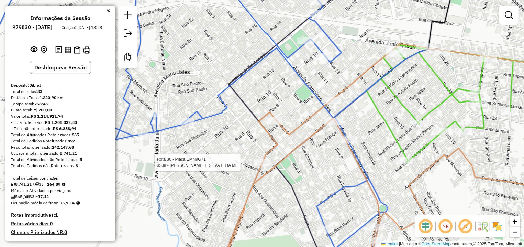
select select "*********"
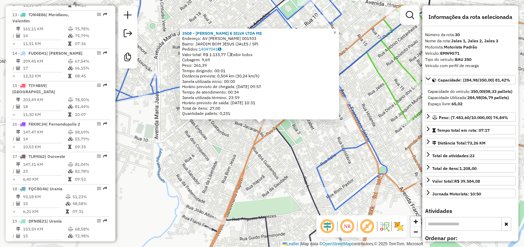
scroll to position [1328, 0]
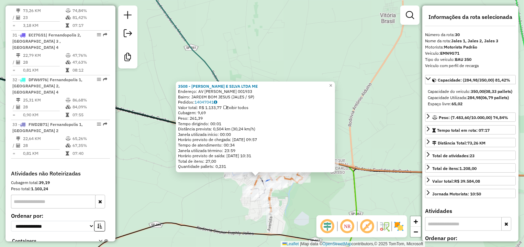
click at [287, 208] on div "Rota 29 - Placa SUH7F61 6518 - KUDO e KUDO COMERCIA Rota 30 - Placa EMN9G71 348…" at bounding box center [262, 123] width 524 height 247
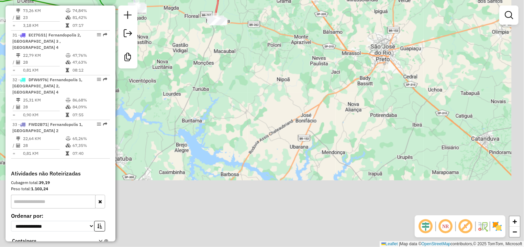
drag, startPoint x: 368, startPoint y: 193, endPoint x: 254, endPoint y: 60, distance: 175.2
click at [260, 64] on div "Rota 32 - Placa DFW6976 1362 - LAUDEMIR A. BELUCO - Rota 33 - Placa FWD2B71 107…" at bounding box center [262, 123] width 524 height 247
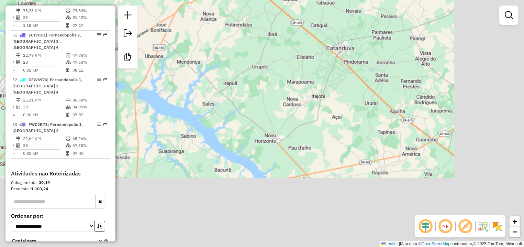
drag, startPoint x: 369, startPoint y: 162, endPoint x: 159, endPoint y: 60, distance: 233.7
click at [159, 60] on div "Rota 32 - Placa DFW6976 1362 - LAUDEMIR A. BELUCO - Rota 33 - Placa FWD2B71 107…" at bounding box center [262, 123] width 524 height 247
